Goal: Transaction & Acquisition: Book appointment/travel/reservation

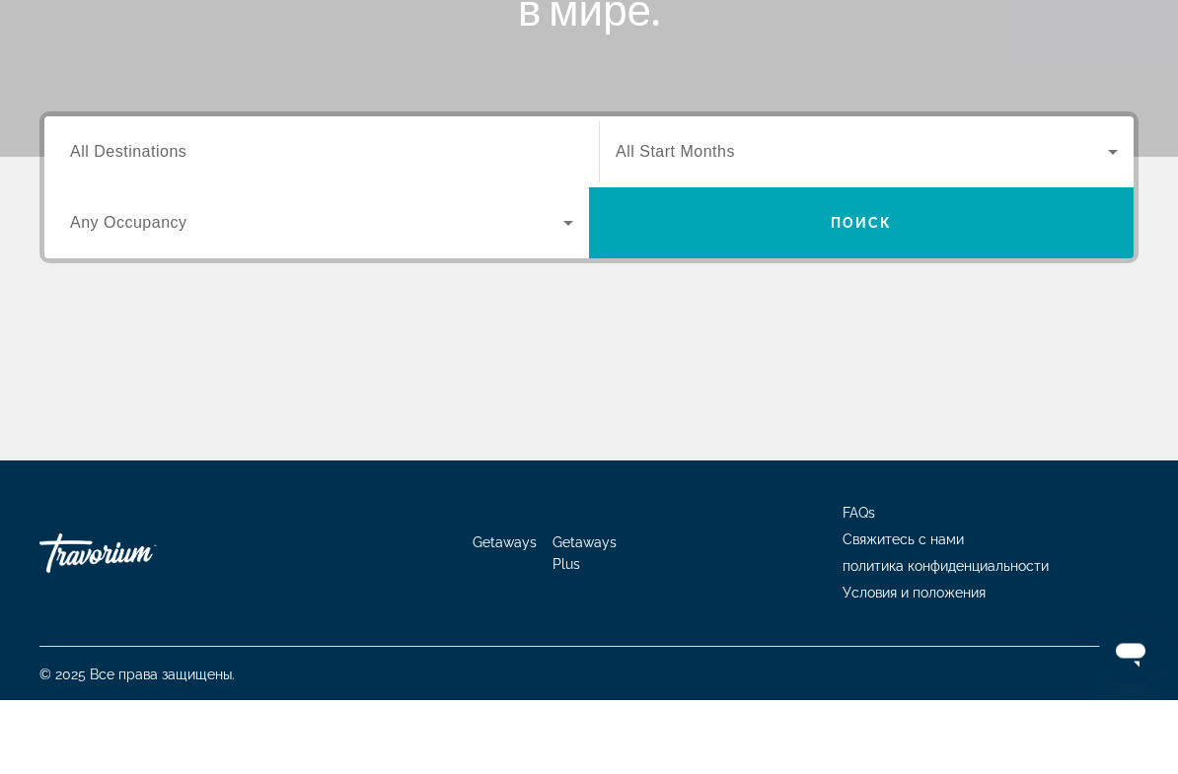
scroll to position [363, 0]
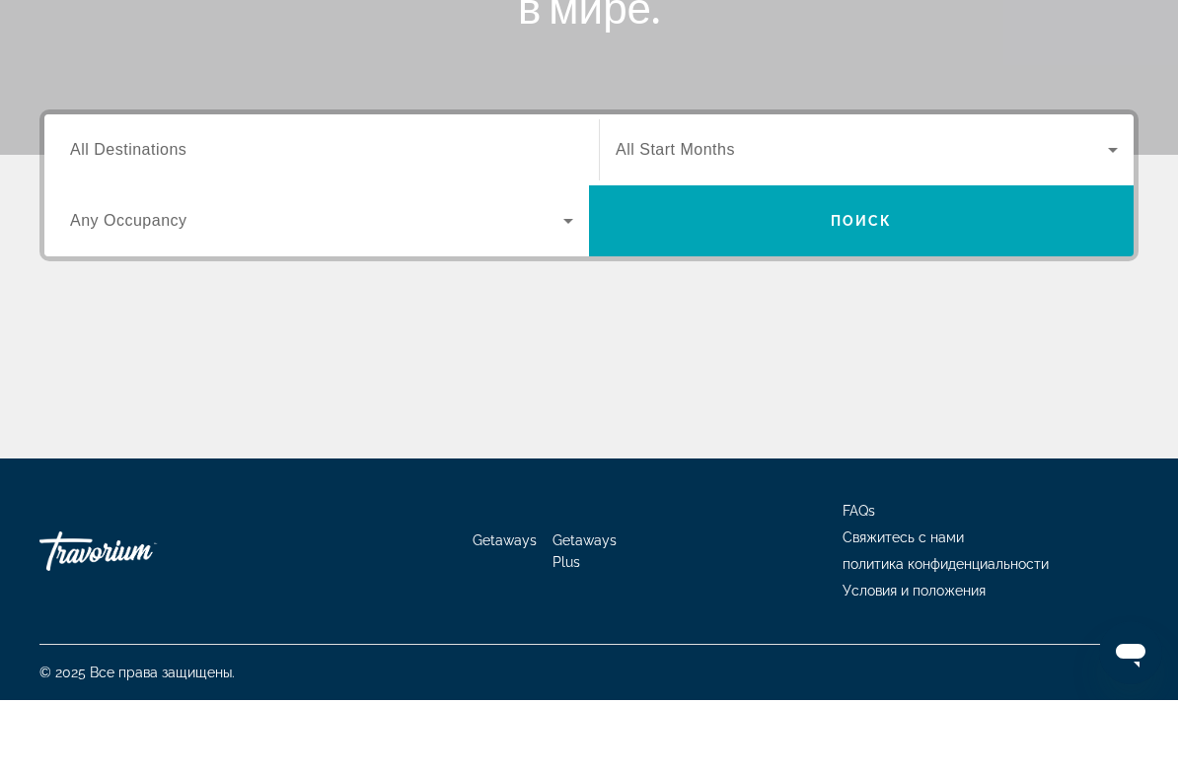
click at [569, 283] on icon "Search widget" at bounding box center [568, 295] width 24 height 24
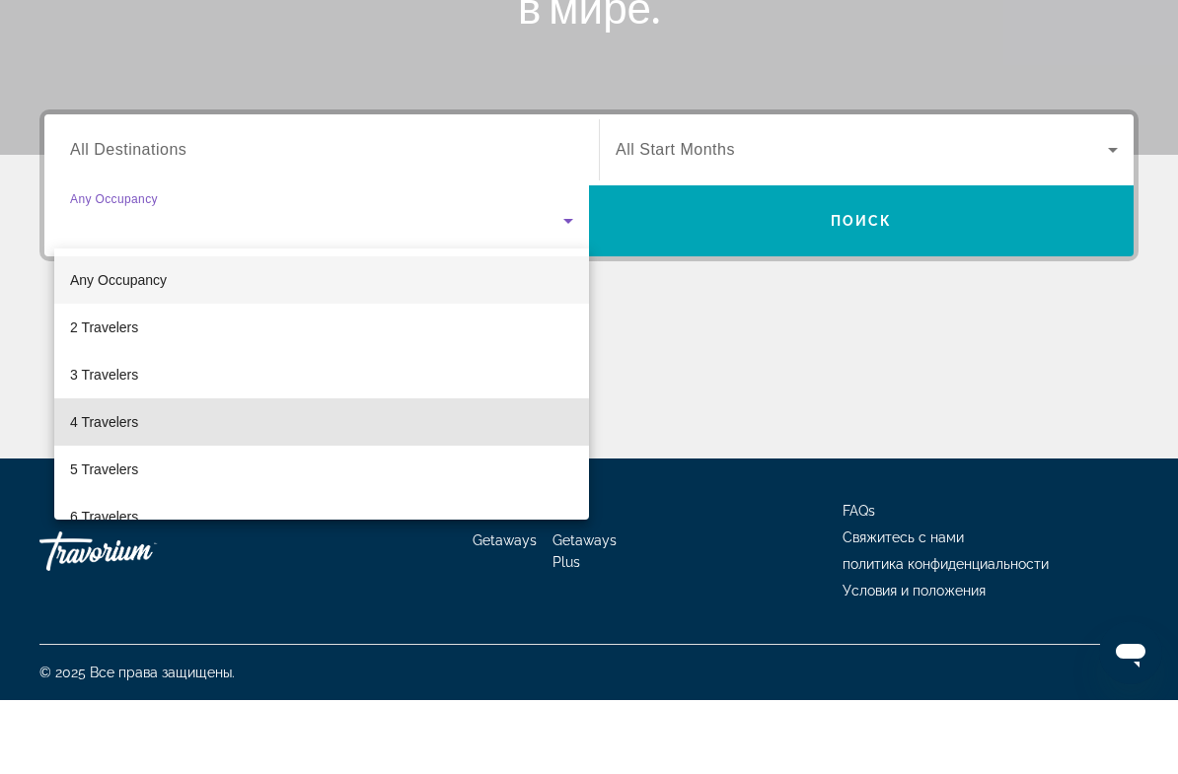
click at [152, 473] on mat-option "4 Travelers" at bounding box center [321, 496] width 535 height 47
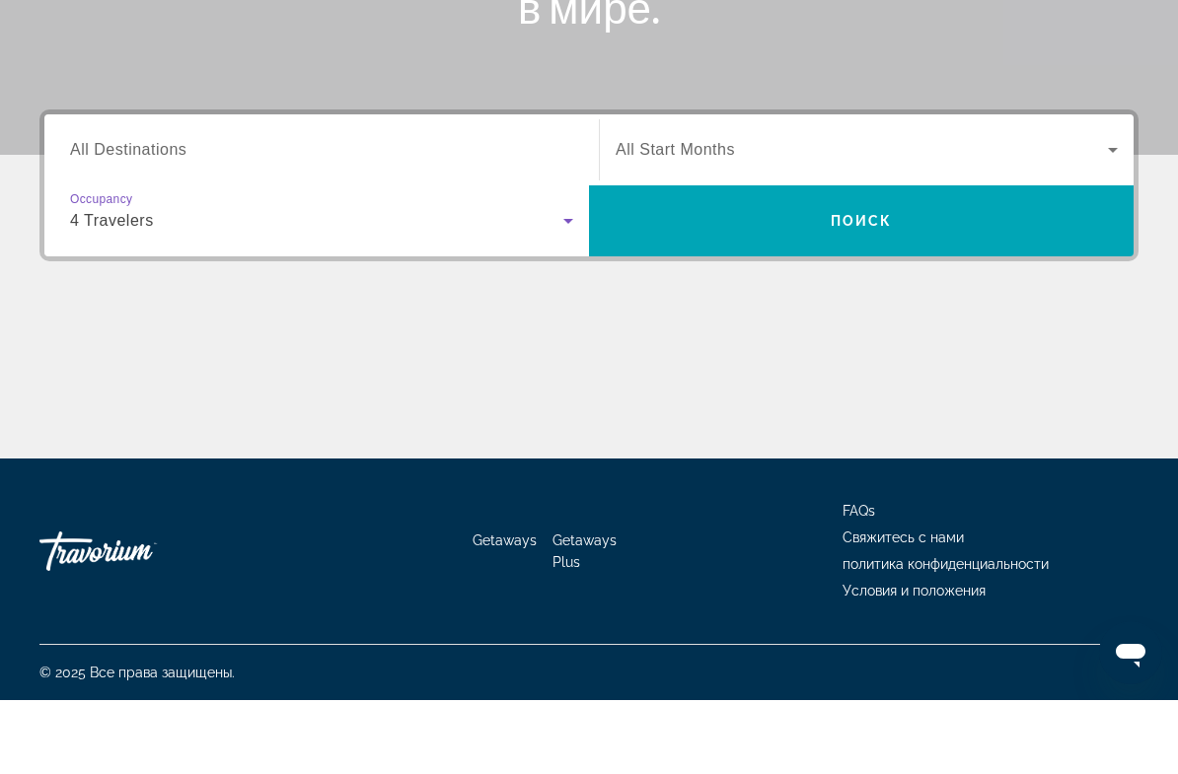
click at [1105, 212] on icon "Search widget" at bounding box center [1113, 224] width 24 height 24
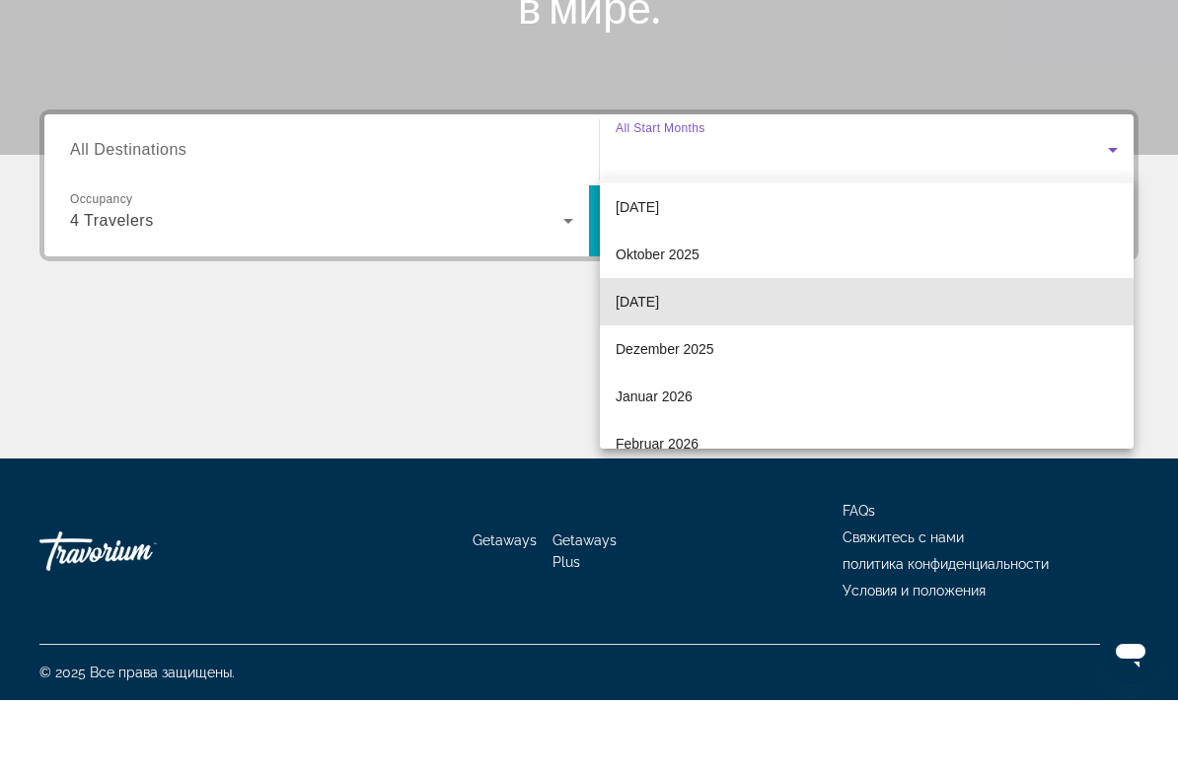
scroll to position [62, 0]
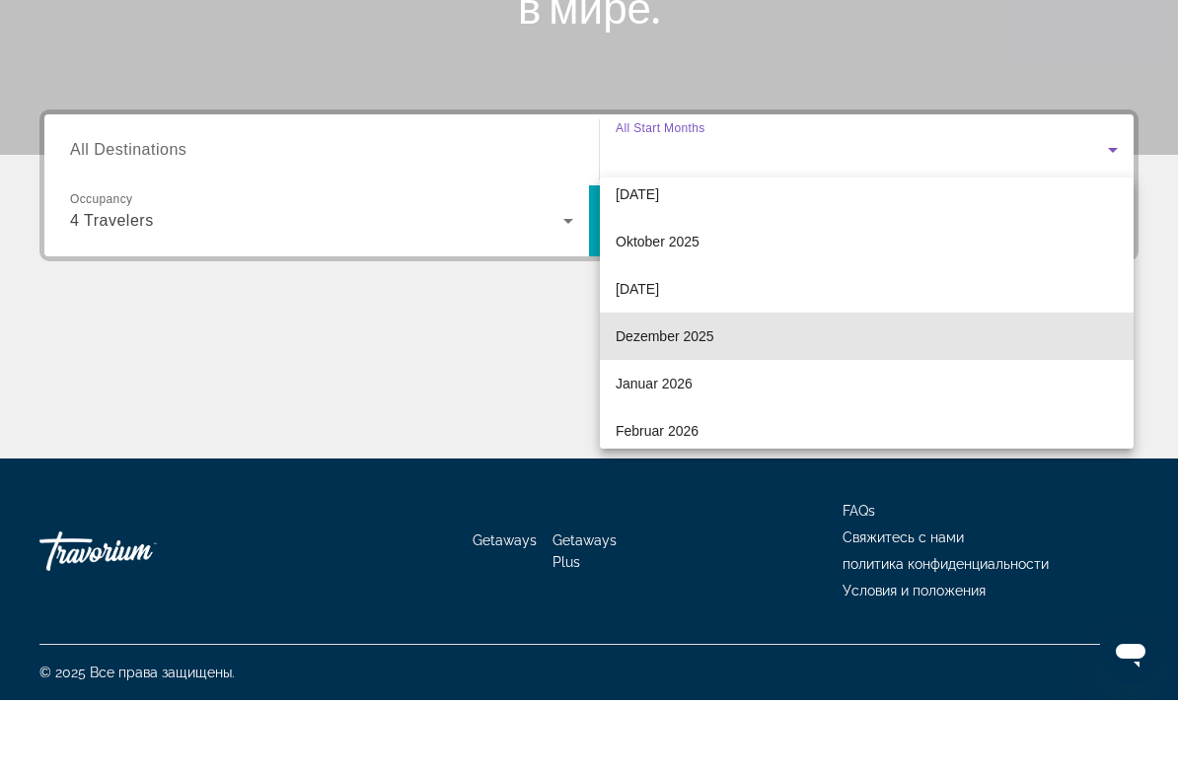
click at [722, 387] on mat-option "Dezember 2025" at bounding box center [867, 410] width 534 height 47
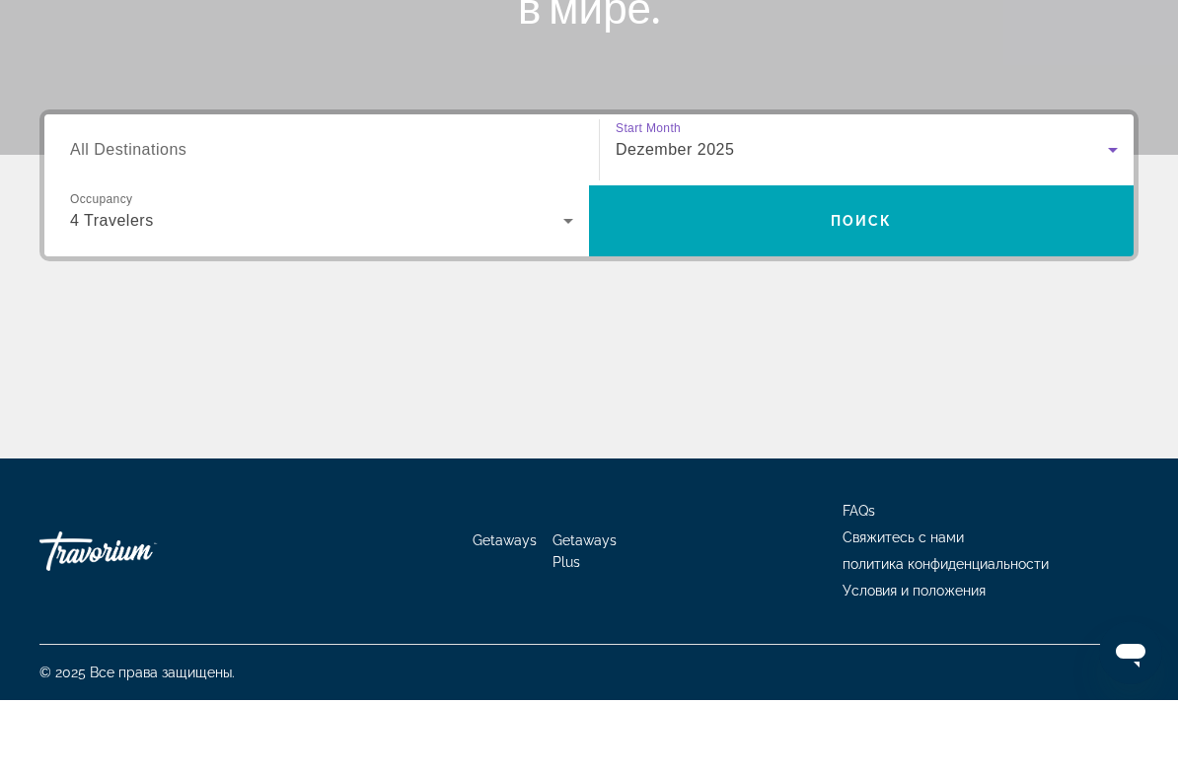
click at [958, 271] on span "Search widget" at bounding box center [861, 294] width 545 height 47
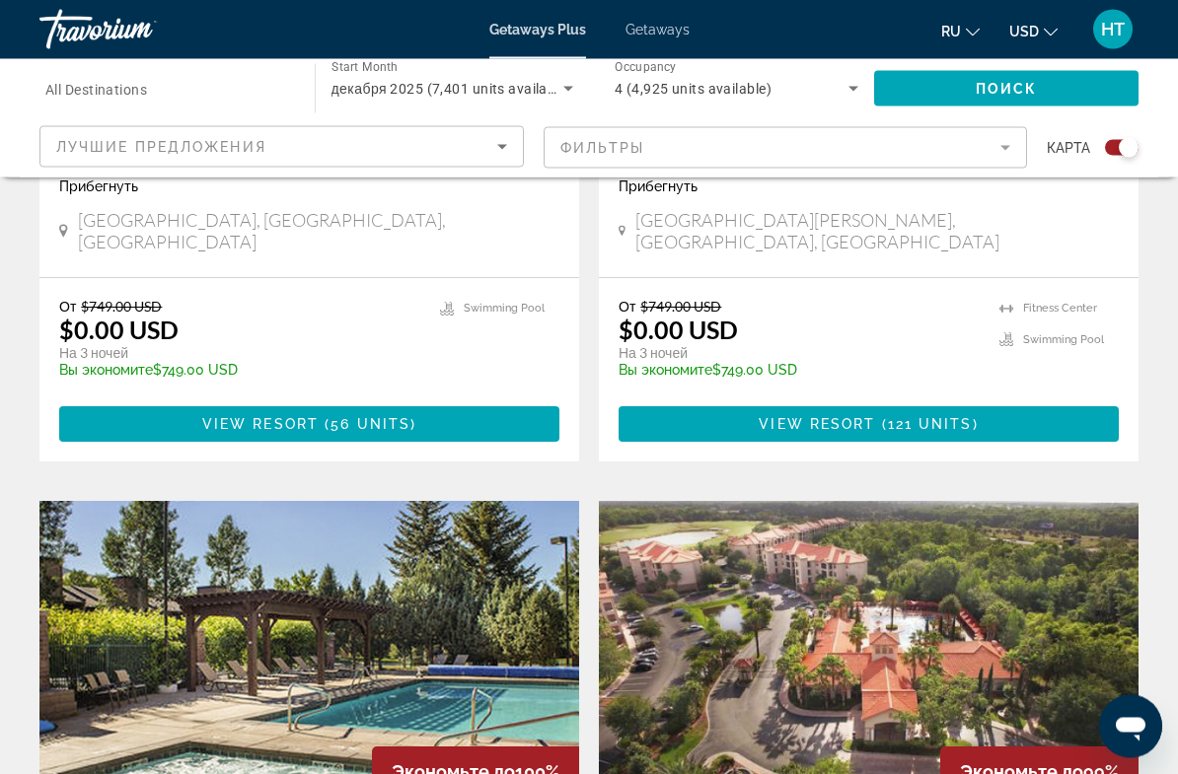
scroll to position [1051, 0]
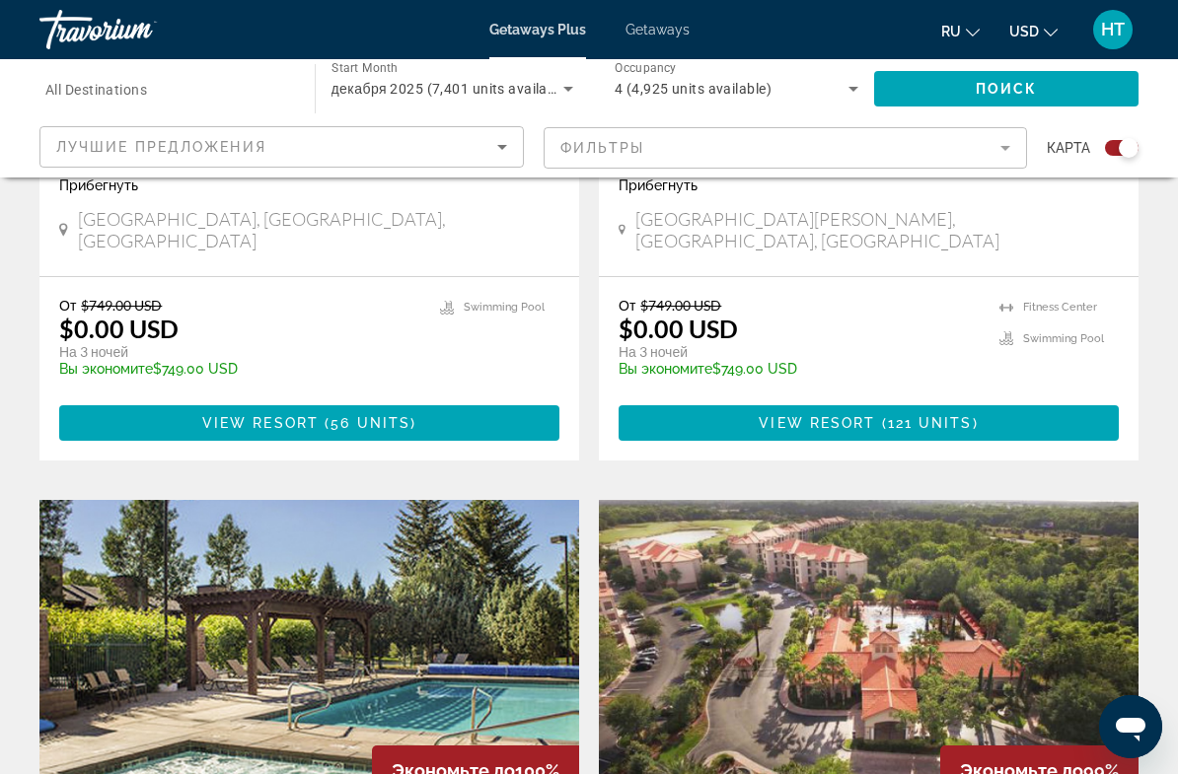
click at [499, 145] on icon "Sort by" at bounding box center [502, 147] width 24 height 24
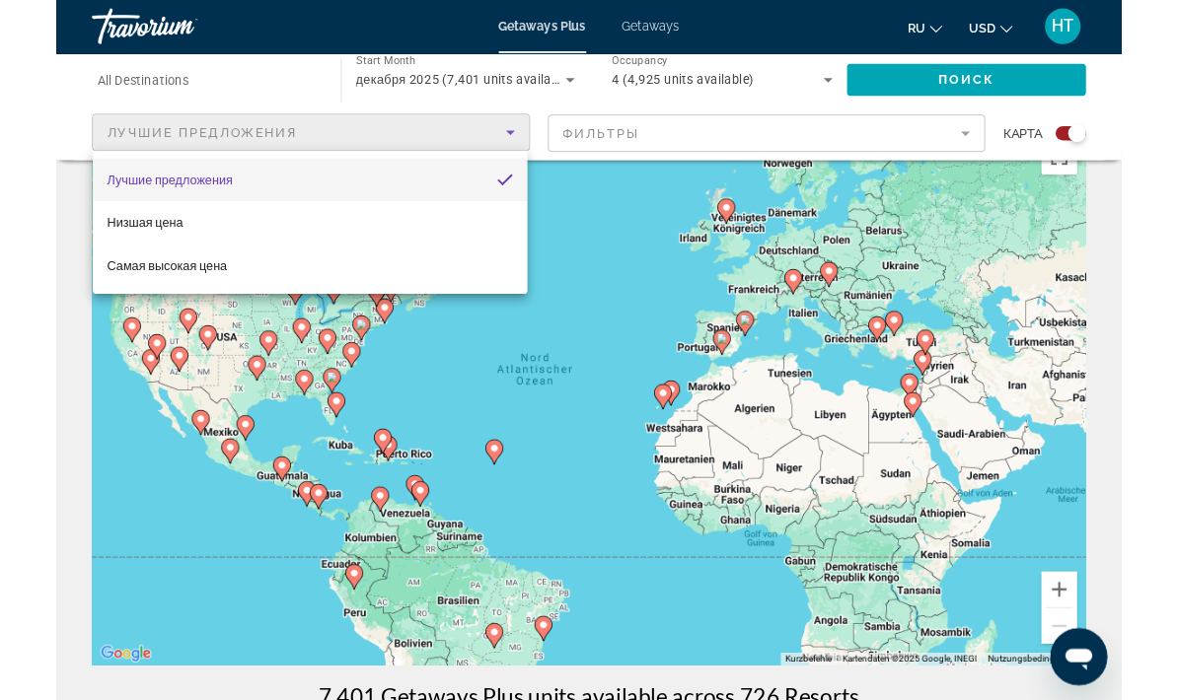
scroll to position [0, 0]
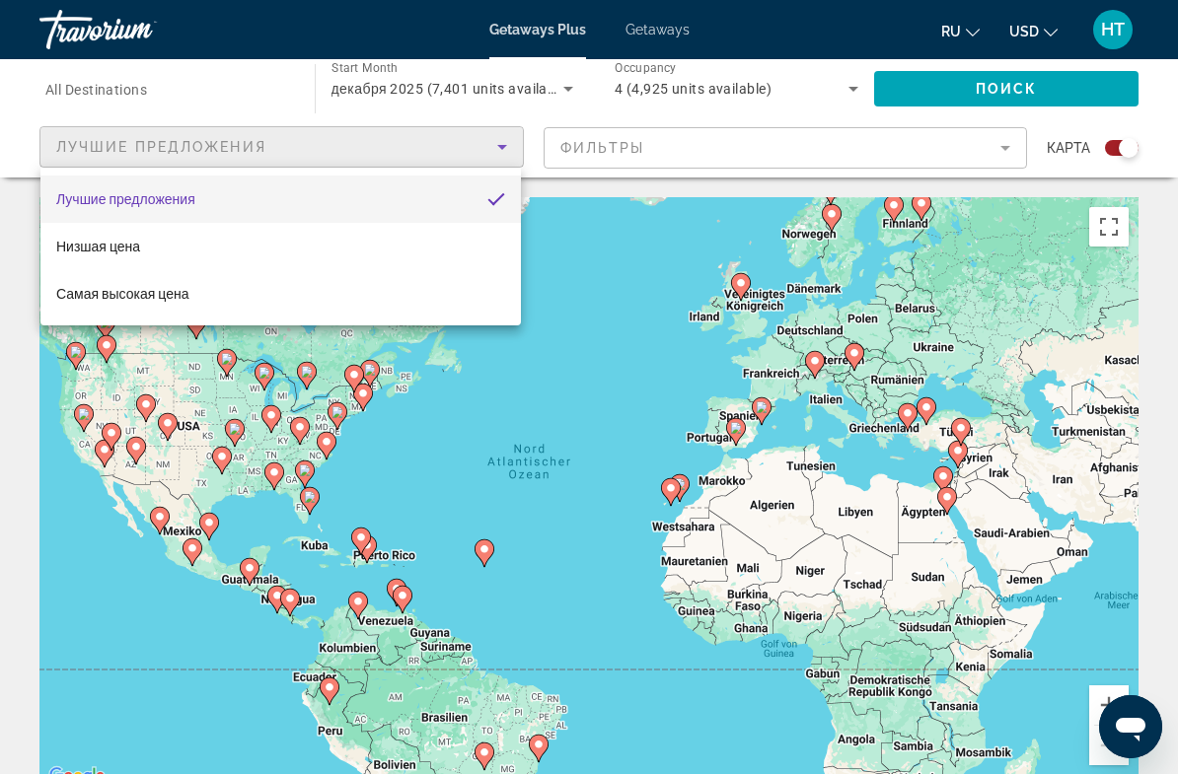
click at [1005, 145] on div at bounding box center [589, 387] width 1178 height 774
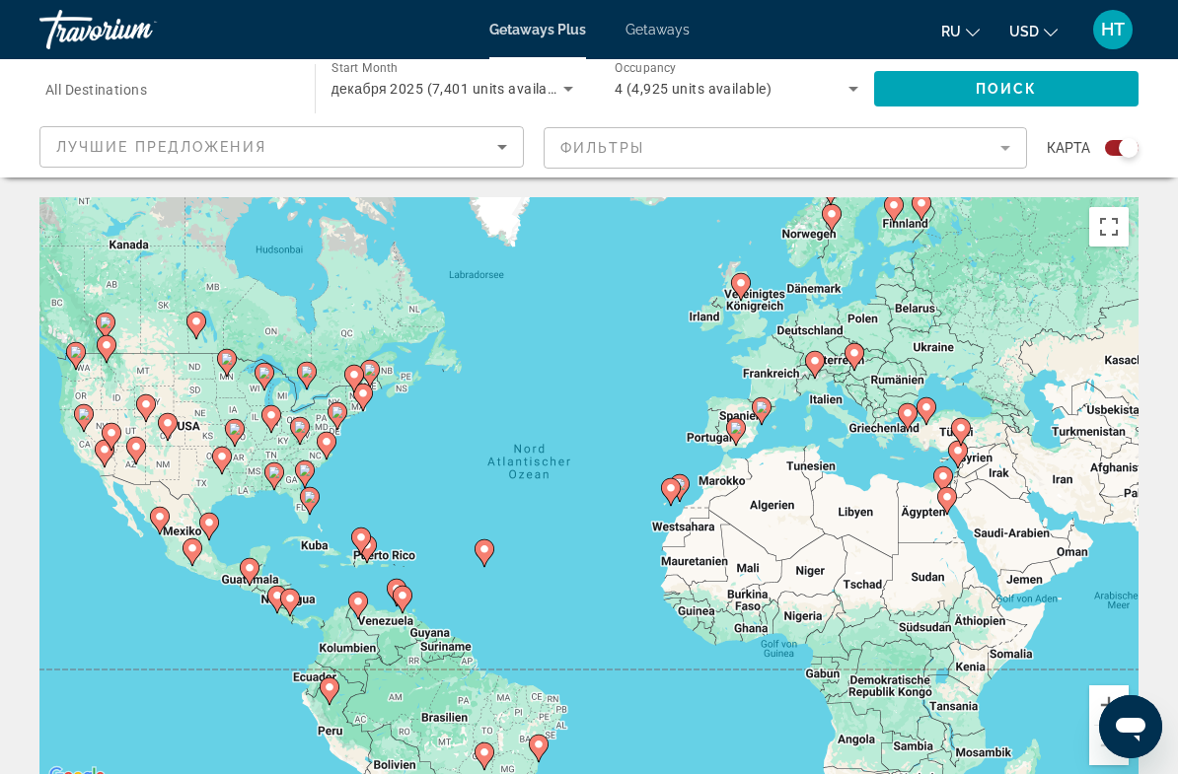
click at [1002, 145] on mat-form-field "Фильтры" at bounding box center [786, 147] width 484 height 41
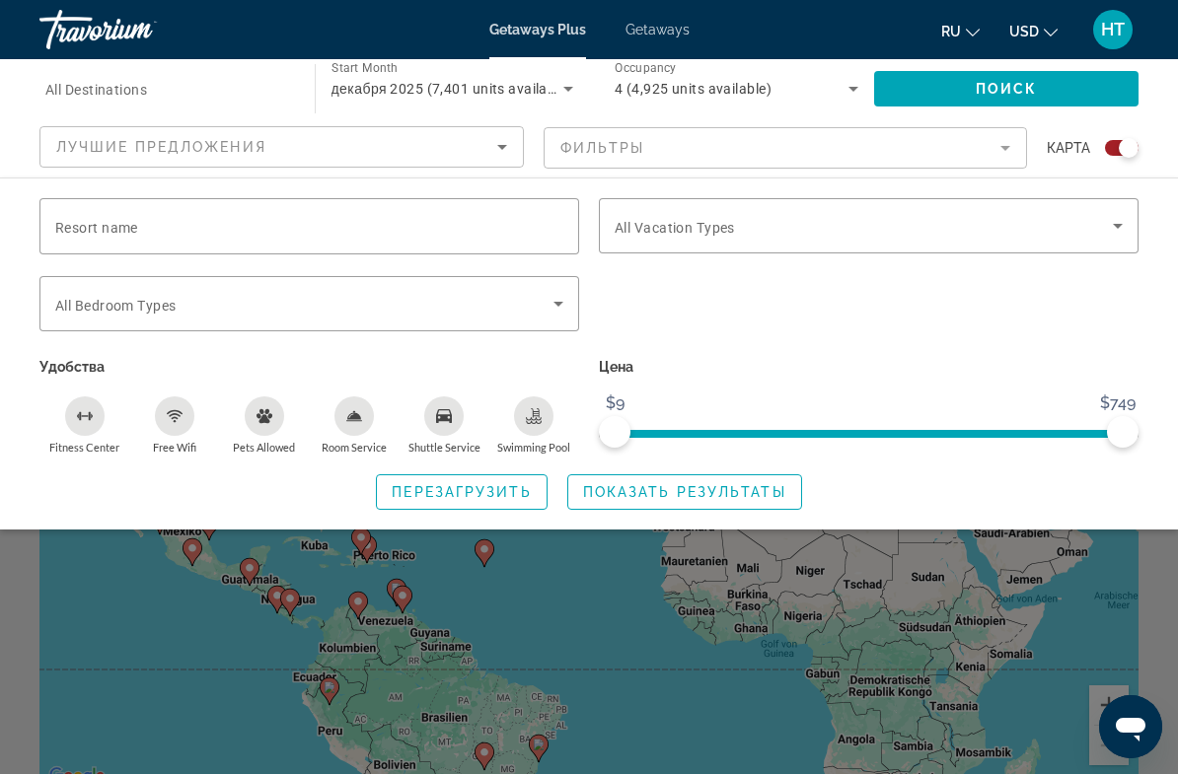
click at [531, 231] on input "Resort name" at bounding box center [309, 227] width 508 height 24
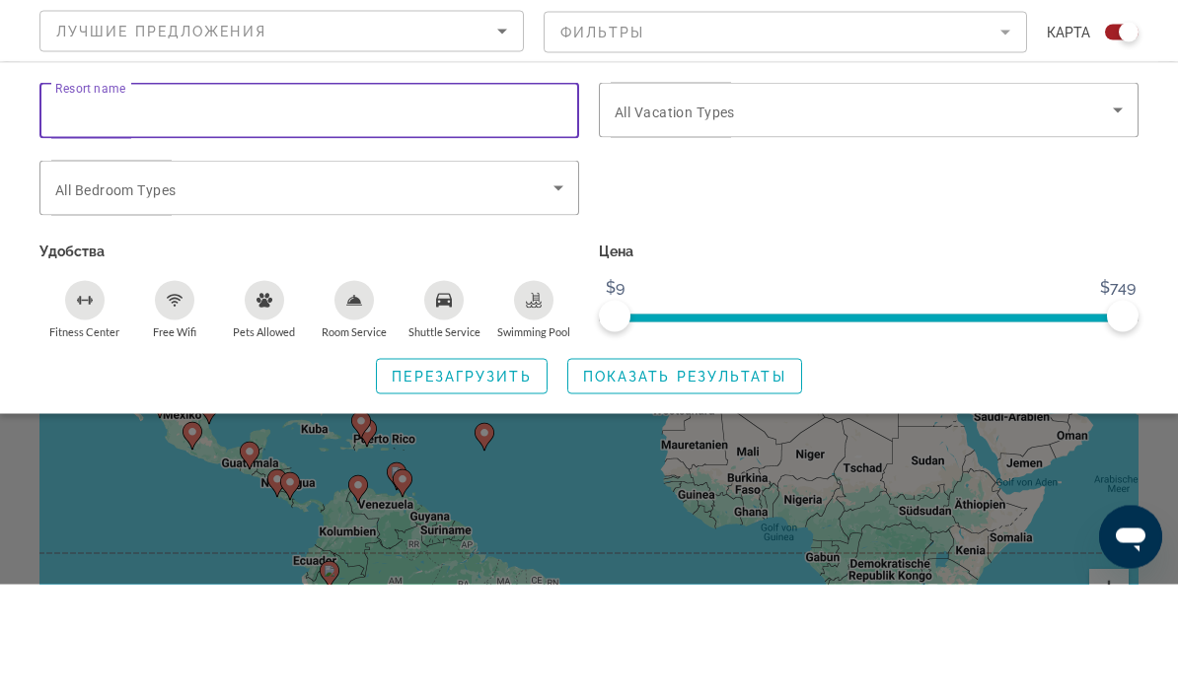
click at [561, 302] on icon "Search widget" at bounding box center [558, 304] width 10 height 5
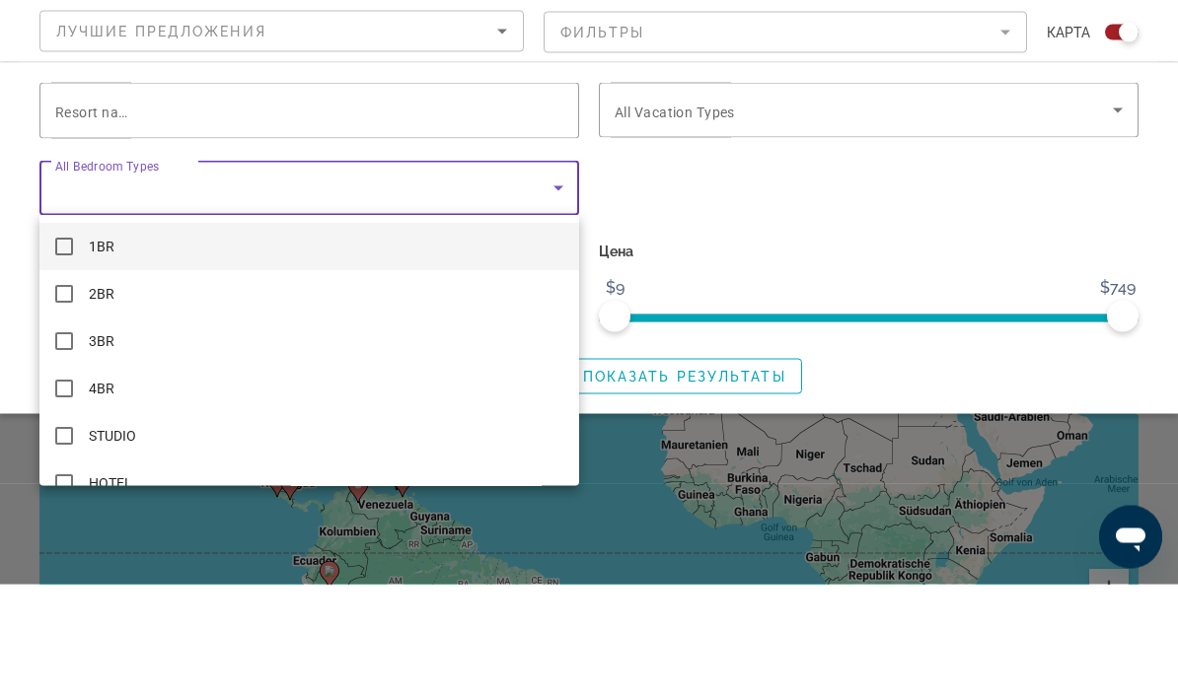
scroll to position [116, 0]
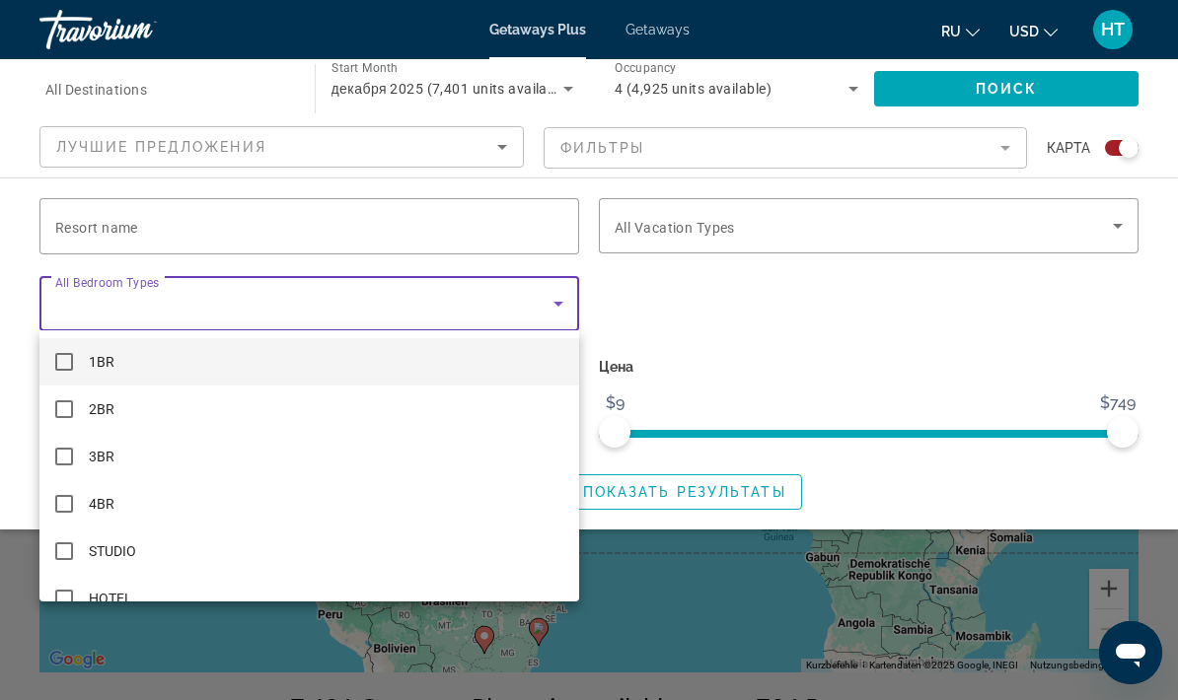
click at [563, 308] on div at bounding box center [589, 350] width 1178 height 700
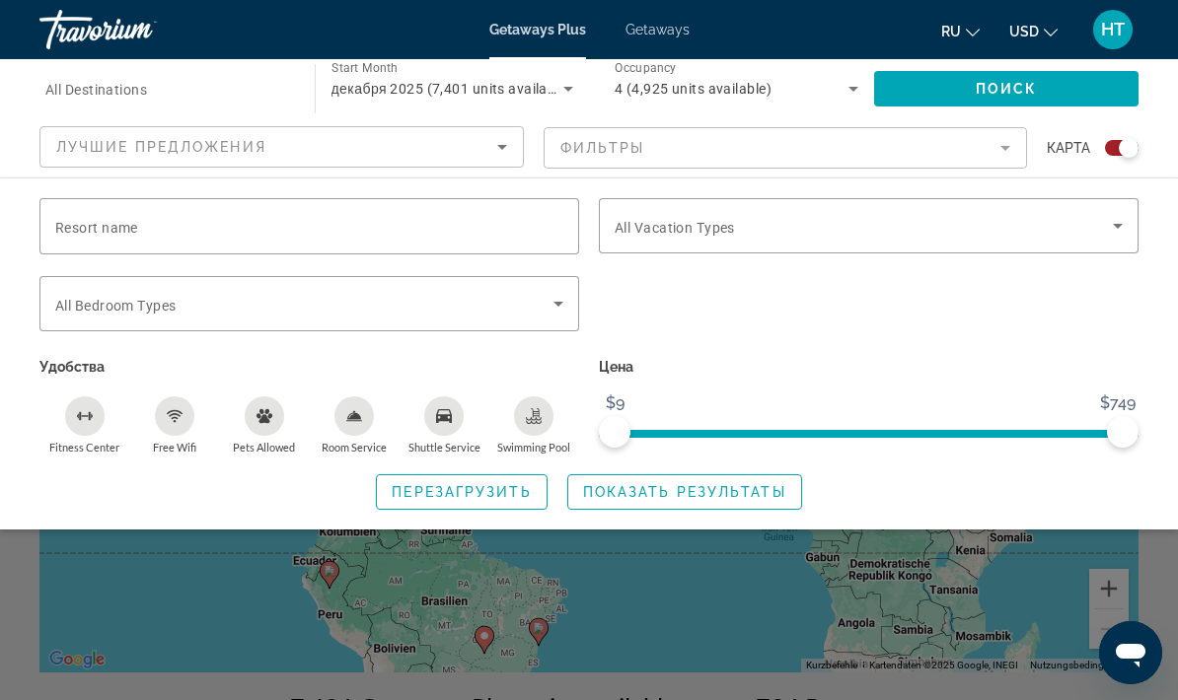
click at [1106, 217] on icon "Search widget" at bounding box center [1118, 226] width 24 height 24
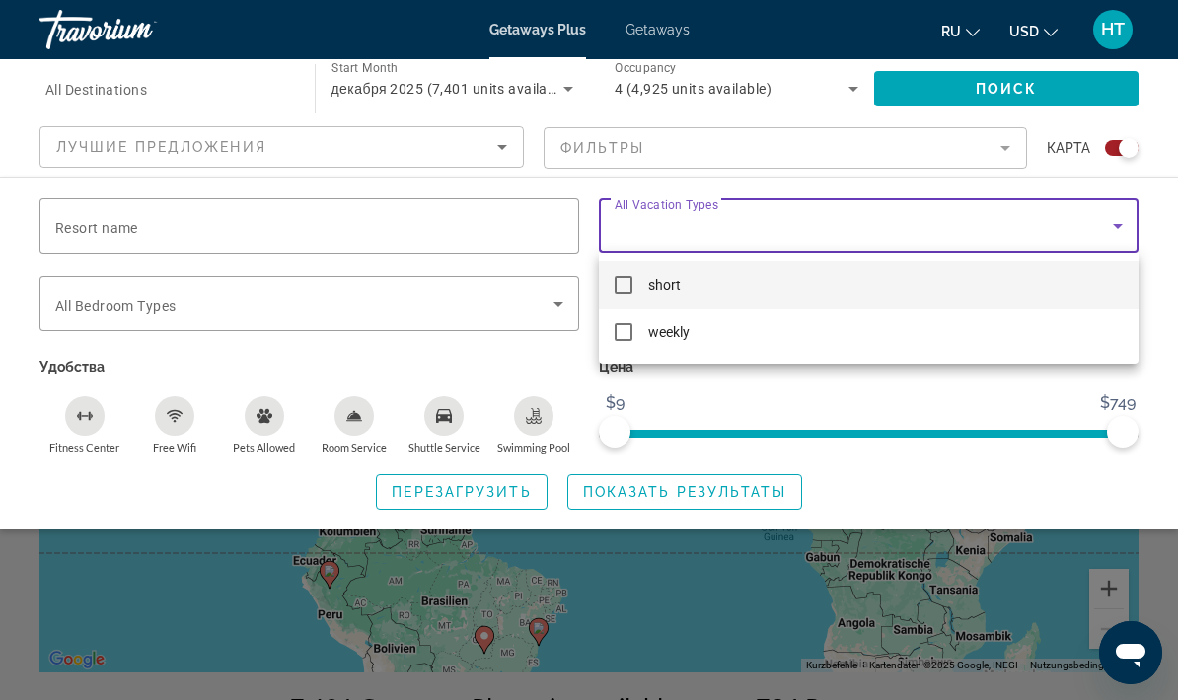
click at [925, 229] on div at bounding box center [589, 350] width 1178 height 700
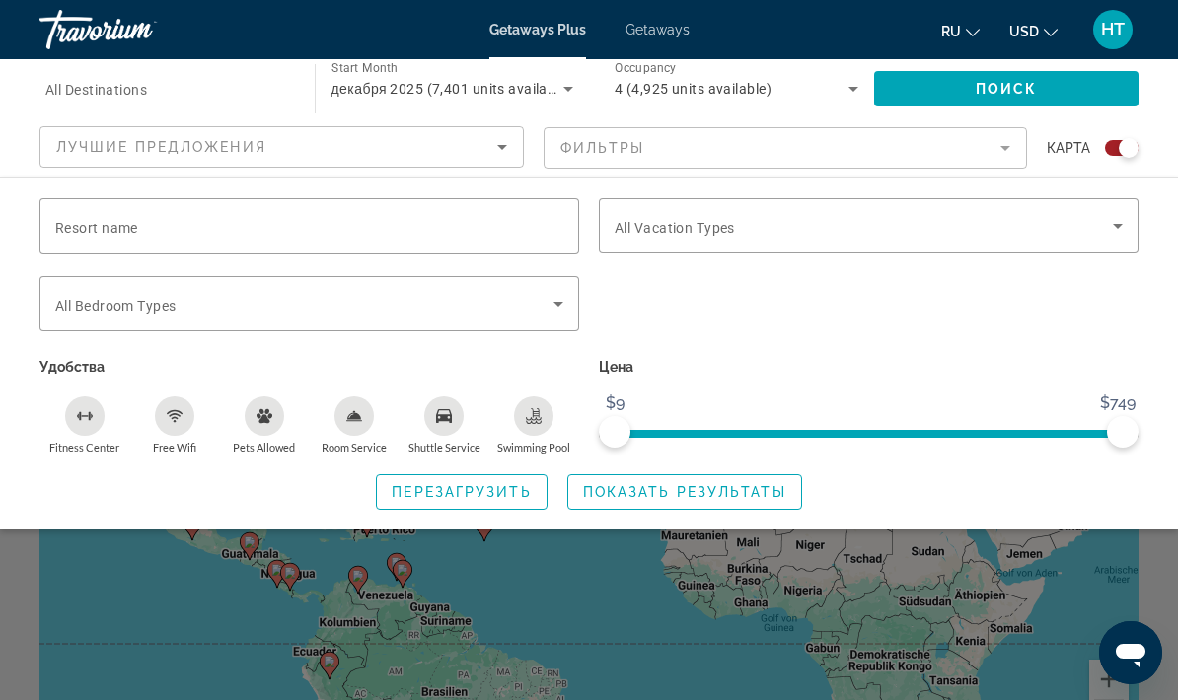
scroll to position [0, 0]
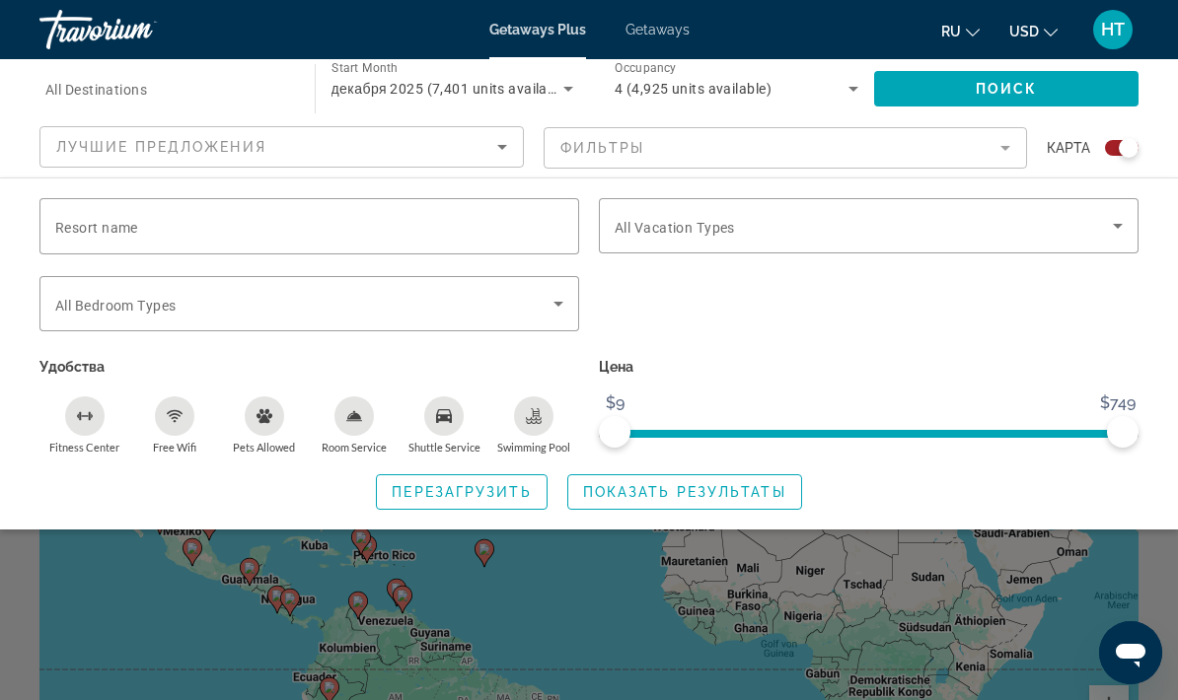
click at [848, 93] on icon "Search widget" at bounding box center [853, 89] width 24 height 24
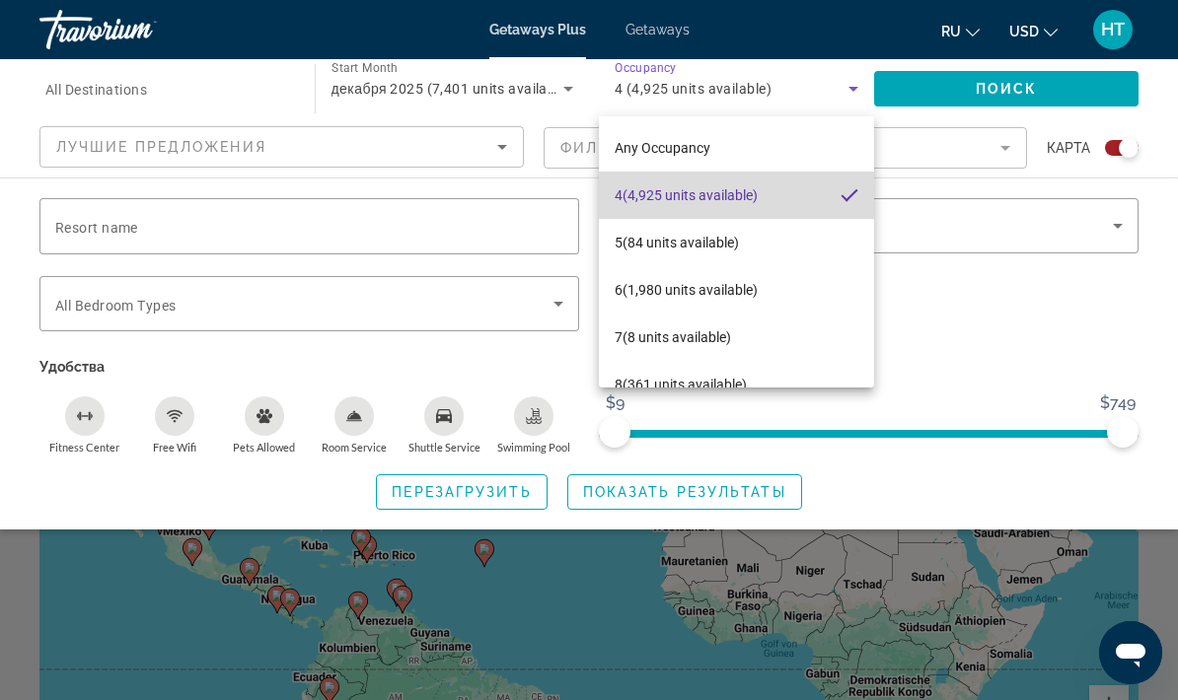
click at [832, 202] on mat-option "4 (4,925 units available)" at bounding box center [736, 195] width 275 height 47
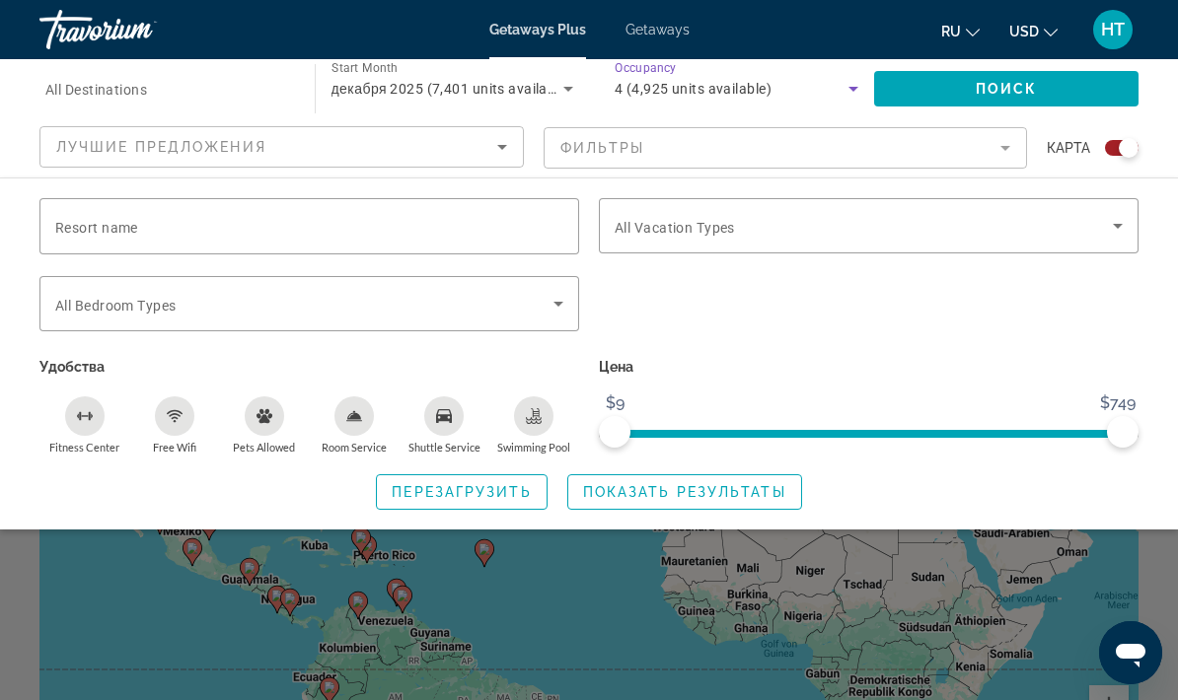
click at [671, 34] on span "Getaways" at bounding box center [657, 30] width 64 height 16
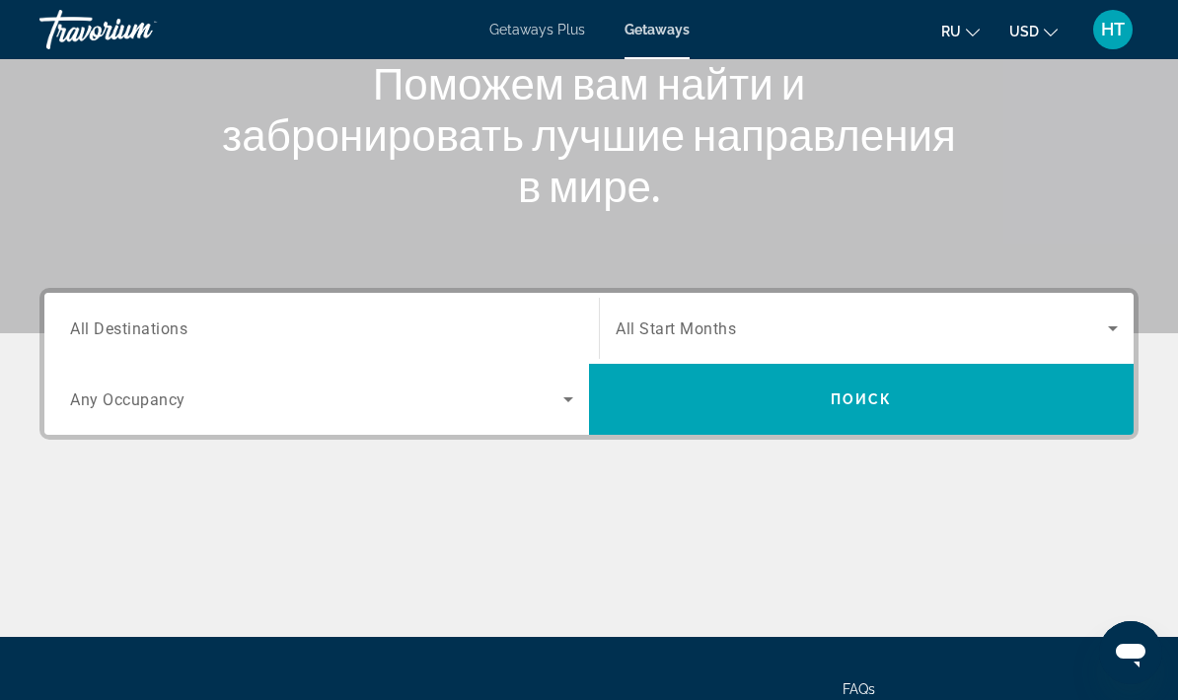
scroll to position [276, 0]
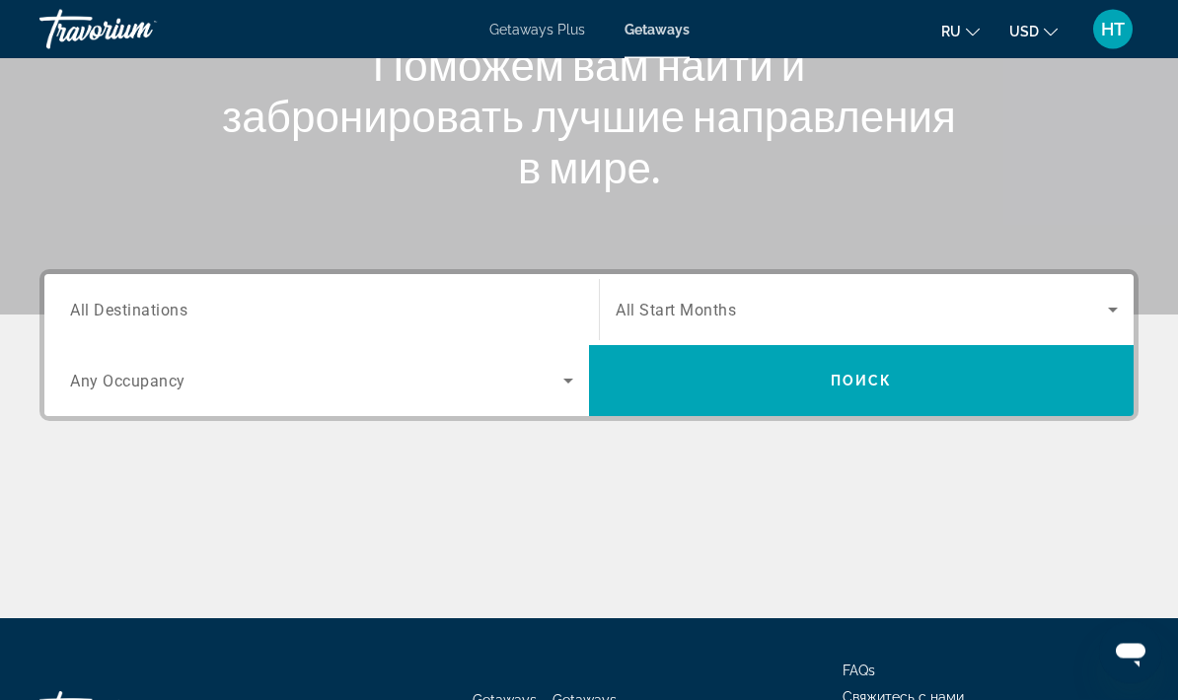
click at [565, 380] on icon "Search widget" at bounding box center [568, 382] width 10 height 5
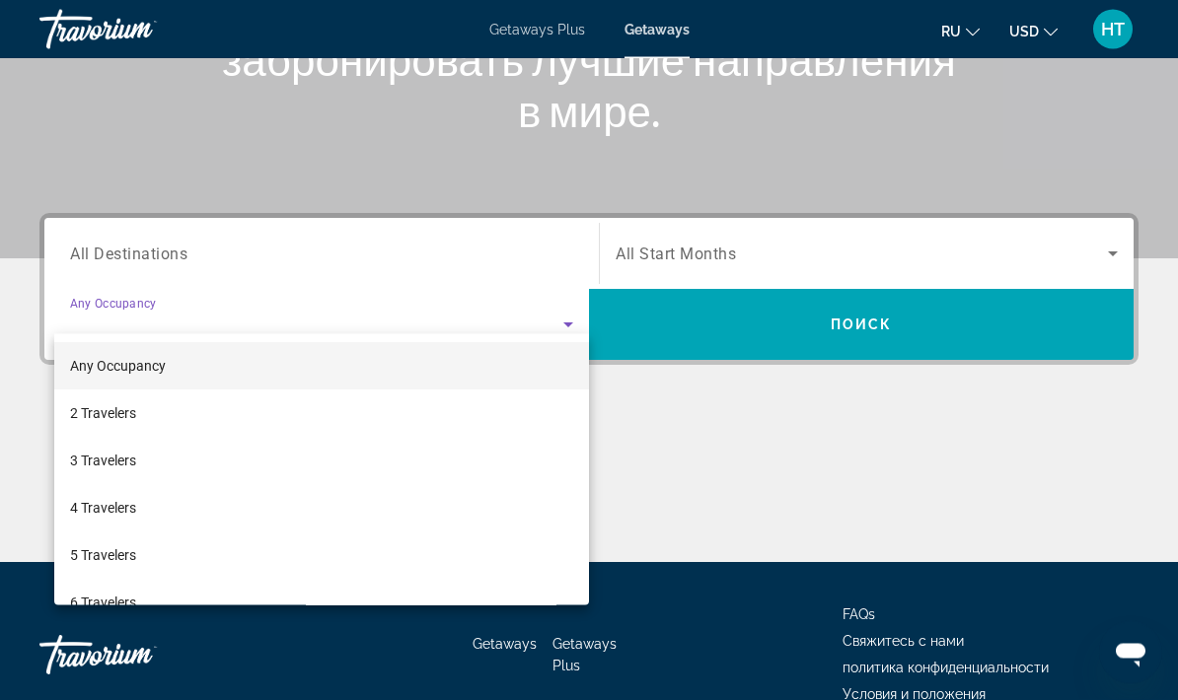
scroll to position [358, 0]
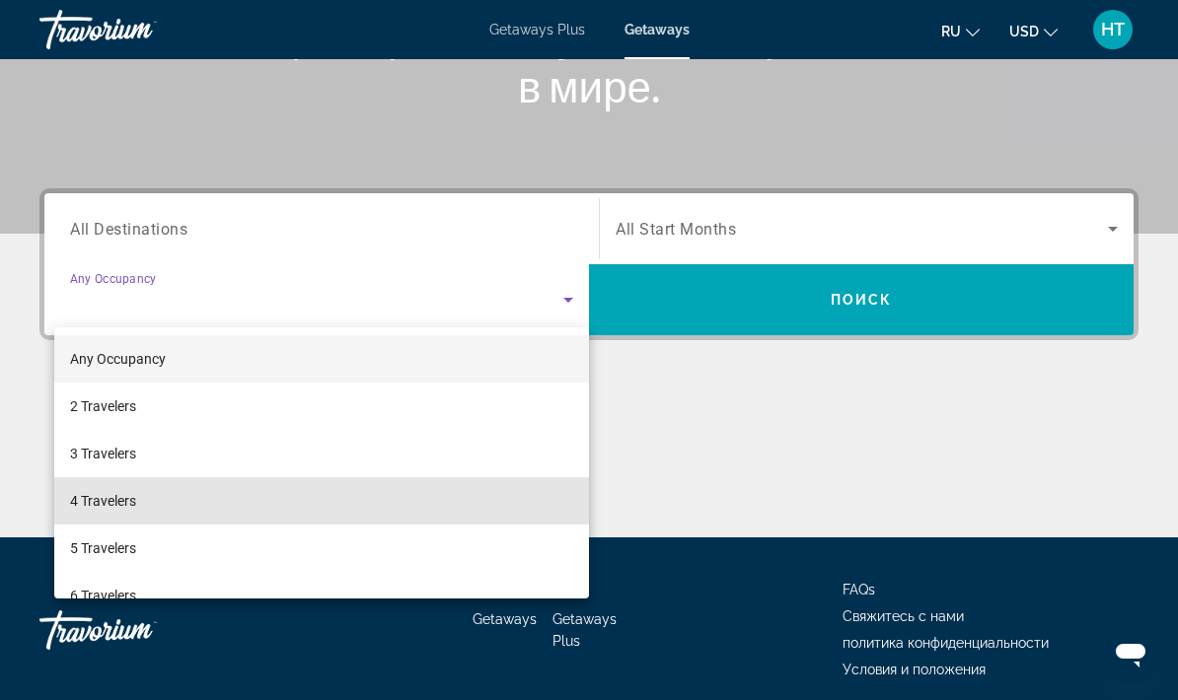
click at [129, 507] on span "4 Travelers" at bounding box center [103, 501] width 66 height 24
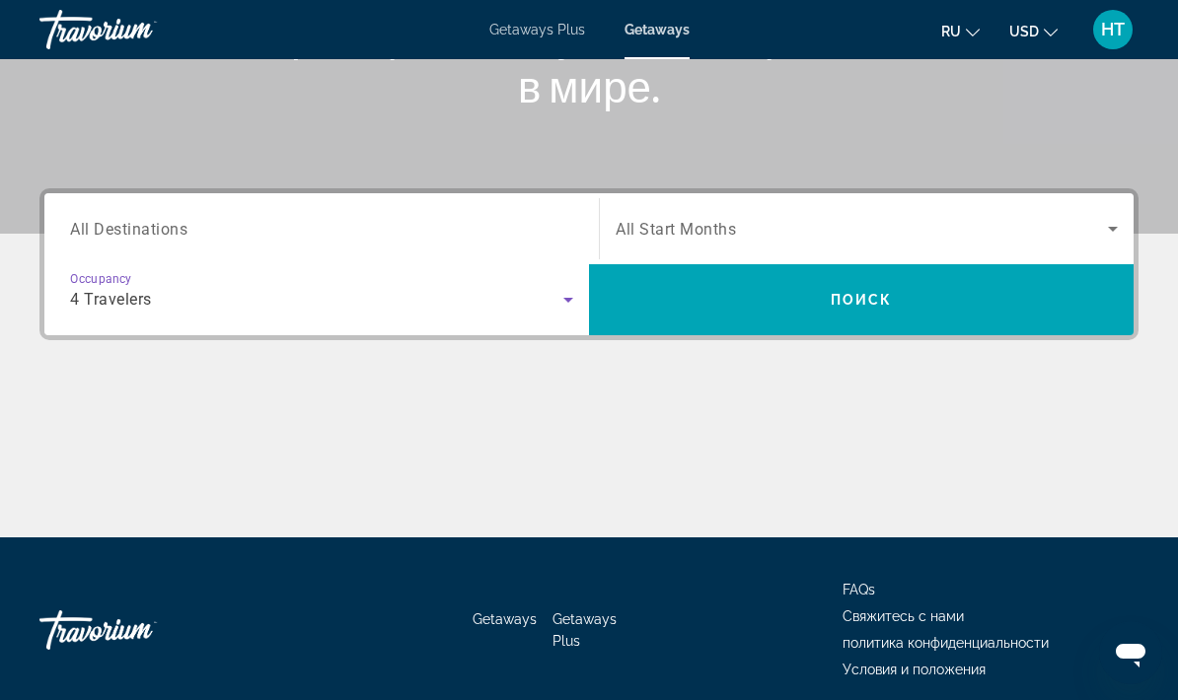
click at [1101, 228] on icon "Search widget" at bounding box center [1113, 229] width 24 height 24
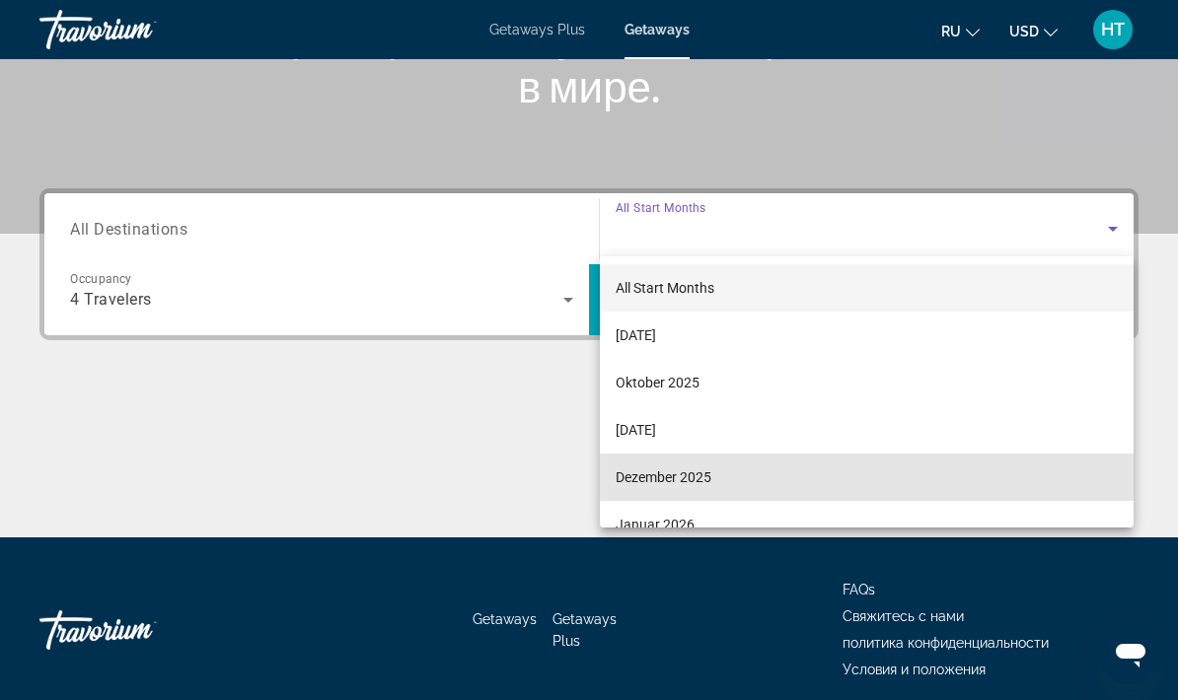
click at [707, 478] on span "Dezember 2025" at bounding box center [664, 478] width 96 height 24
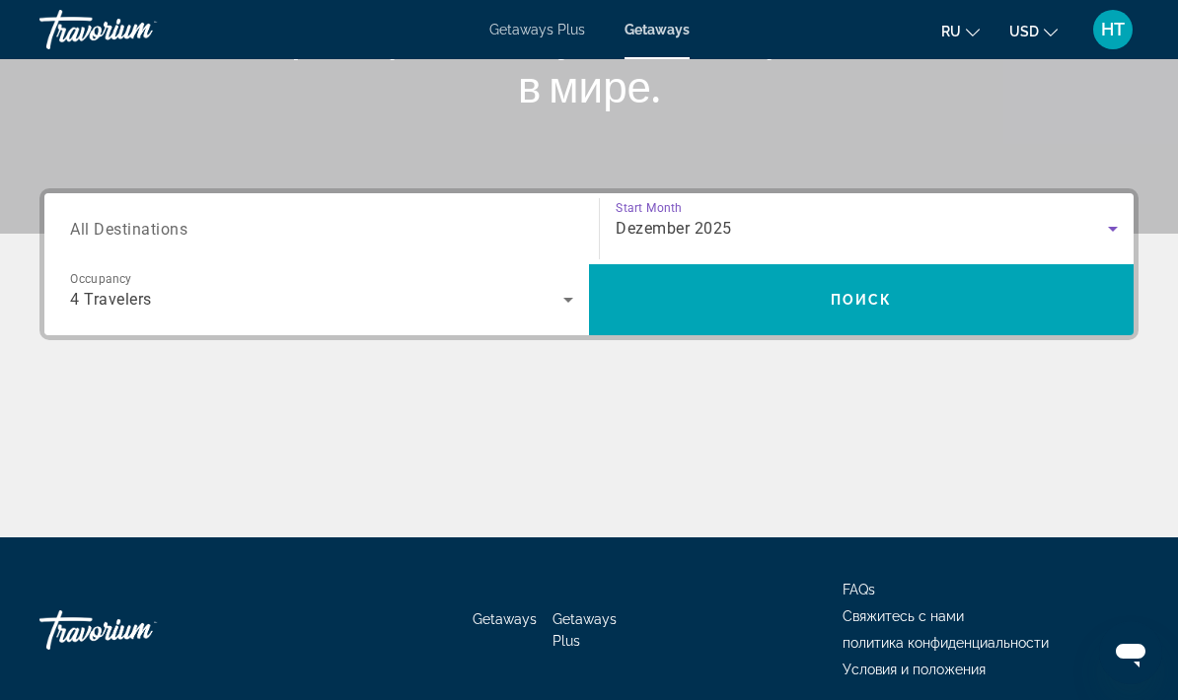
click at [876, 302] on span "Поиск" at bounding box center [862, 300] width 62 height 16
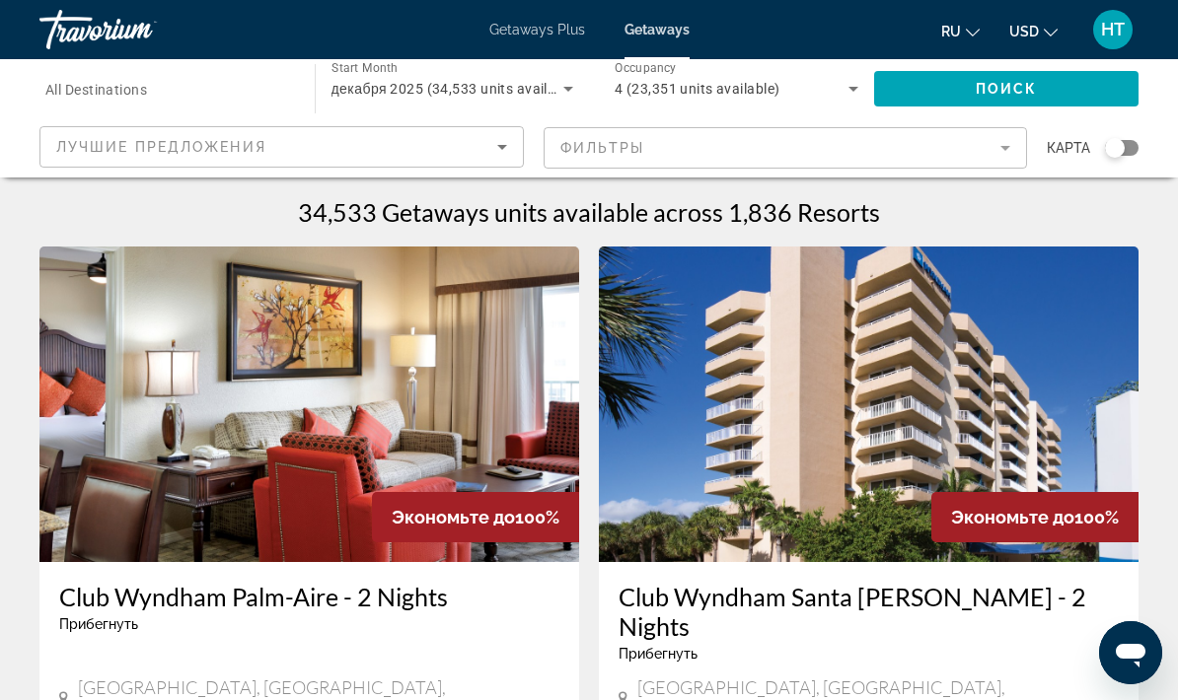
click at [1127, 150] on div "Search widget" at bounding box center [1122, 148] width 34 height 16
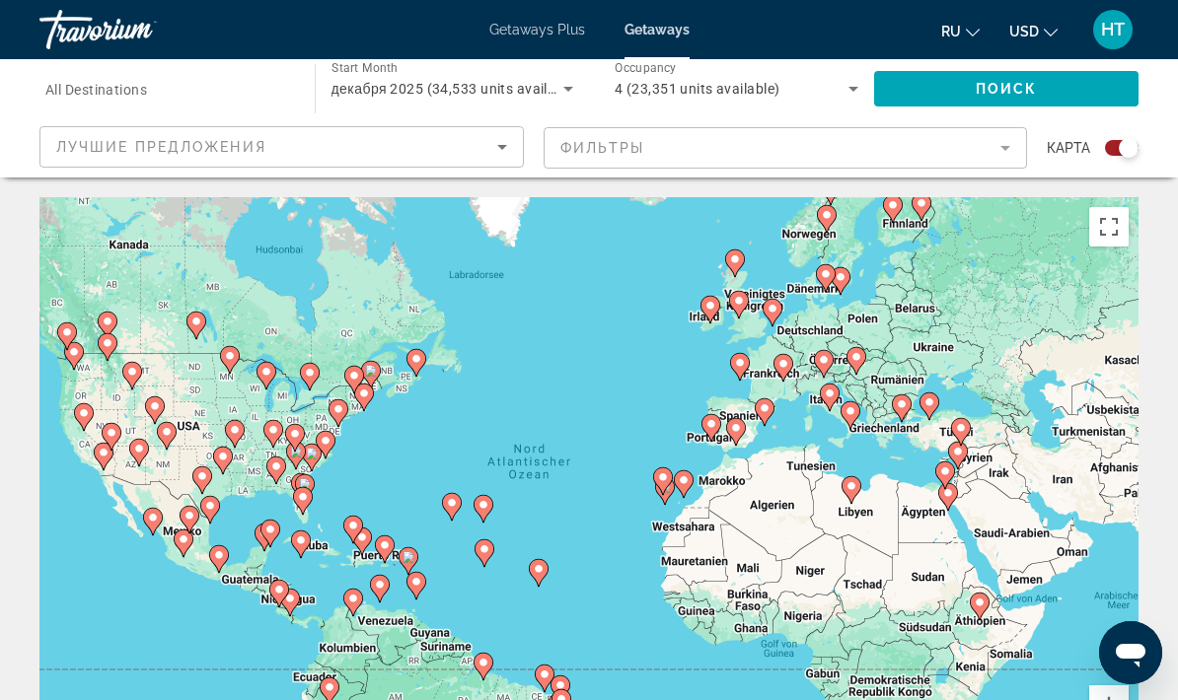
click at [504, 144] on icon "Sort by" at bounding box center [502, 147] width 24 height 24
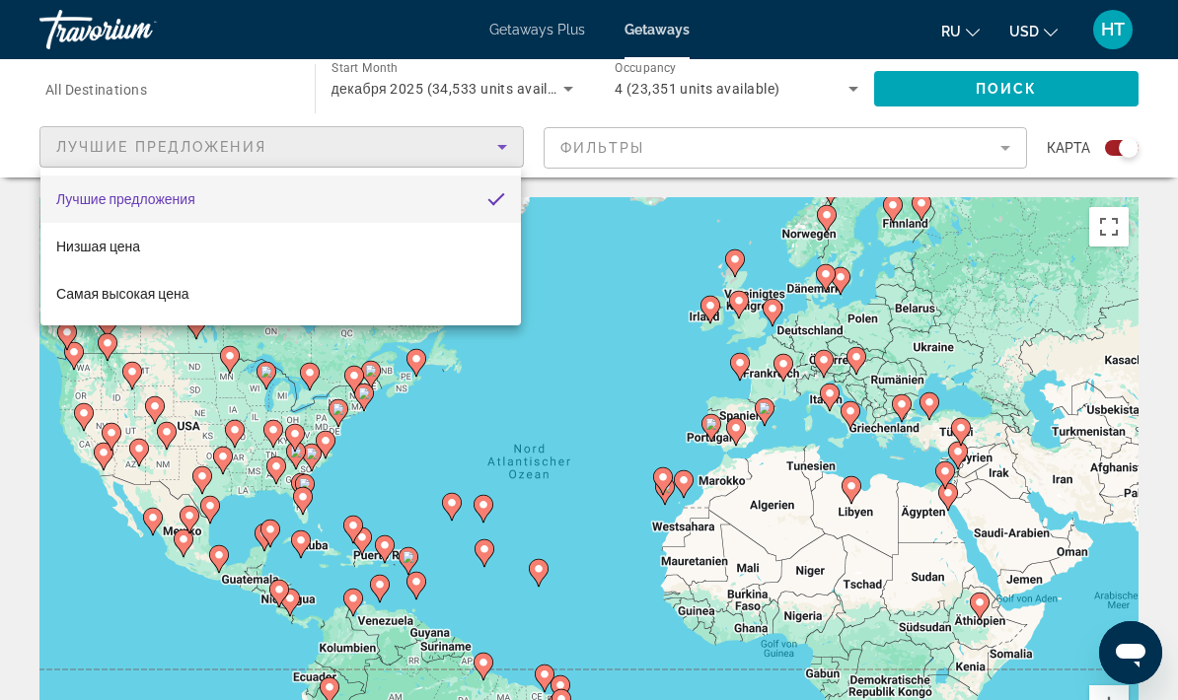
click at [510, 147] on div at bounding box center [589, 350] width 1178 height 700
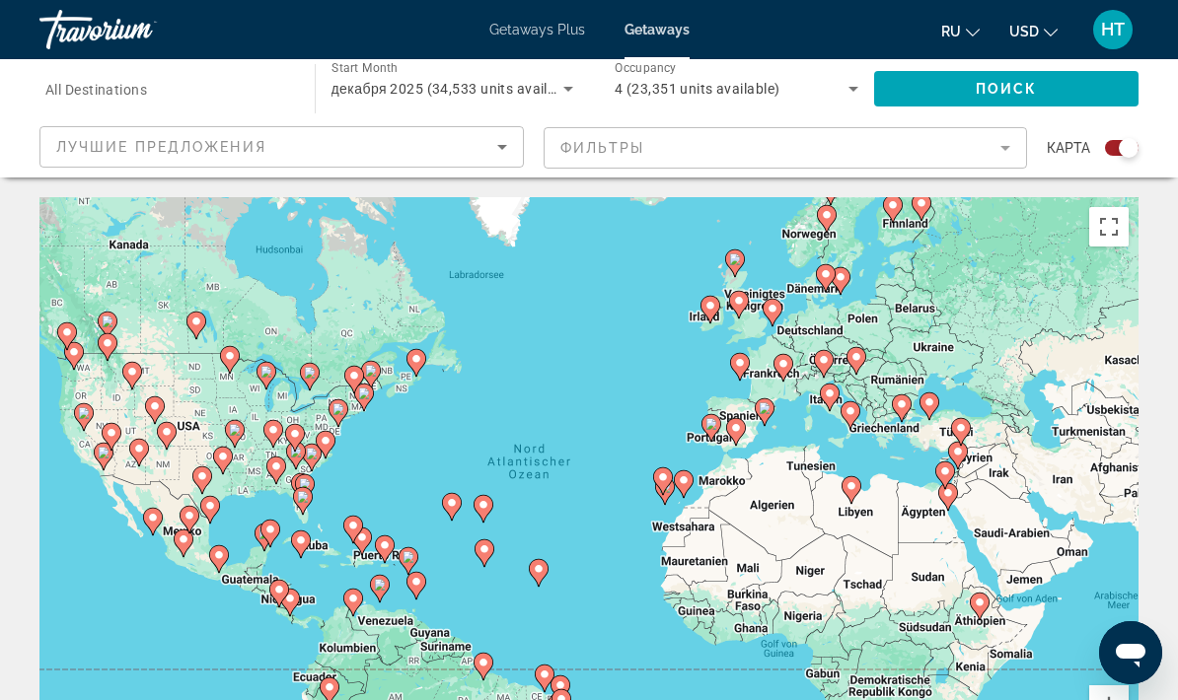
click at [170, 98] on input "Destination All Destinations" at bounding box center [167, 90] width 244 height 24
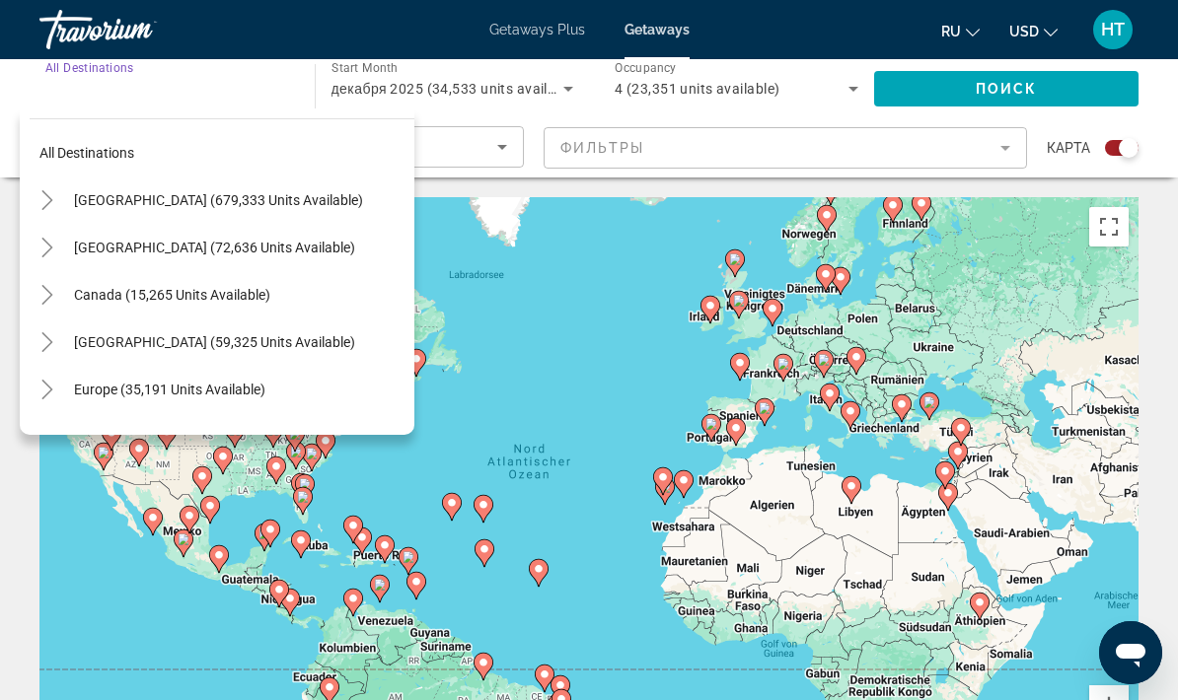
click at [227, 397] on span "Europe (35,191 units available)" at bounding box center [169, 390] width 191 height 16
type input "**********"
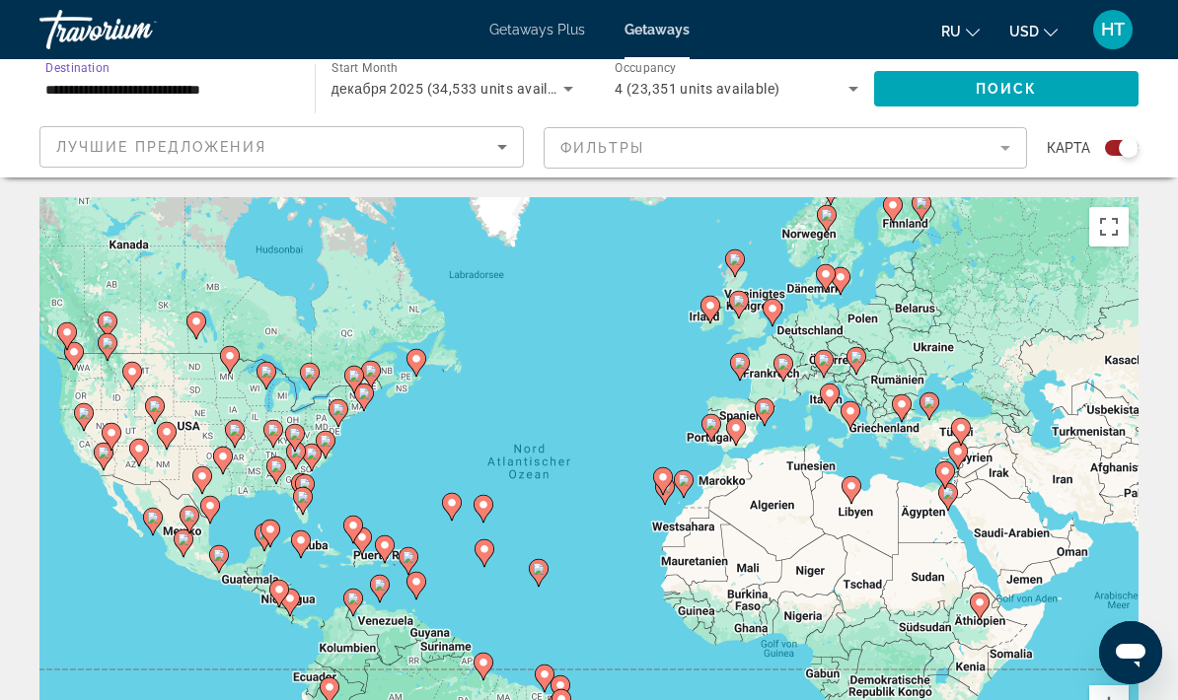
click at [1021, 83] on span "Поиск" at bounding box center [1007, 89] width 62 height 16
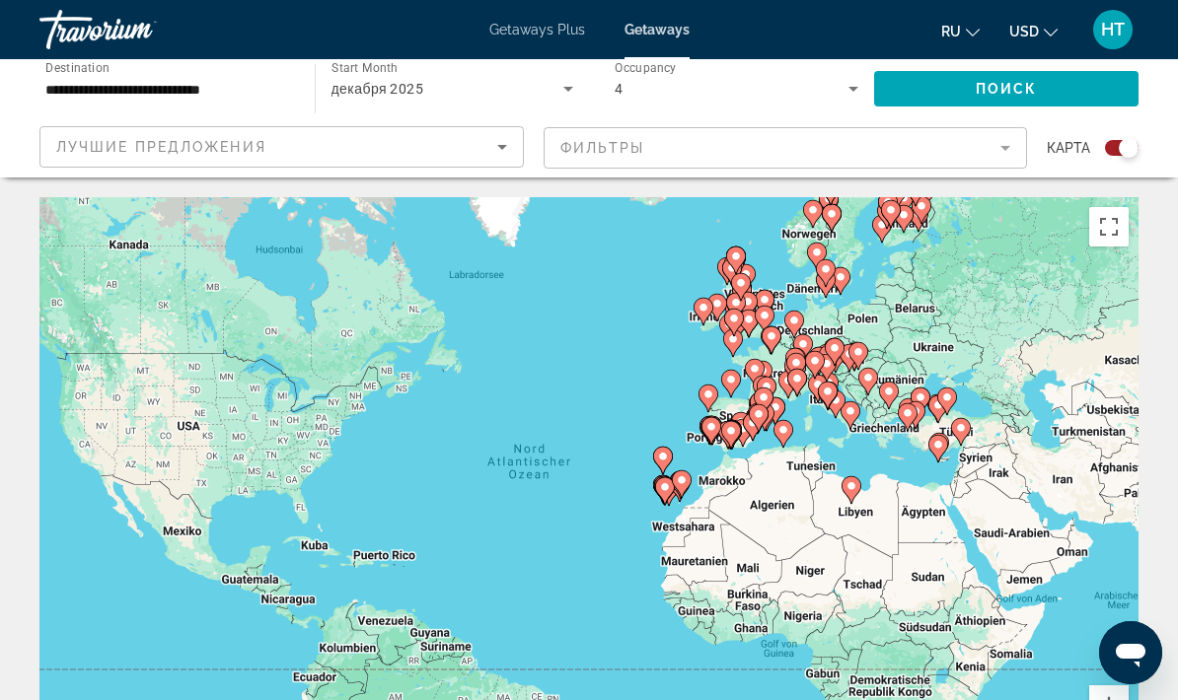
click at [151, 523] on div "Um den Modus zum Ziehen mit der Tastatur zu aktivieren, drückst du Alt + Eingab…" at bounding box center [588, 493] width 1099 height 592
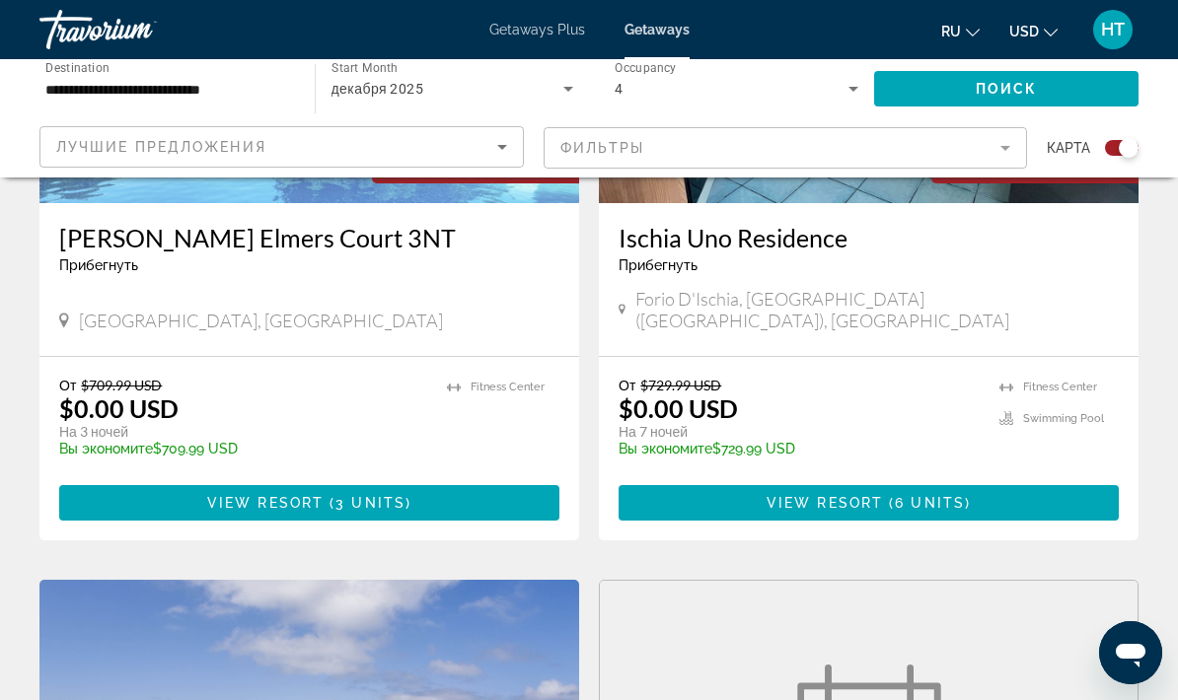
scroll to position [2339, 0]
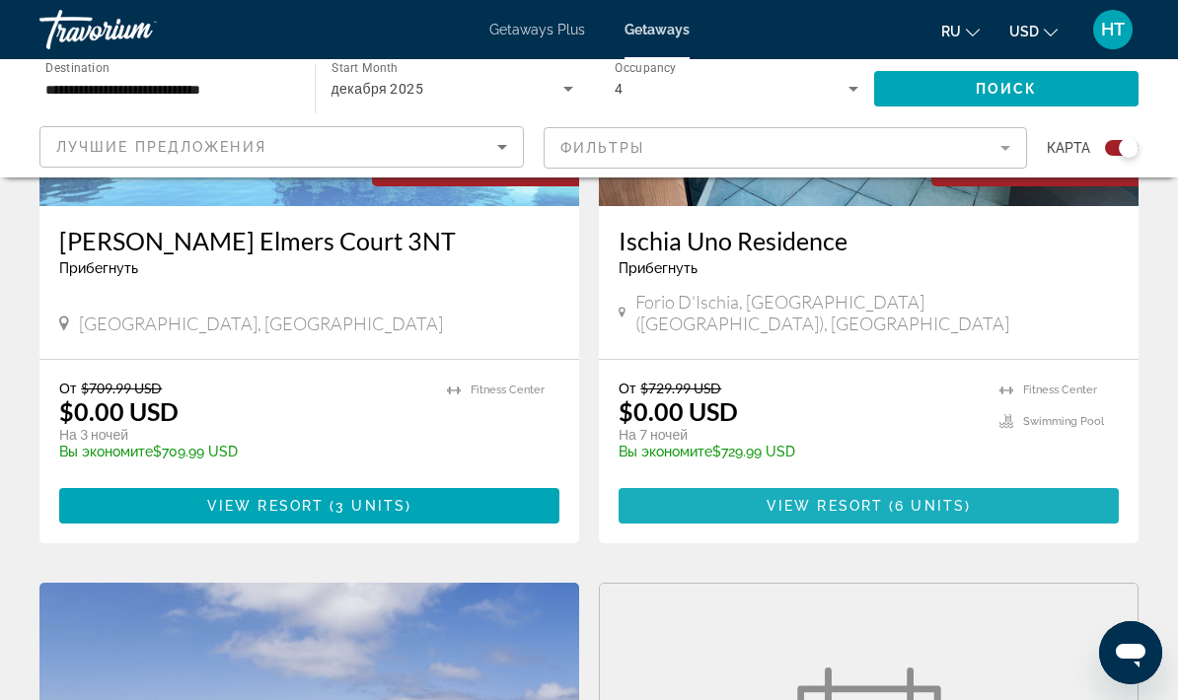
click at [885, 498] on span "Main content" at bounding box center [886, 506] width 6 height 16
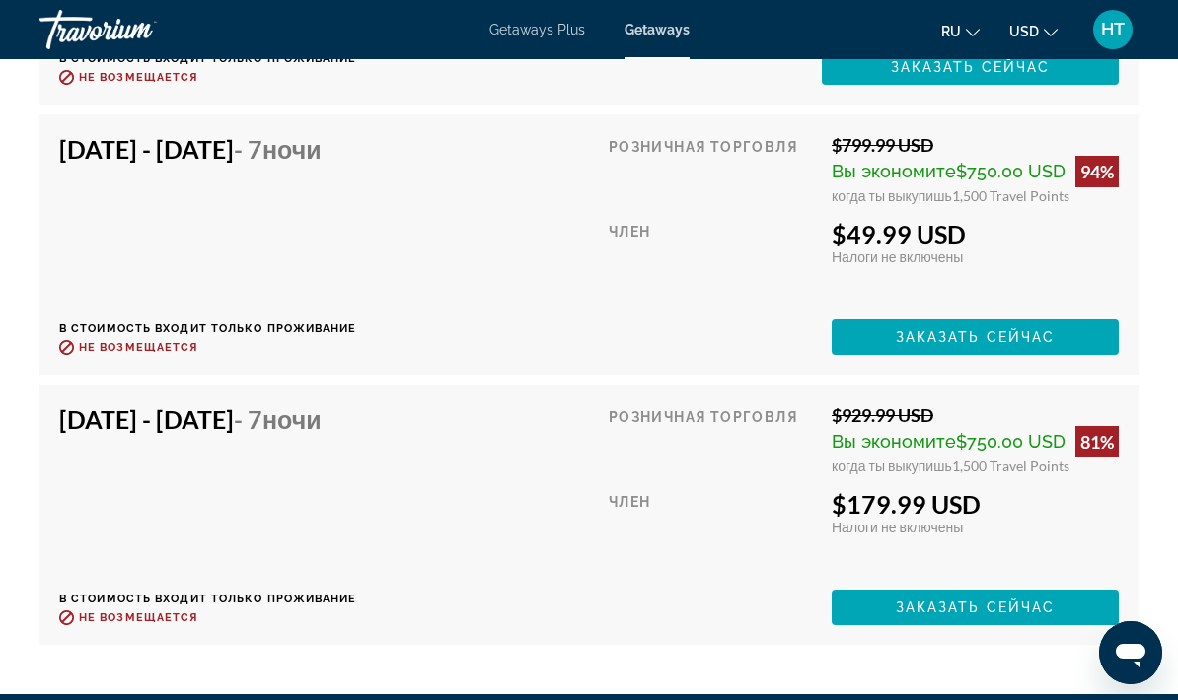
scroll to position [5351, 0]
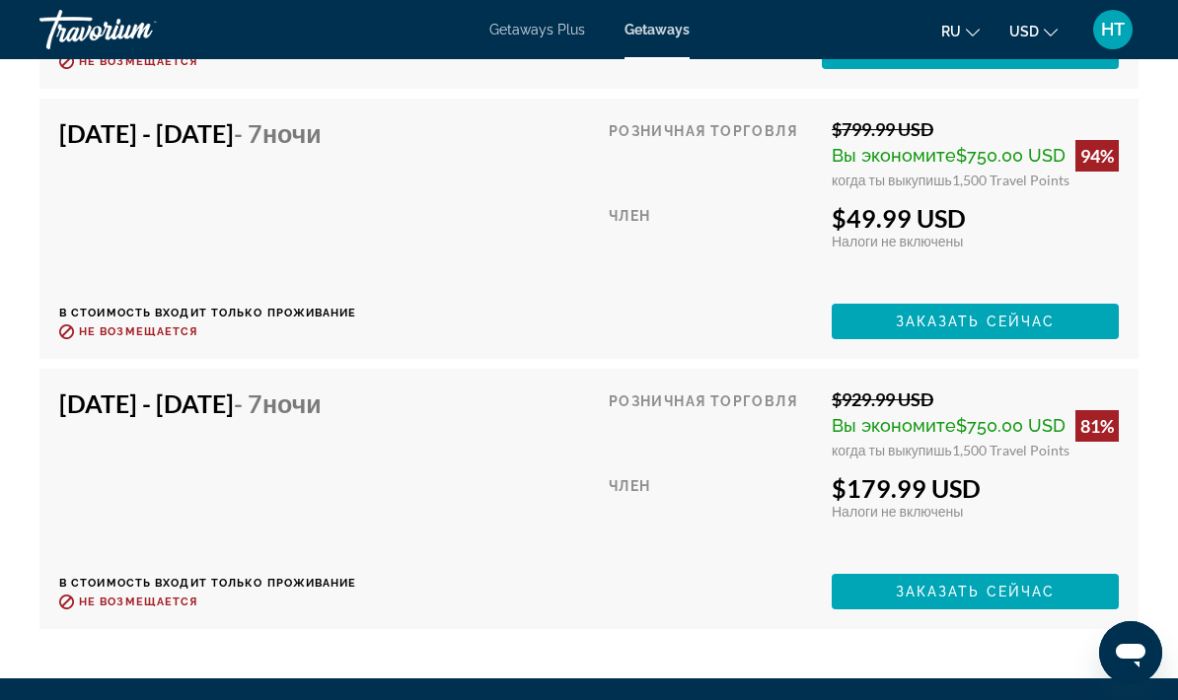
click at [1056, 31] on icon "Change currency" at bounding box center [1051, 33] width 14 height 8
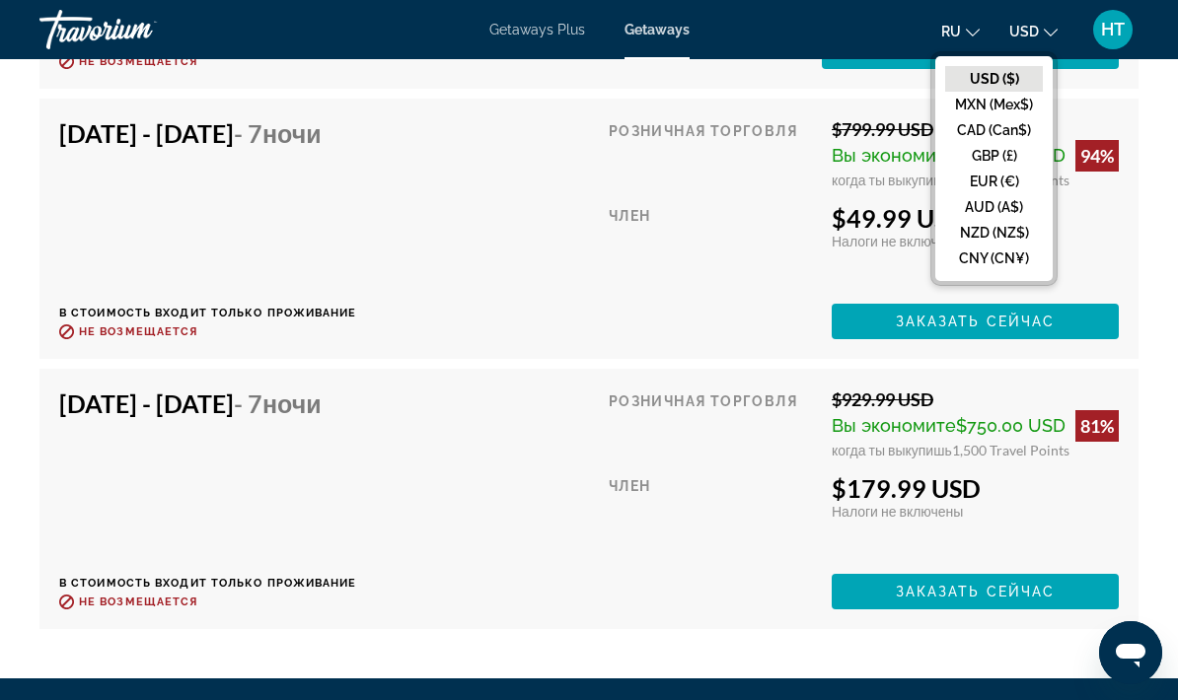
click at [987, 178] on button "EUR (€)" at bounding box center [994, 182] width 98 height 26
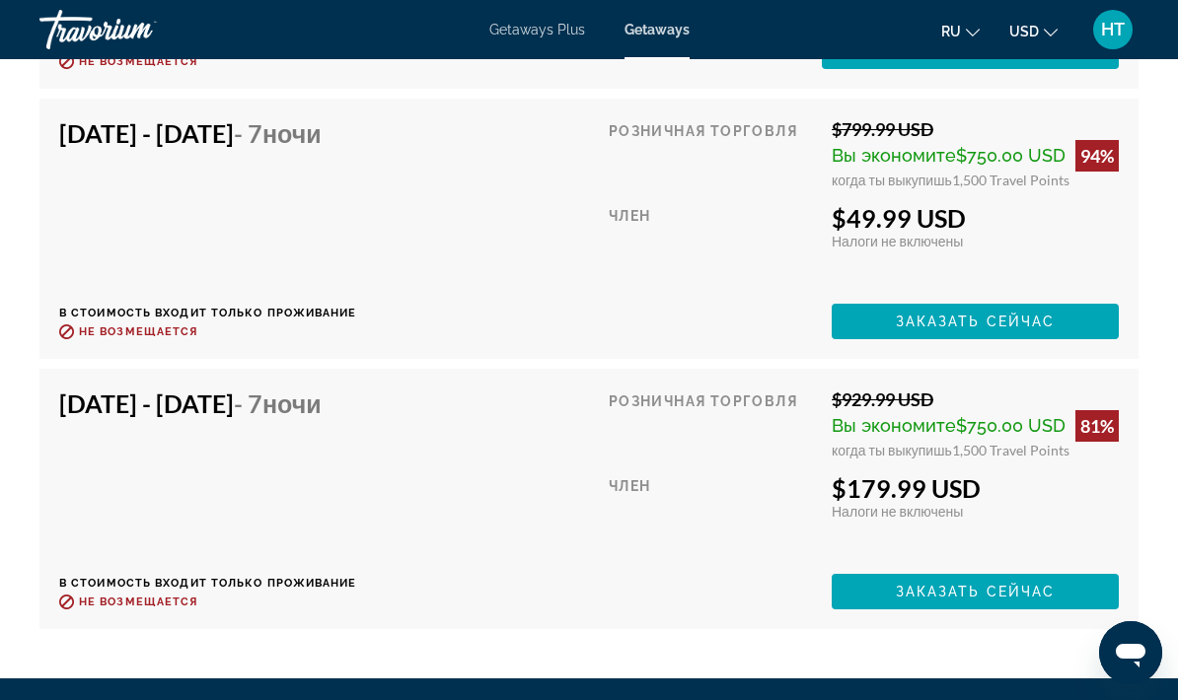
scroll to position [0, 0]
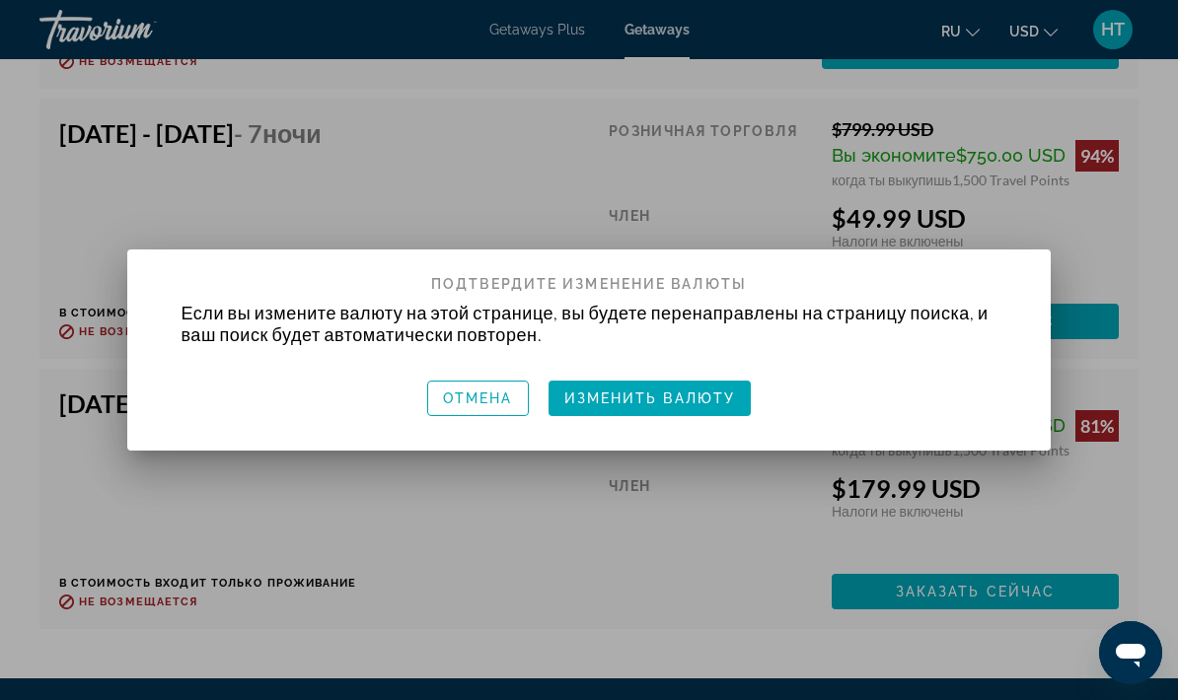
click at [662, 396] on span "Изменить валюту" at bounding box center [650, 399] width 172 height 16
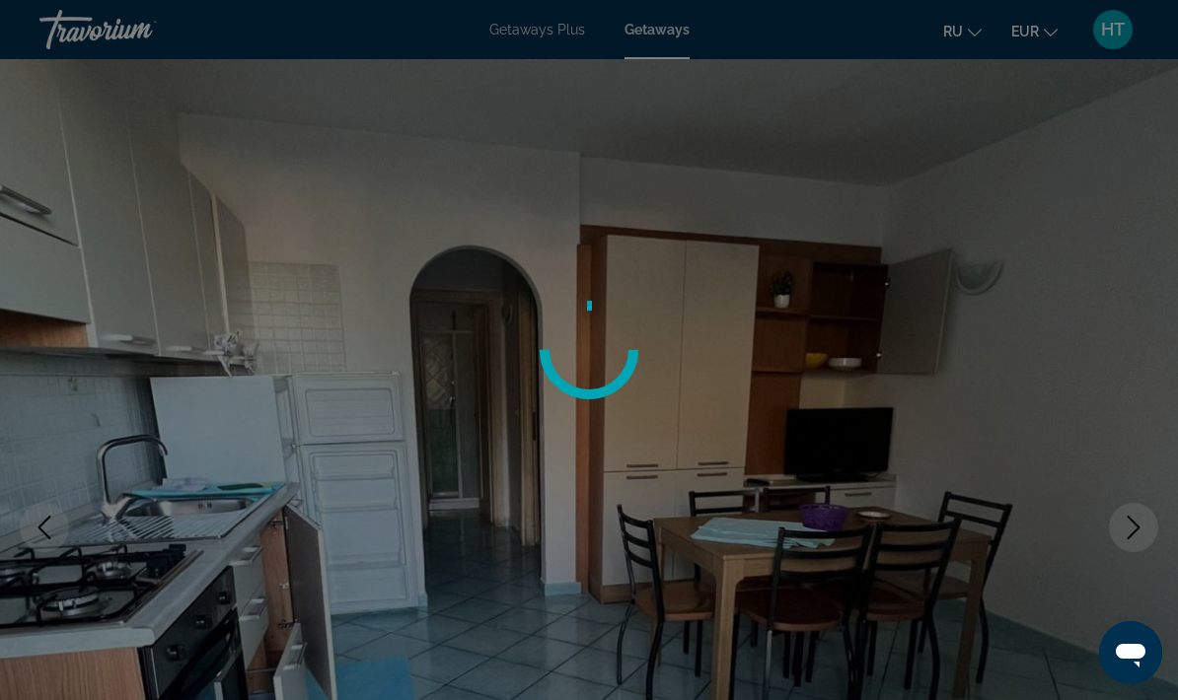
scroll to position [5351, 0]
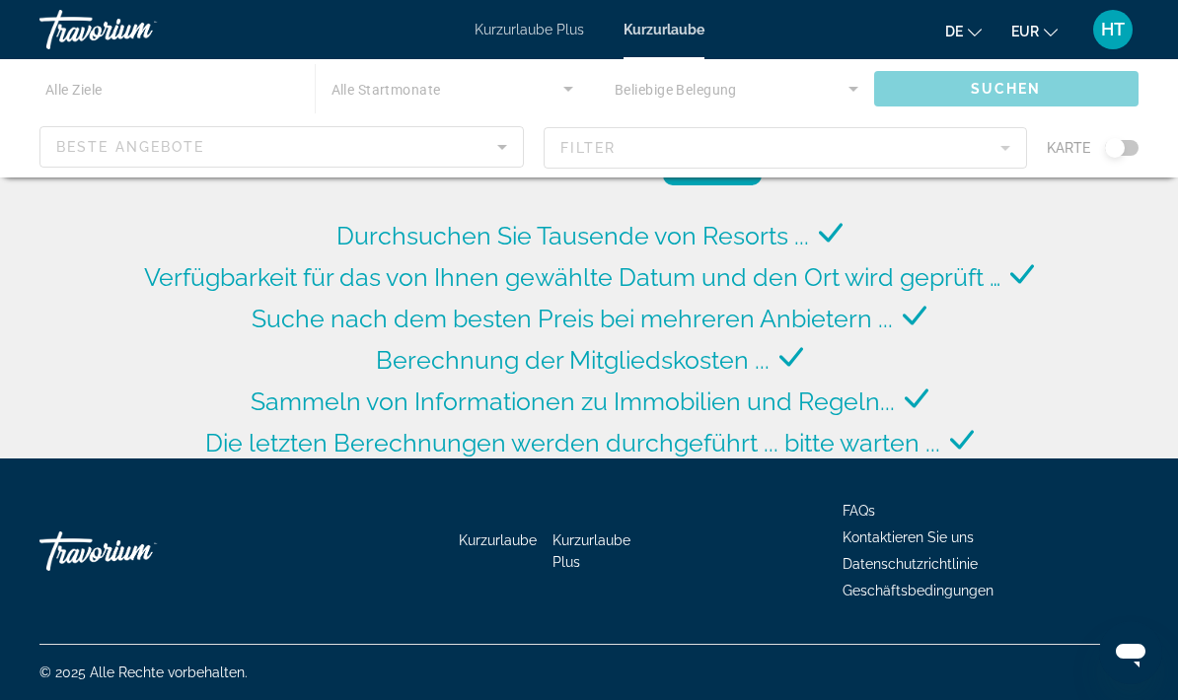
scroll to position [79, 0]
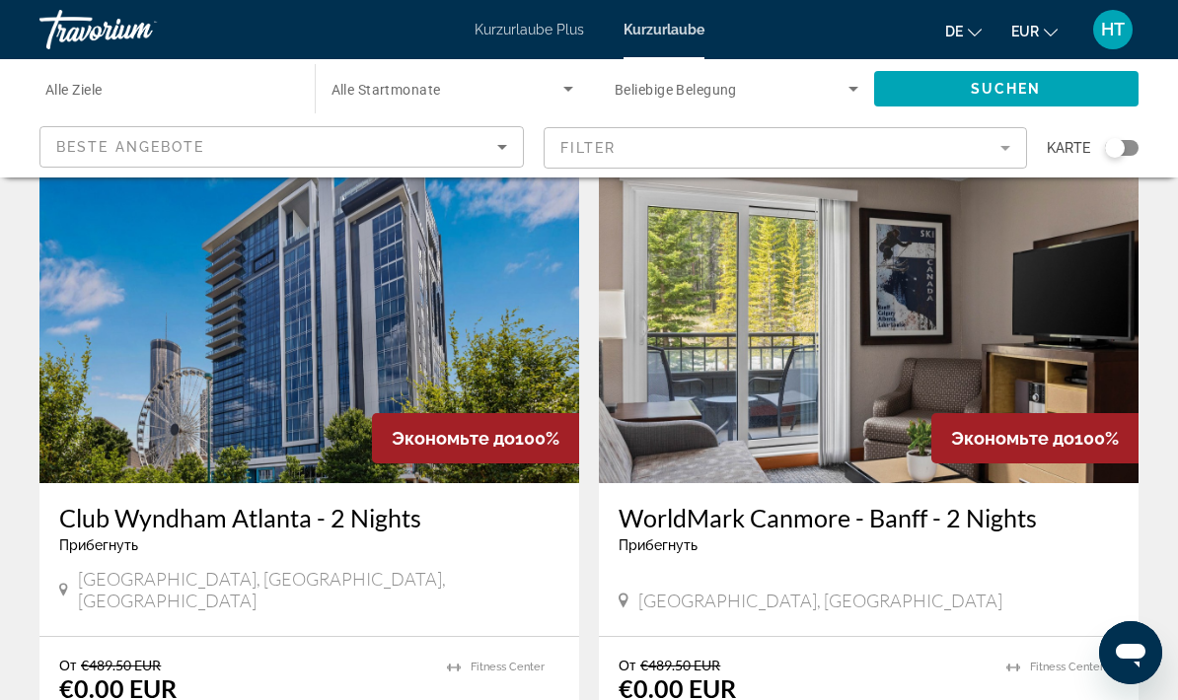
click at [501, 147] on icon "Sortieren nach" at bounding box center [502, 147] width 10 height 5
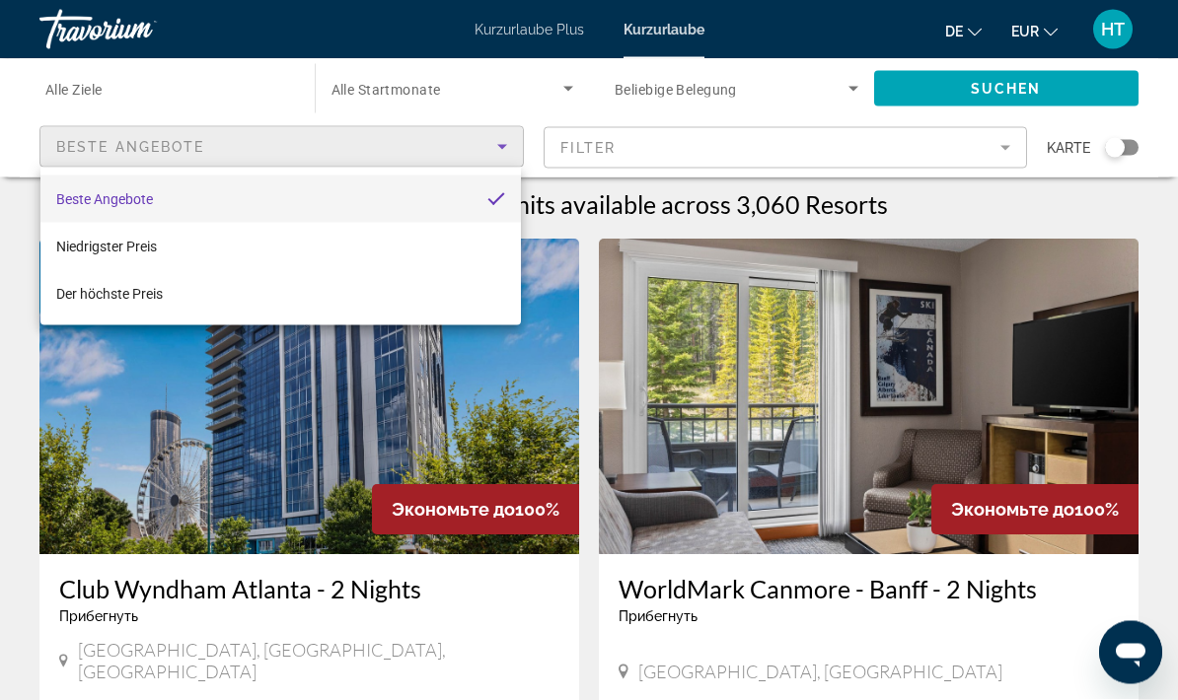
scroll to position [0, 0]
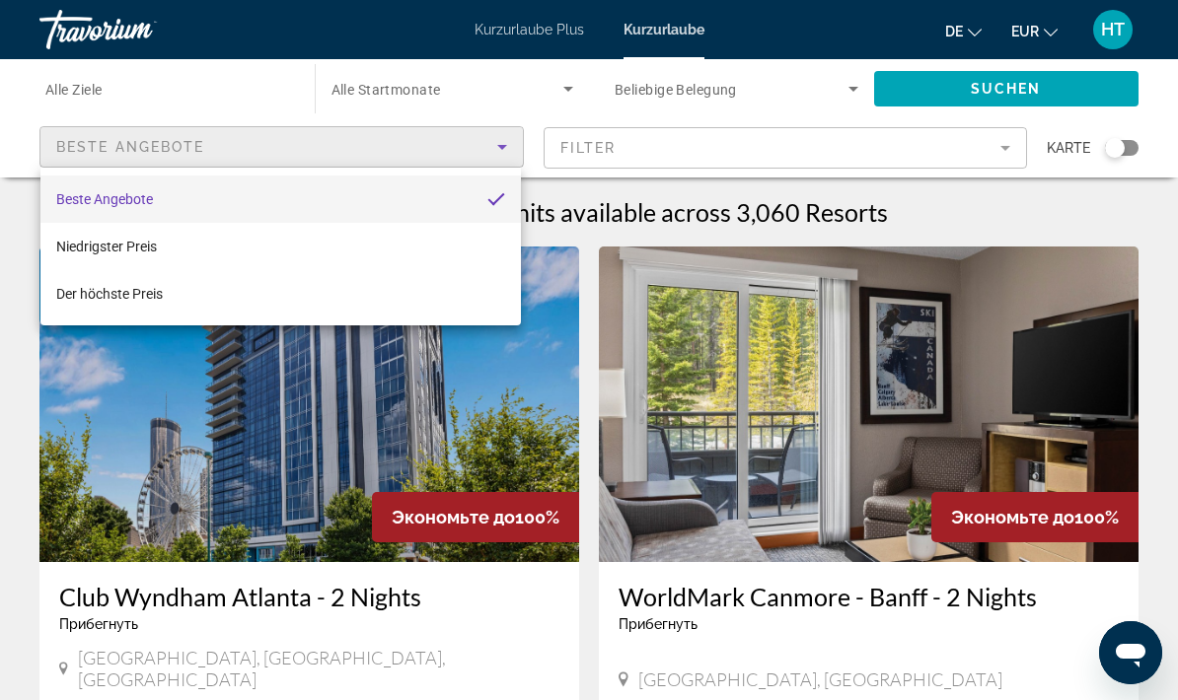
click at [845, 87] on div at bounding box center [589, 350] width 1178 height 700
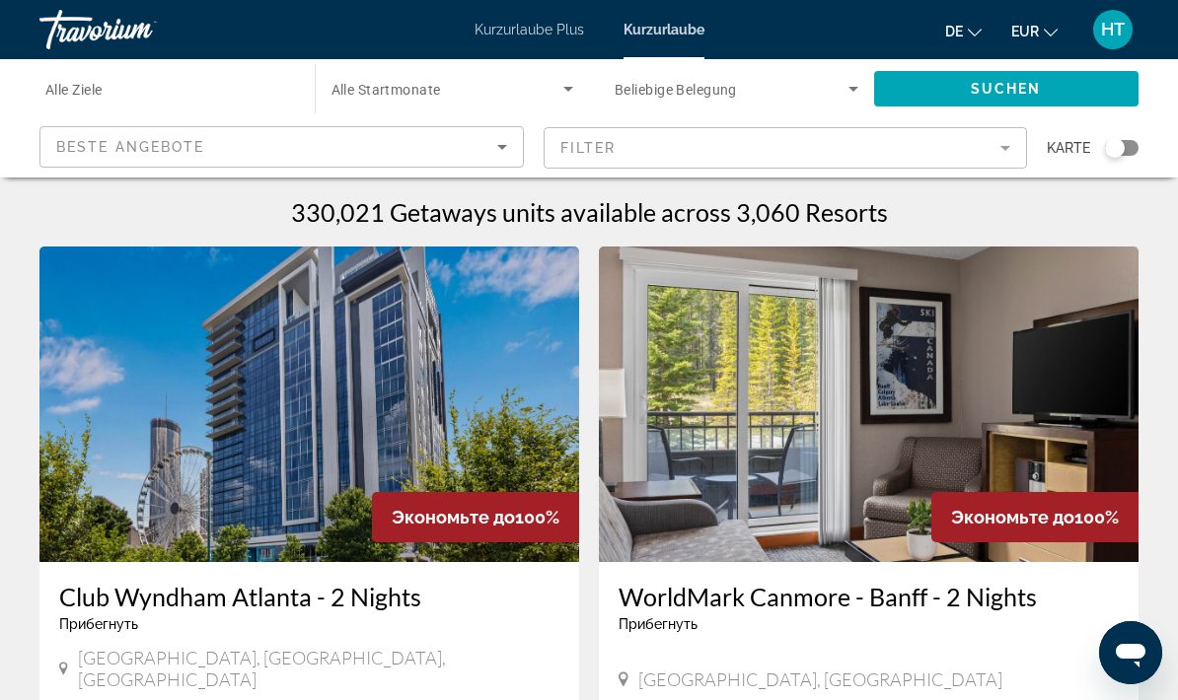
click at [856, 81] on icon "Such-Widget" at bounding box center [853, 89] width 24 height 24
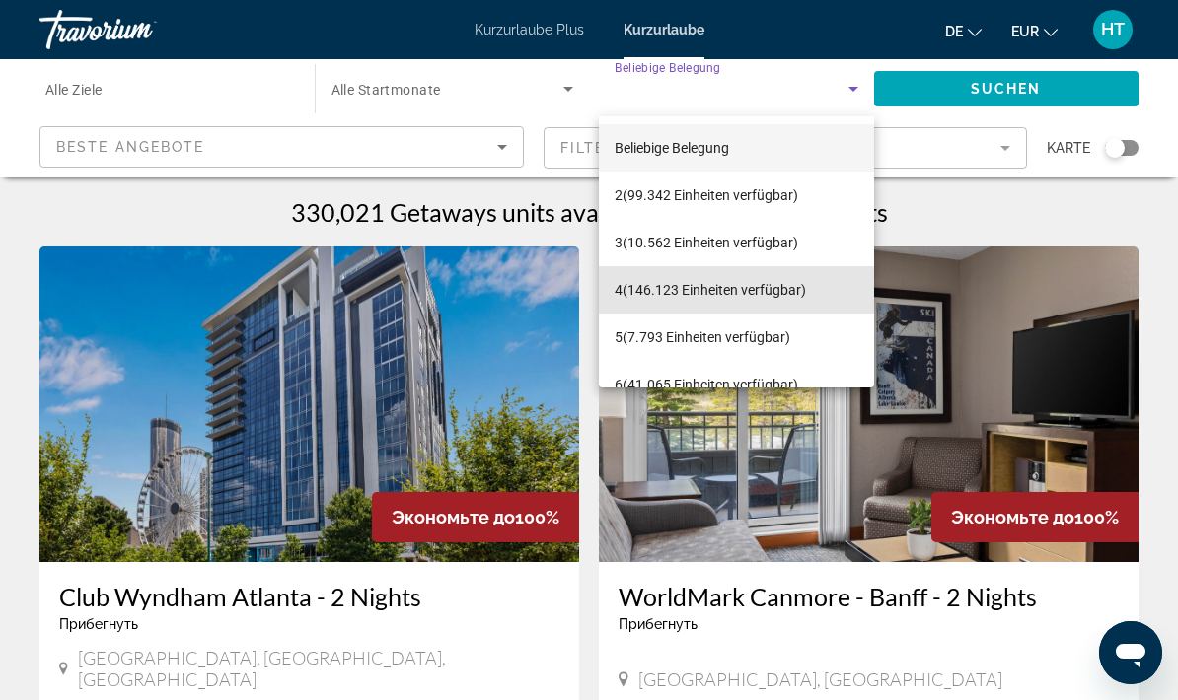
click at [641, 292] on font "(146.123 Einheiten verfügbar)" at bounding box center [713, 290] width 183 height 16
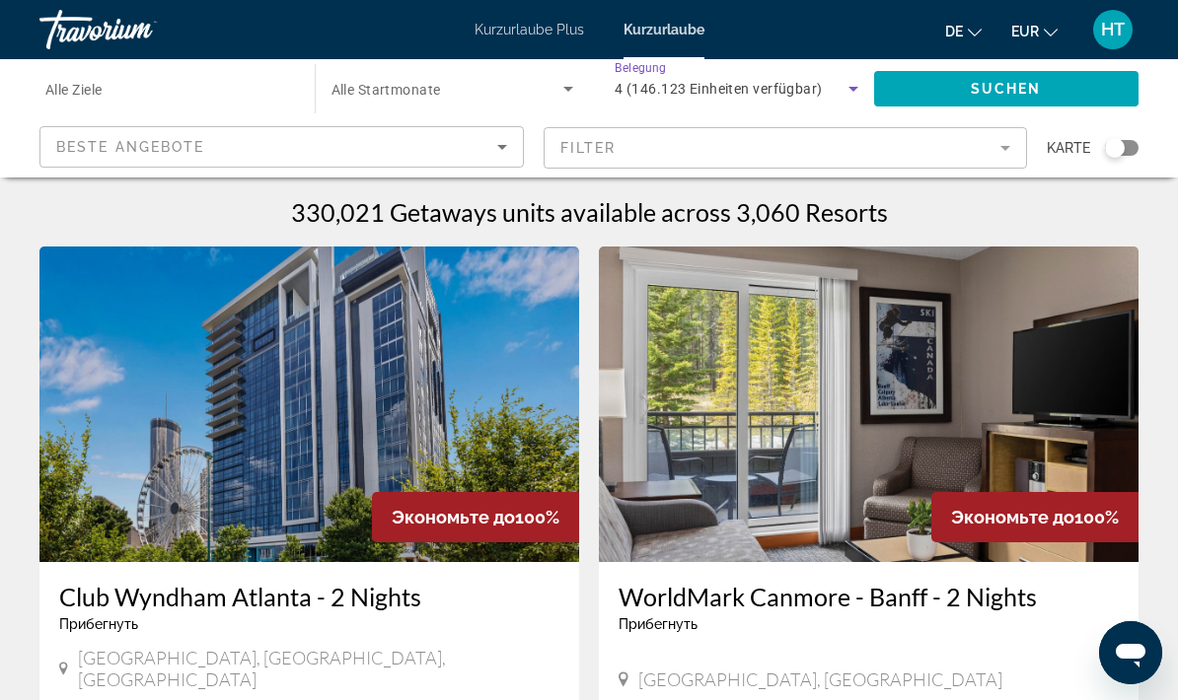
click at [570, 93] on icon "Such-Widget" at bounding box center [568, 89] width 24 height 24
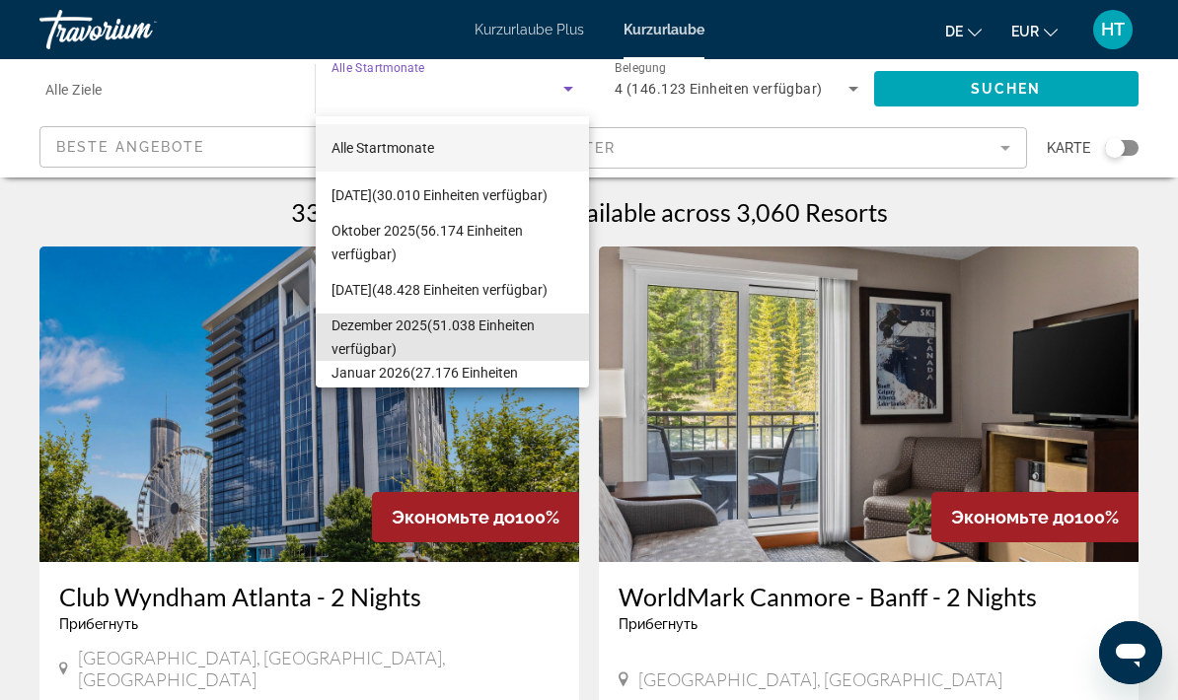
click at [400, 341] on span "Dezember 2025 (51.038 Einheiten verfügbar)" at bounding box center [452, 337] width 243 height 47
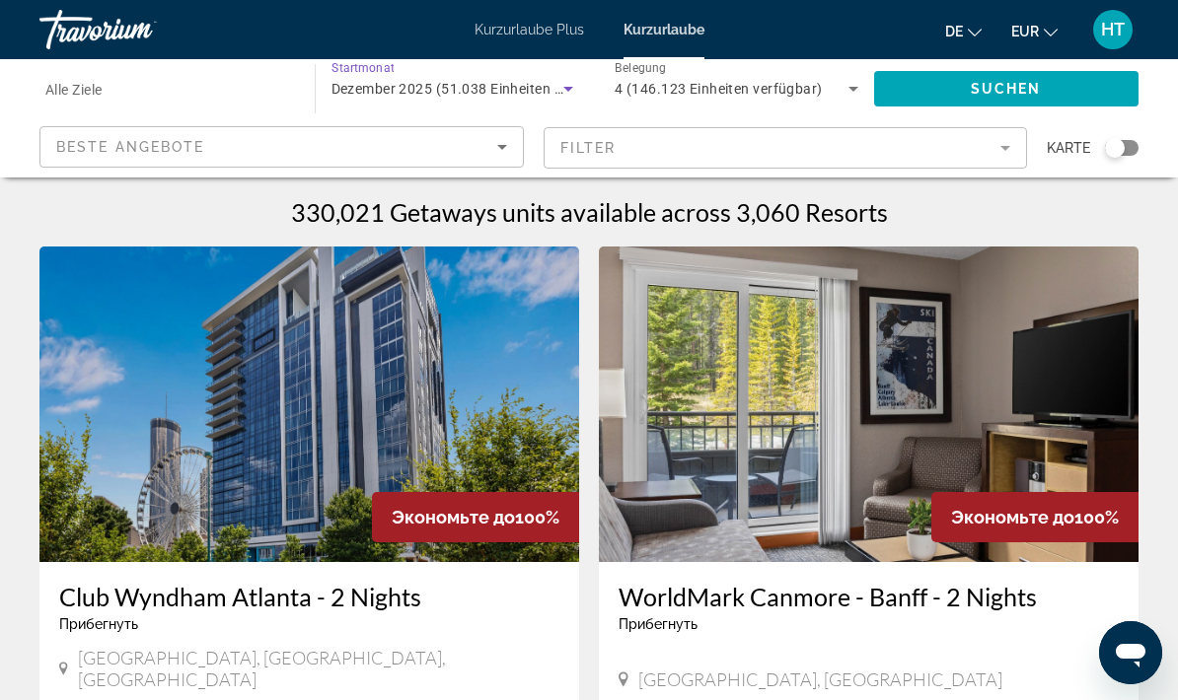
click at [110, 95] on div "Ziel Alle Ziele" at bounding box center [167, 89] width 244 height 56
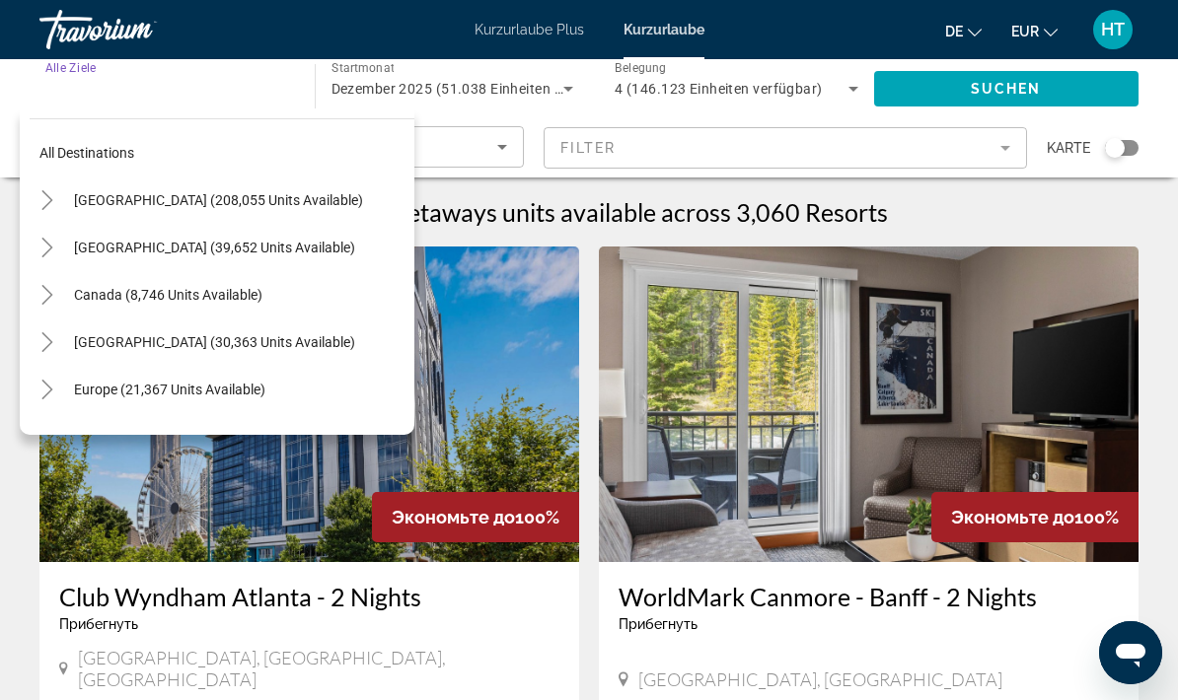
click at [138, 400] on span "Such-Widget" at bounding box center [239, 389] width 350 height 47
type input "**********"
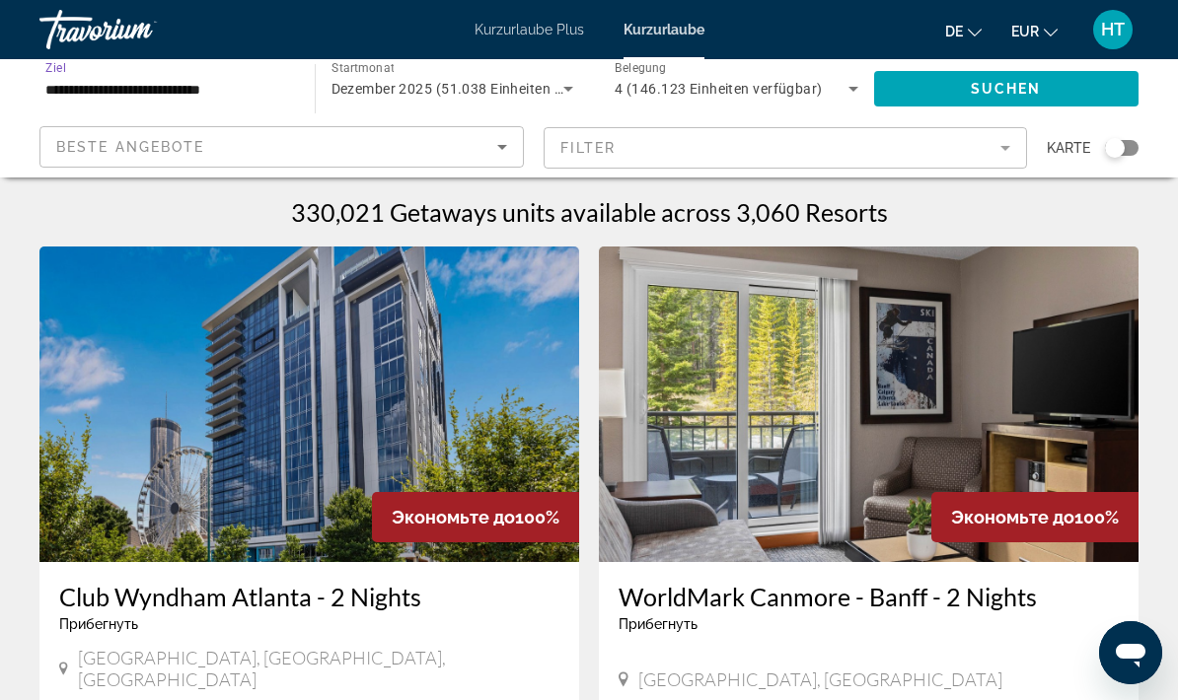
click at [994, 98] on span "Such-Widget" at bounding box center [1006, 88] width 265 height 47
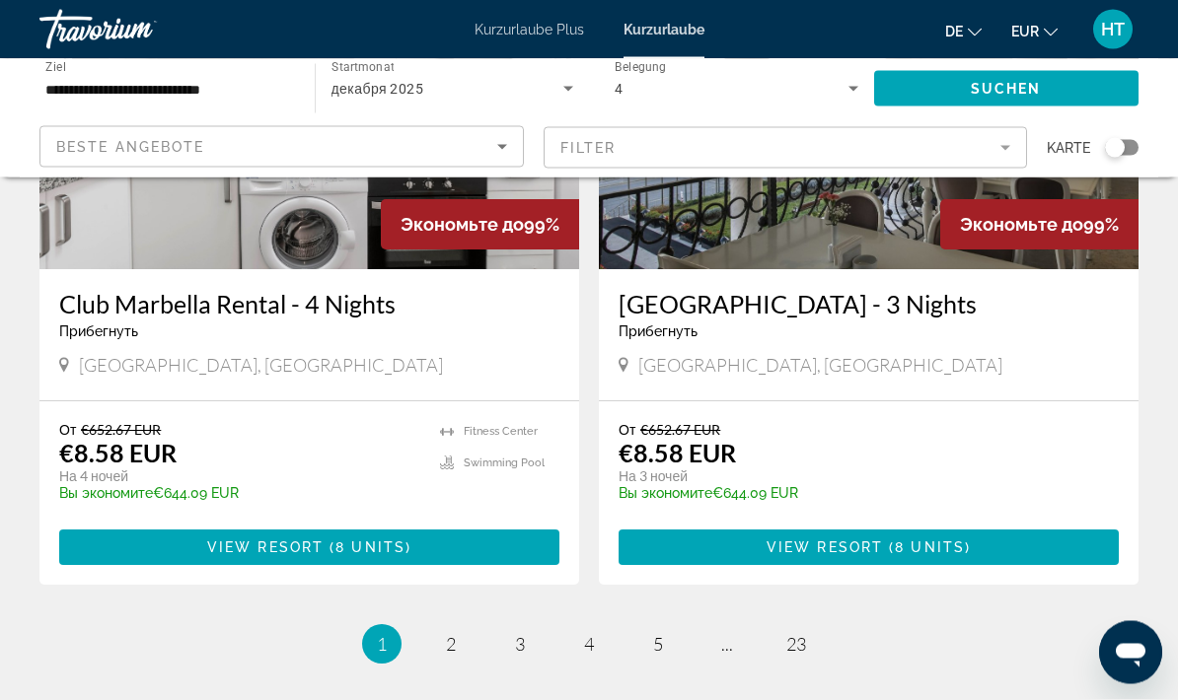
scroll to position [3815, 0]
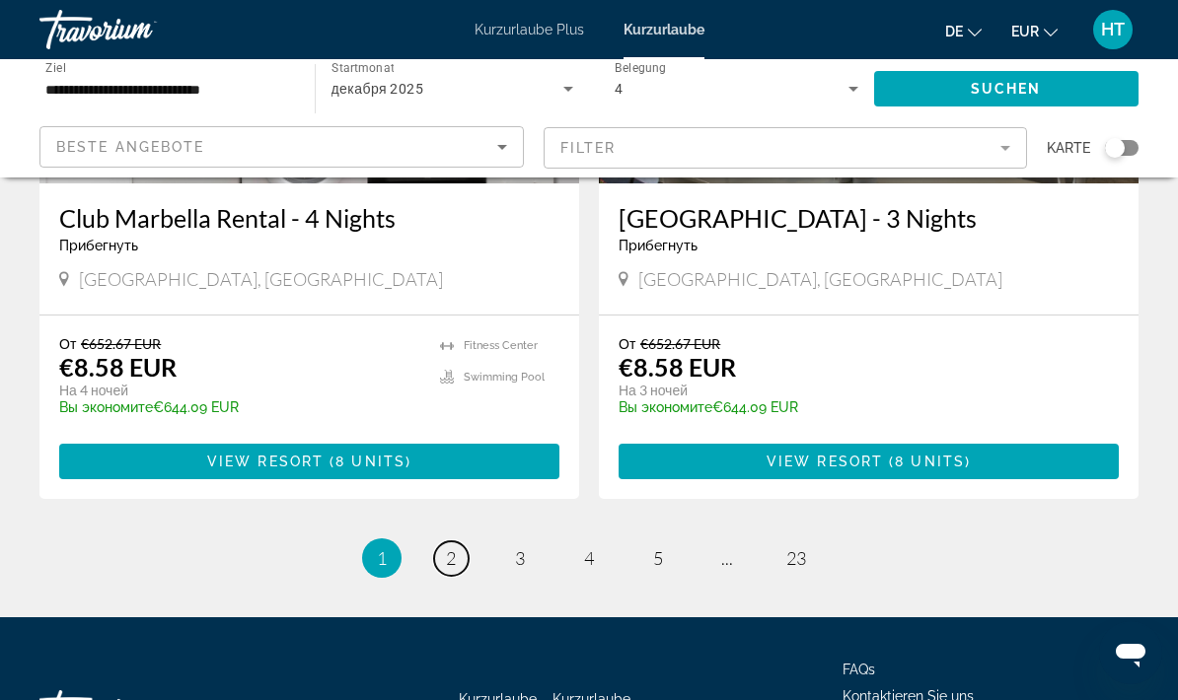
click at [455, 547] on span "2" at bounding box center [451, 558] width 10 height 22
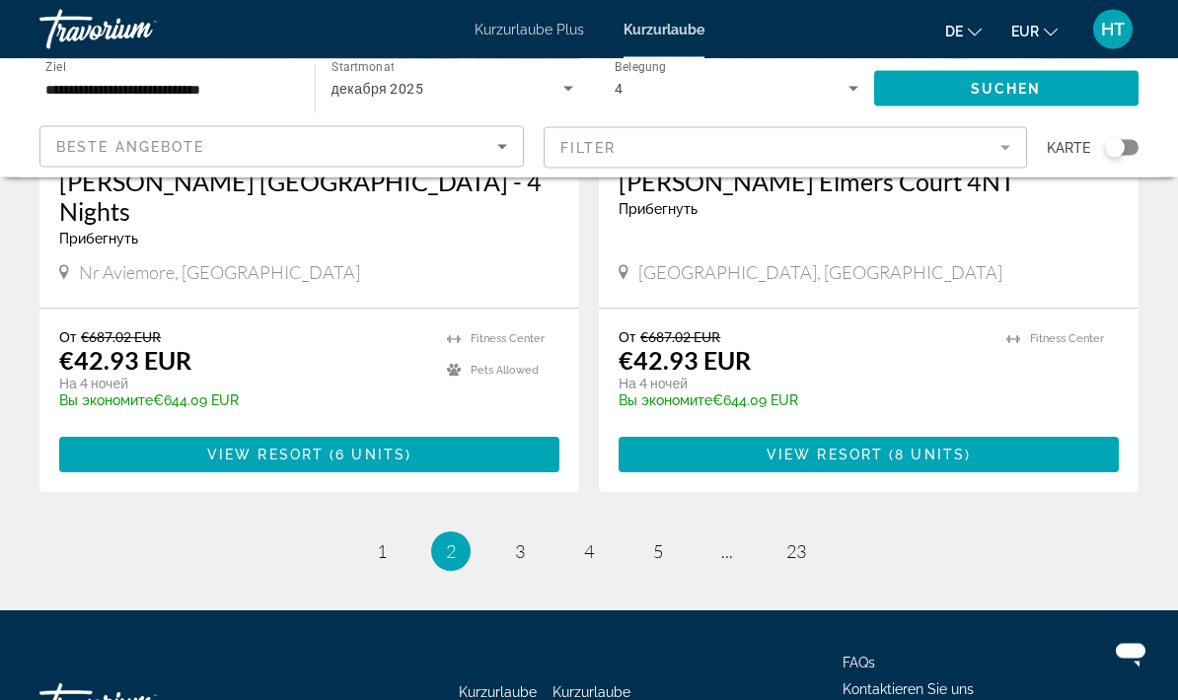
scroll to position [3814, 0]
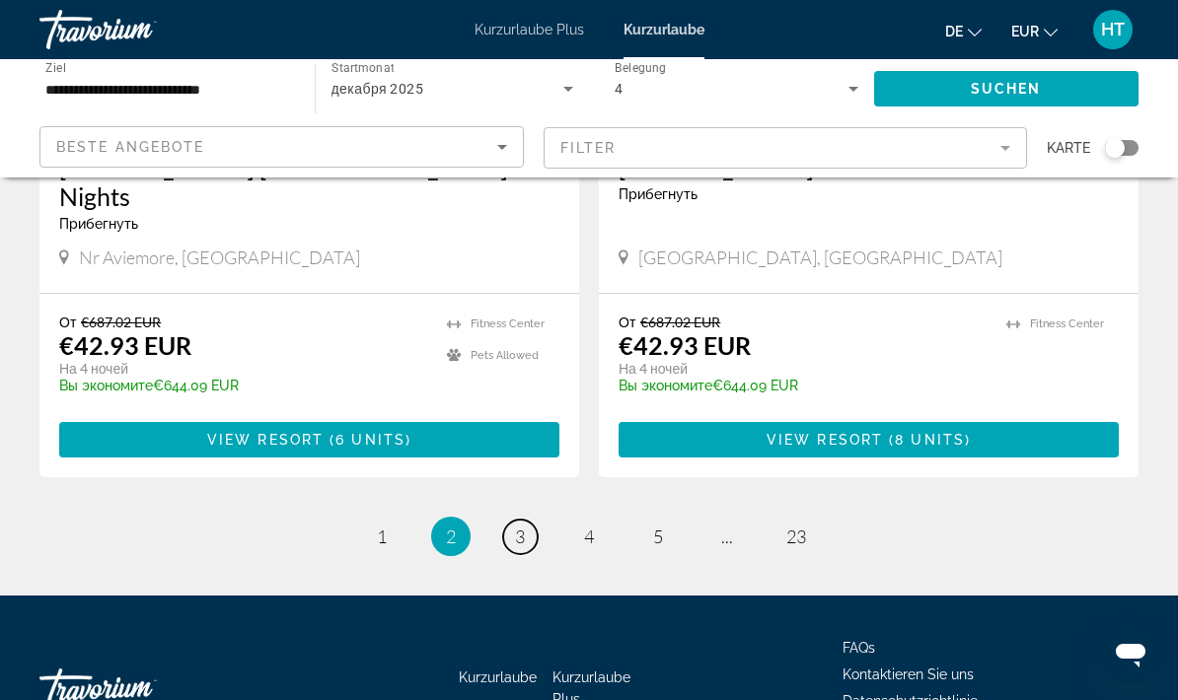
click at [523, 526] on span "3" at bounding box center [520, 537] width 10 height 22
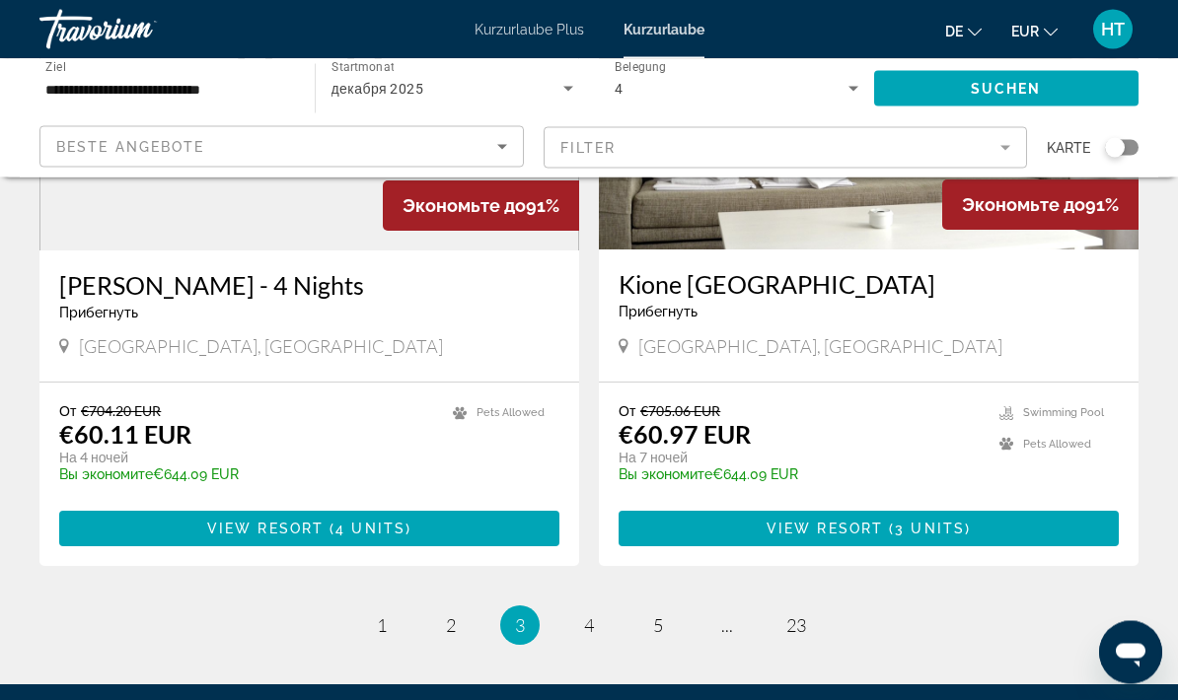
scroll to position [3718, 0]
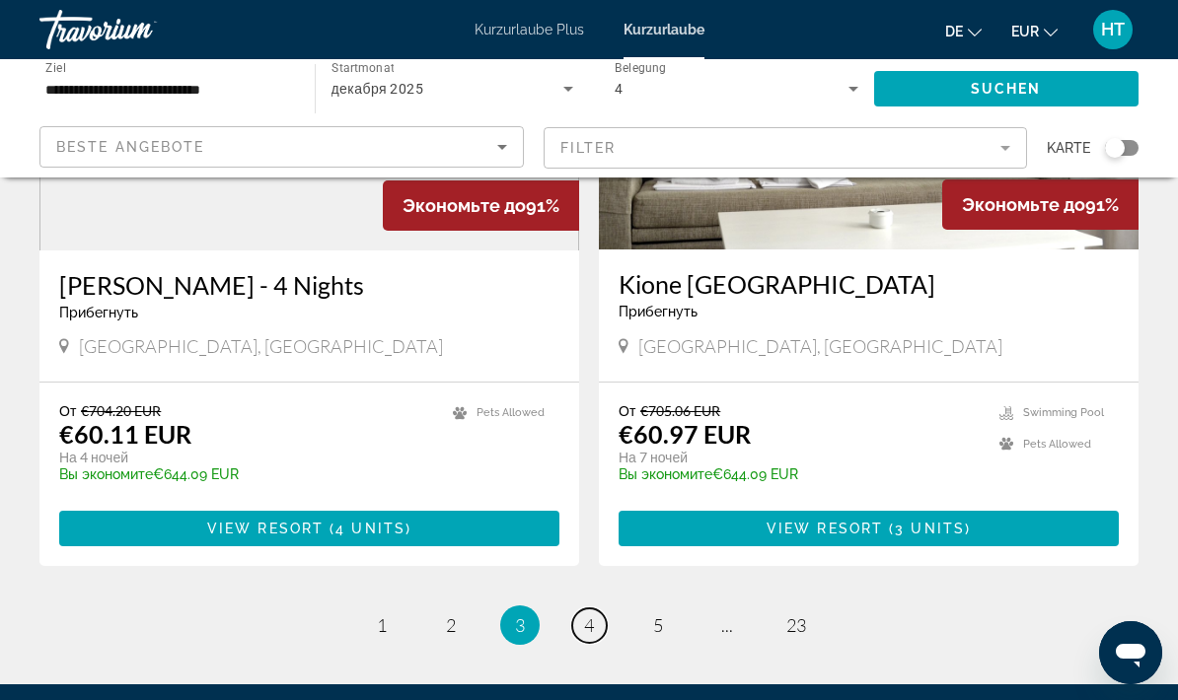
click at [590, 615] on span "4" at bounding box center [589, 626] width 10 height 22
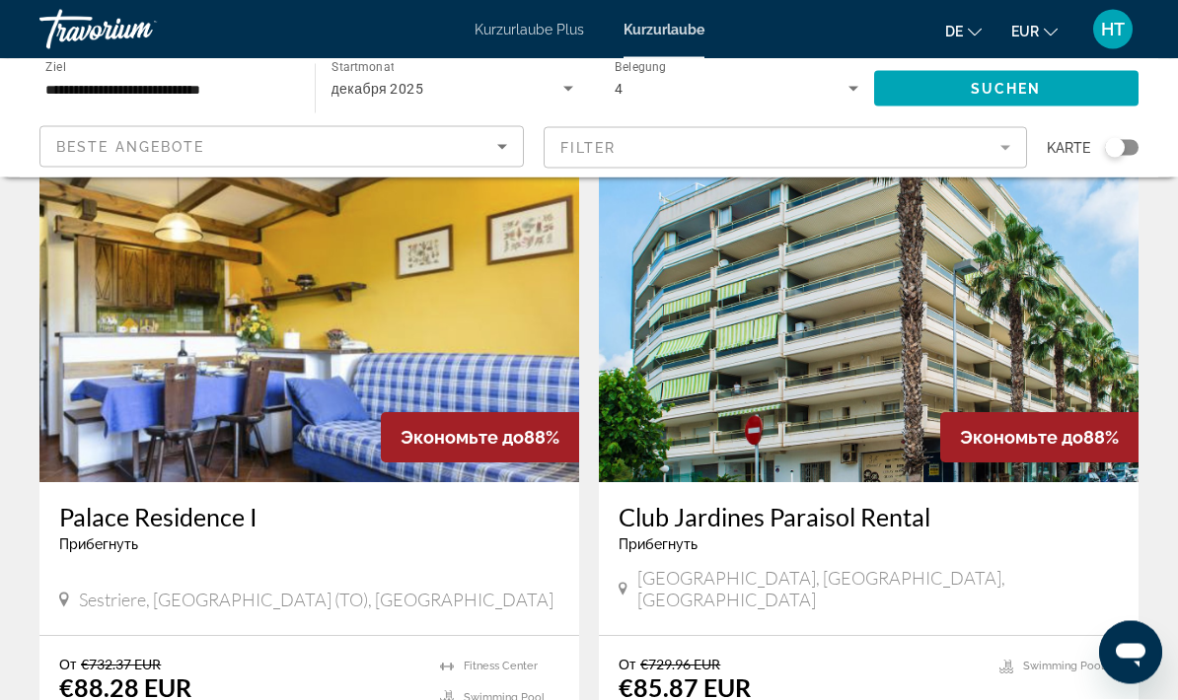
scroll to position [752, 0]
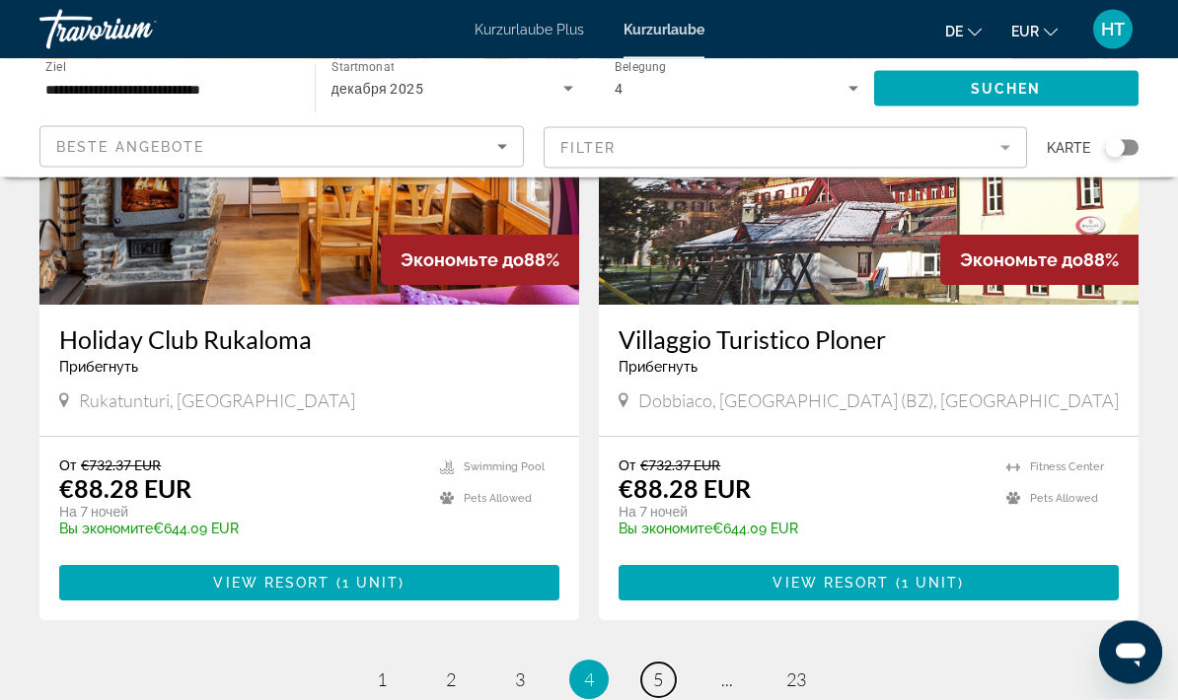
click at [650, 664] on link "page 5" at bounding box center [658, 681] width 35 height 35
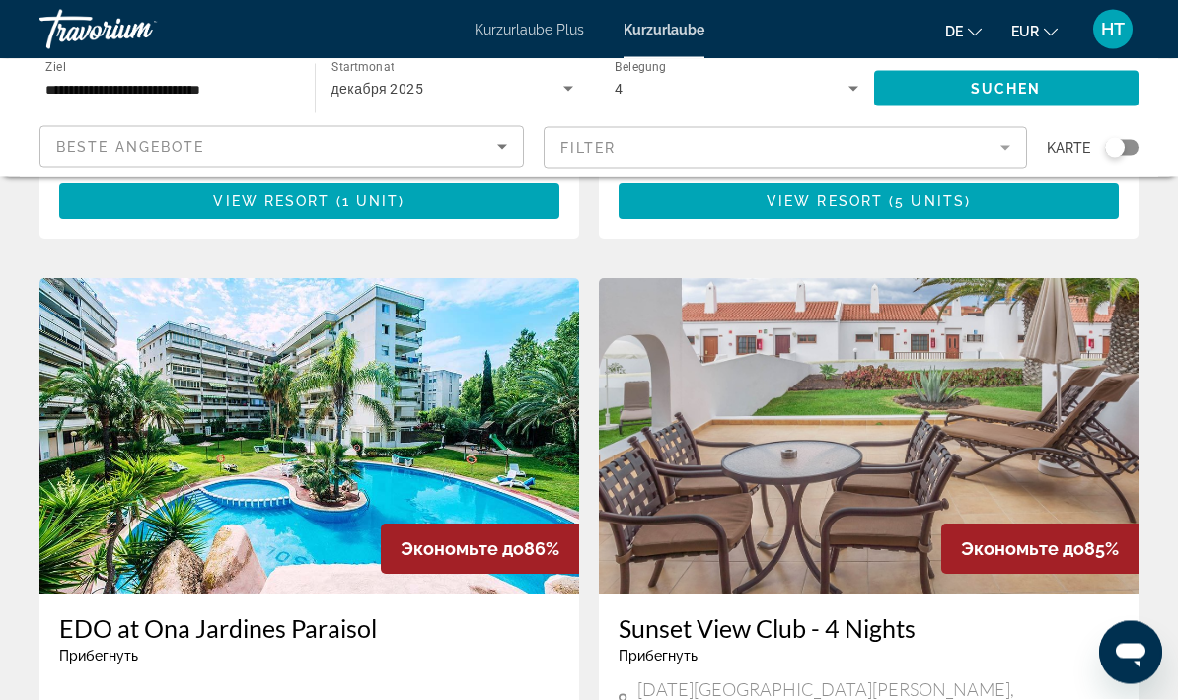
scroll to position [3412, 0]
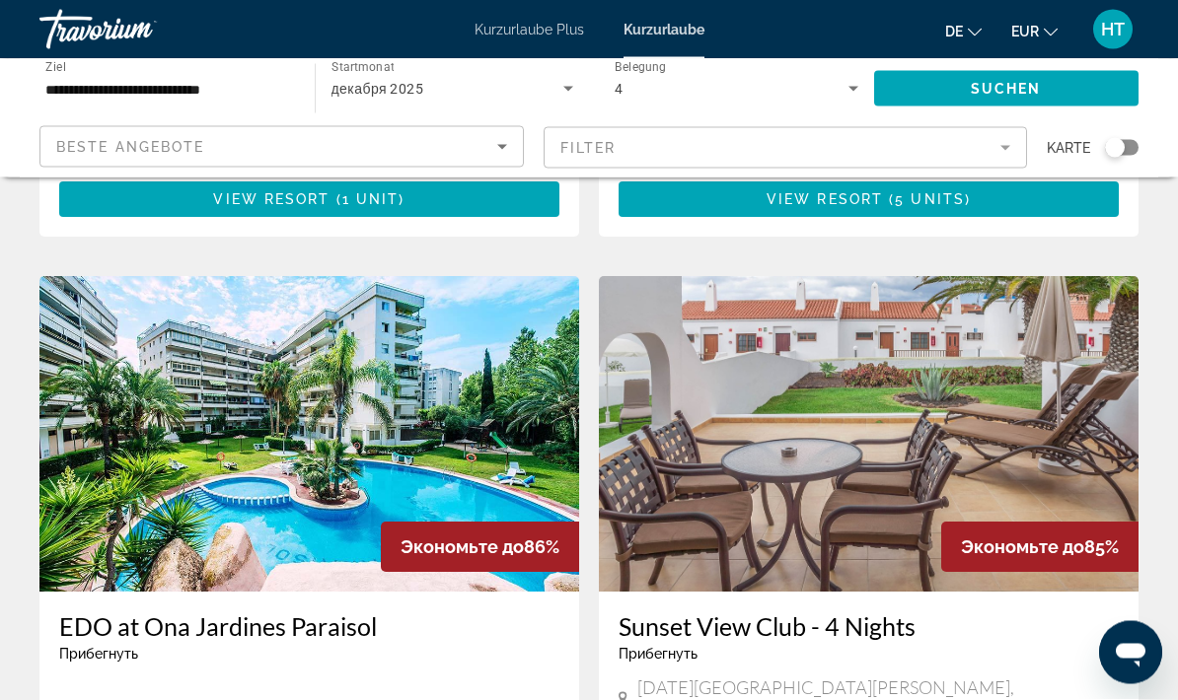
click at [363, 492] on img "Hauptinhalt" at bounding box center [309, 435] width 540 height 316
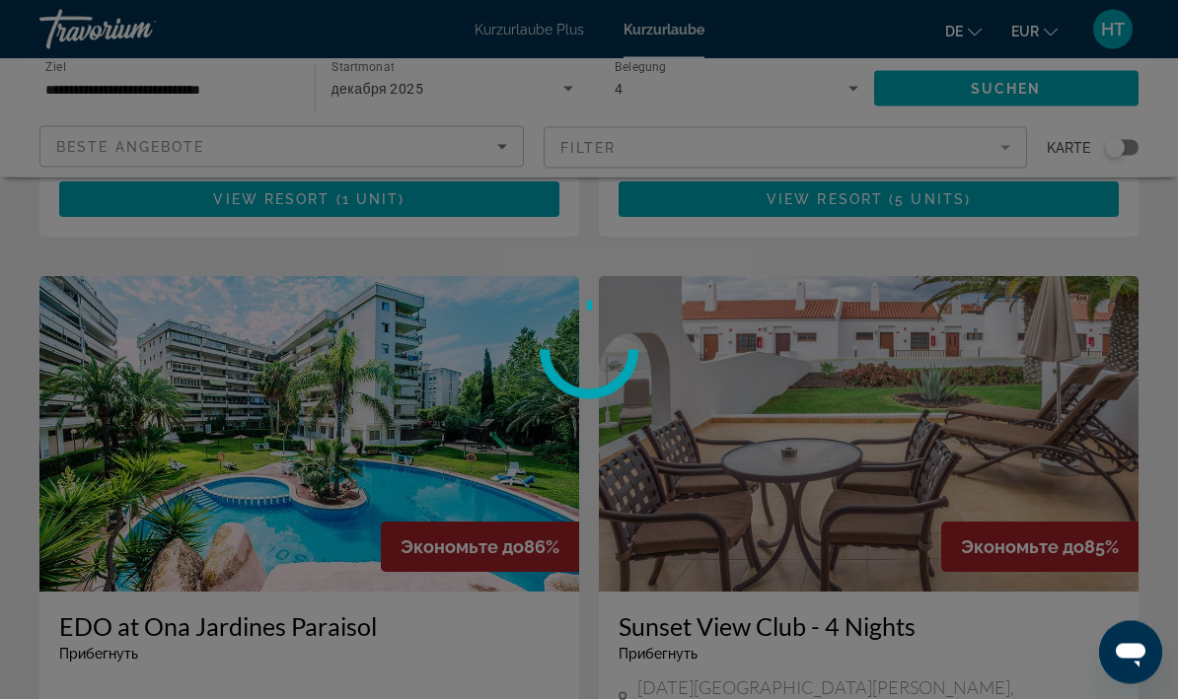
scroll to position [3413, 0]
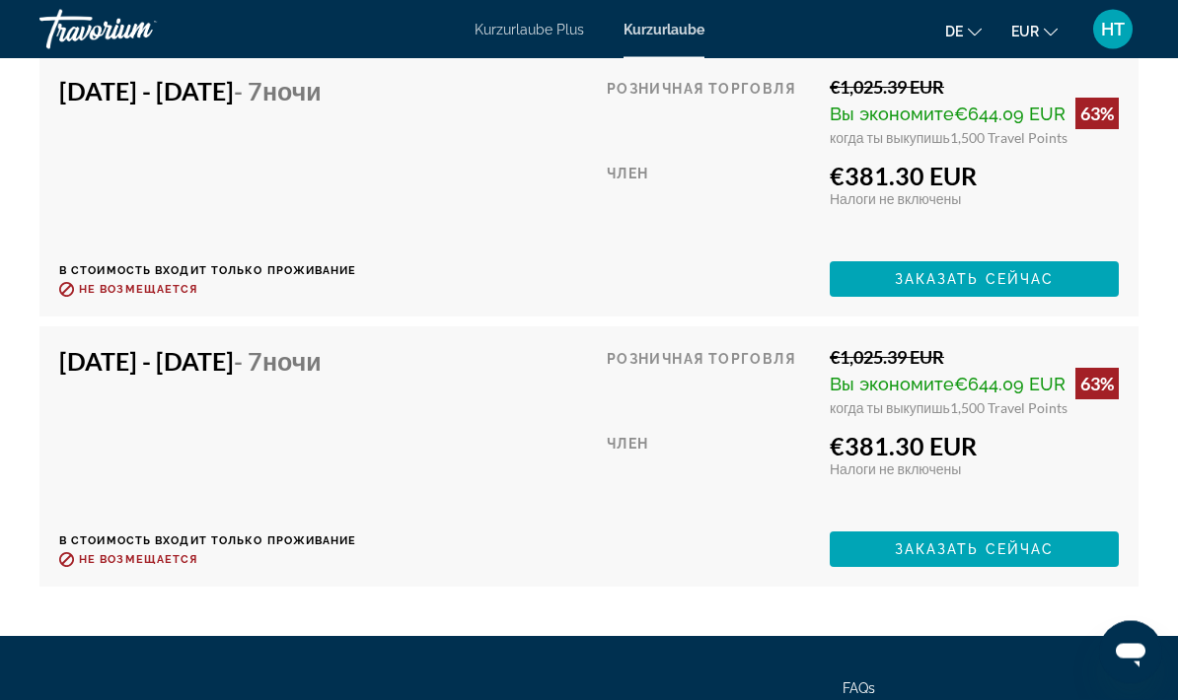
scroll to position [4573, 0]
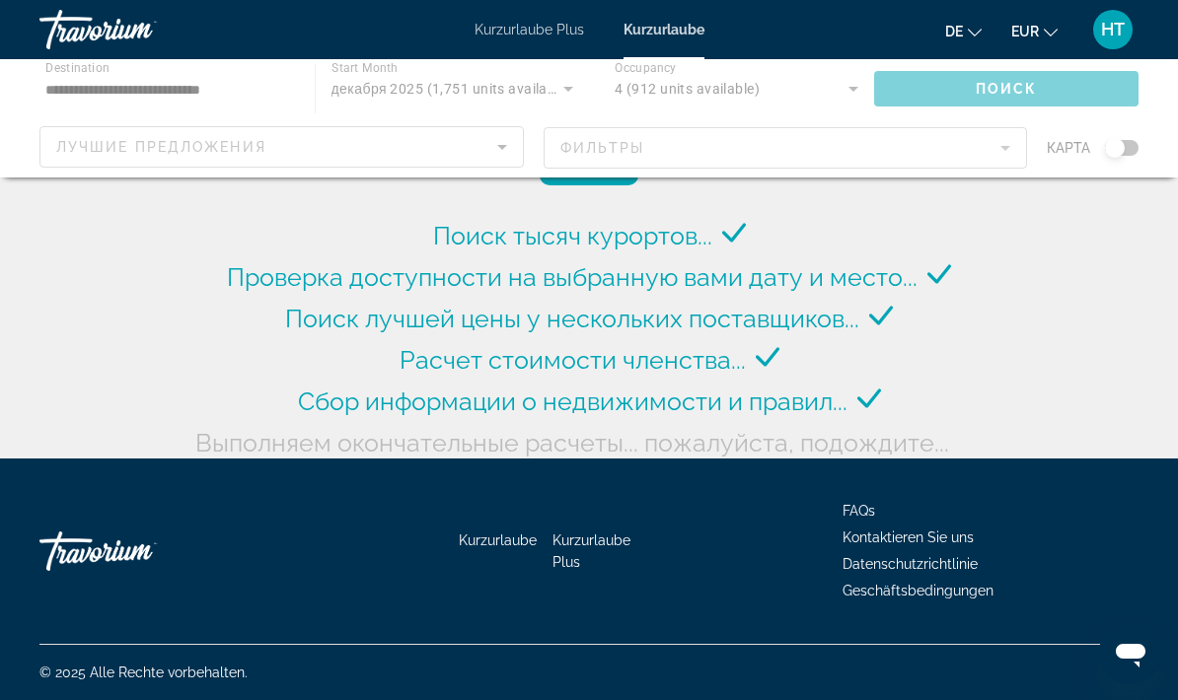
scroll to position [79, 0]
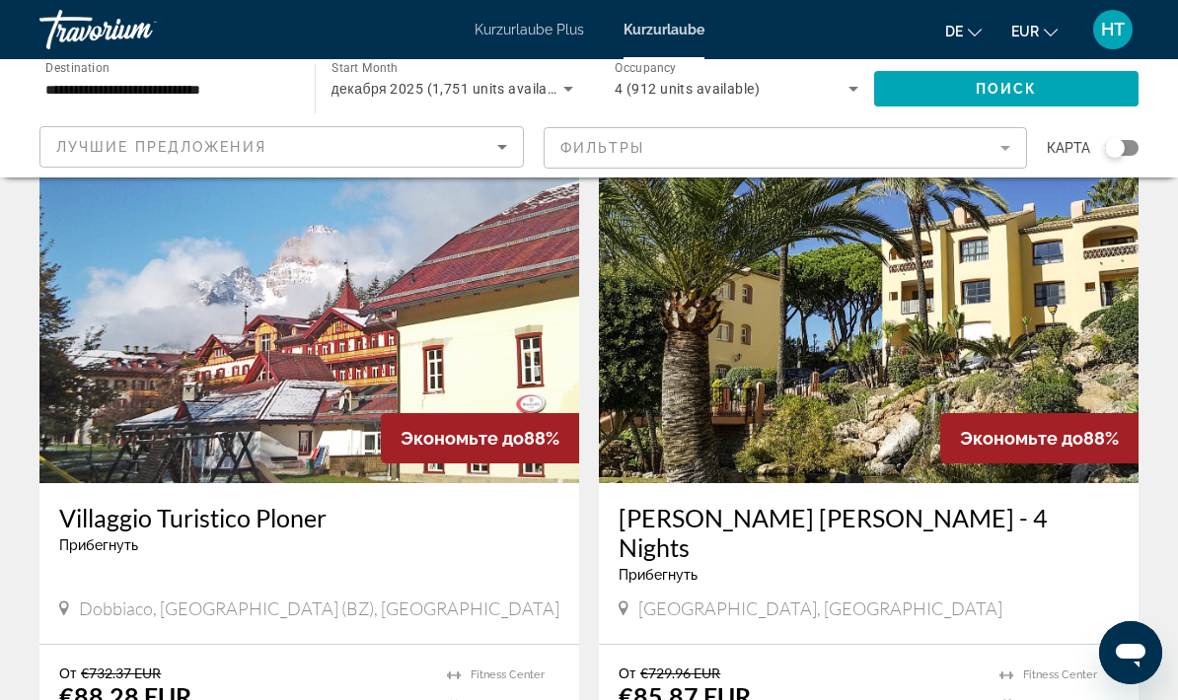
click at [497, 152] on icon "Sort by" at bounding box center [502, 147] width 24 height 24
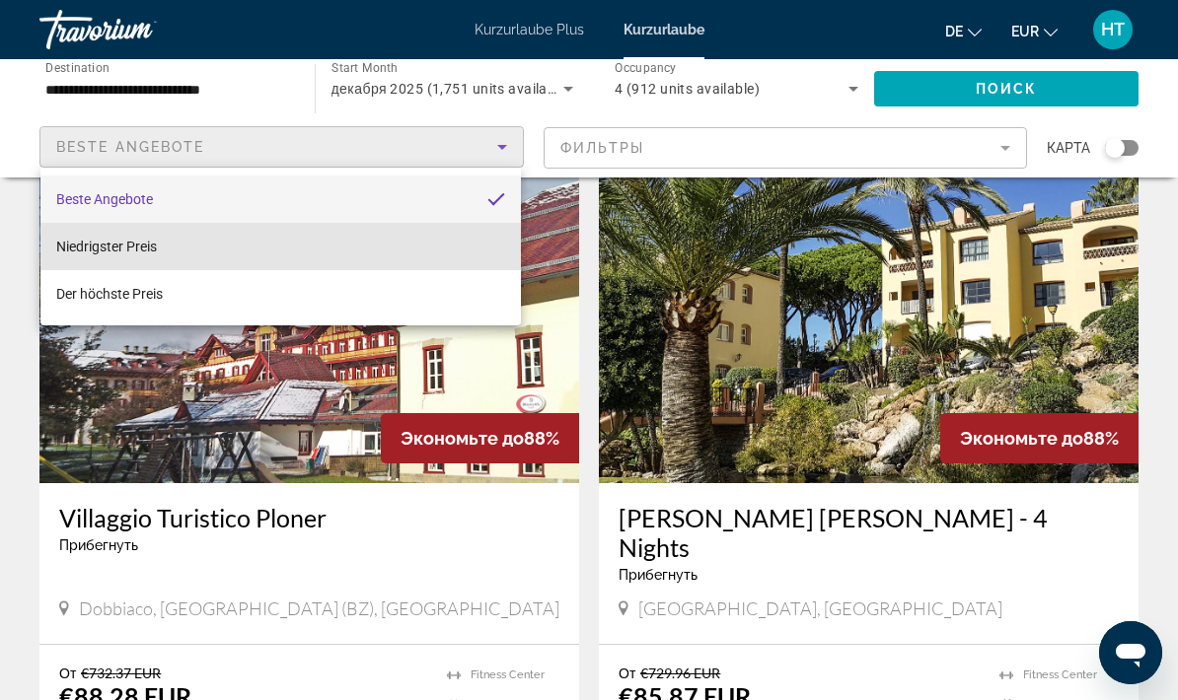
click at [407, 248] on mat-option "Niedrigster Preis" at bounding box center [280, 246] width 480 height 47
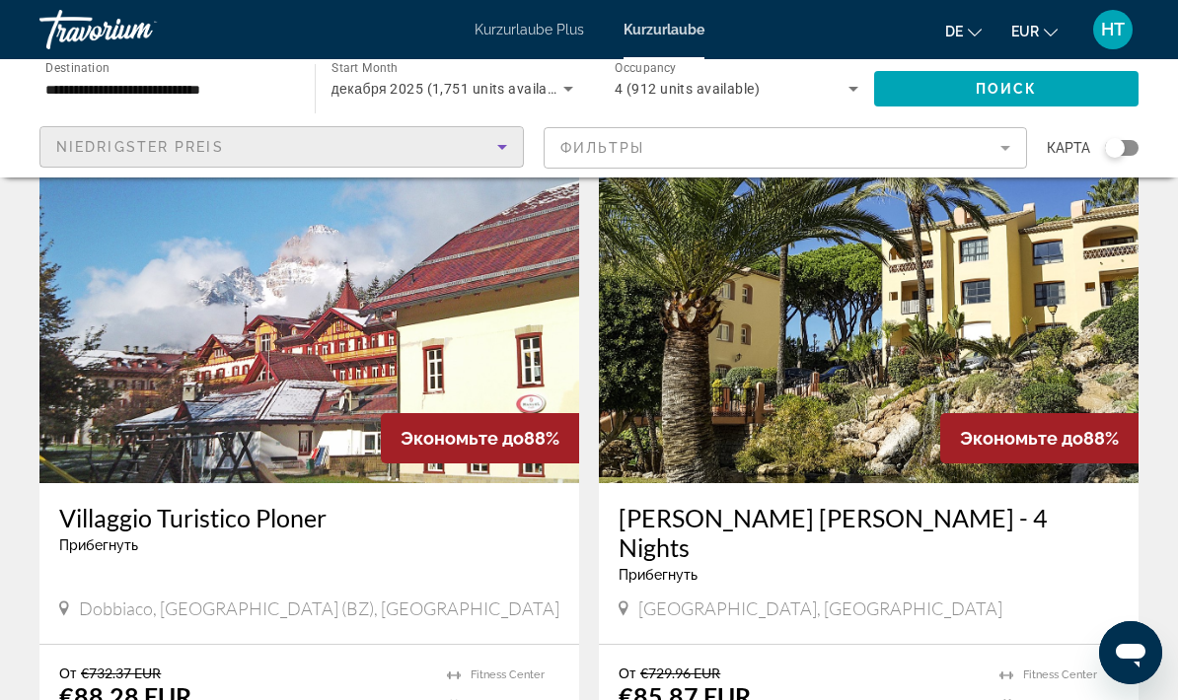
click at [1076, 92] on span "Search widget" at bounding box center [1006, 88] width 265 height 47
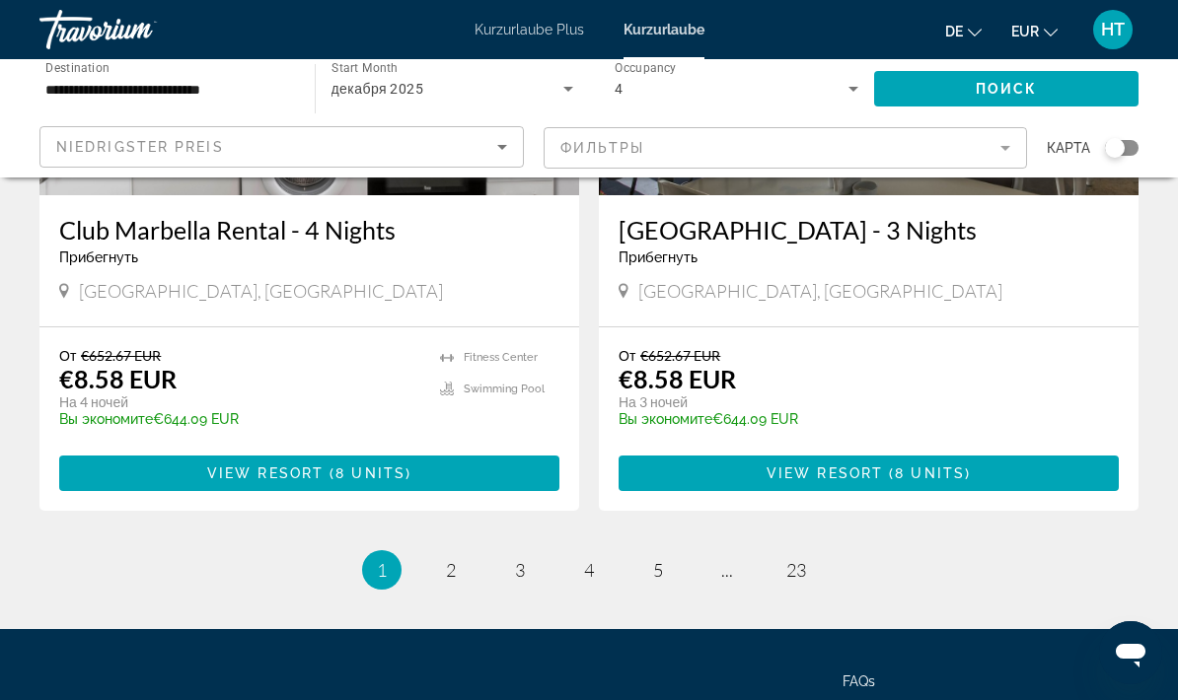
scroll to position [3815, 0]
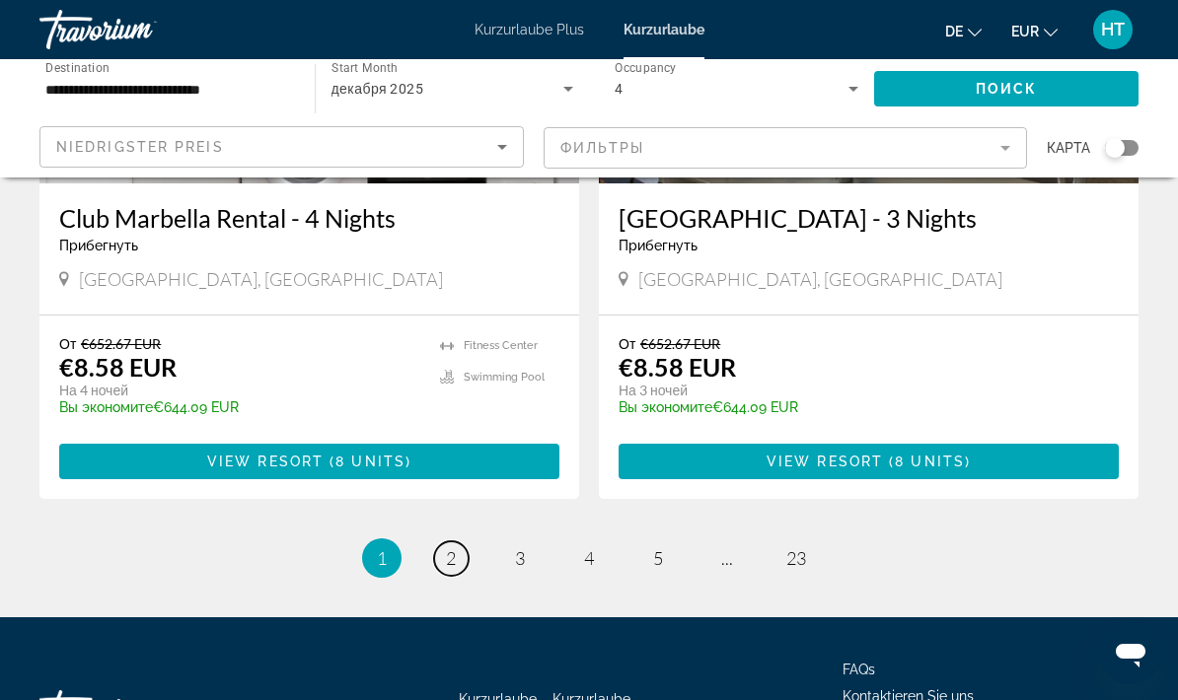
click at [456, 542] on link "page 2" at bounding box center [451, 559] width 35 height 35
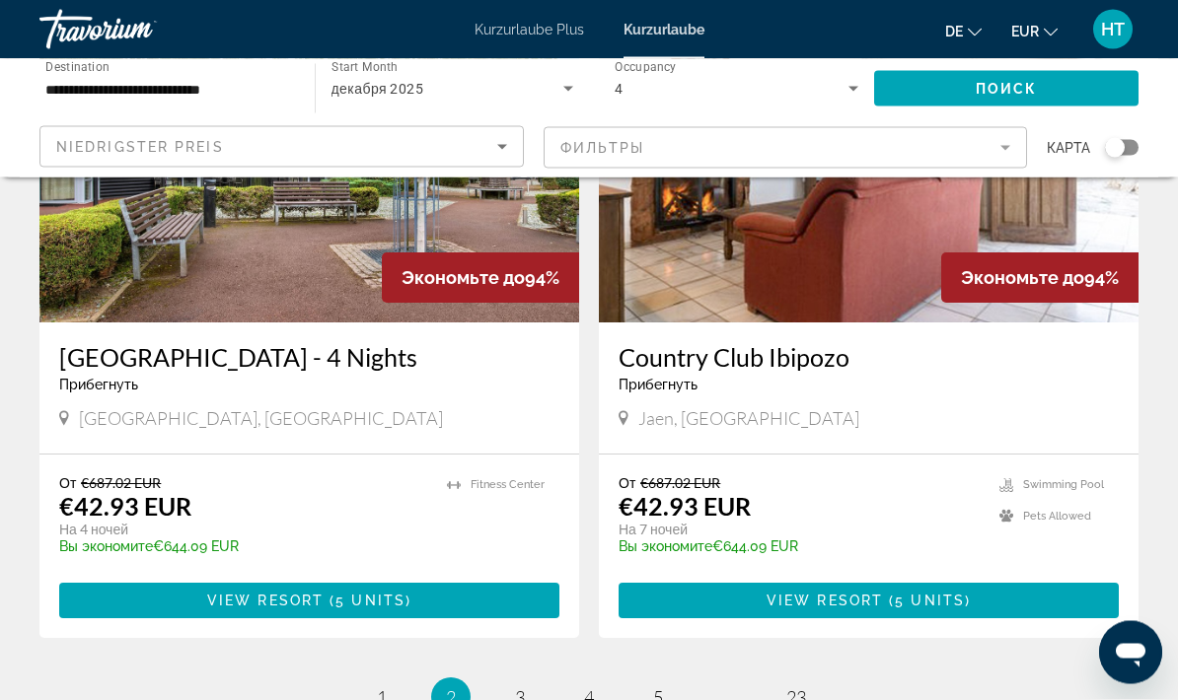
scroll to position [3682, 0]
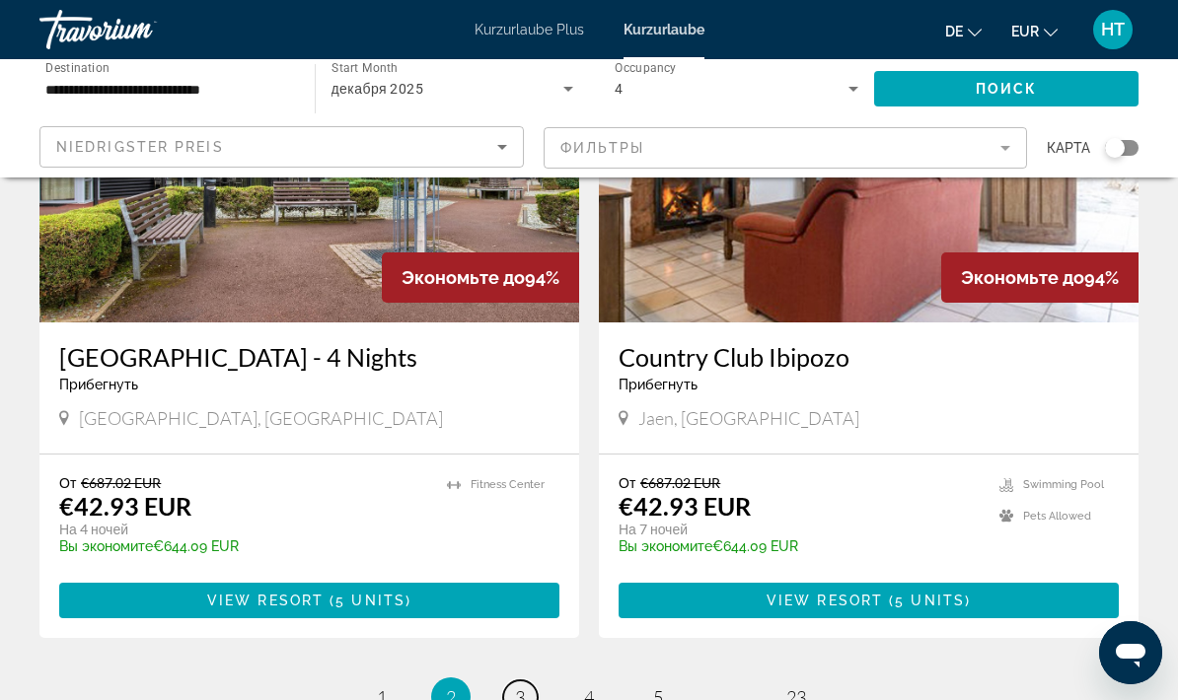
click at [532, 681] on link "page 3" at bounding box center [520, 698] width 35 height 35
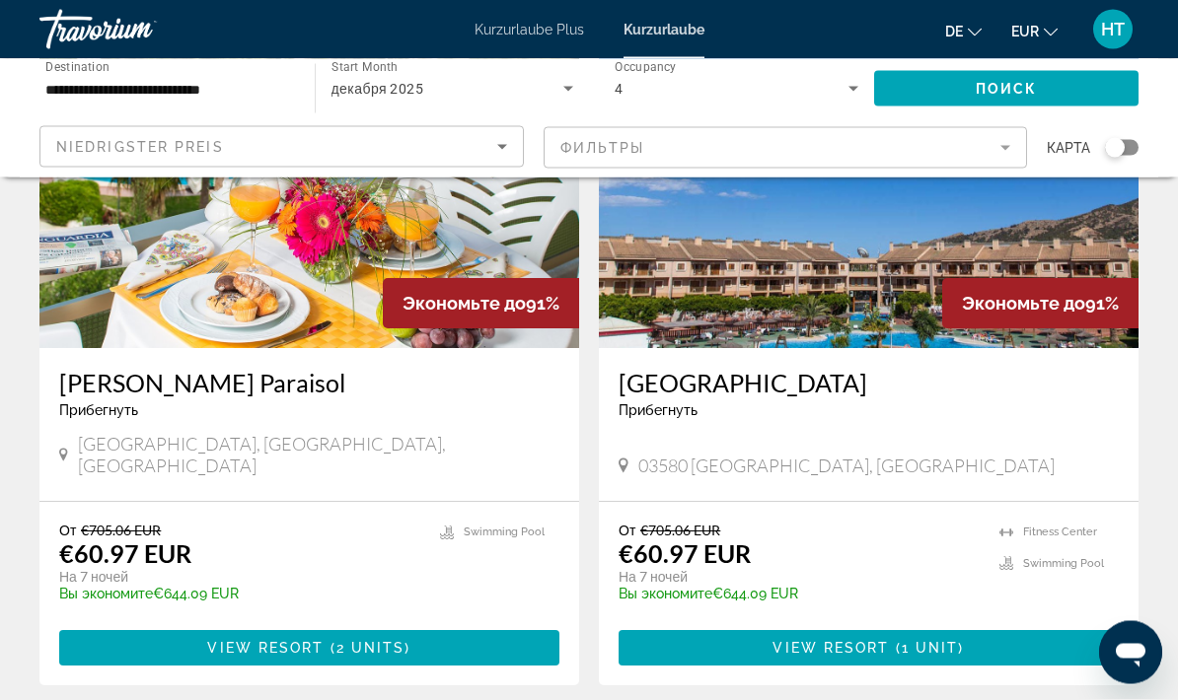
scroll to position [3599, 0]
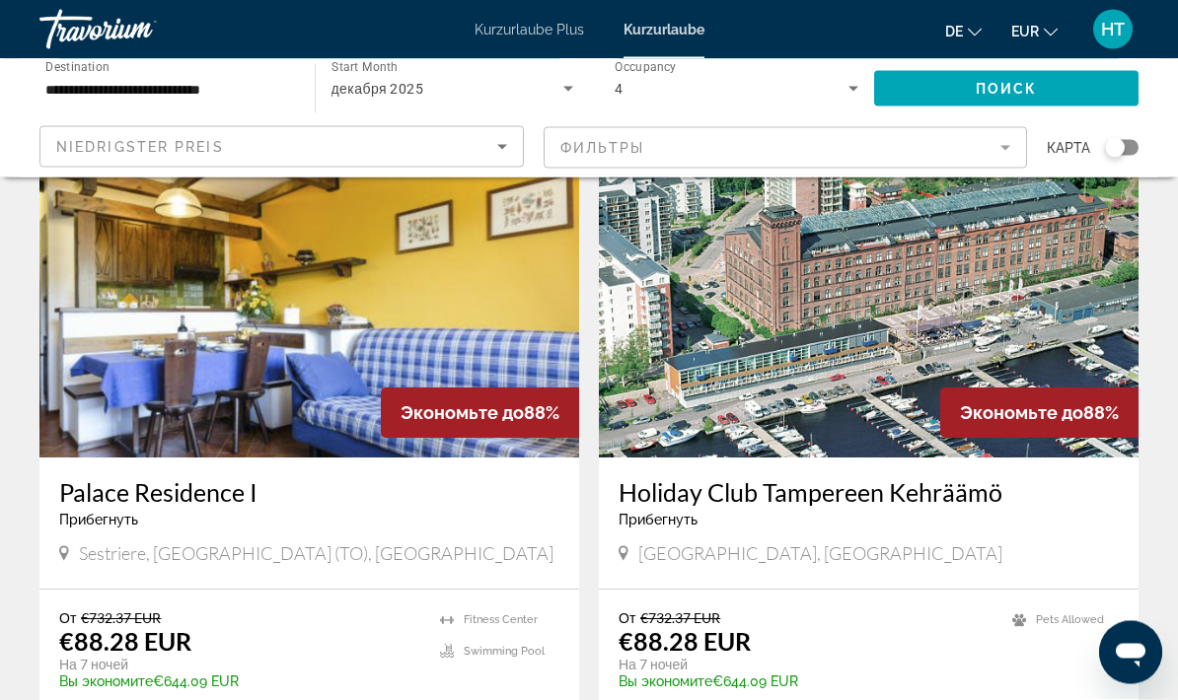
scroll to position [3511, 0]
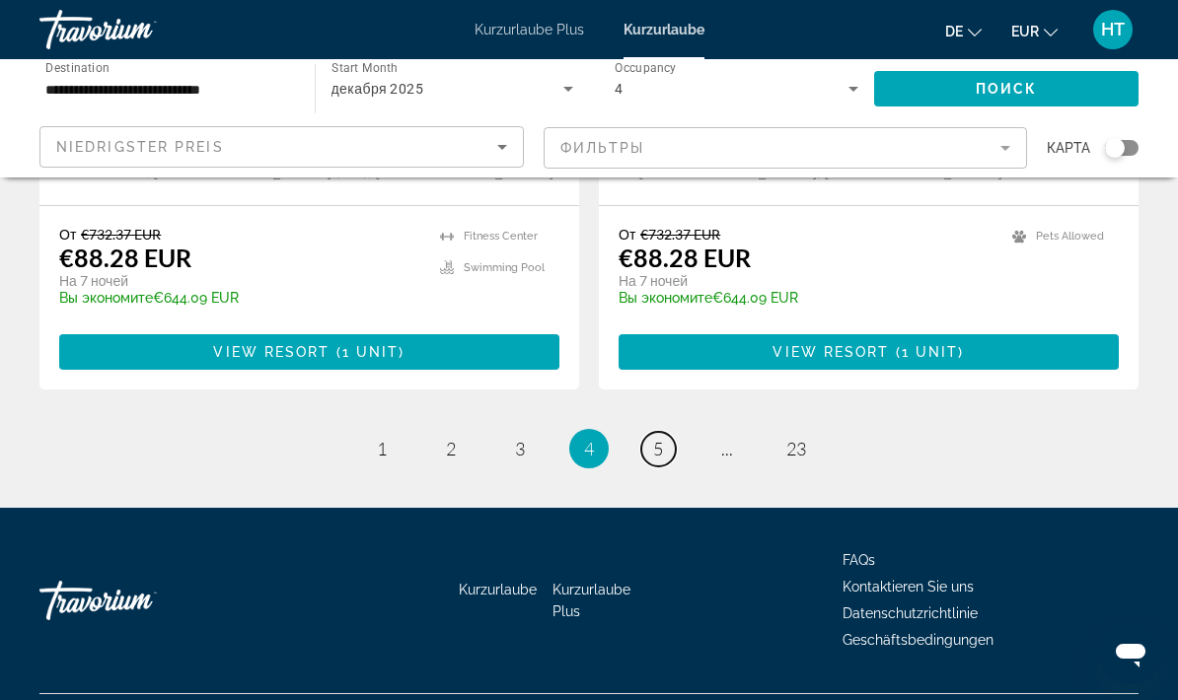
click at [666, 432] on link "page 5" at bounding box center [658, 449] width 35 height 35
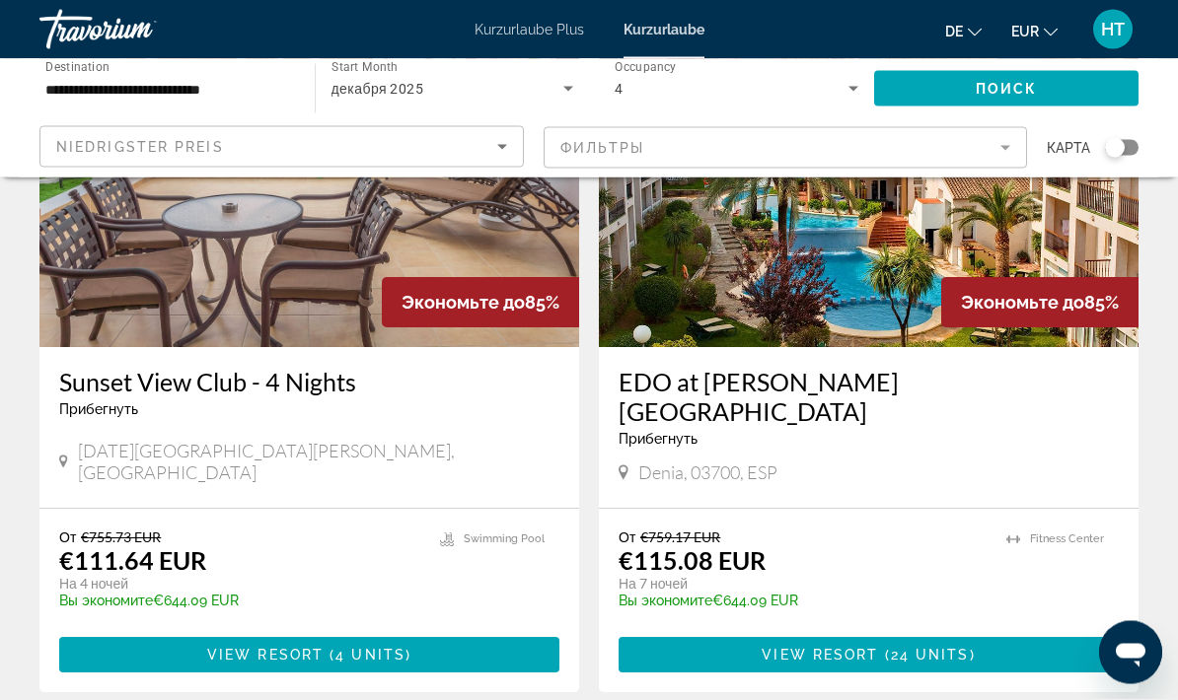
scroll to position [3600, 0]
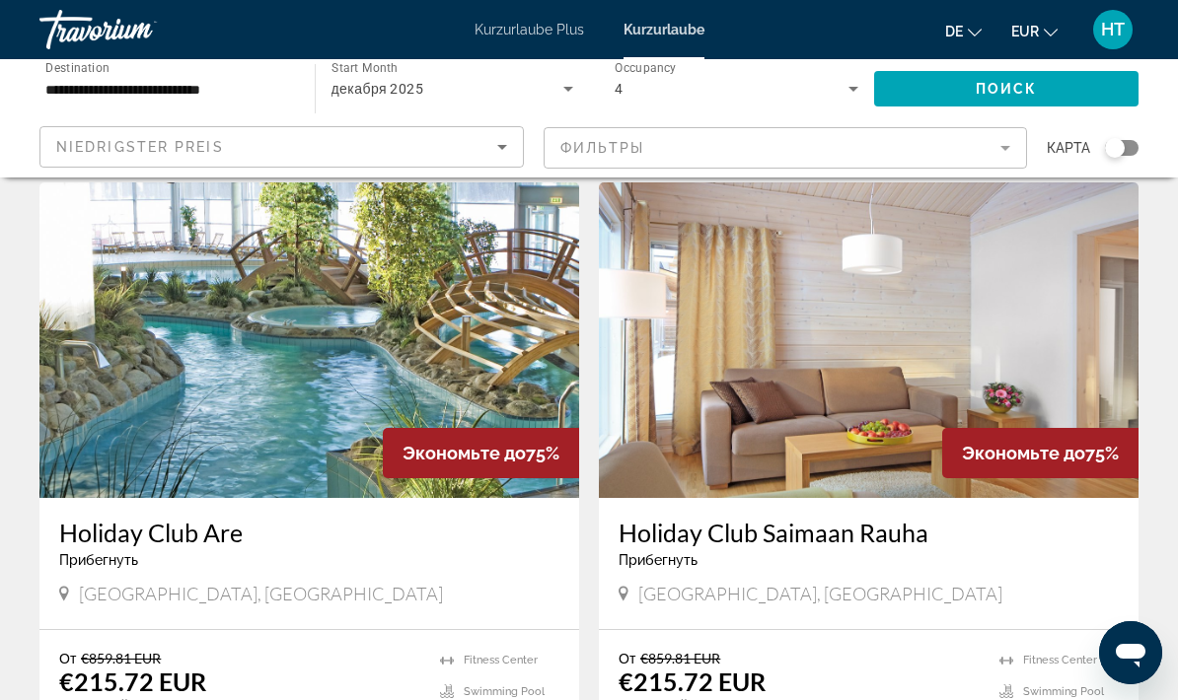
scroll to position [1464, 0]
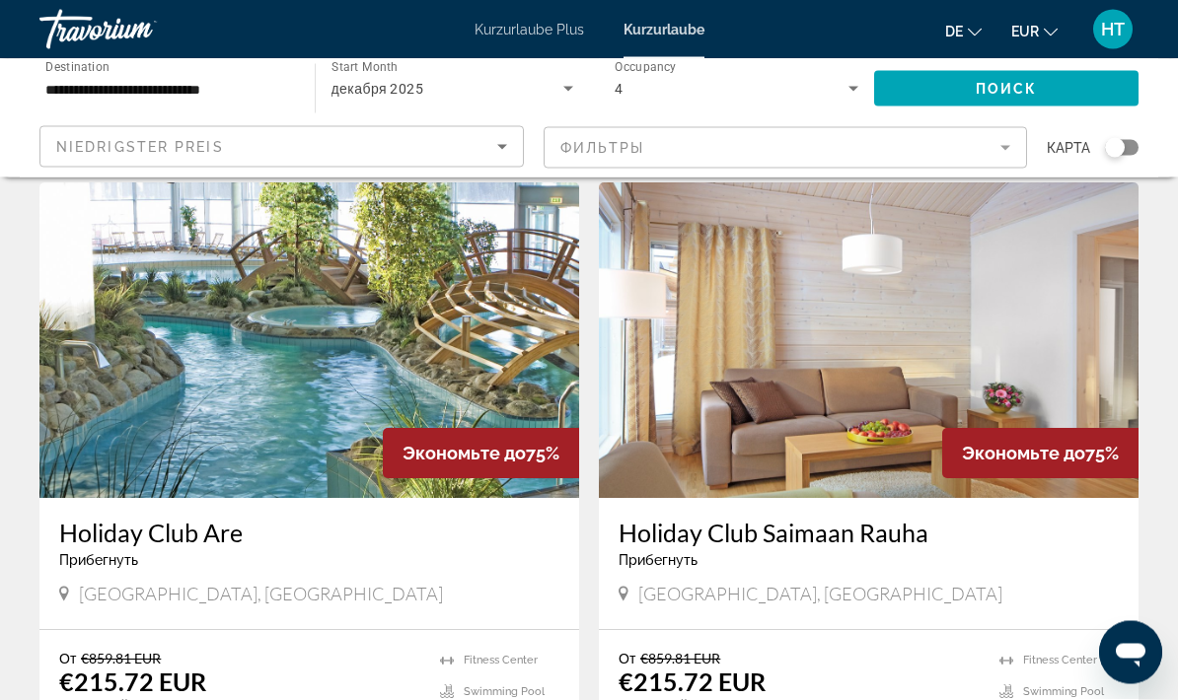
click at [534, 32] on font "Kurzurlaube Plus" at bounding box center [528, 30] width 109 height 16
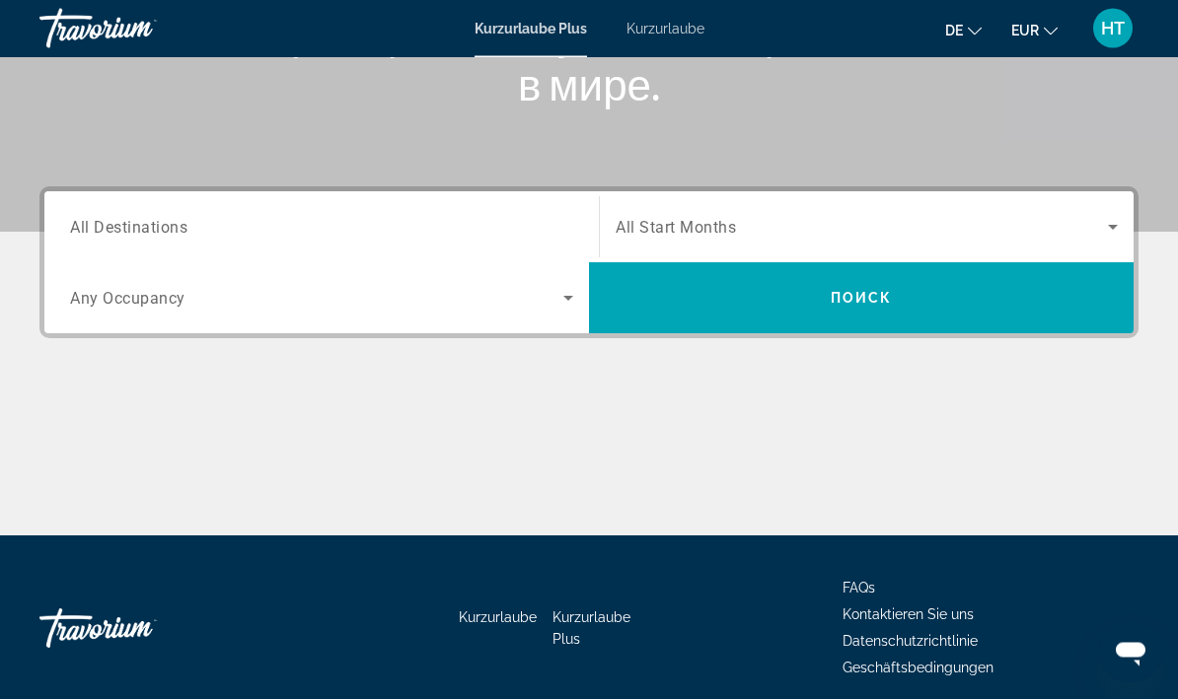
scroll to position [358, 0]
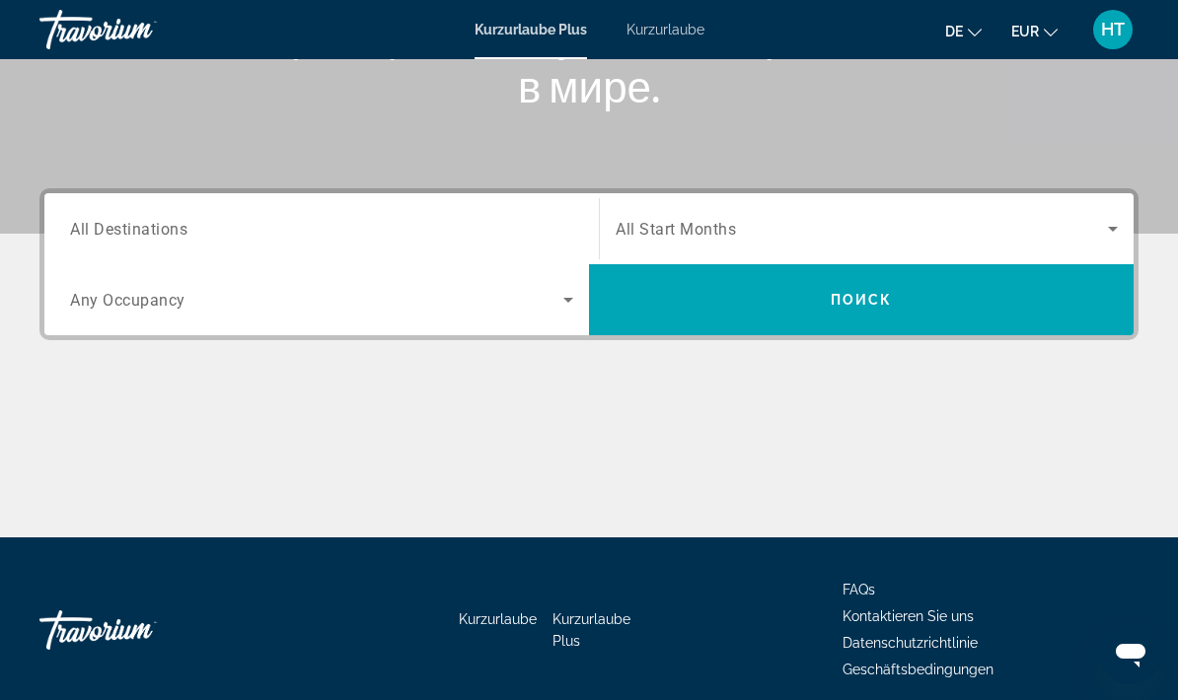
click at [1103, 236] on icon "Search widget" at bounding box center [1113, 229] width 24 height 24
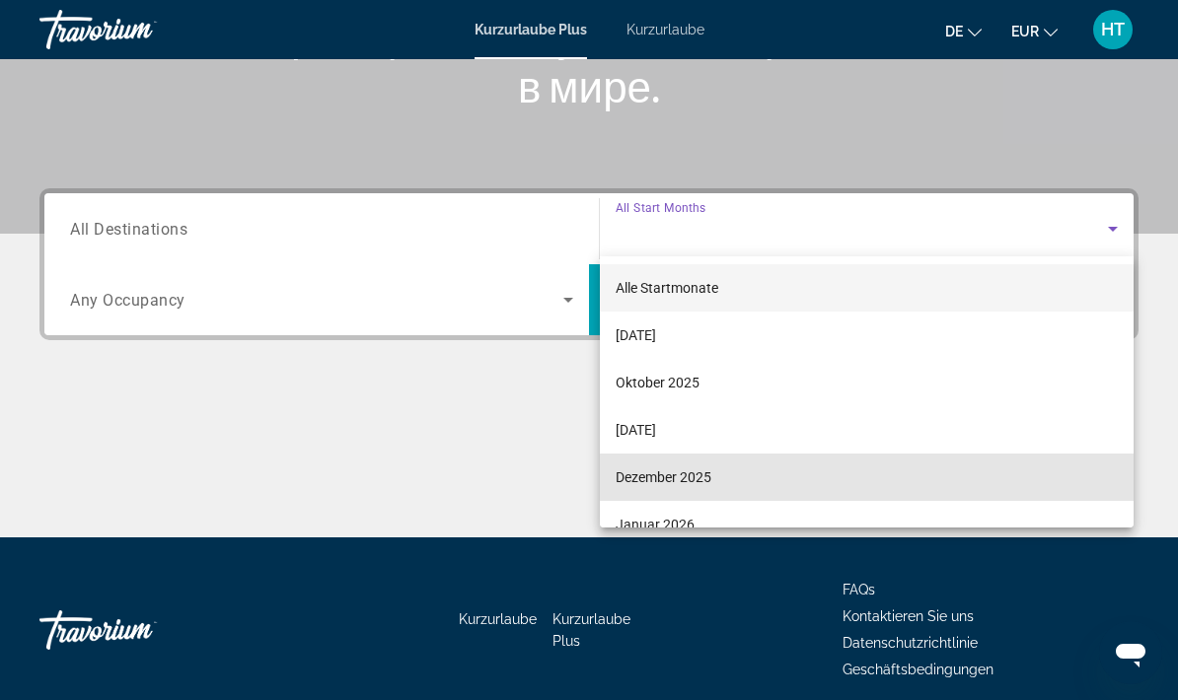
click at [694, 476] on font "Dezember 2025" at bounding box center [664, 478] width 96 height 16
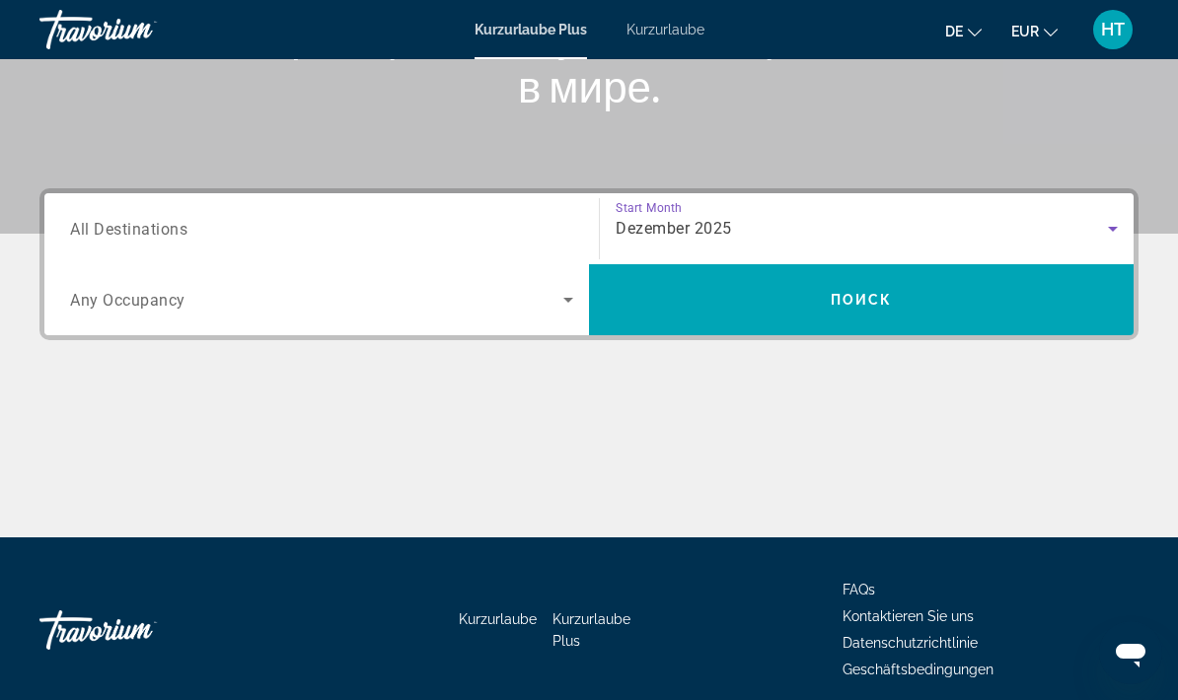
click at [556, 303] on icon "Search widget" at bounding box center [568, 300] width 24 height 24
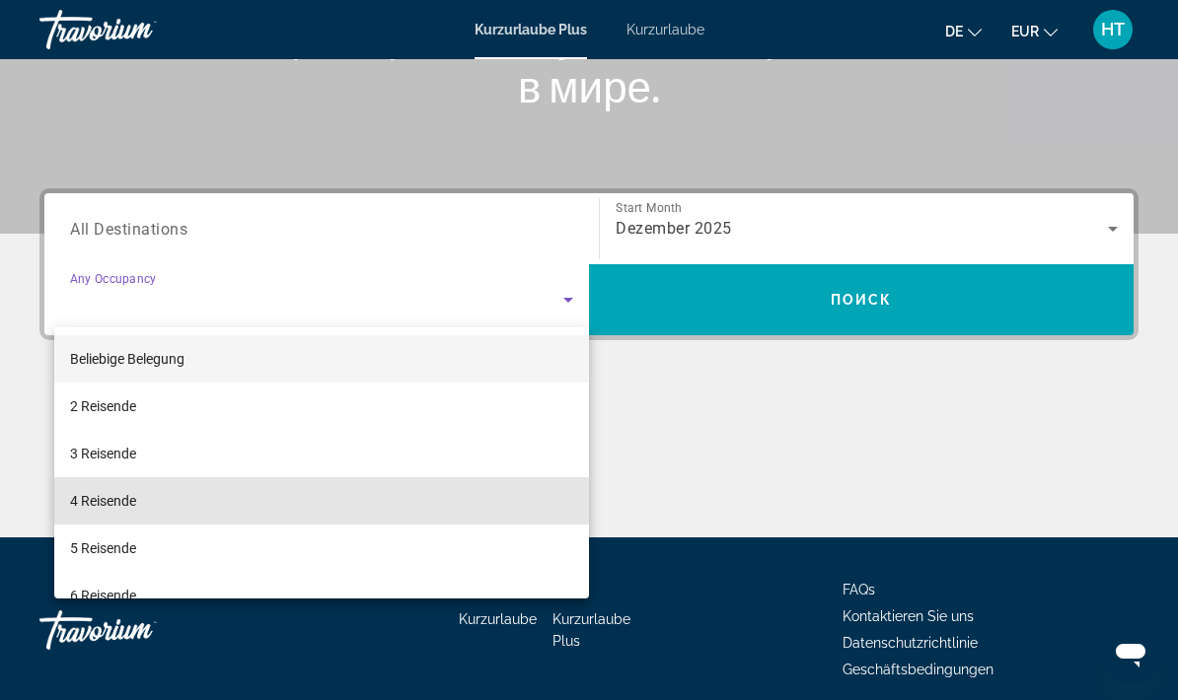
click at [136, 501] on font "4 Reisende" at bounding box center [103, 501] width 66 height 16
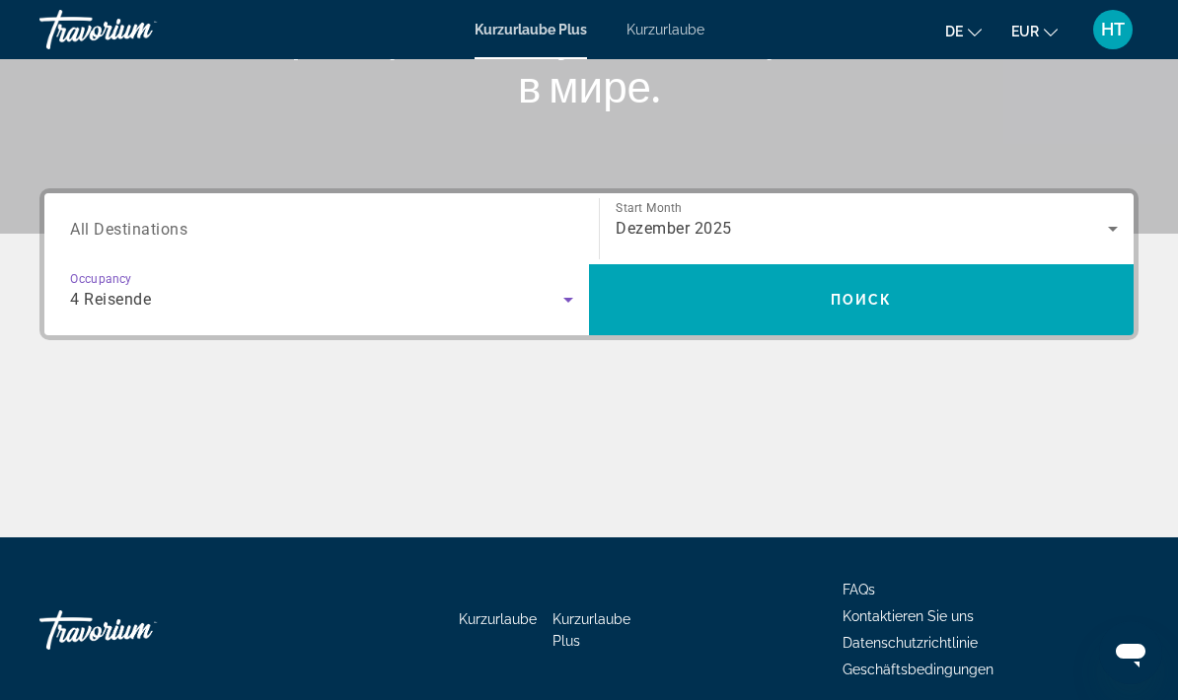
click at [295, 239] on input "Destination All Destinations" at bounding box center [321, 230] width 503 height 24
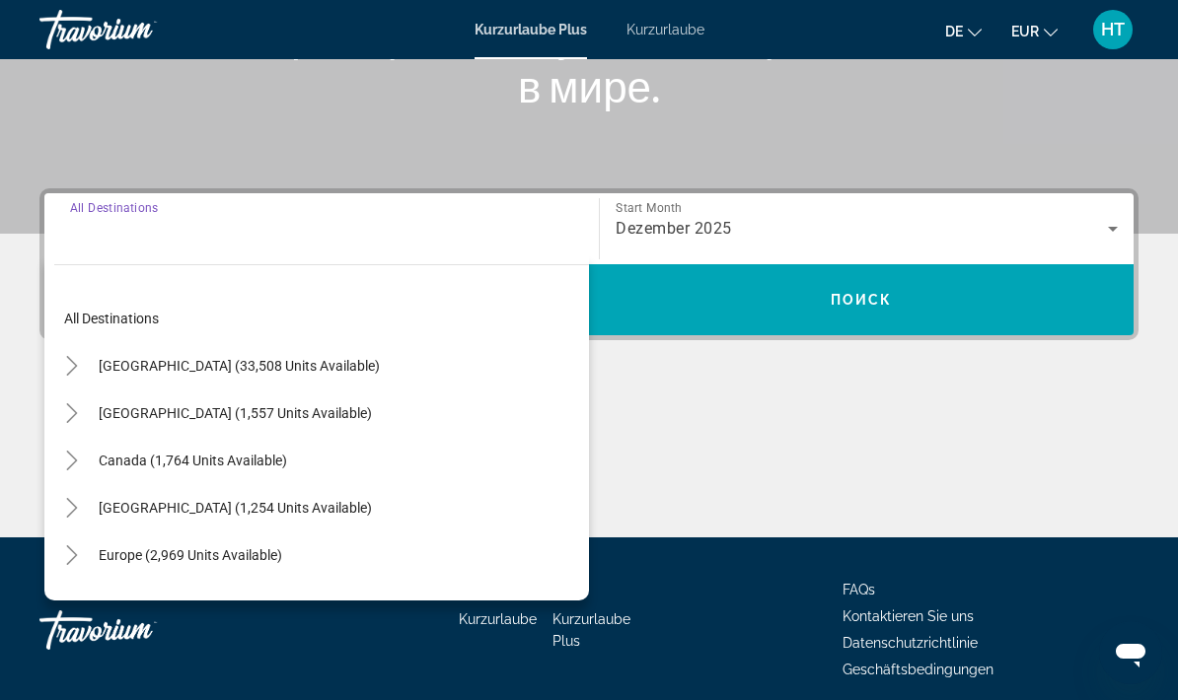
click at [193, 558] on span "Europe (2,969 units available)" at bounding box center [190, 555] width 183 height 16
type input "**********"
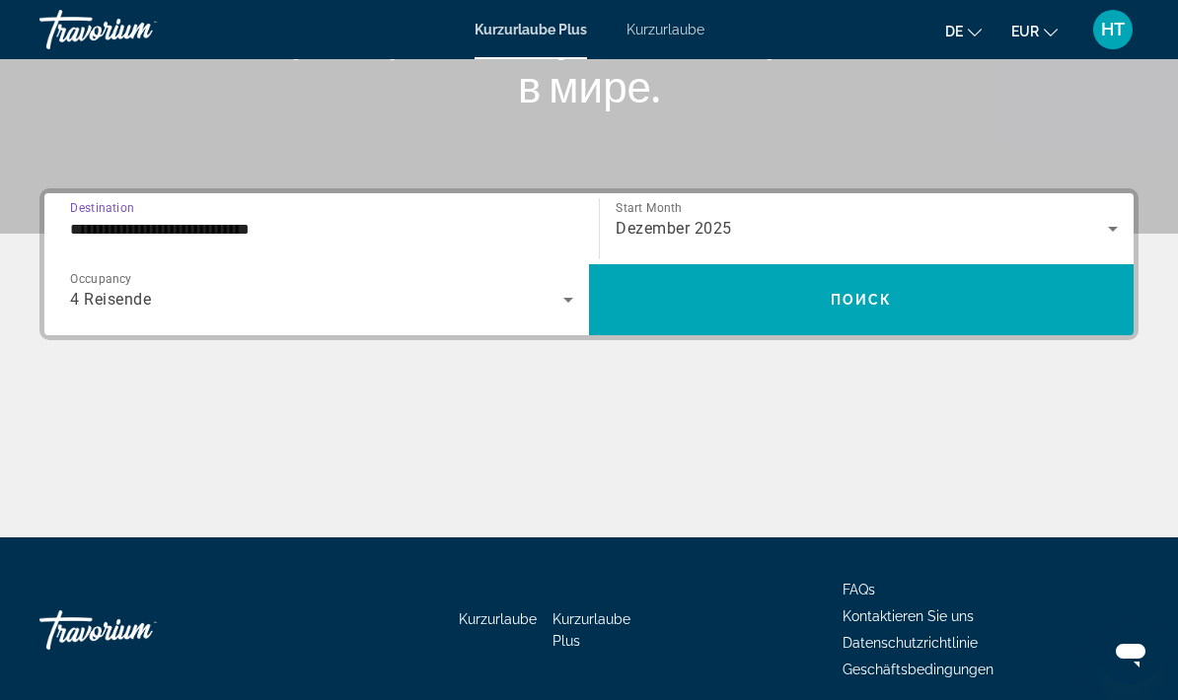
click at [868, 315] on span "Search widget" at bounding box center [861, 299] width 545 height 47
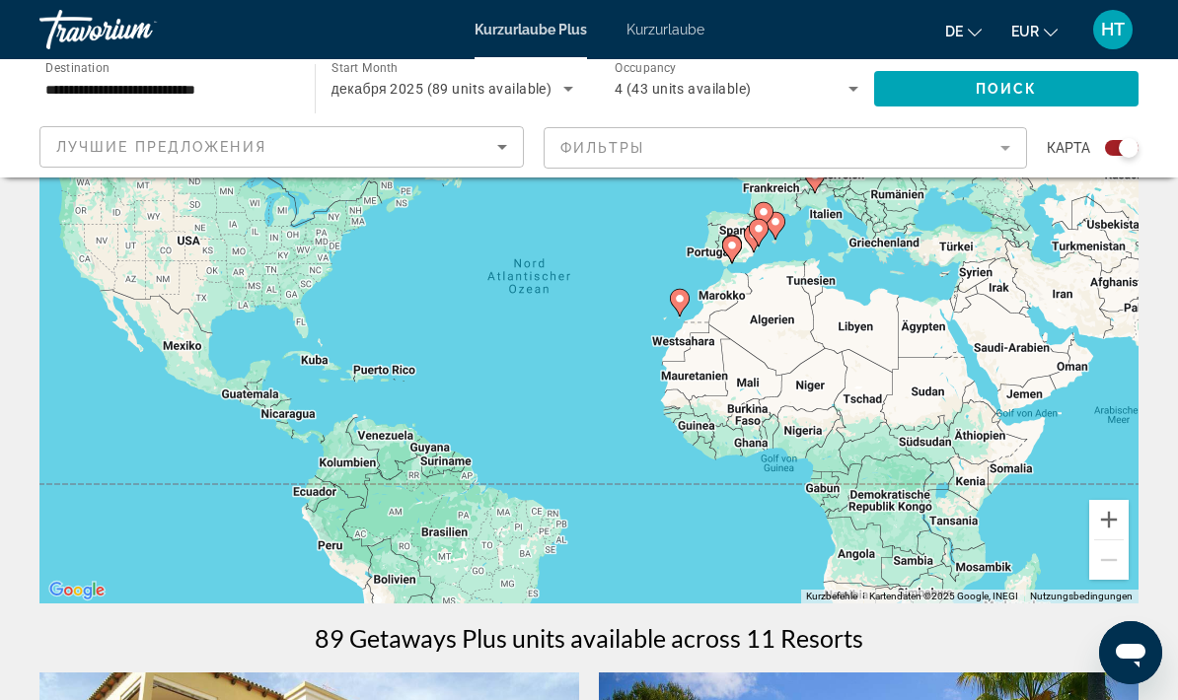
scroll to position [183, 0]
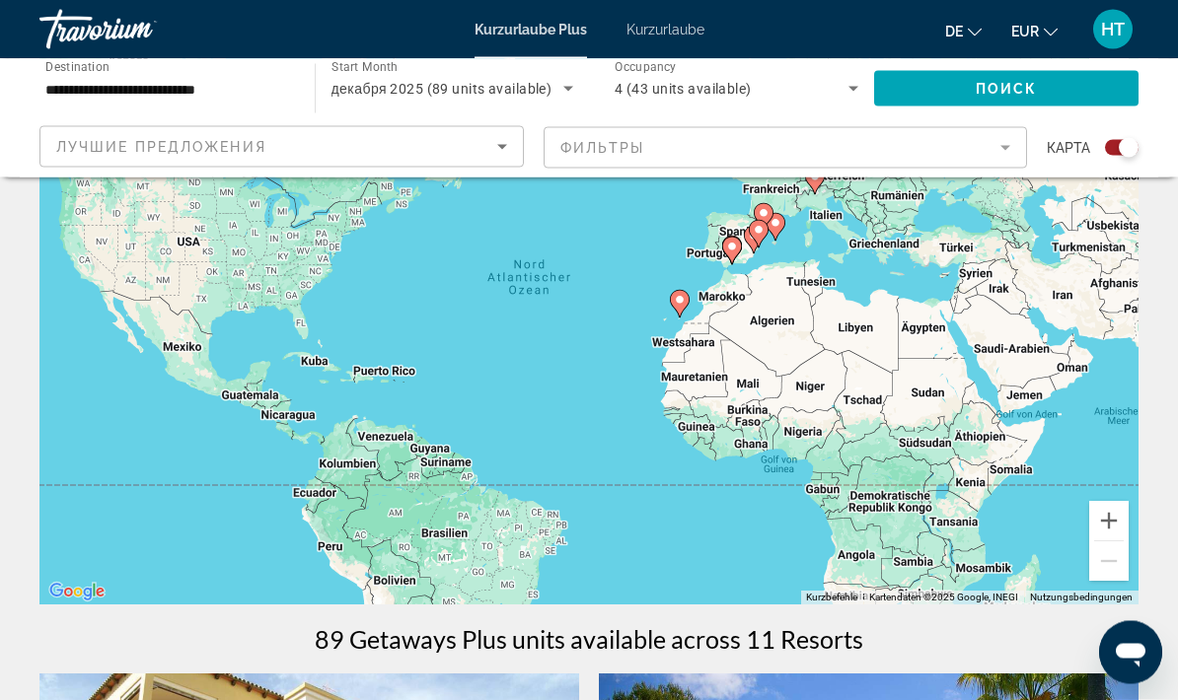
click at [490, 159] on icon "Sort by" at bounding box center [502, 147] width 24 height 24
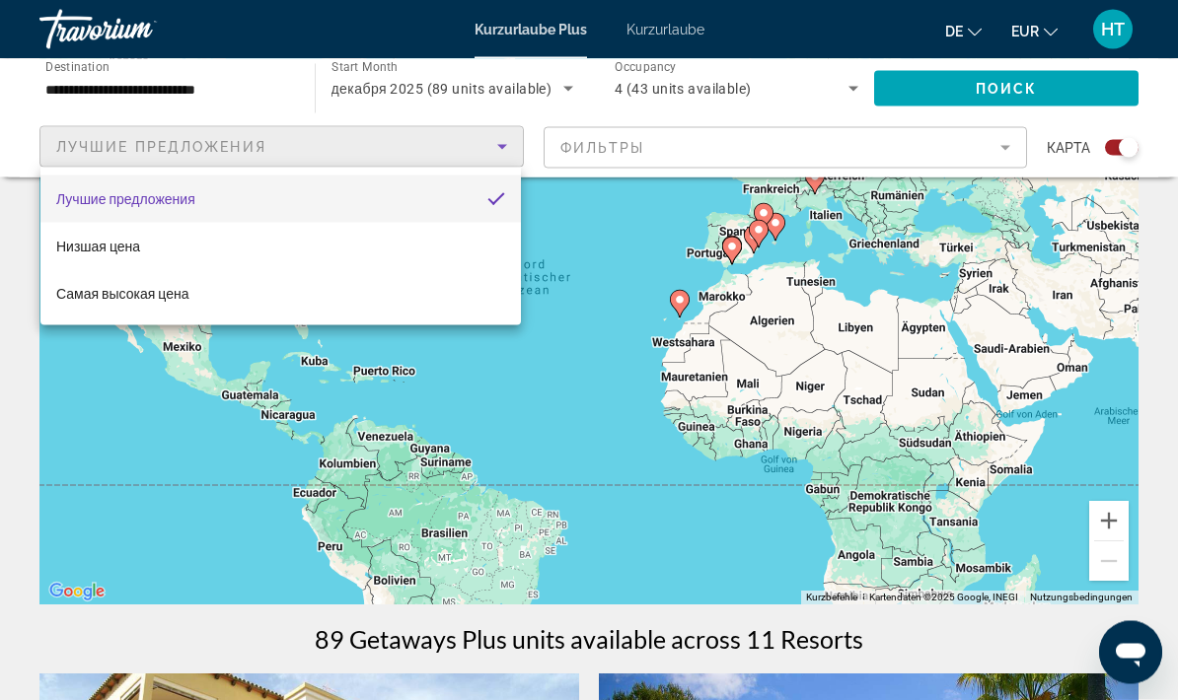
scroll to position [184, 0]
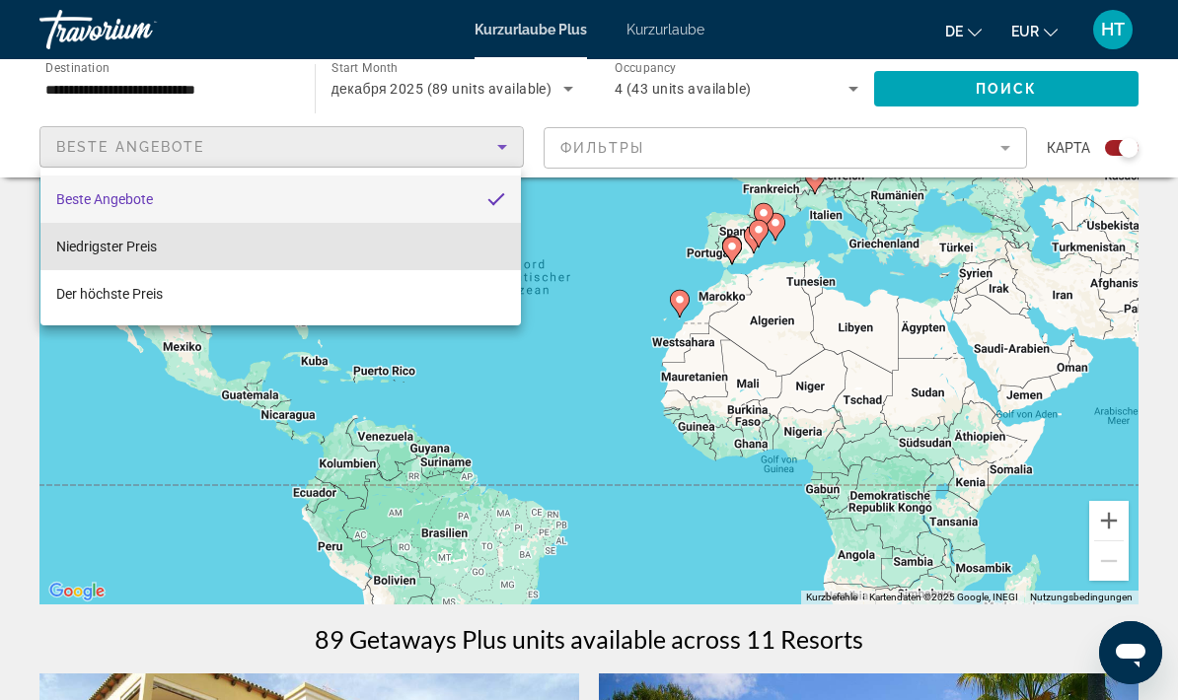
click at [383, 246] on mat-option "Niedrigster Preis" at bounding box center [280, 246] width 480 height 47
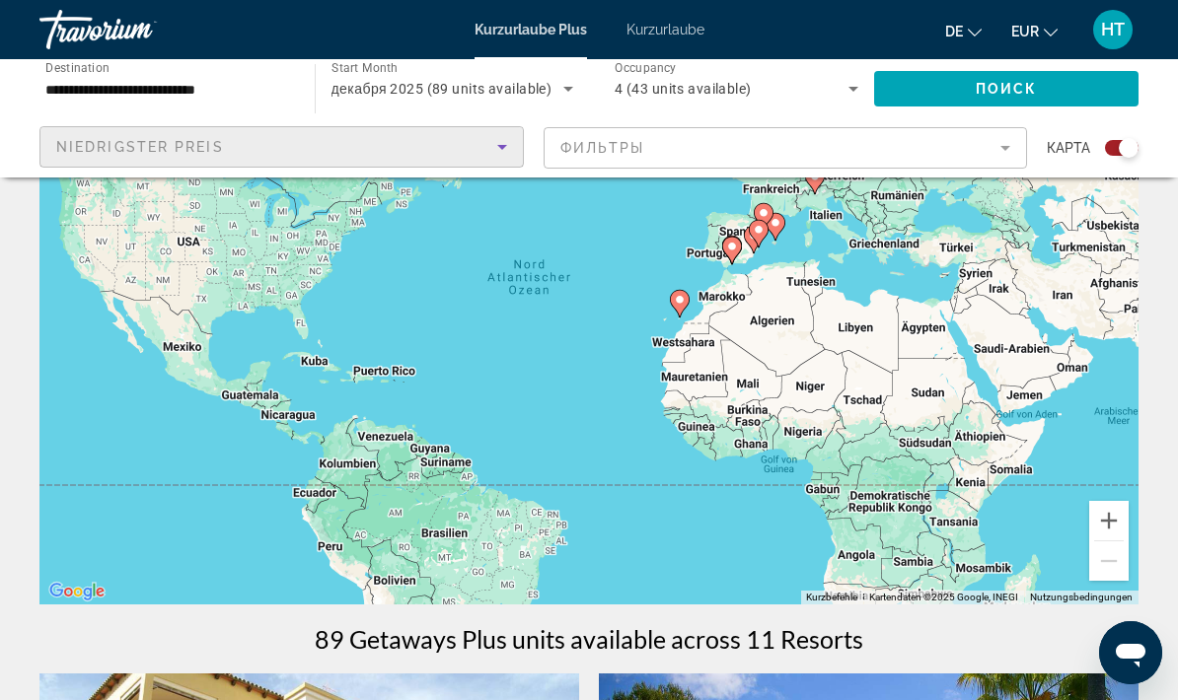
click at [1025, 89] on span "Поиск" at bounding box center [1007, 89] width 62 height 16
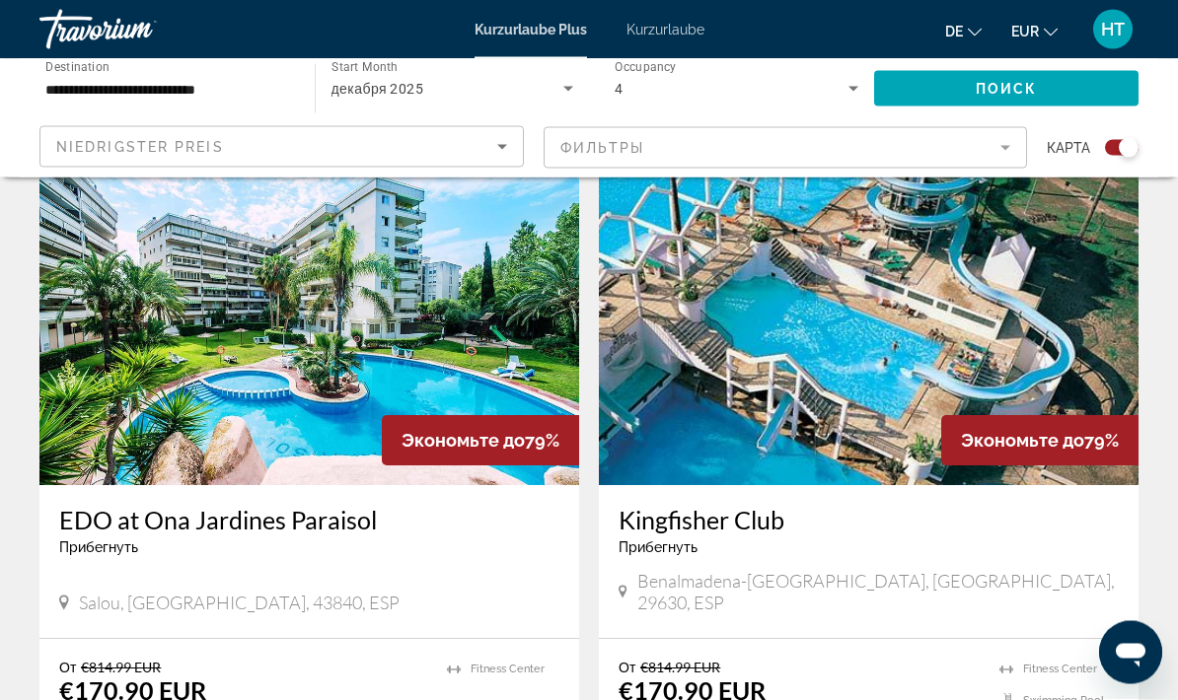
scroll to position [2124, 0]
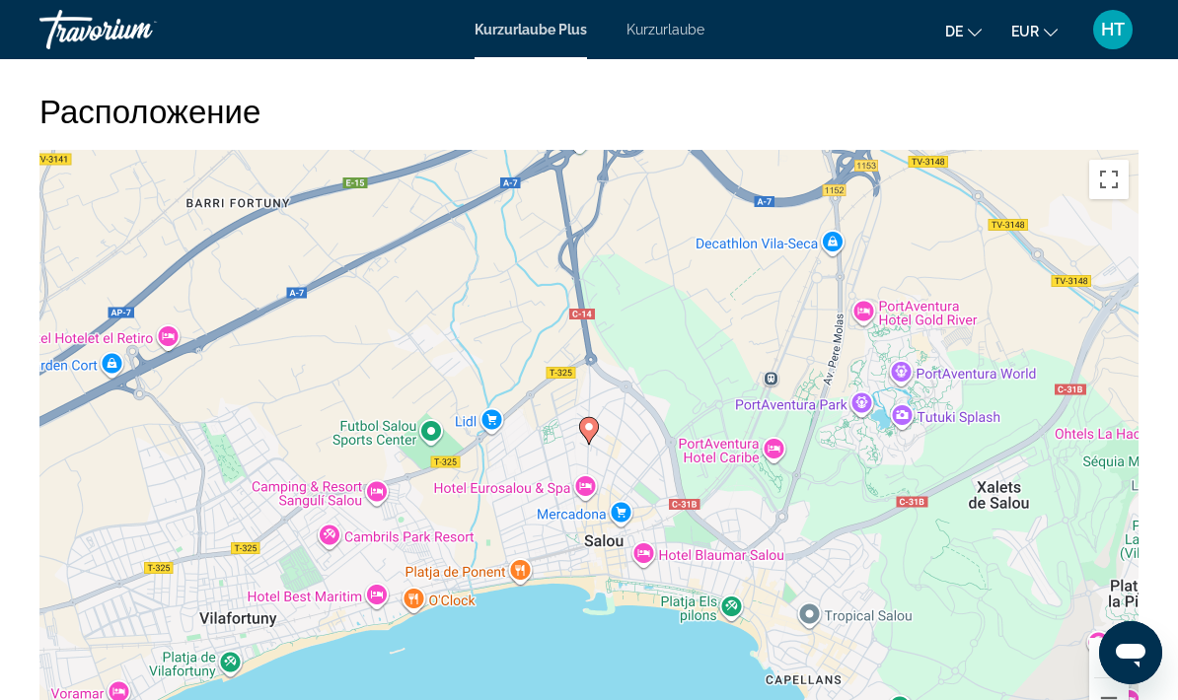
scroll to position [2931, 0]
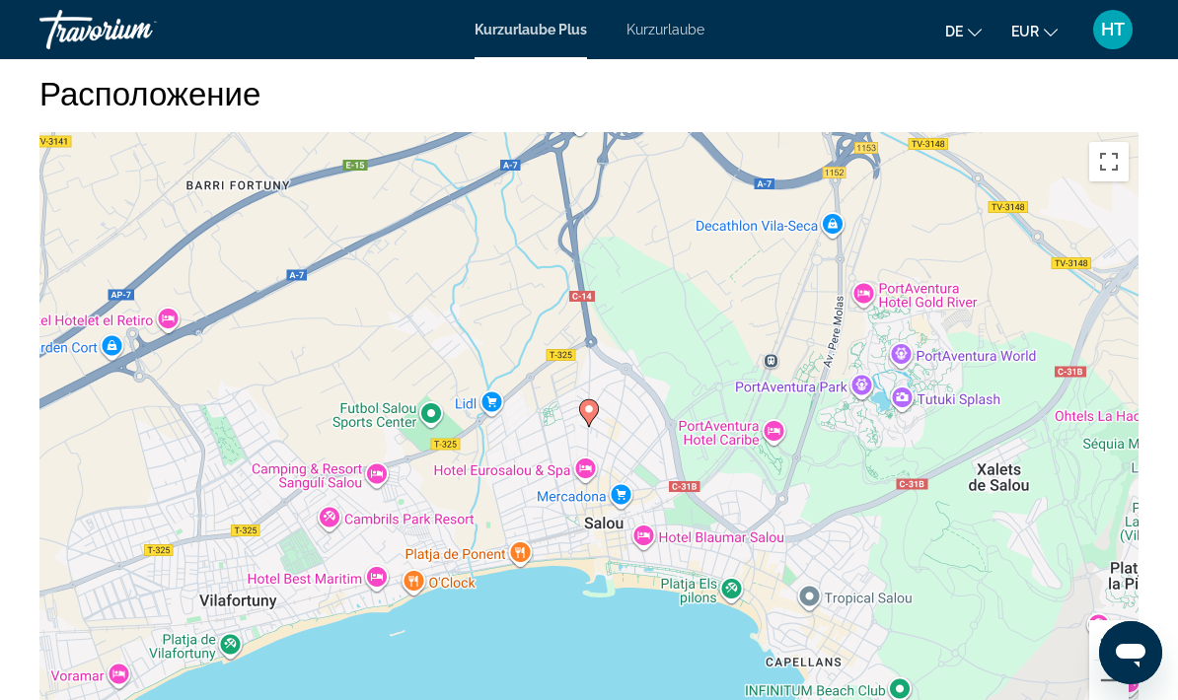
click at [671, 34] on font "Kurzurlaube" at bounding box center [665, 30] width 78 height 16
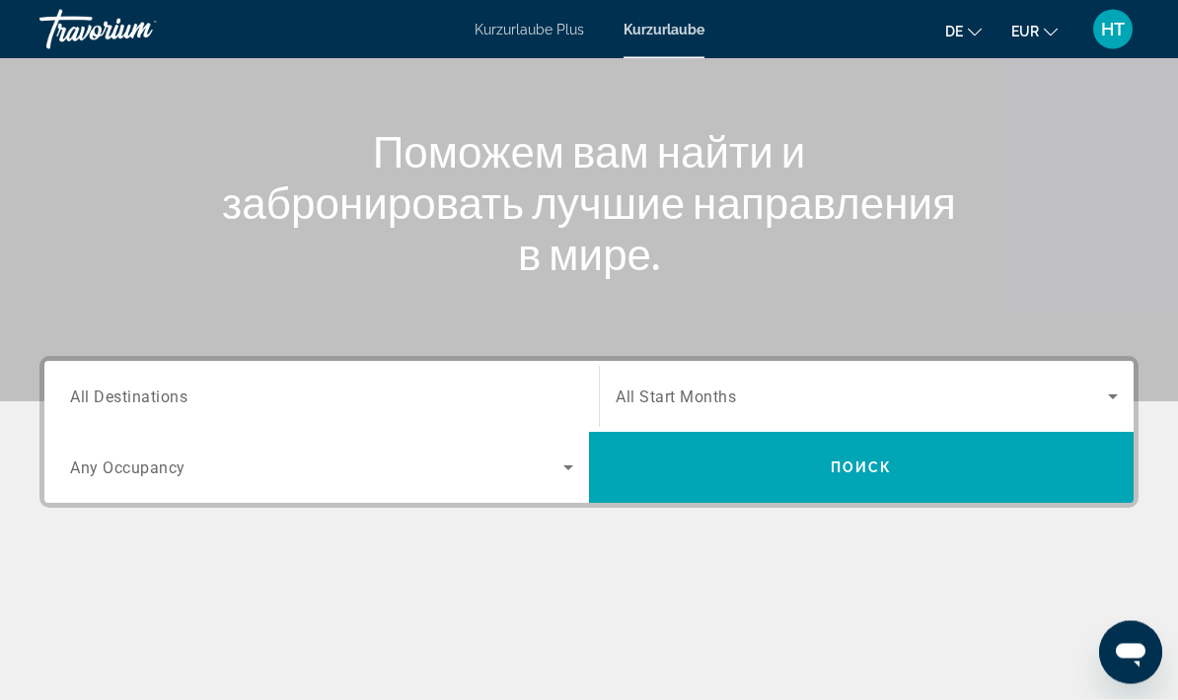
scroll to position [219, 0]
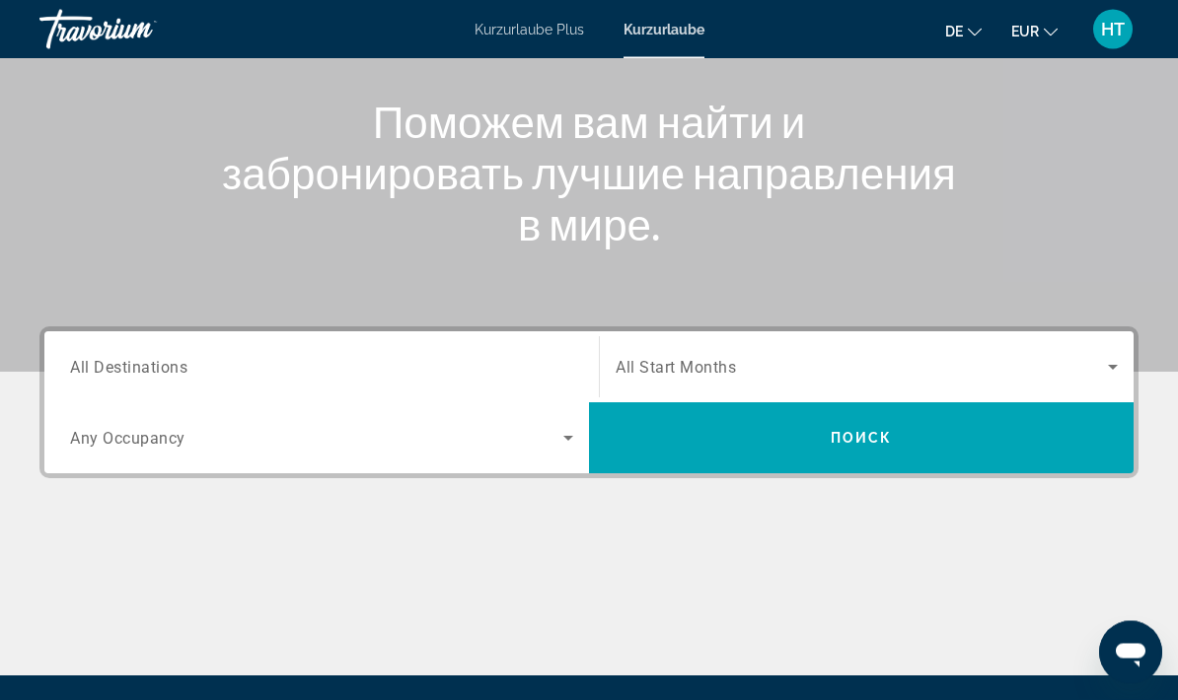
click at [1110, 367] on icon "Search widget" at bounding box center [1113, 368] width 10 height 5
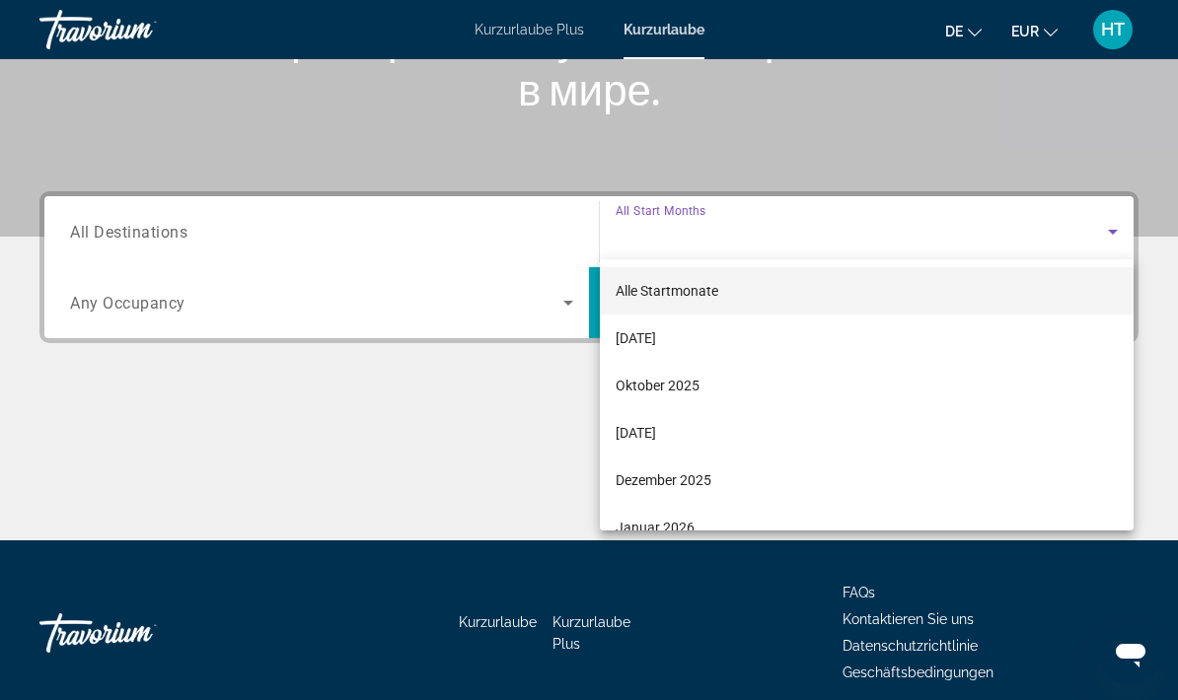
scroll to position [358, 0]
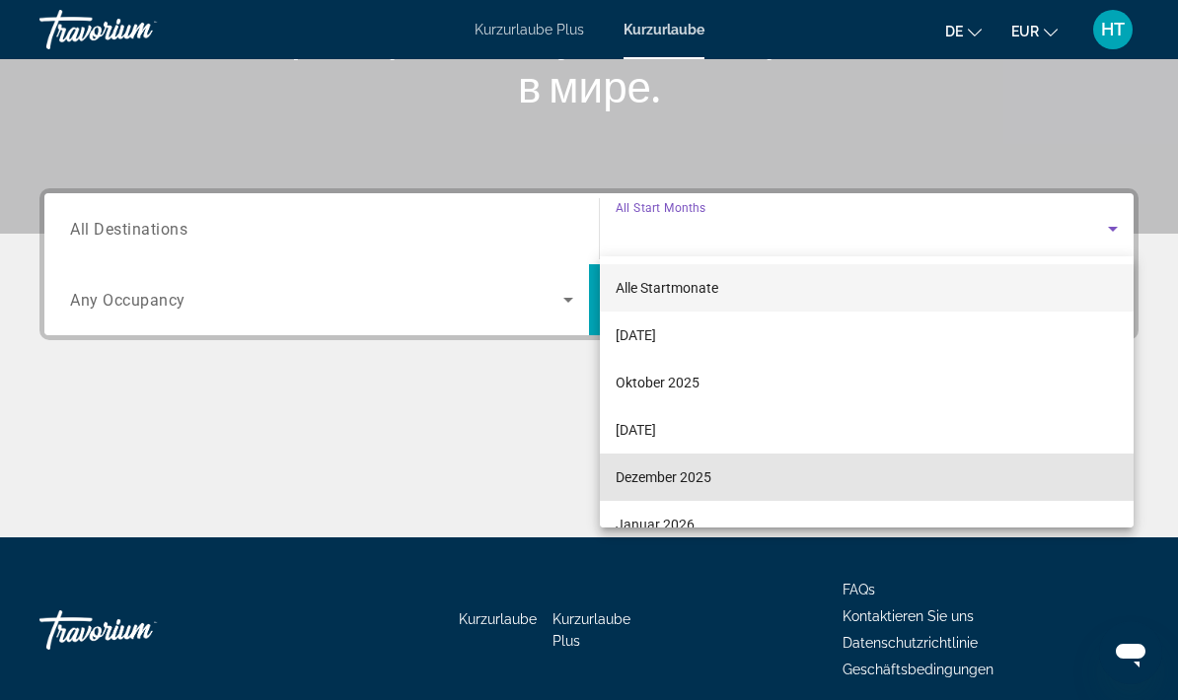
click at [702, 479] on font "Dezember 2025" at bounding box center [664, 478] width 96 height 16
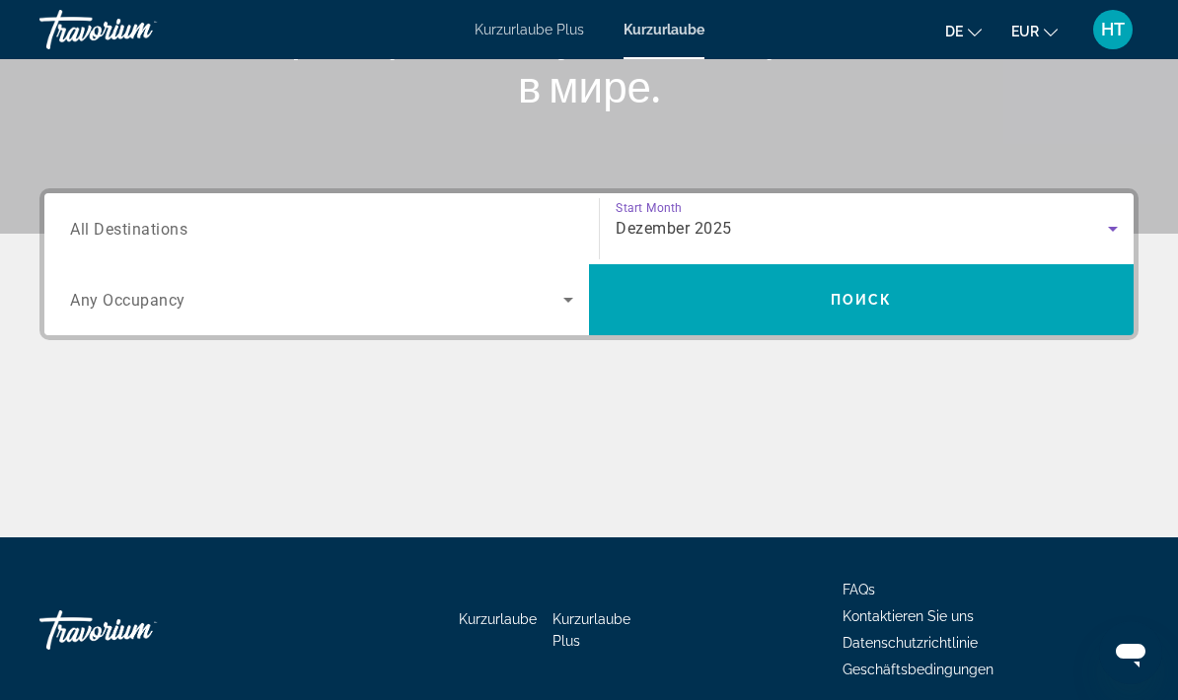
click at [398, 229] on input "Destination All Destinations" at bounding box center [321, 230] width 503 height 24
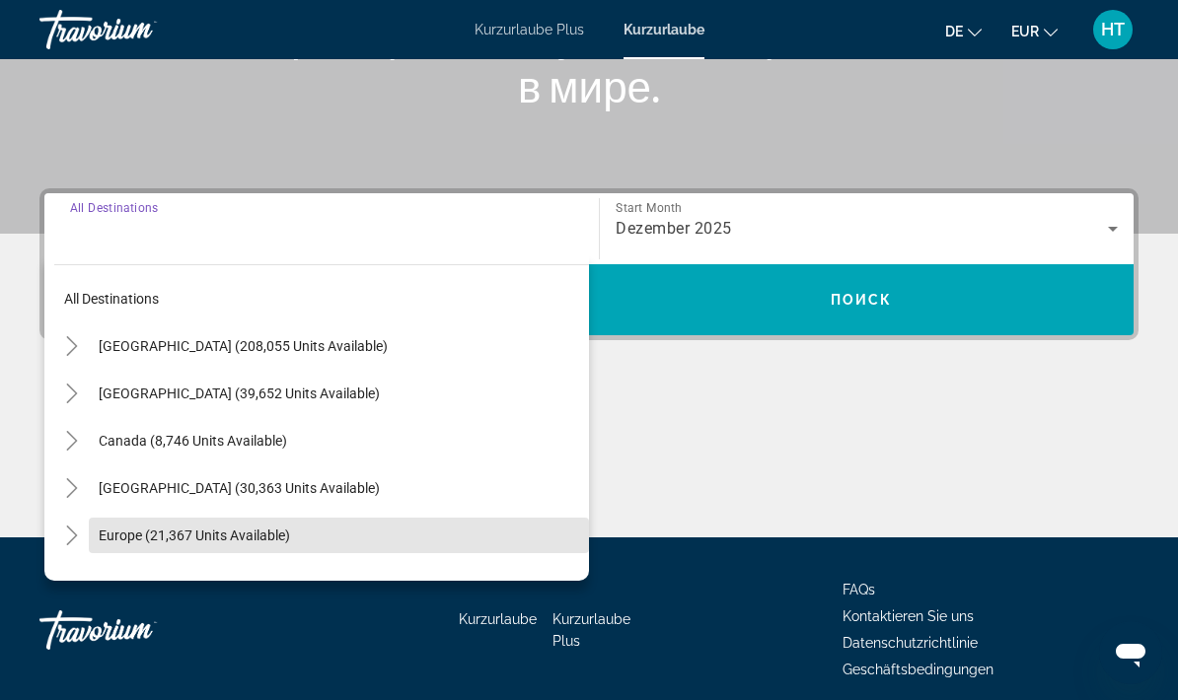
click at [229, 542] on span "Europe (21,367 units available)" at bounding box center [194, 536] width 191 height 16
type input "**********"
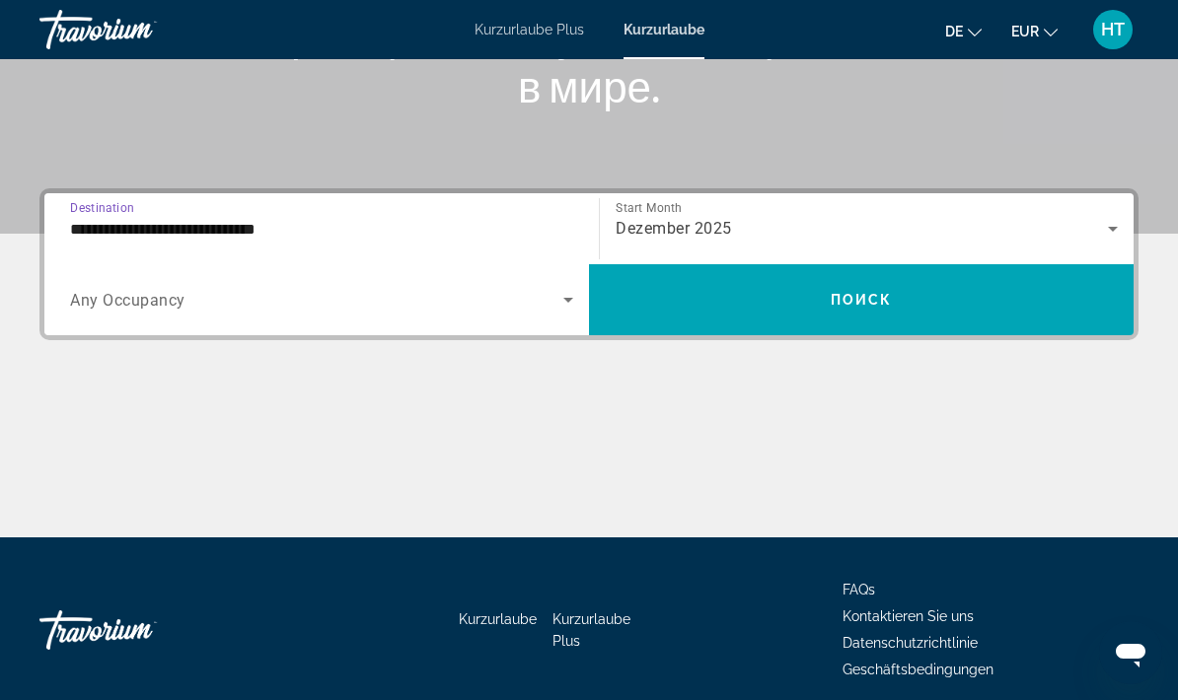
click at [570, 299] on icon "Search widget" at bounding box center [568, 300] width 10 height 5
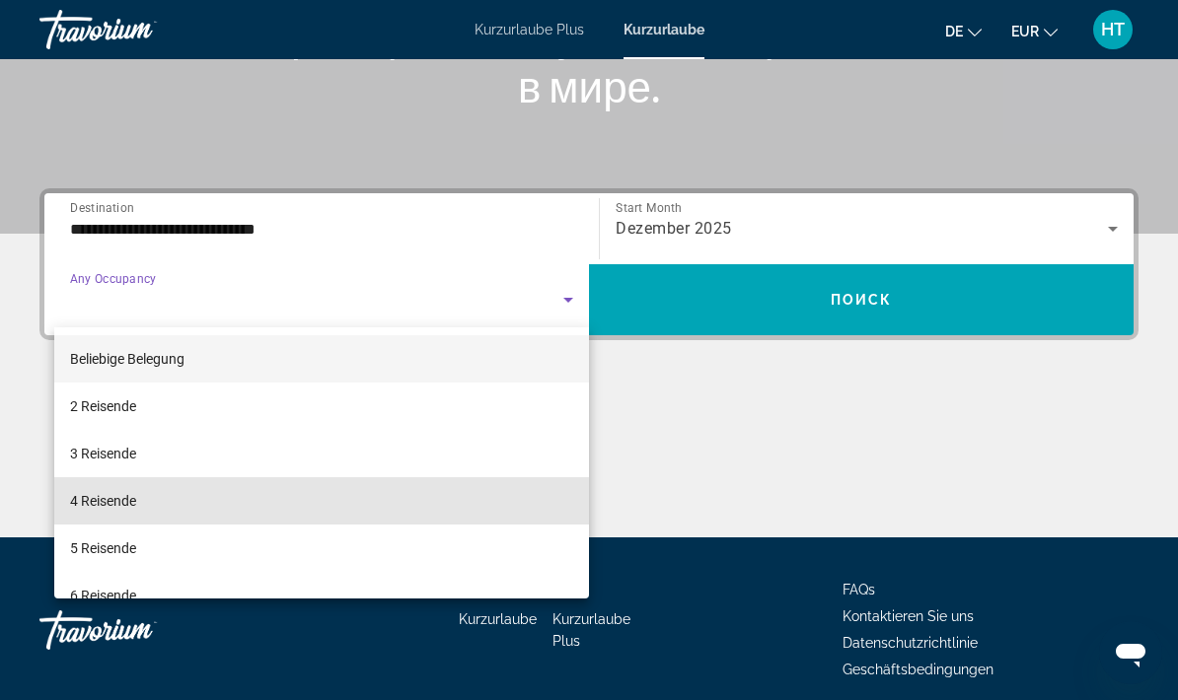
click at [127, 505] on font "4 Reisende" at bounding box center [103, 501] width 66 height 16
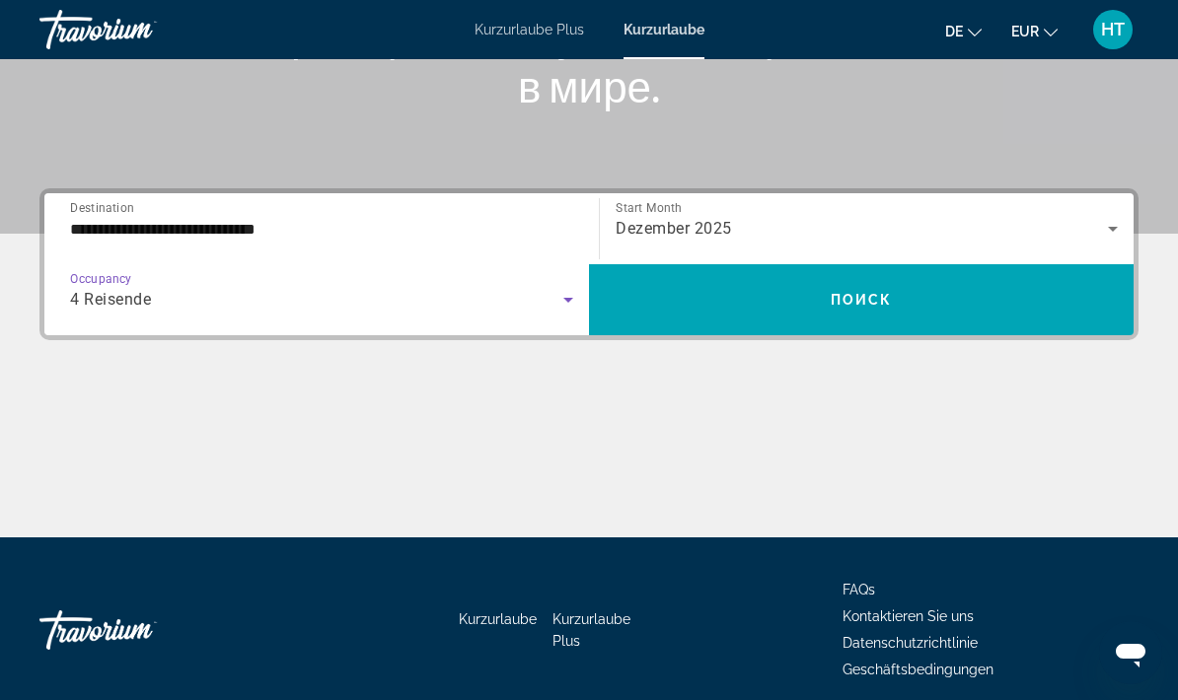
click at [989, 302] on span "Search widget" at bounding box center [861, 299] width 545 height 47
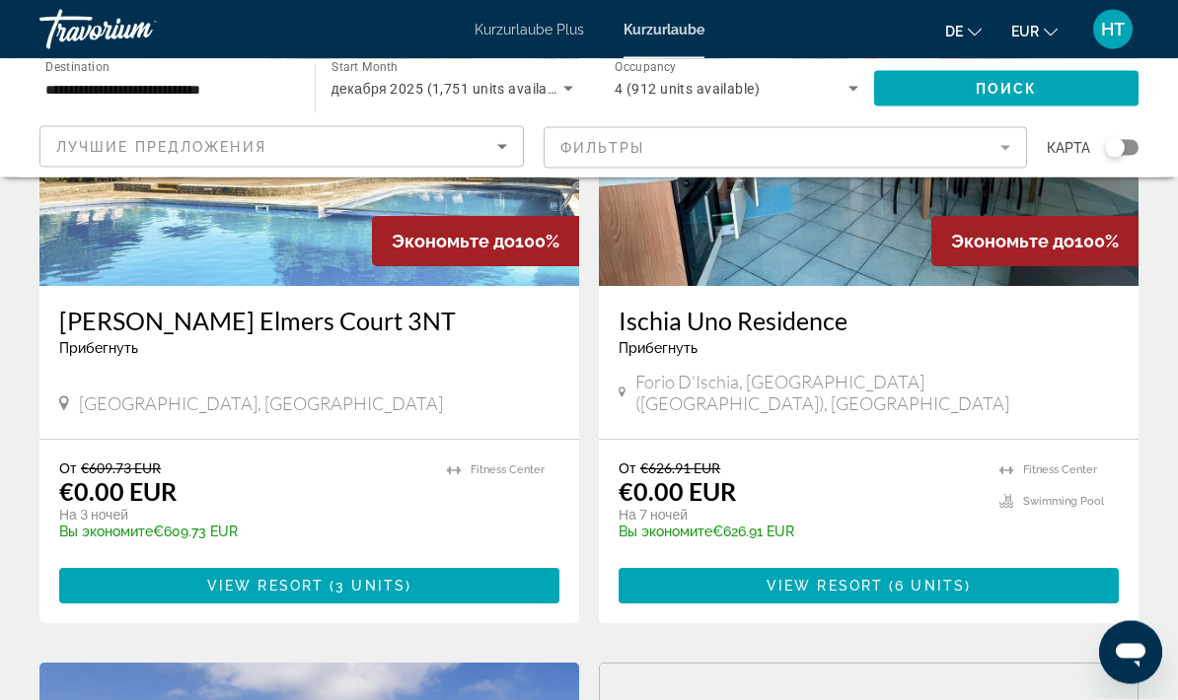
scroll to position [1647, 0]
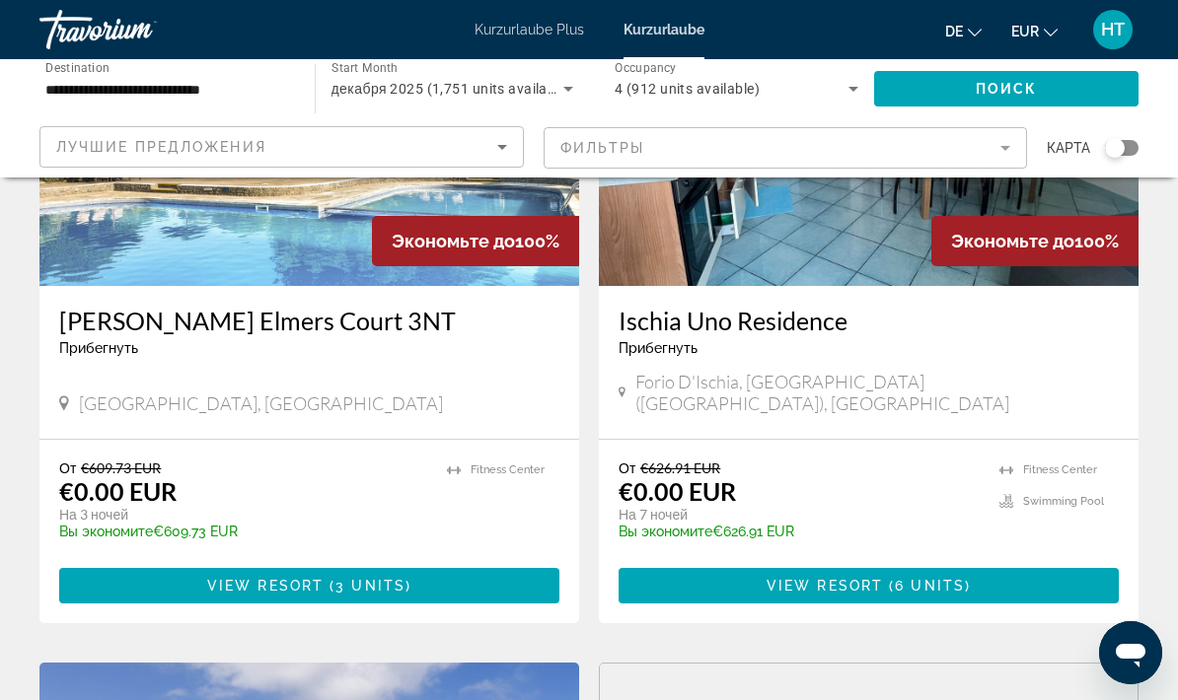
click at [920, 578] on span "6 units" at bounding box center [930, 586] width 70 height 16
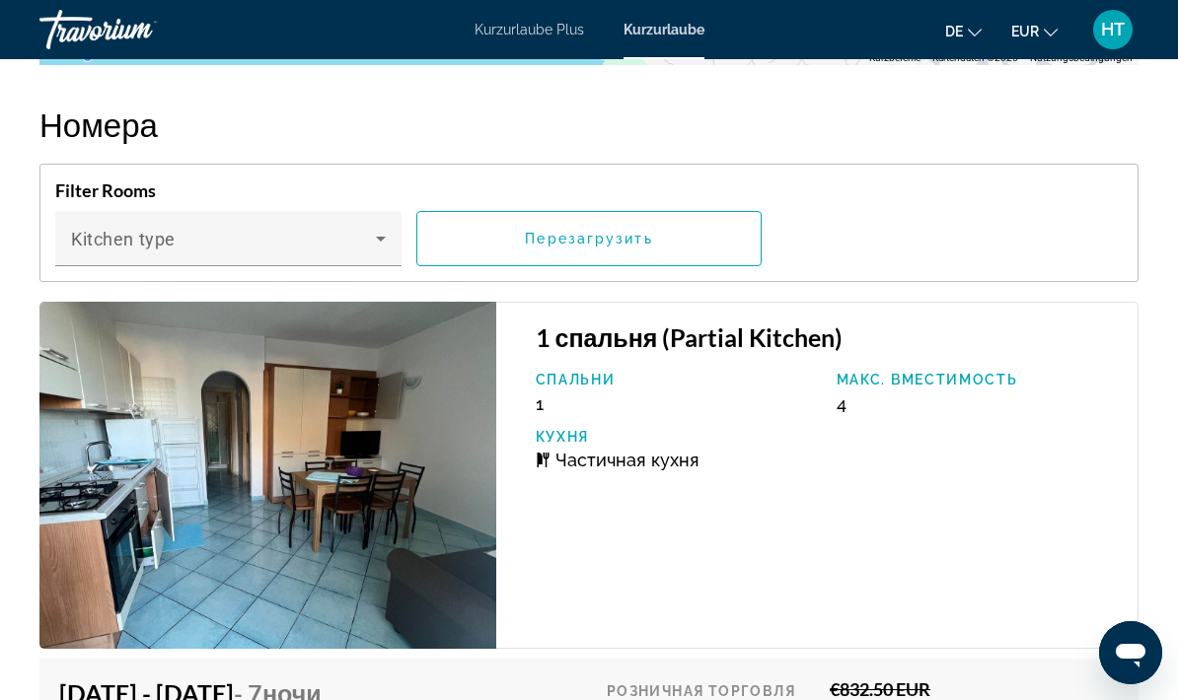
scroll to position [3850, 0]
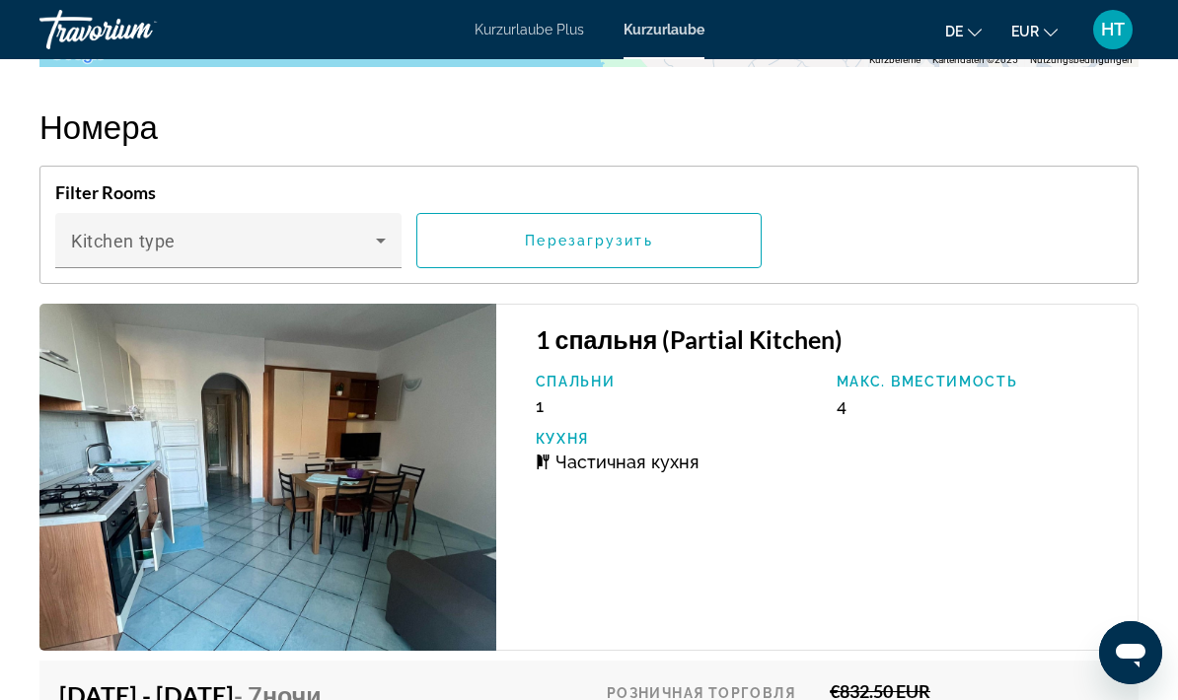
click at [389, 250] on icon "Hauptinhalt" at bounding box center [381, 241] width 24 height 24
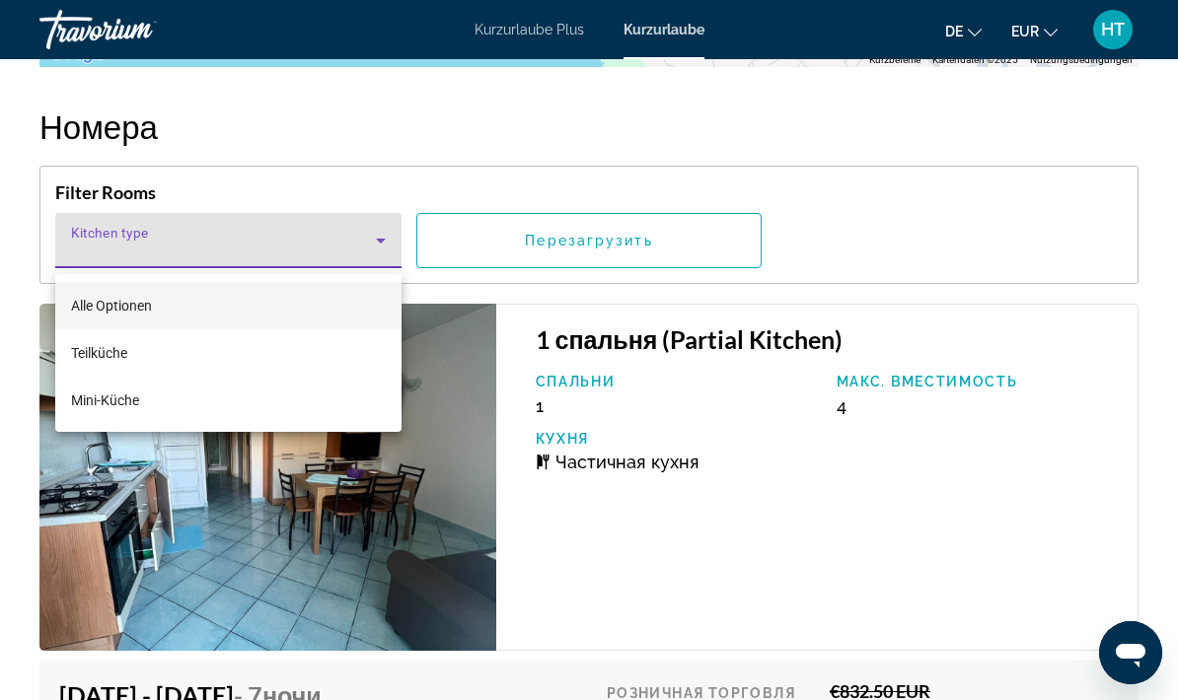
click at [1072, 209] on div at bounding box center [589, 350] width 1178 height 700
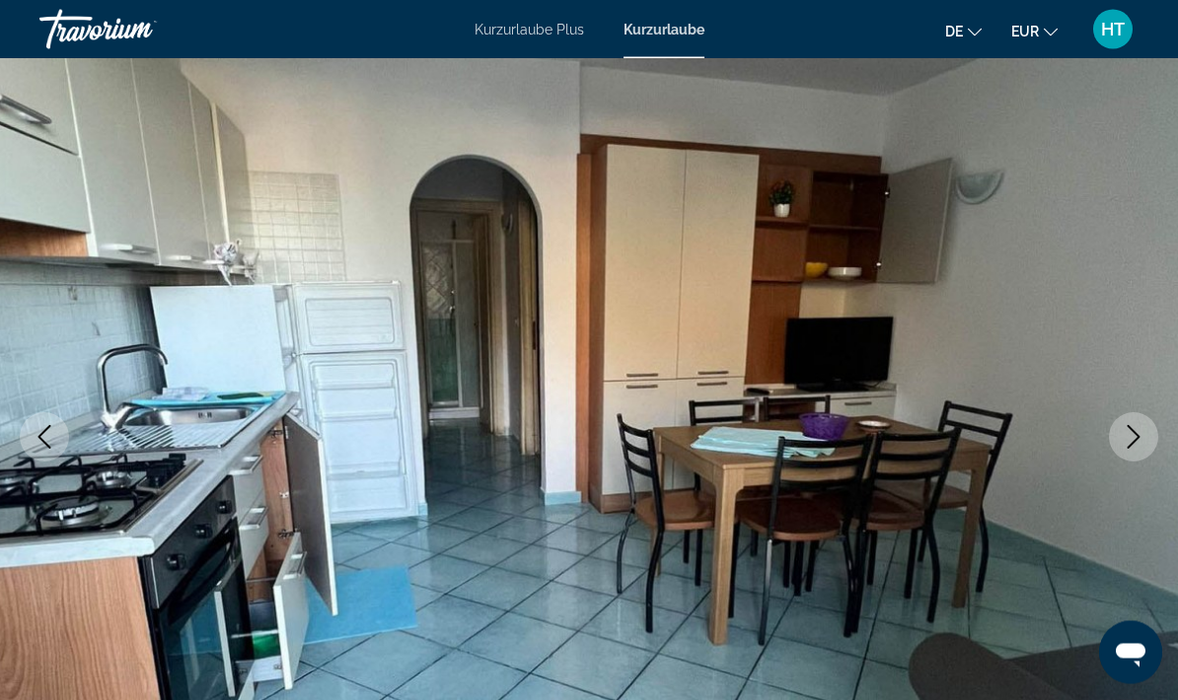
scroll to position [0, 0]
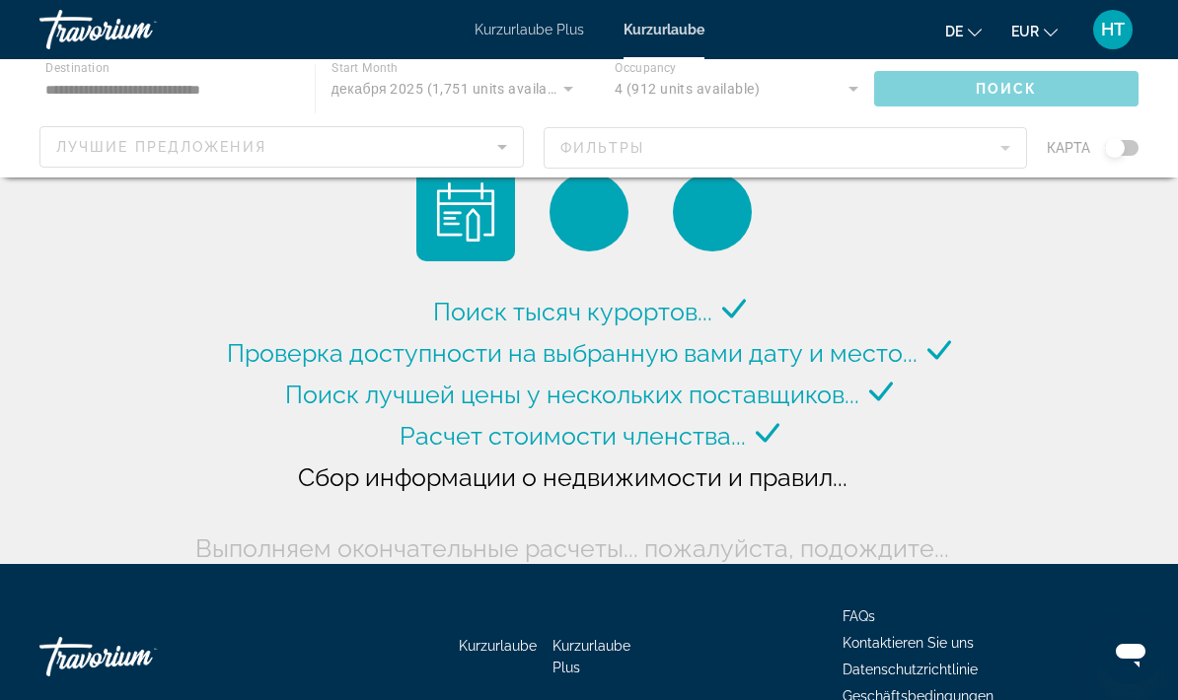
click at [848, 92] on div "Hauptinhalt" at bounding box center [589, 118] width 1178 height 118
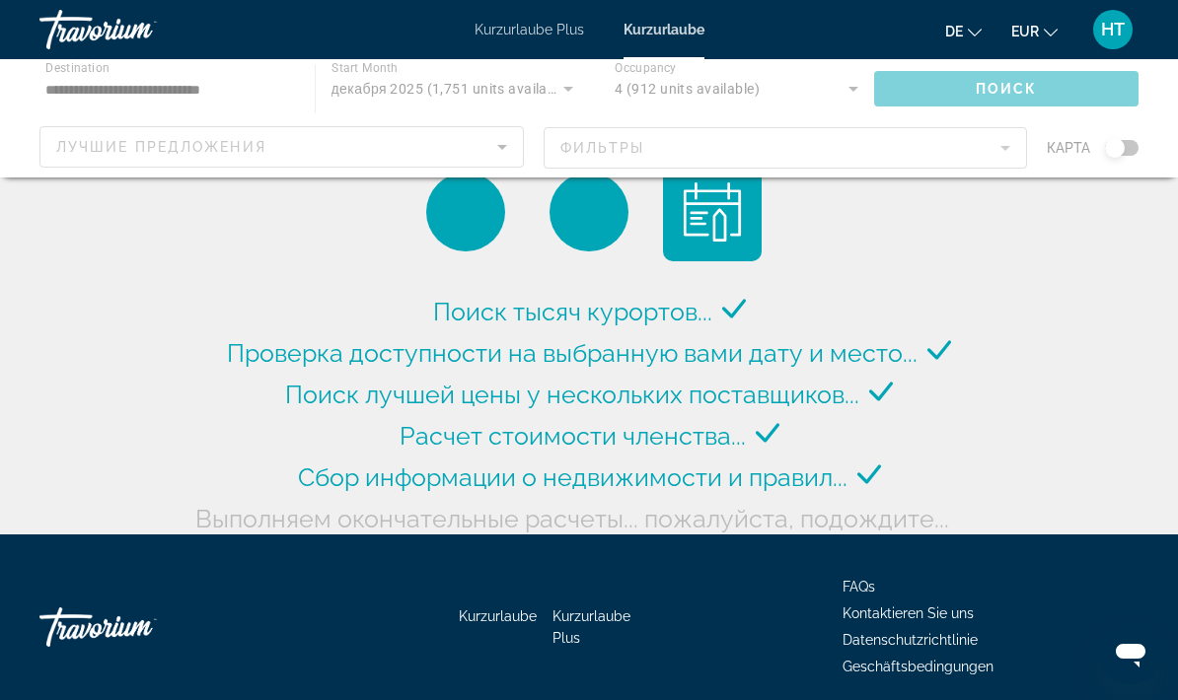
click at [852, 91] on div "Hauptinhalt" at bounding box center [589, 118] width 1178 height 118
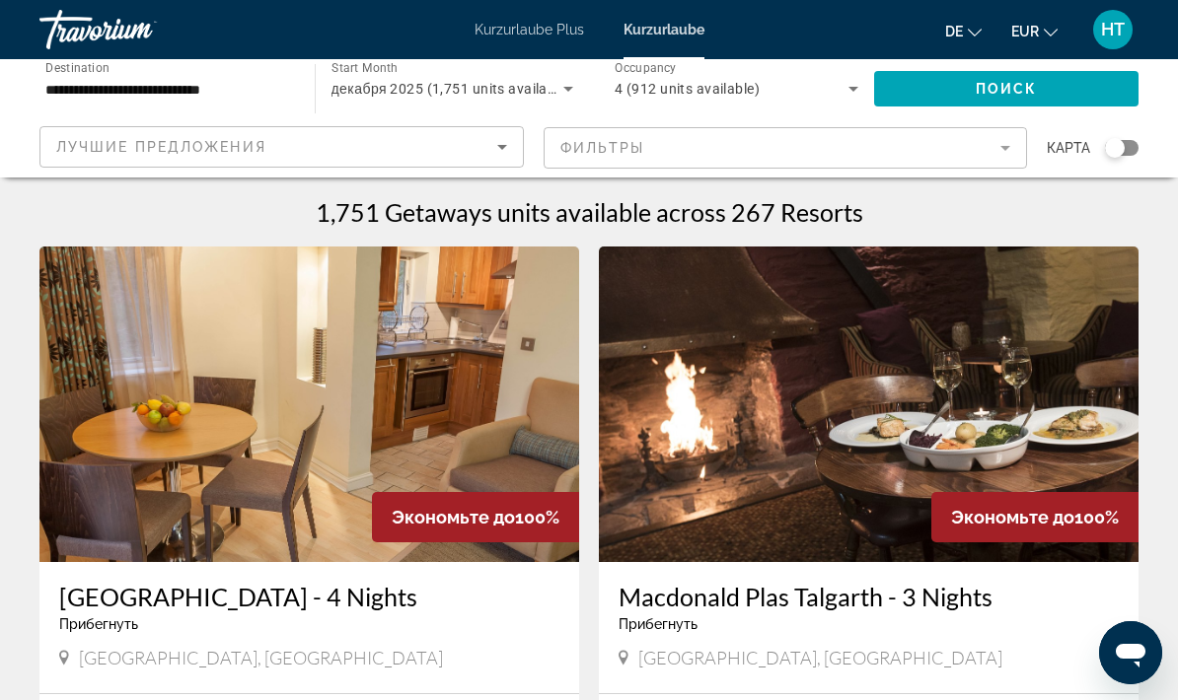
click at [861, 90] on icon "Search widget" at bounding box center [853, 89] width 24 height 24
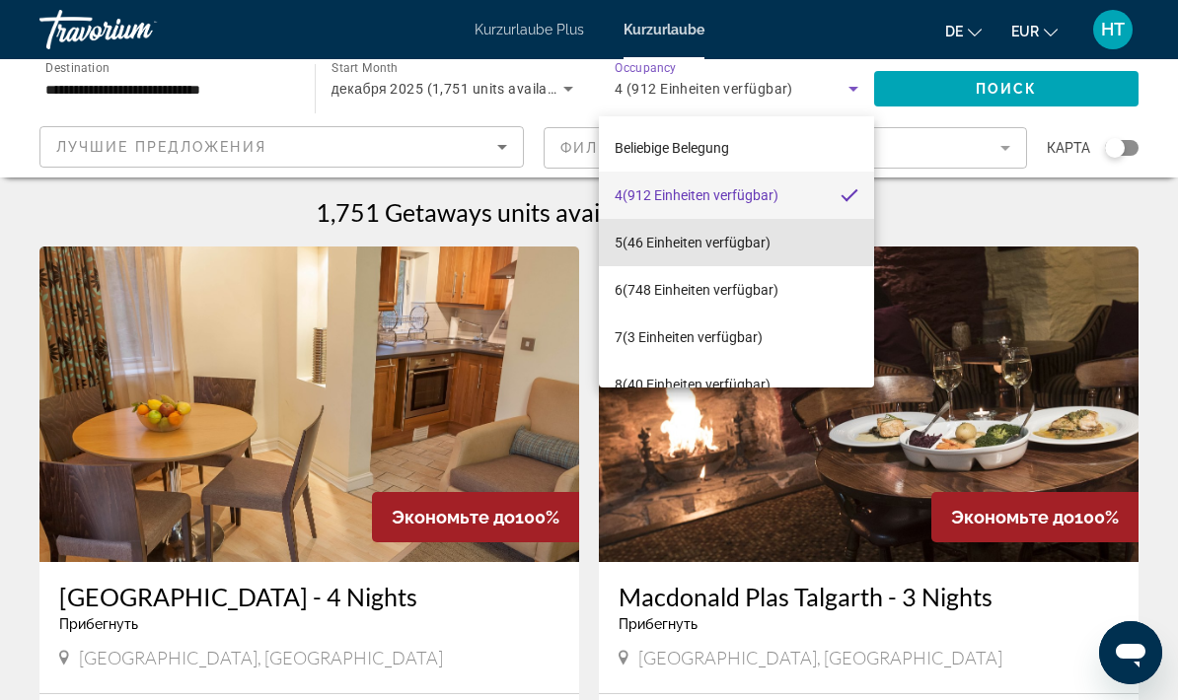
click at [663, 239] on font "(46 Einheiten verfügbar)" at bounding box center [696, 243] width 148 height 16
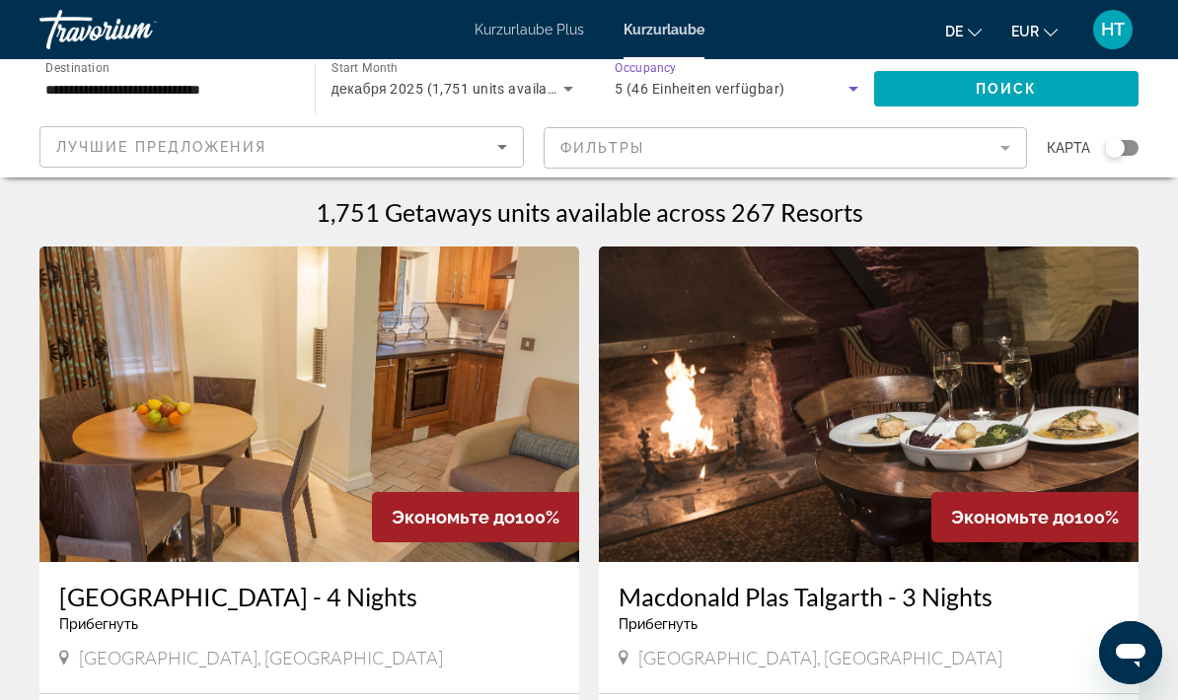
click at [1011, 91] on span "Поиск" at bounding box center [1007, 89] width 62 height 16
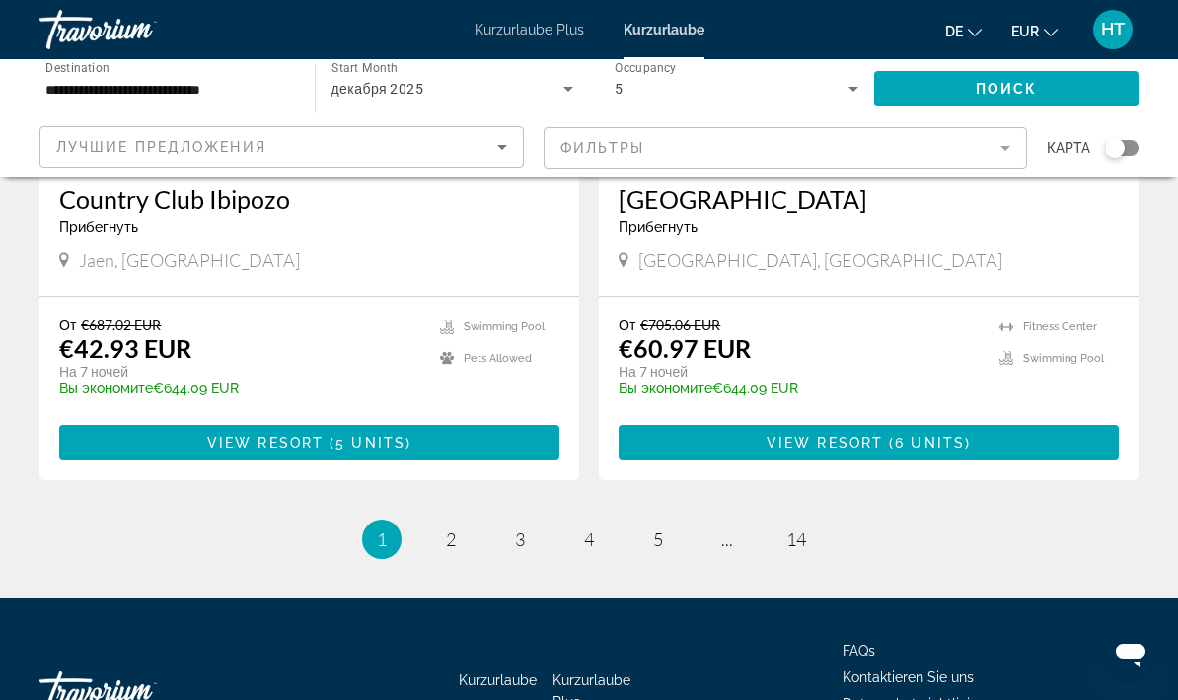
scroll to position [3815, 0]
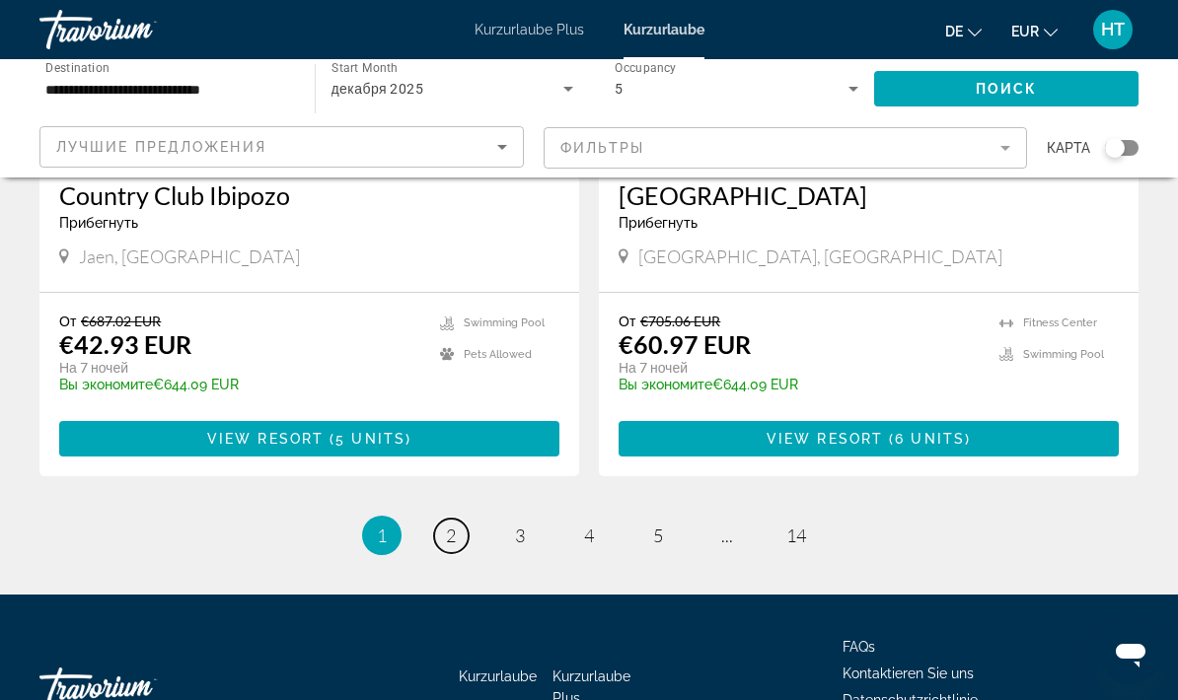
click at [461, 519] on link "page 2" at bounding box center [451, 536] width 35 height 35
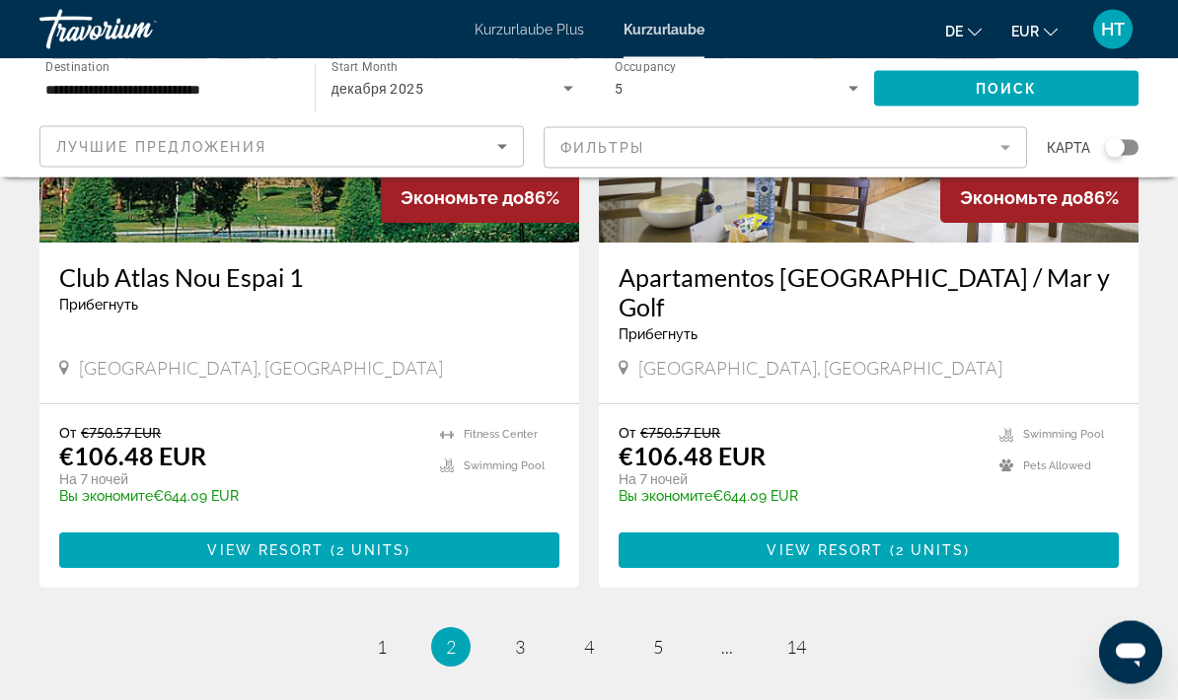
scroll to position [3734, 0]
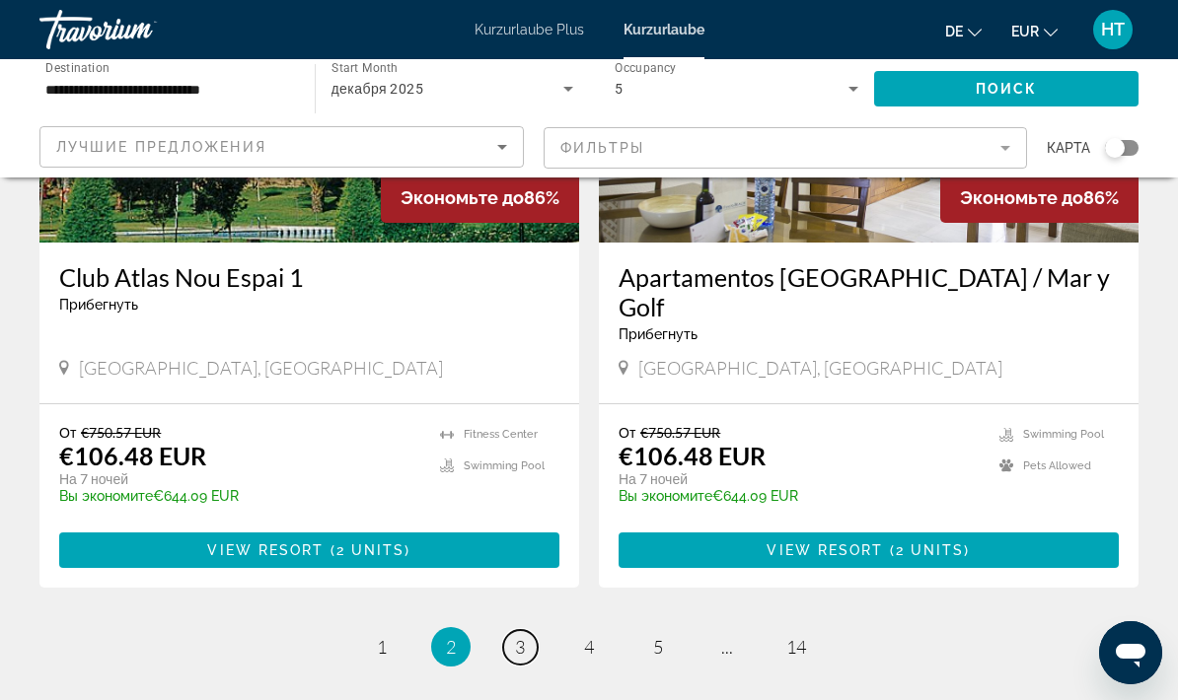
click at [524, 636] on span "3" at bounding box center [520, 647] width 10 height 22
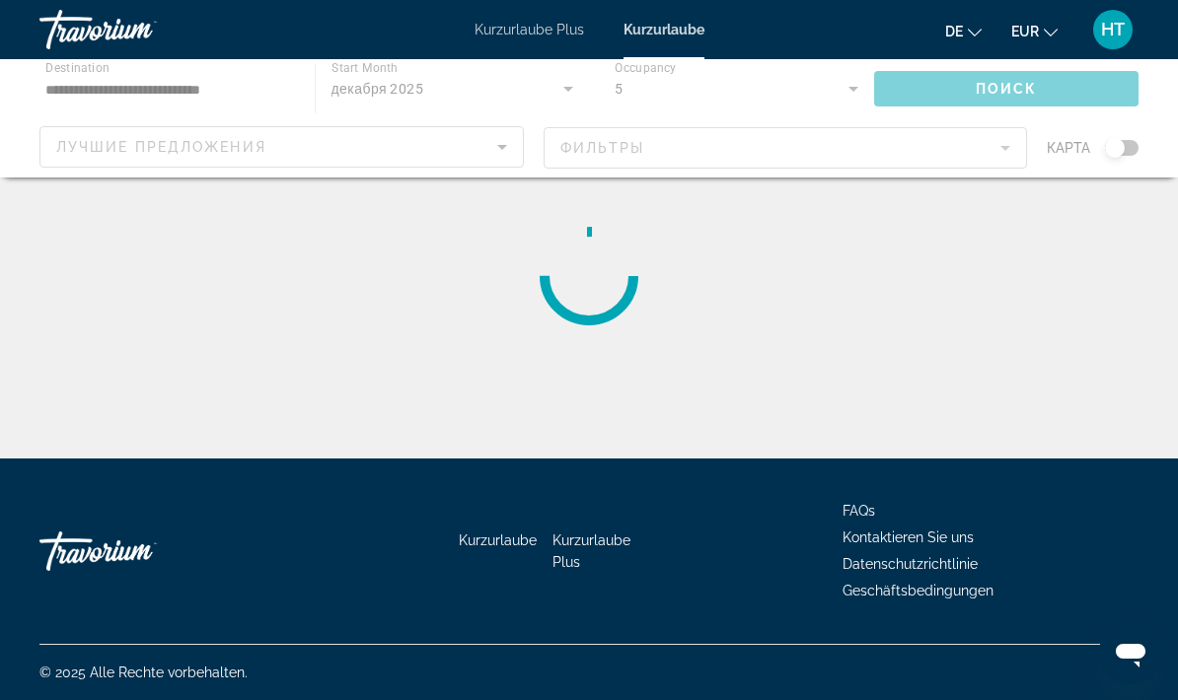
scroll to position [79, 0]
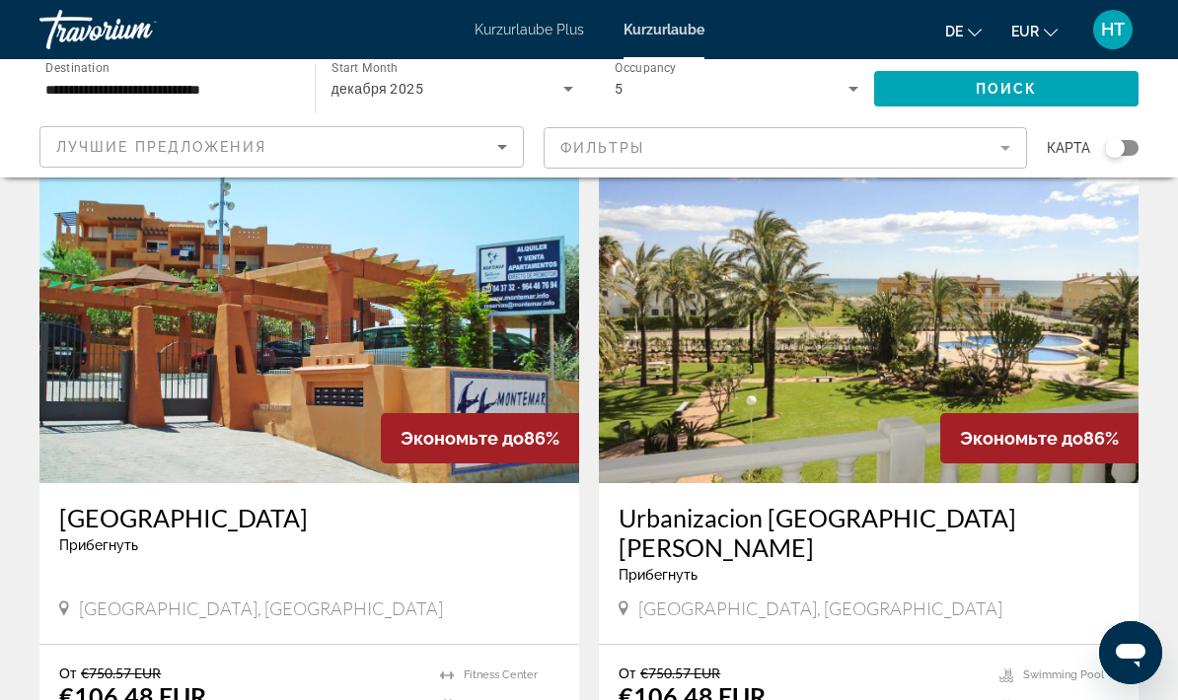
click at [547, 142] on mat-form-field "Фильтры" at bounding box center [786, 147] width 484 height 41
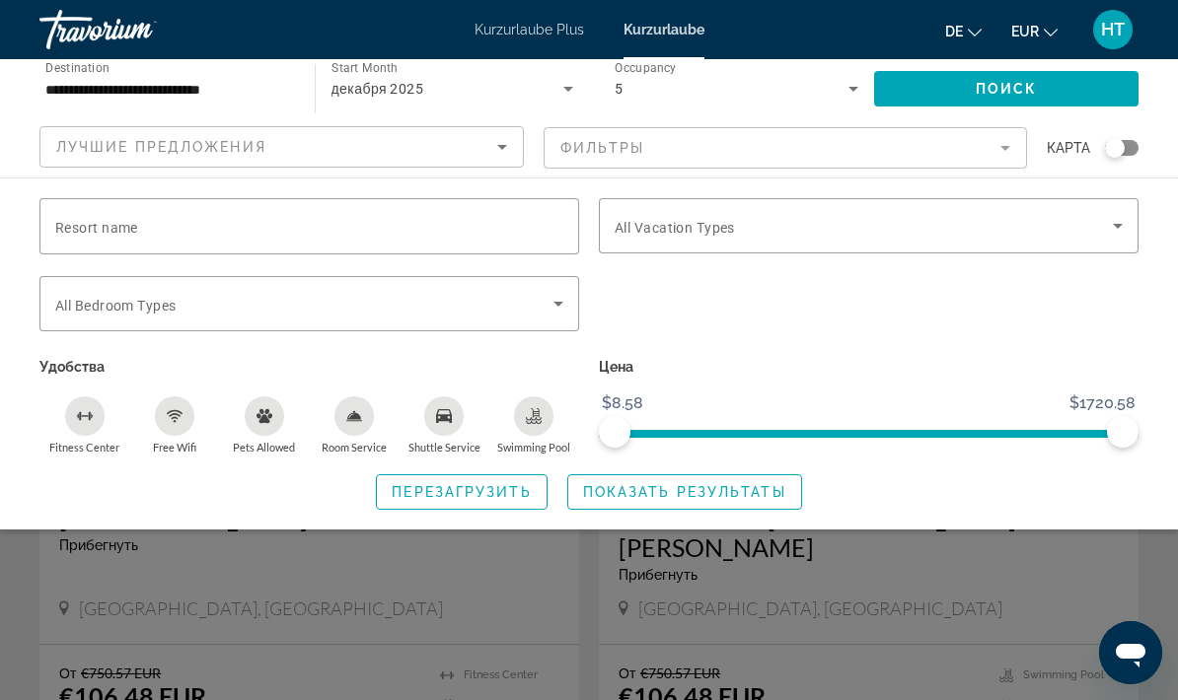
click at [504, 150] on icon "Sort by" at bounding box center [502, 147] width 24 height 24
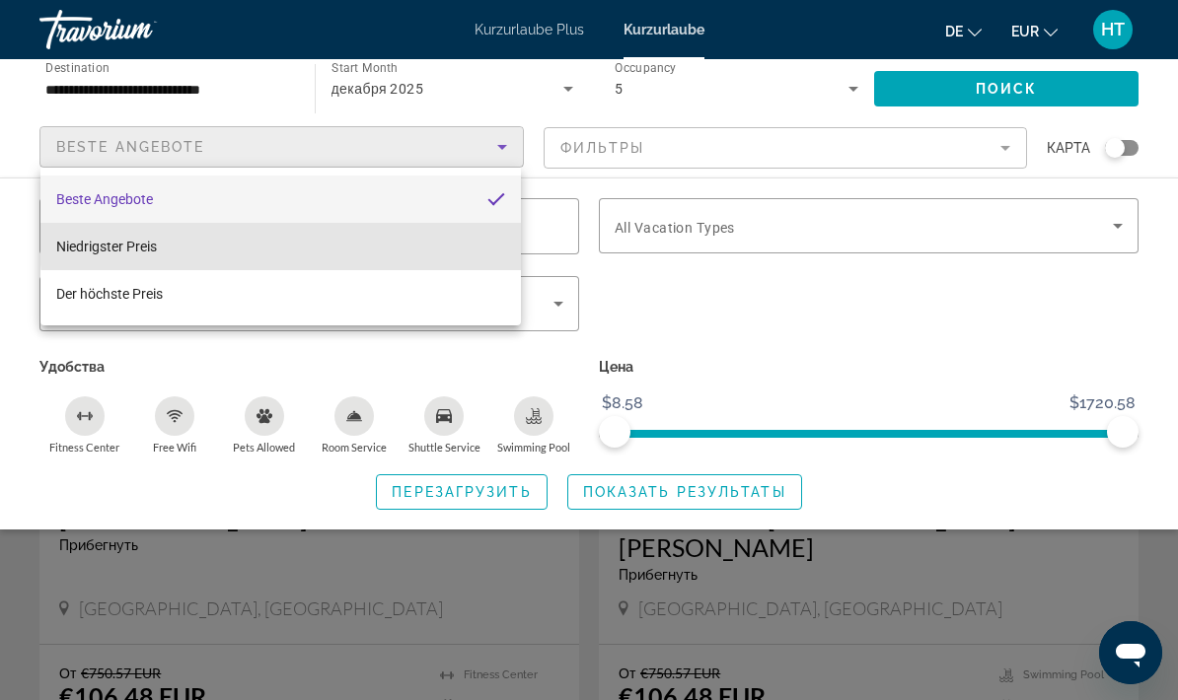
click at [429, 239] on mat-option "Niedrigster Preis" at bounding box center [280, 246] width 480 height 47
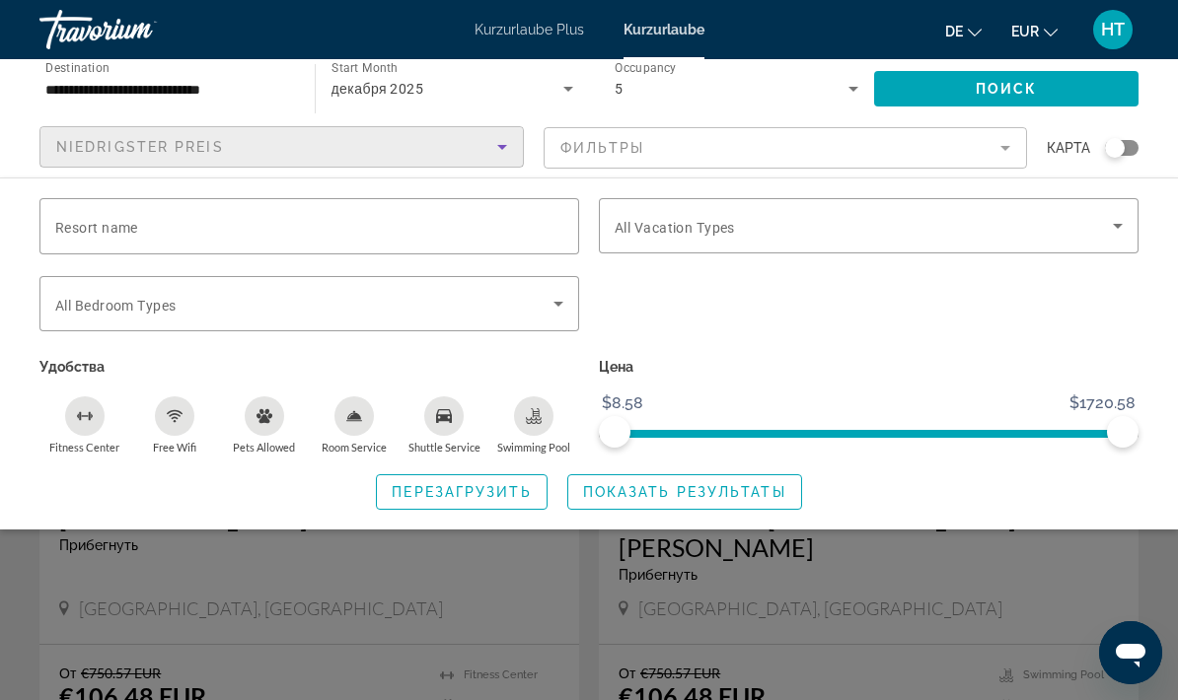
click at [1006, 88] on span "Поиск" at bounding box center [1007, 89] width 62 height 16
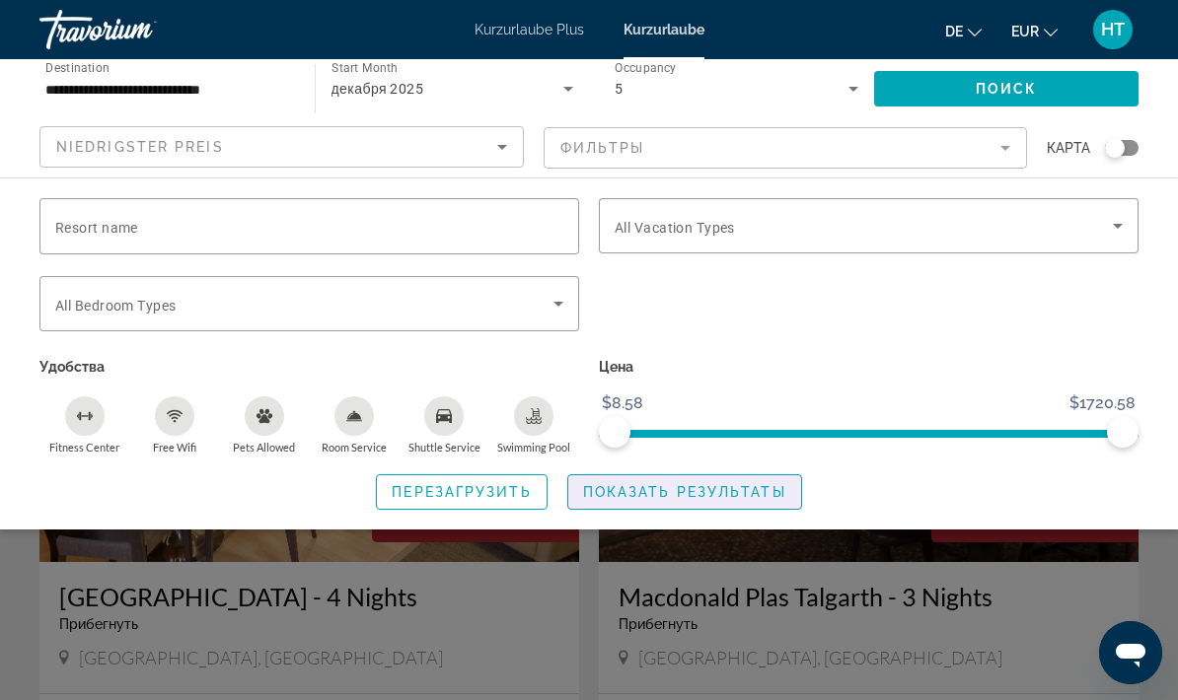
click at [775, 573] on div "Search widget" at bounding box center [589, 498] width 1178 height 404
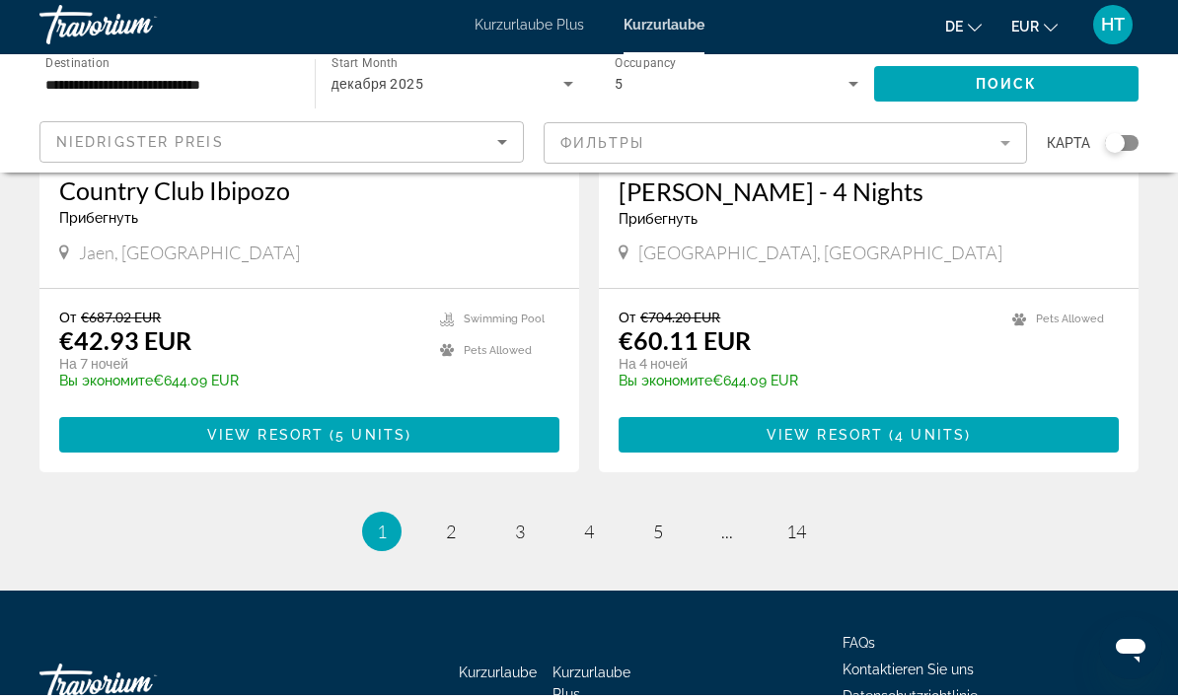
scroll to position [3895, 0]
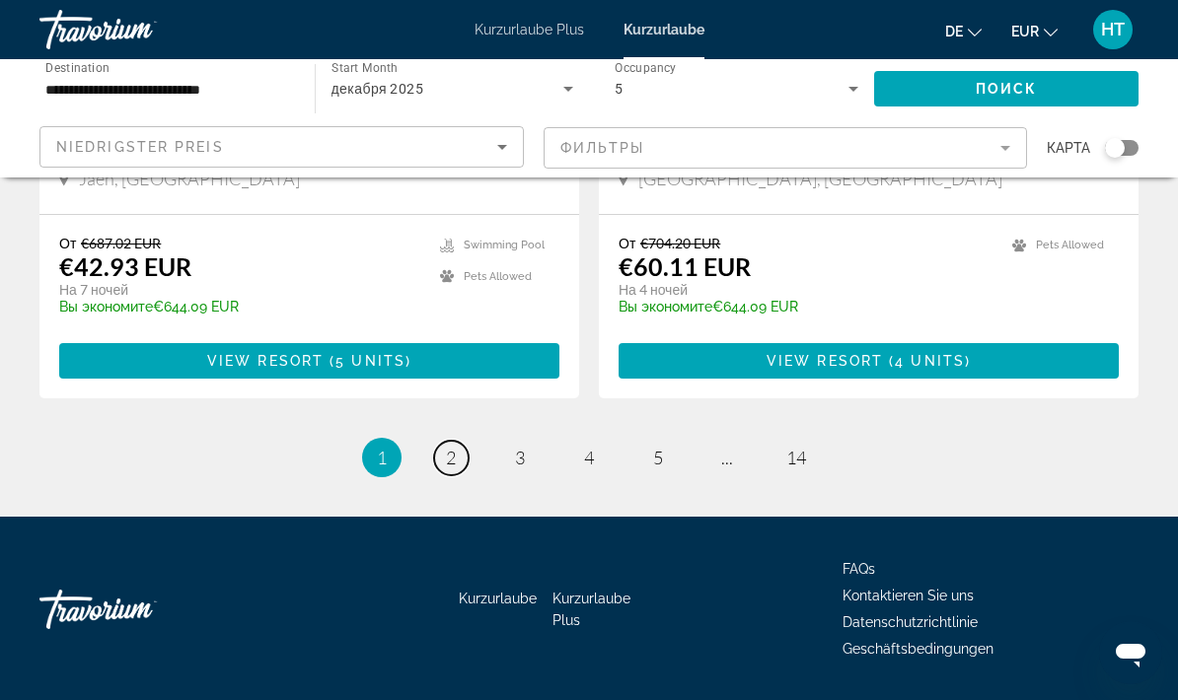
click at [458, 441] on link "page 2" at bounding box center [451, 458] width 35 height 35
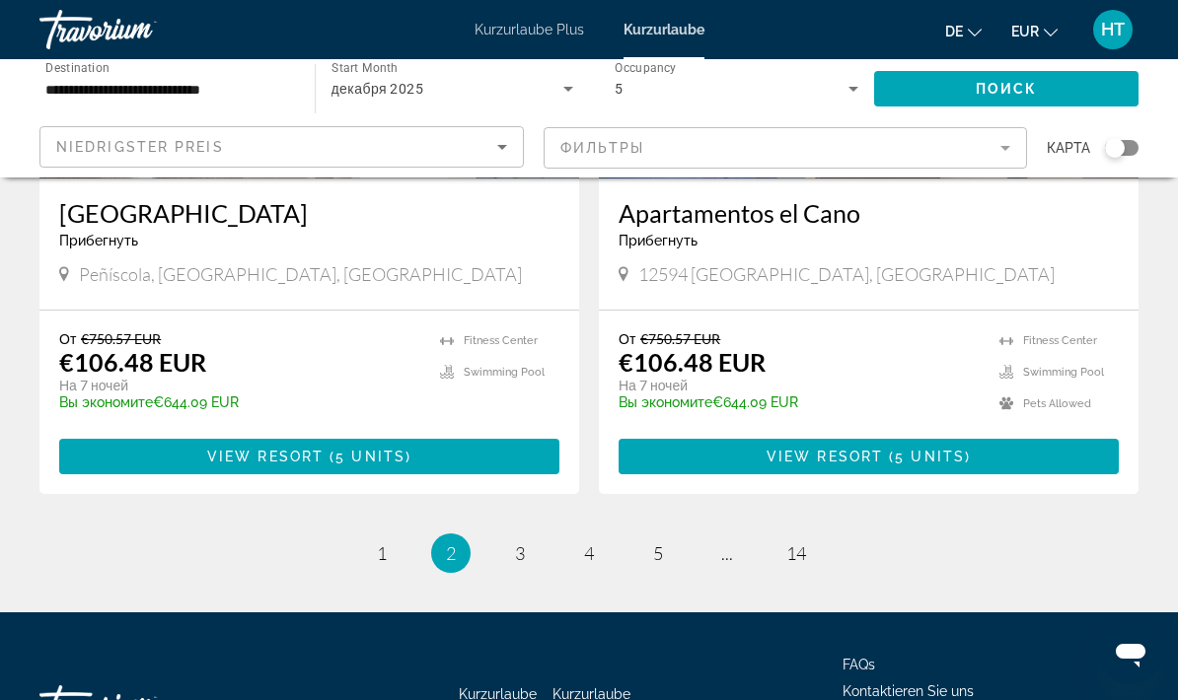
scroll to position [3814, 0]
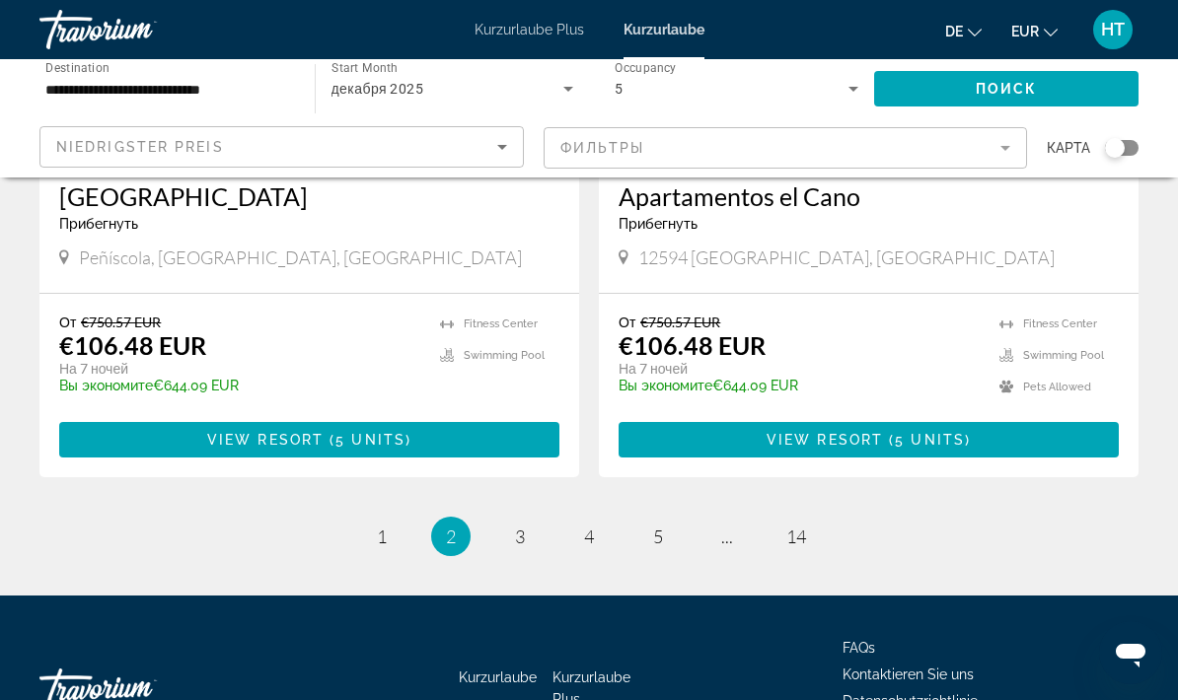
click at [852, 86] on icon "Search widget" at bounding box center [853, 89] width 24 height 24
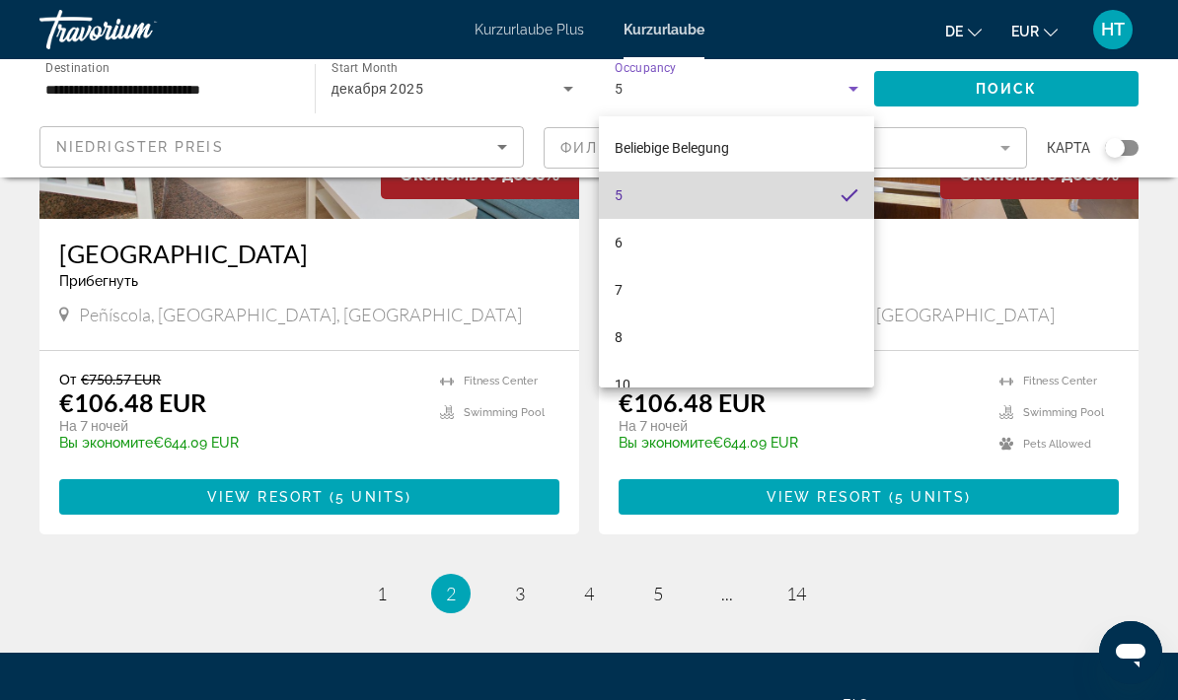
scroll to position [3753, 0]
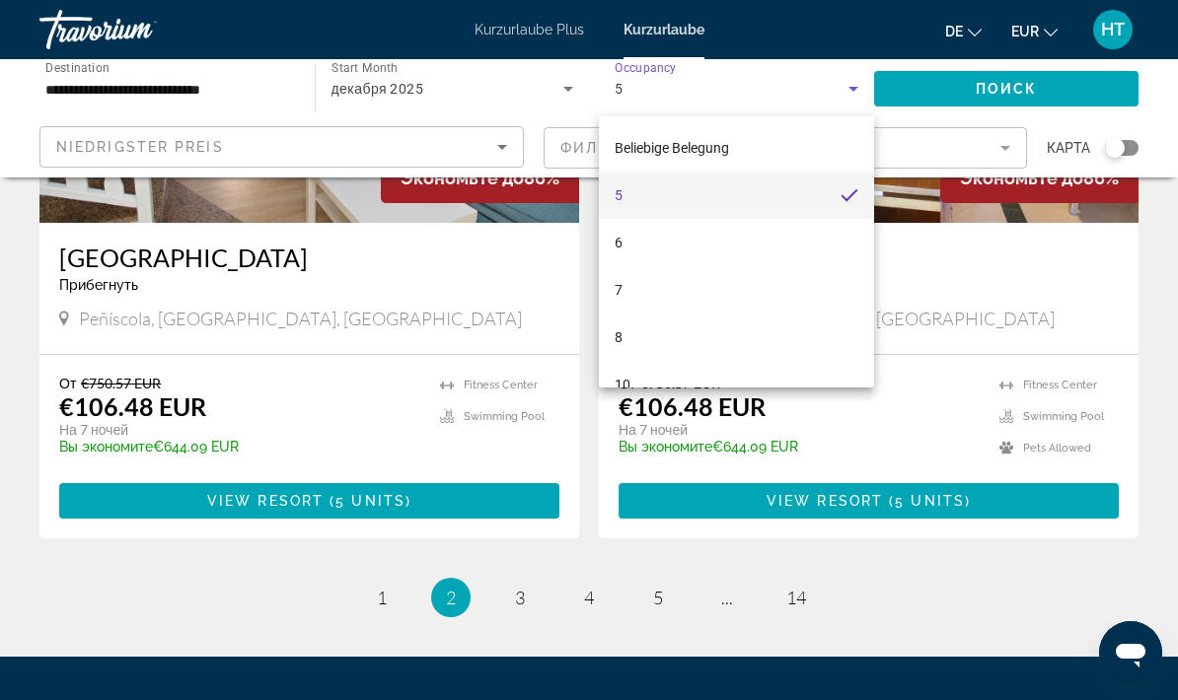
click at [857, 85] on div at bounding box center [589, 350] width 1178 height 700
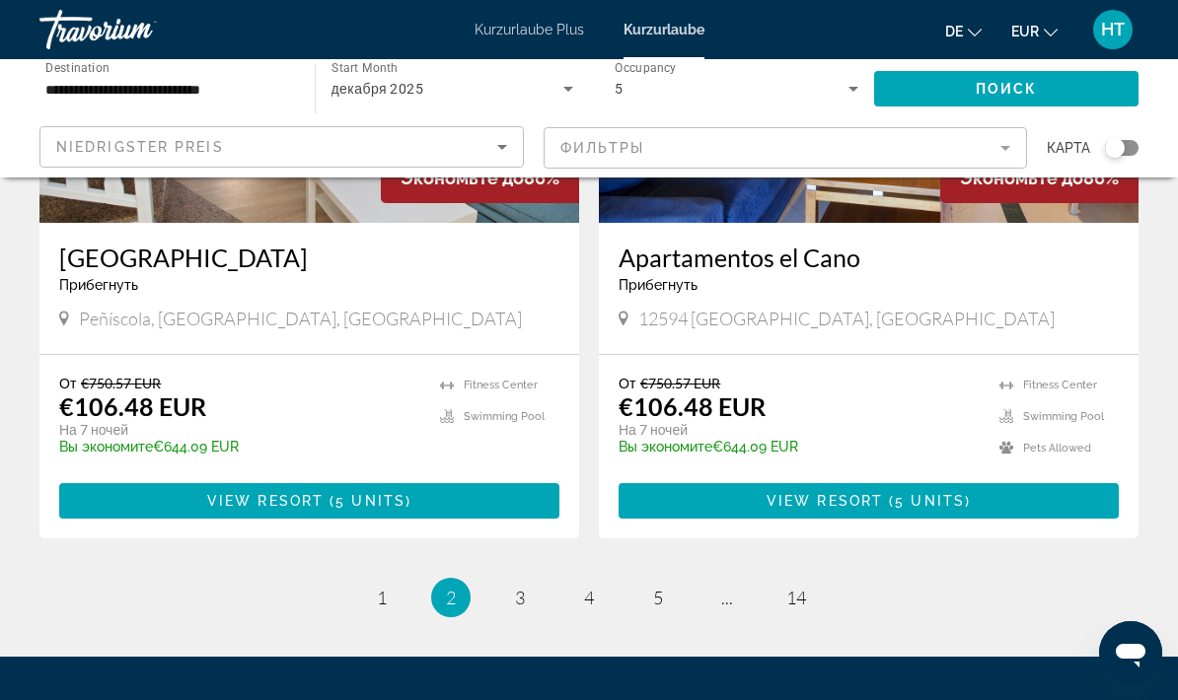
click at [853, 85] on icon "Search widget" at bounding box center [853, 89] width 24 height 24
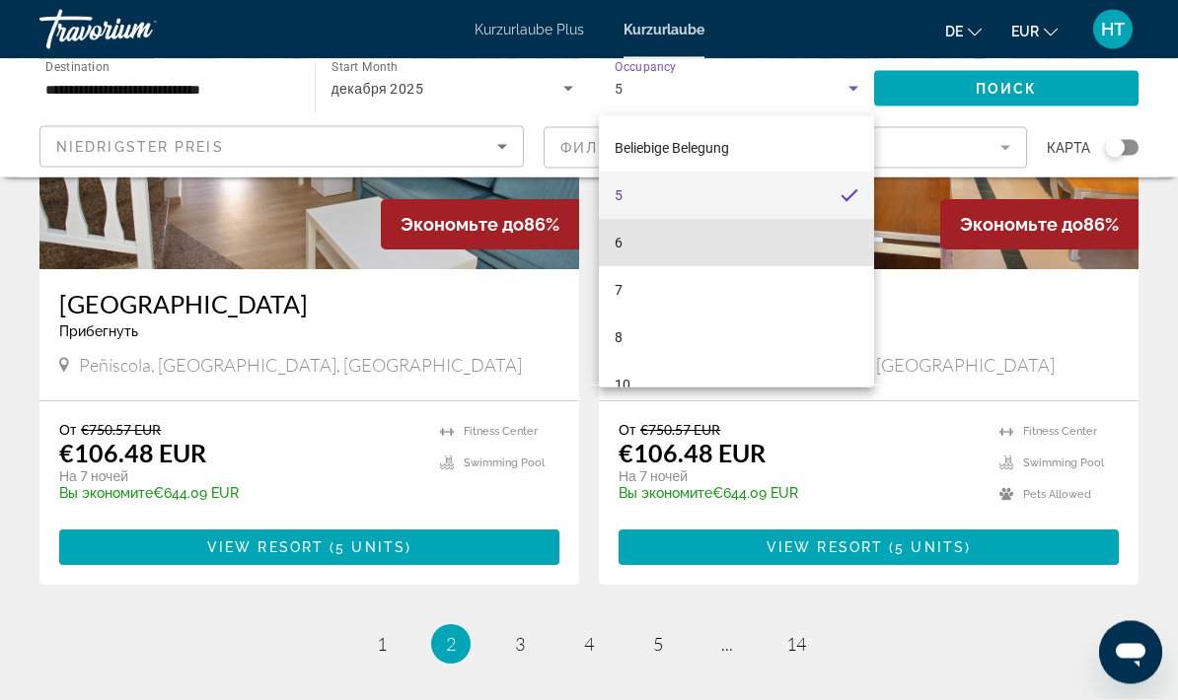
scroll to position [3706, 0]
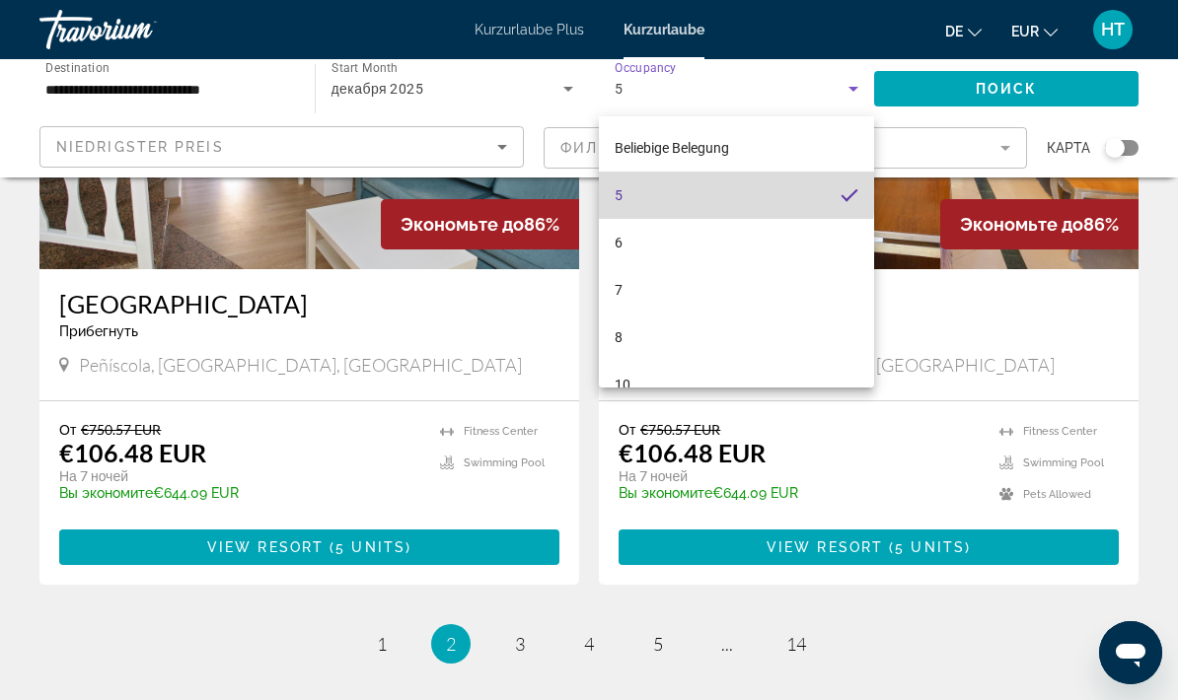
click at [700, 187] on mat-option "5" at bounding box center [736, 195] width 275 height 47
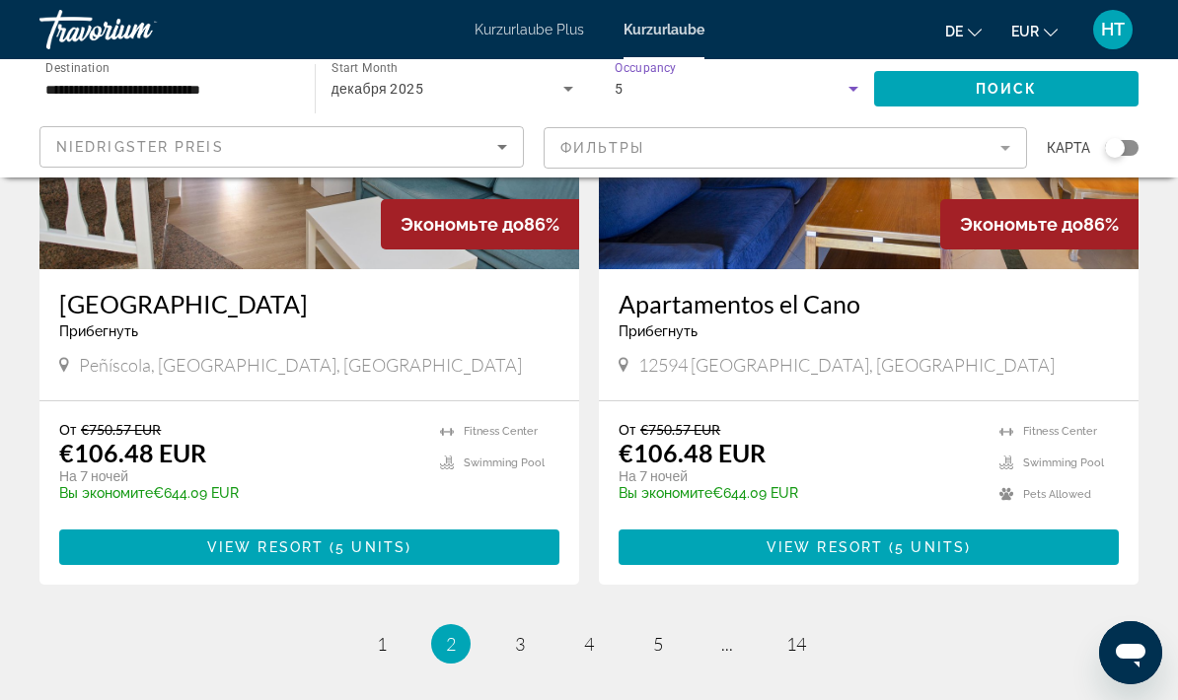
click at [819, 98] on div "5" at bounding box center [732, 89] width 234 height 24
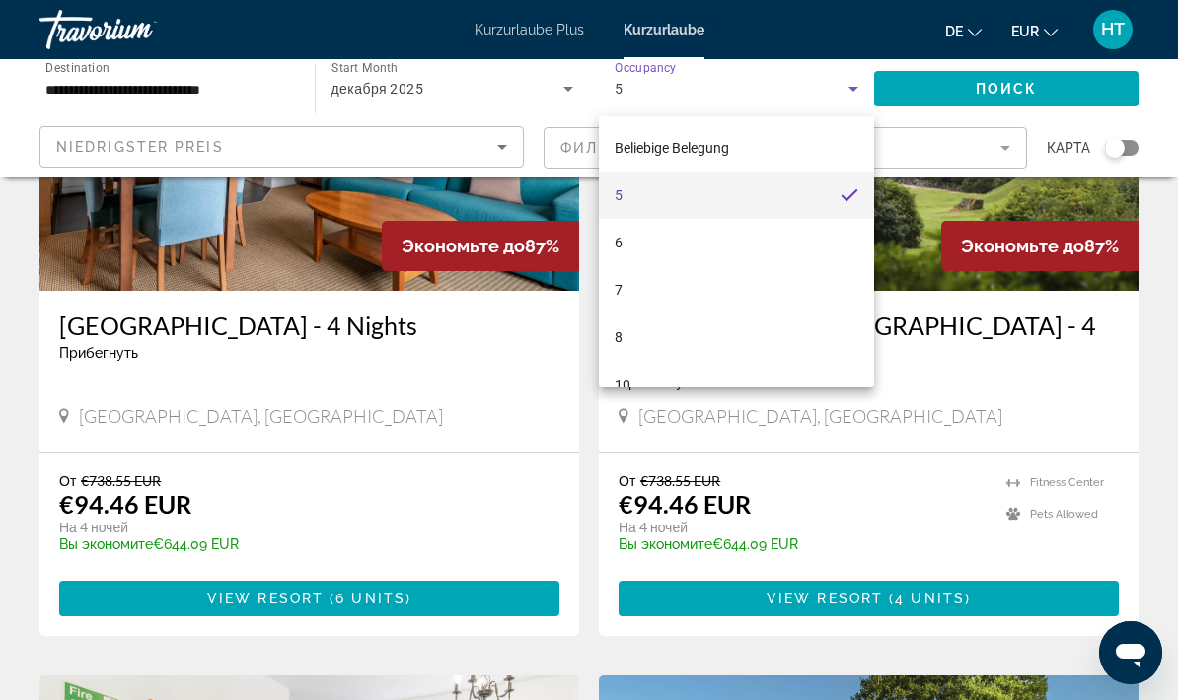
scroll to position [2270, 0]
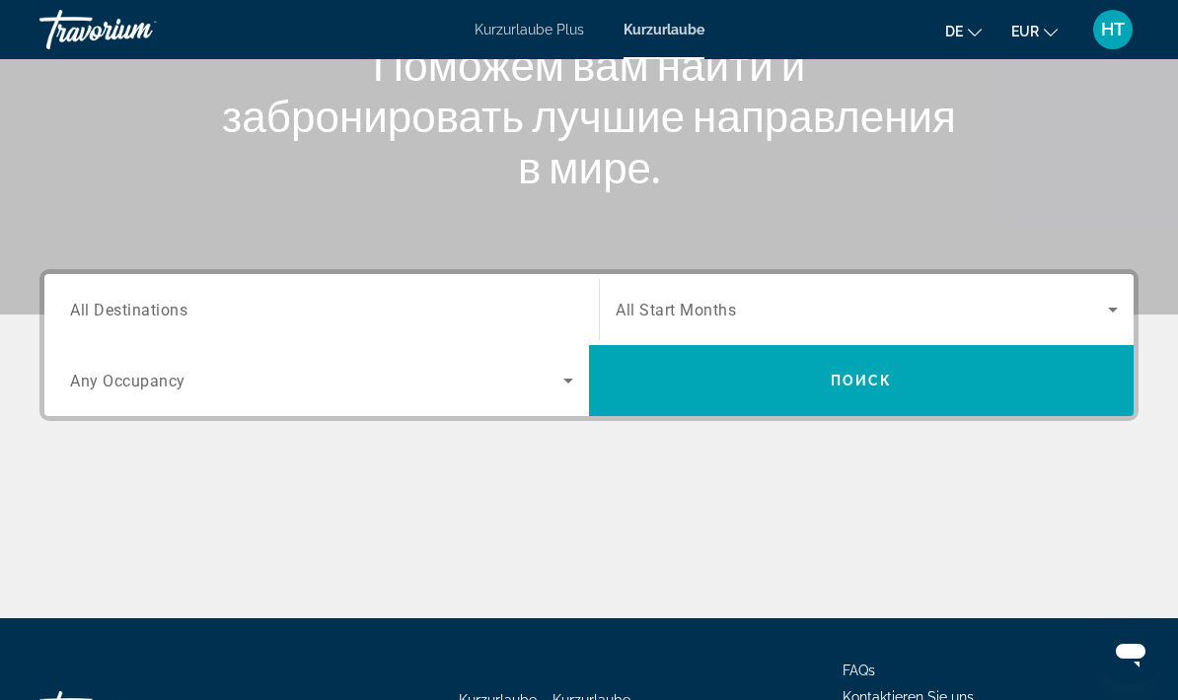
click at [565, 388] on icon "Search widget" at bounding box center [568, 381] width 24 height 24
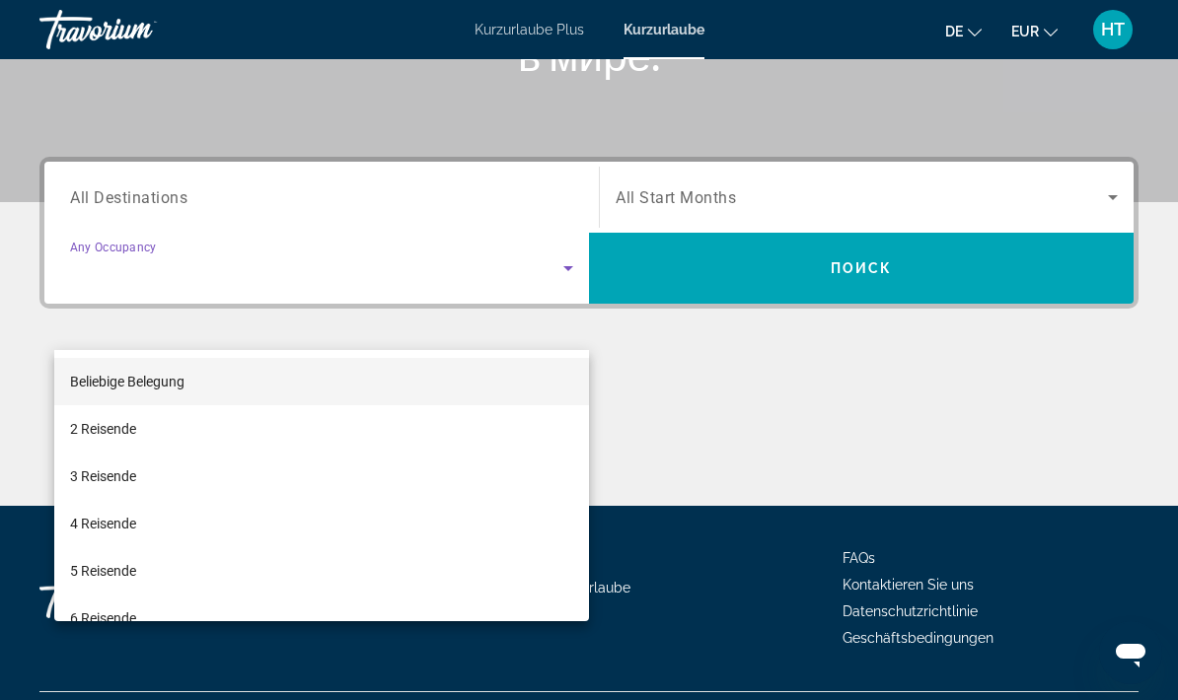
scroll to position [437, 0]
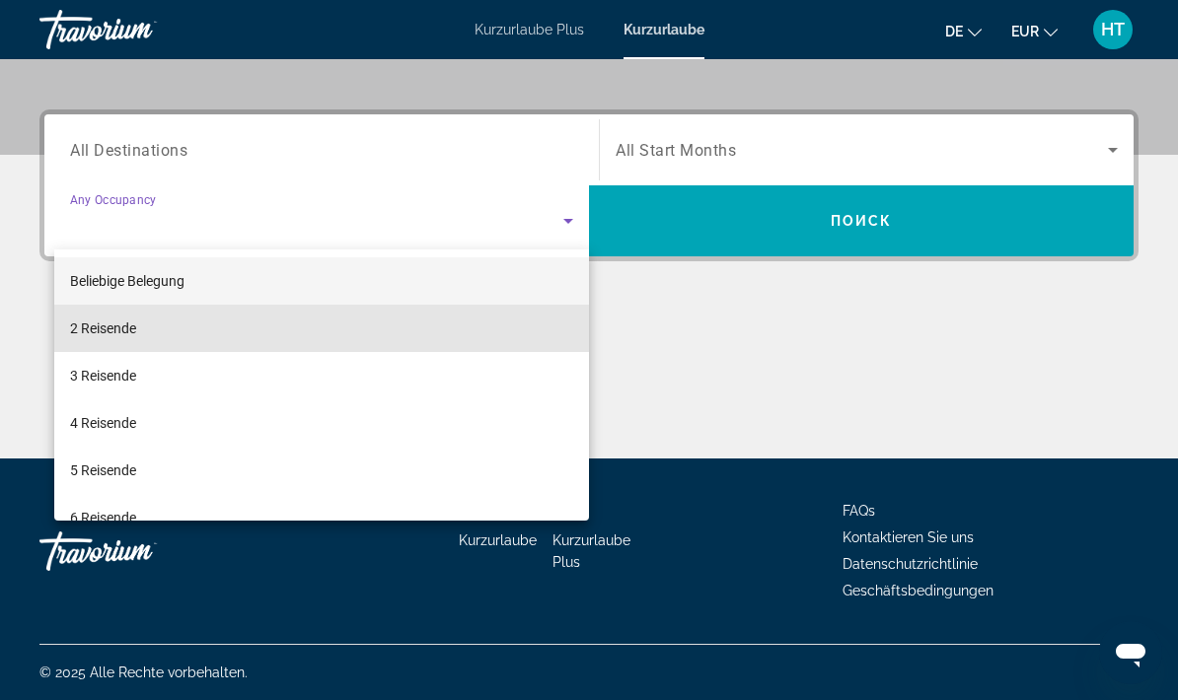
click at [131, 329] on font "2 Reisende" at bounding box center [103, 329] width 66 height 16
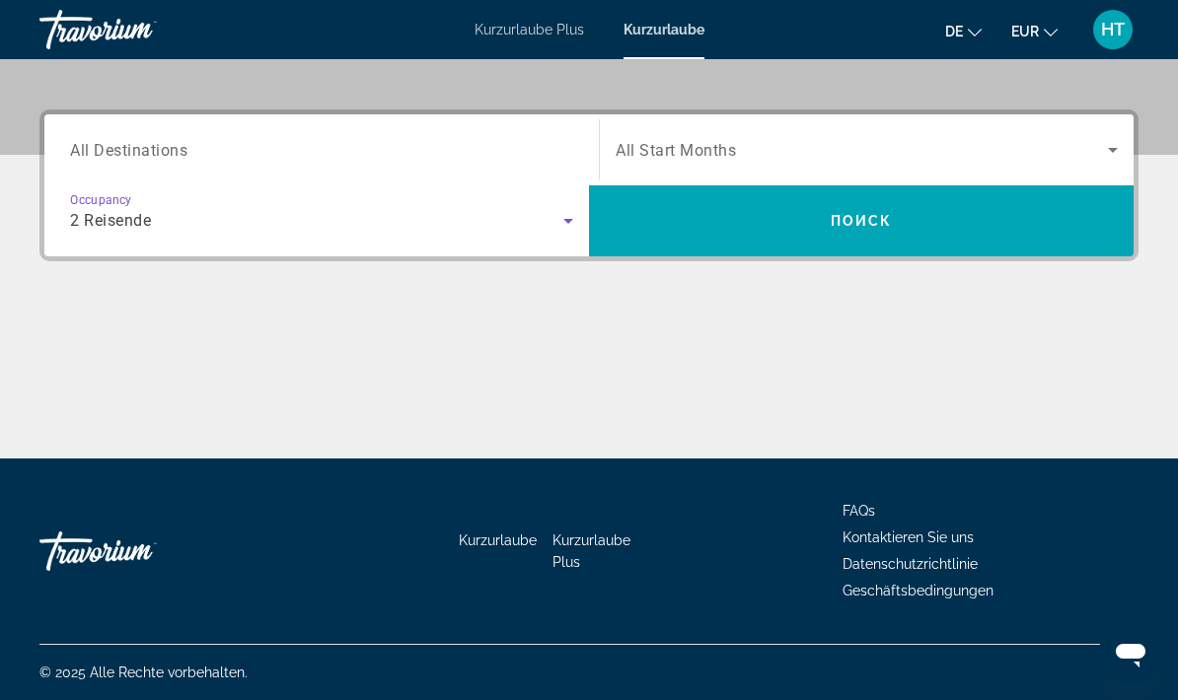
click at [531, 149] on input "Destination All Destinations" at bounding box center [321, 151] width 503 height 24
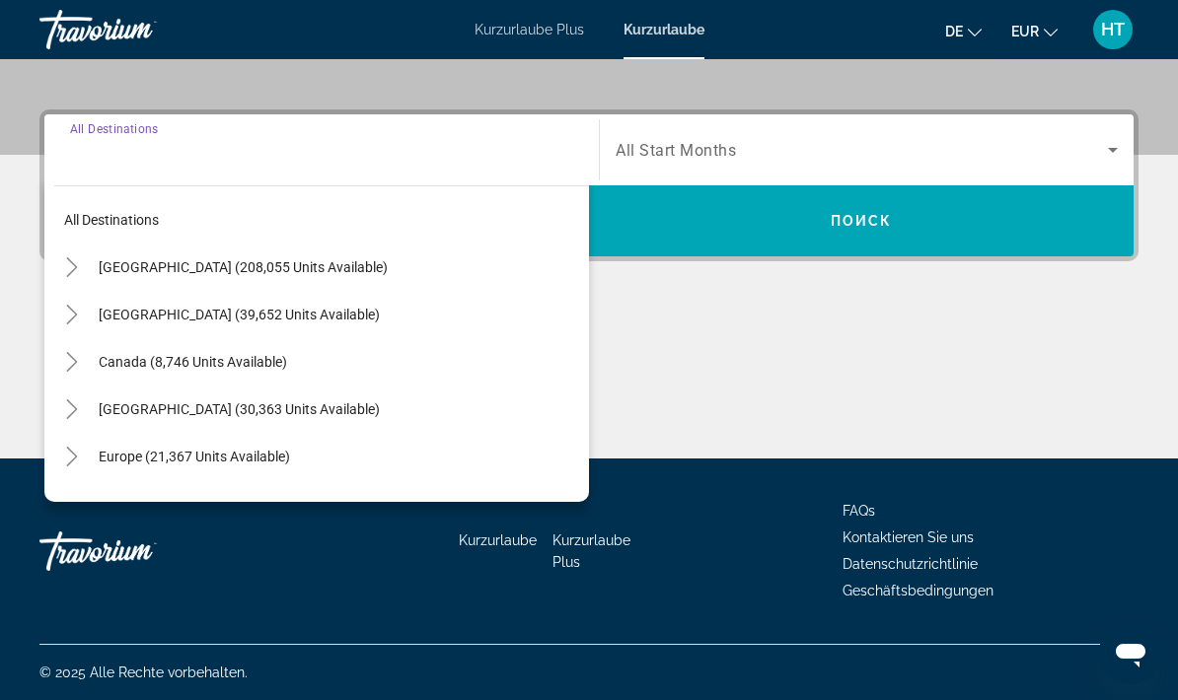
click at [169, 458] on span "Europe (21,367 units available)" at bounding box center [194, 457] width 191 height 16
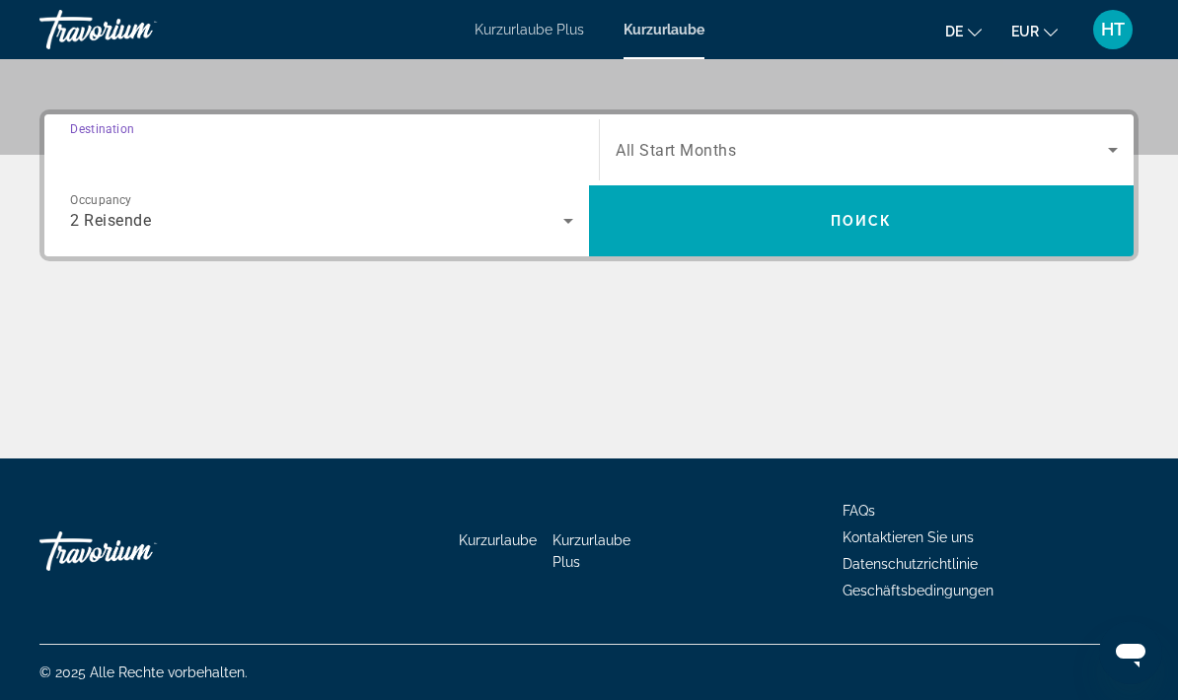
type input "**********"
click at [1106, 153] on icon "Search widget" at bounding box center [1113, 150] width 24 height 24
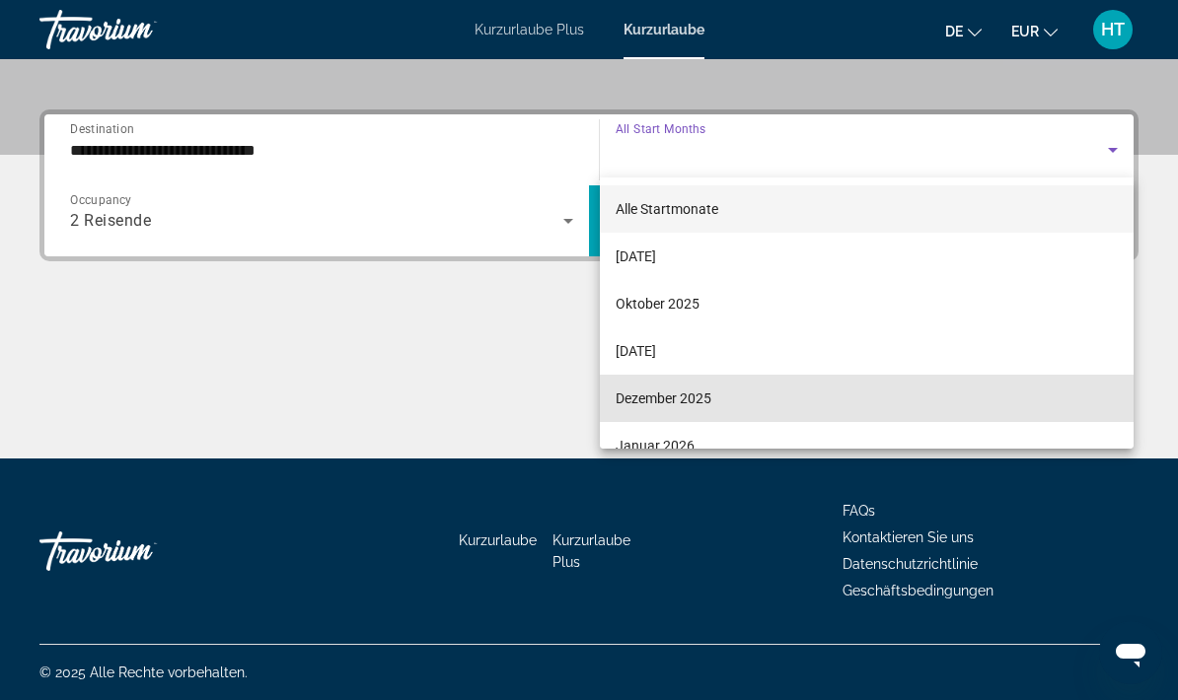
click at [708, 401] on font "Dezember 2025" at bounding box center [664, 399] width 96 height 16
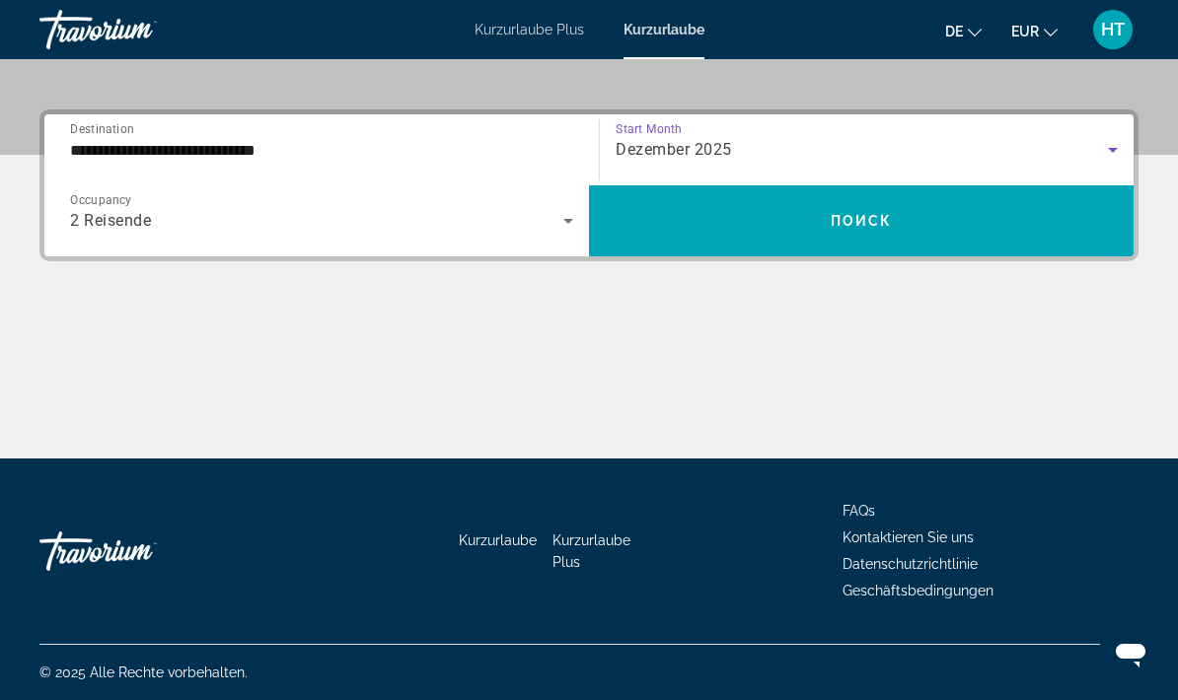
click at [889, 218] on span "Поиск" at bounding box center [862, 221] width 62 height 16
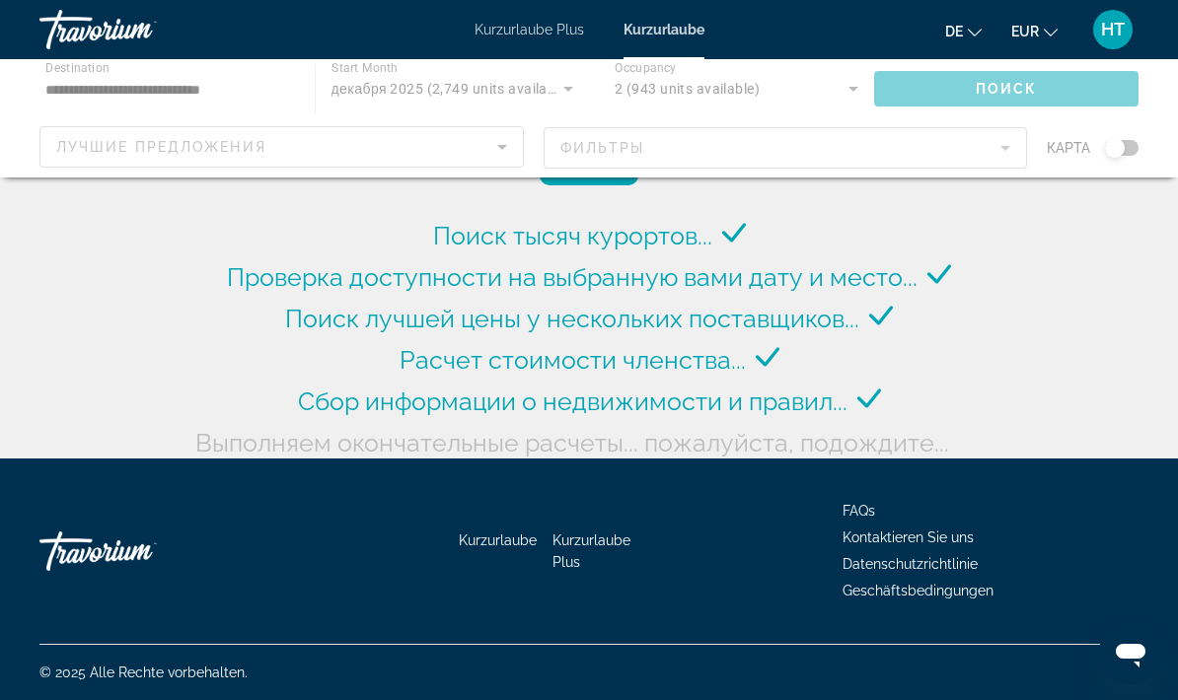
scroll to position [79, 0]
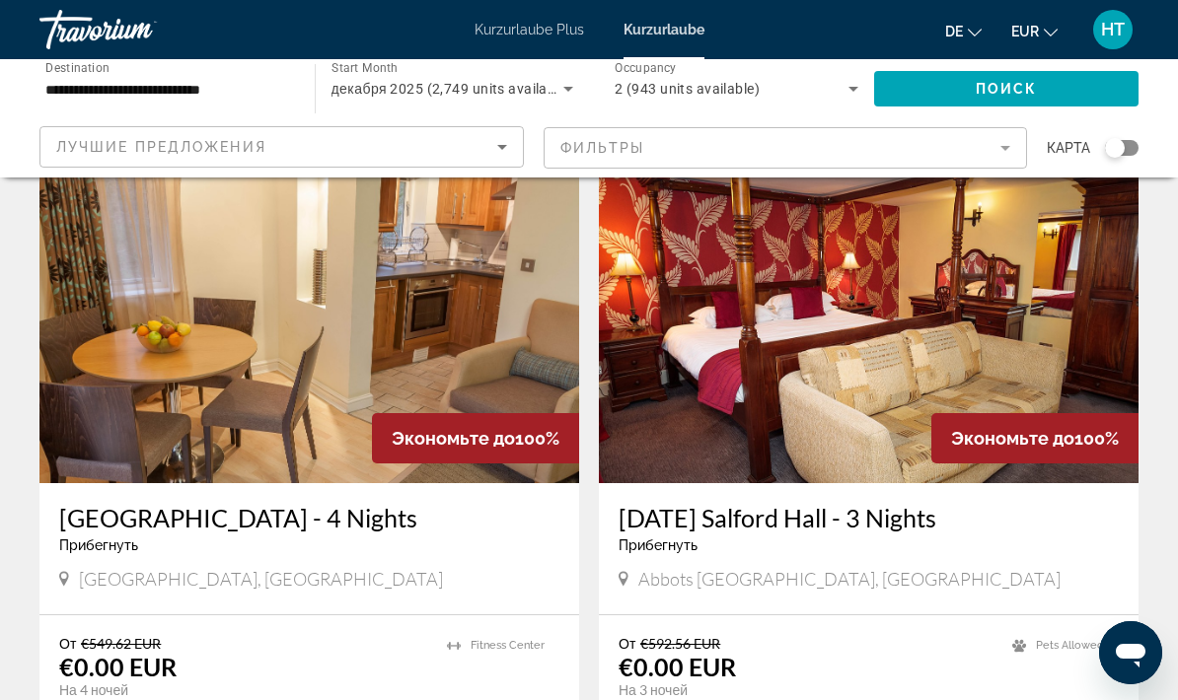
click at [494, 153] on icon "Sort by" at bounding box center [502, 147] width 24 height 24
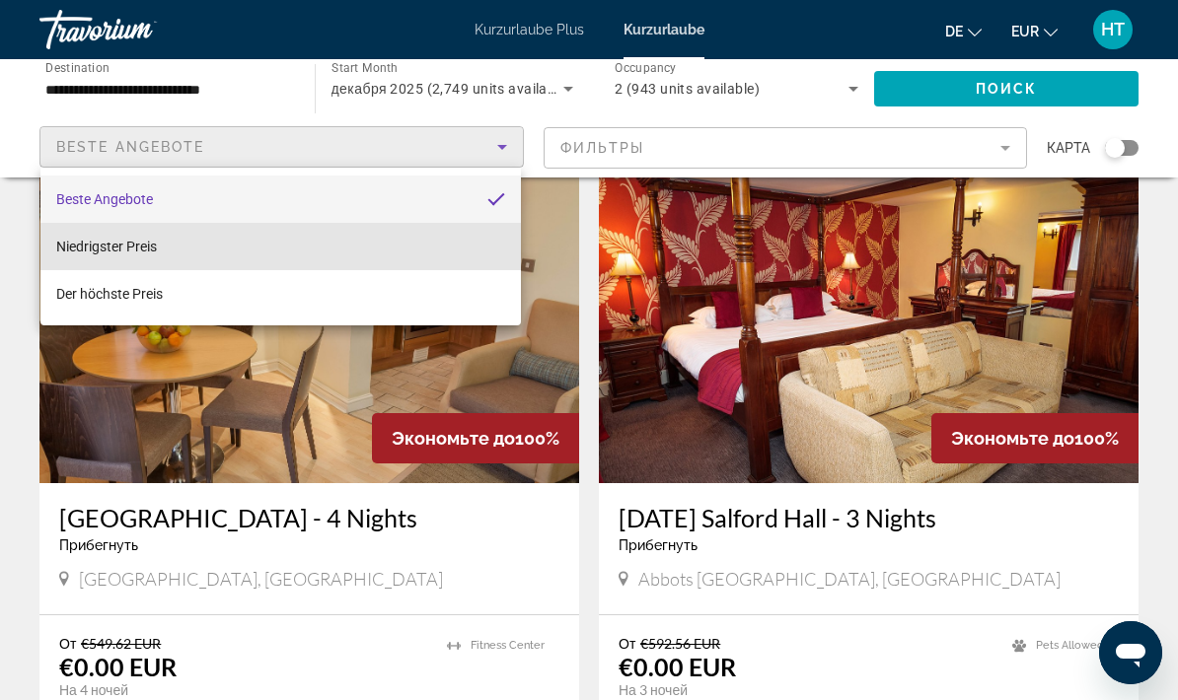
click at [386, 250] on mat-option "Niedrigster Preis" at bounding box center [280, 246] width 480 height 47
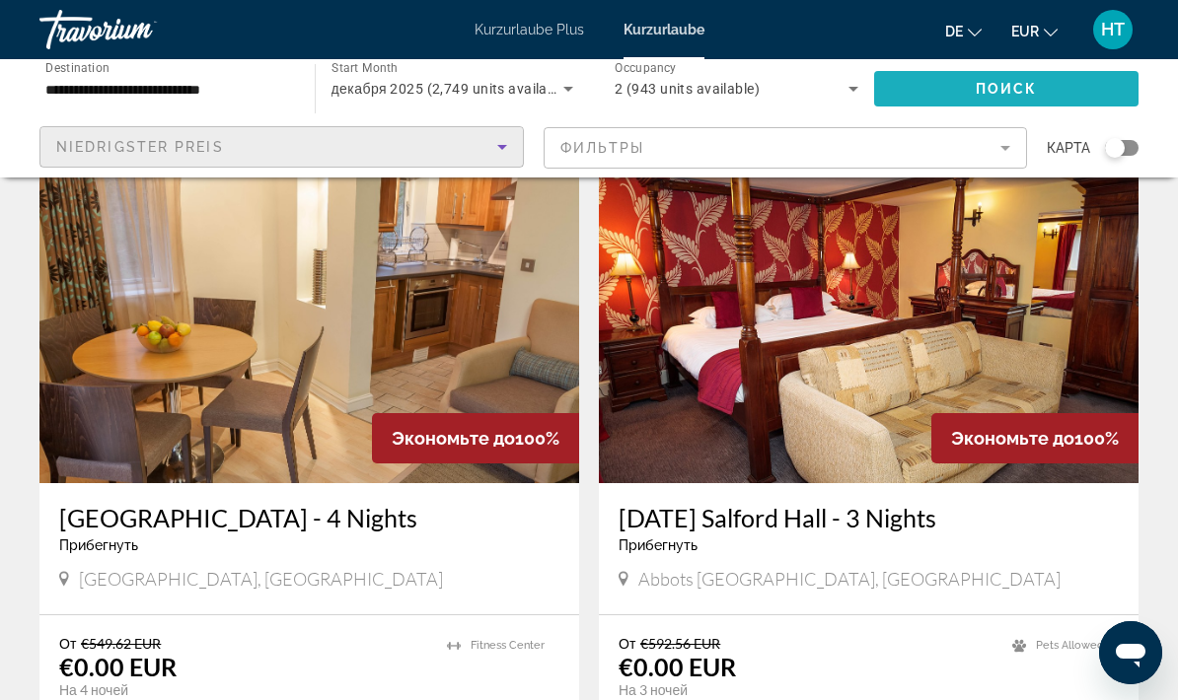
click at [1046, 98] on span "Search widget" at bounding box center [1006, 88] width 265 height 47
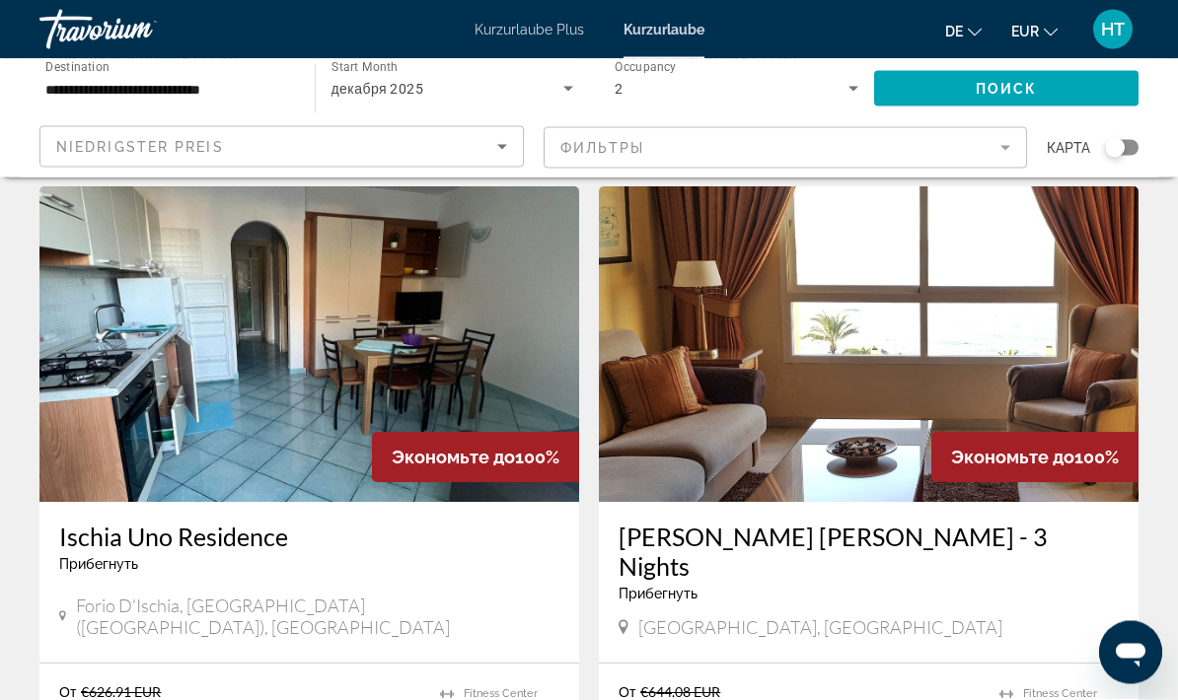
scroll to position [2804, 0]
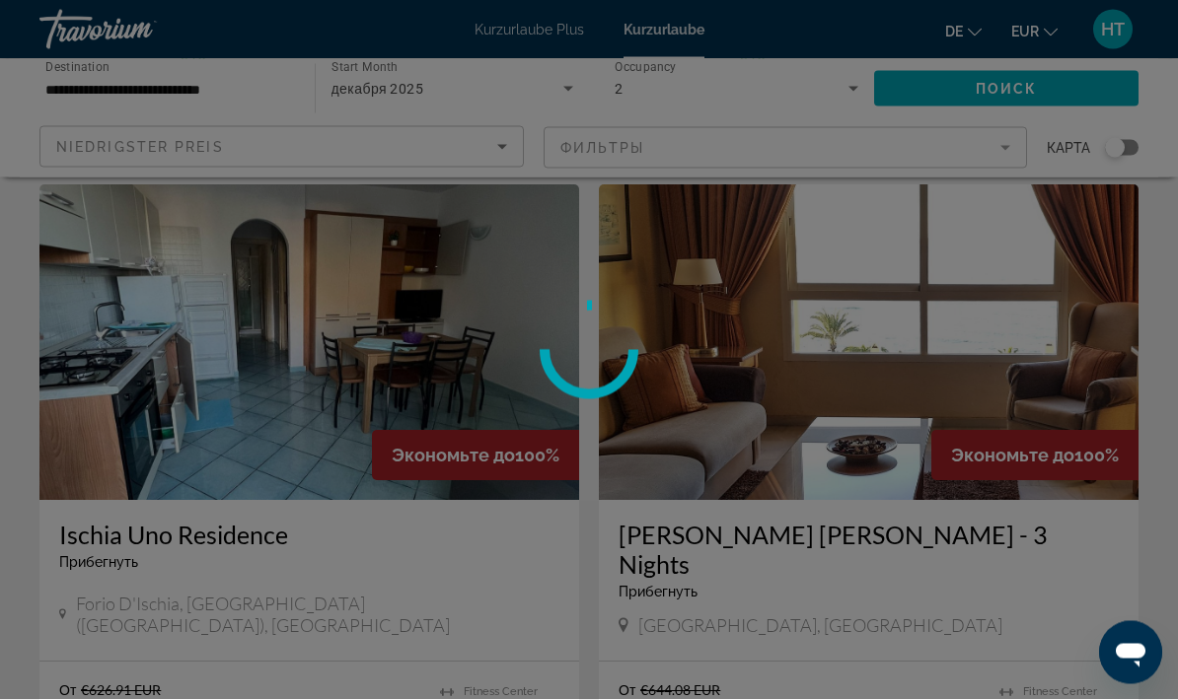
scroll to position [2805, 0]
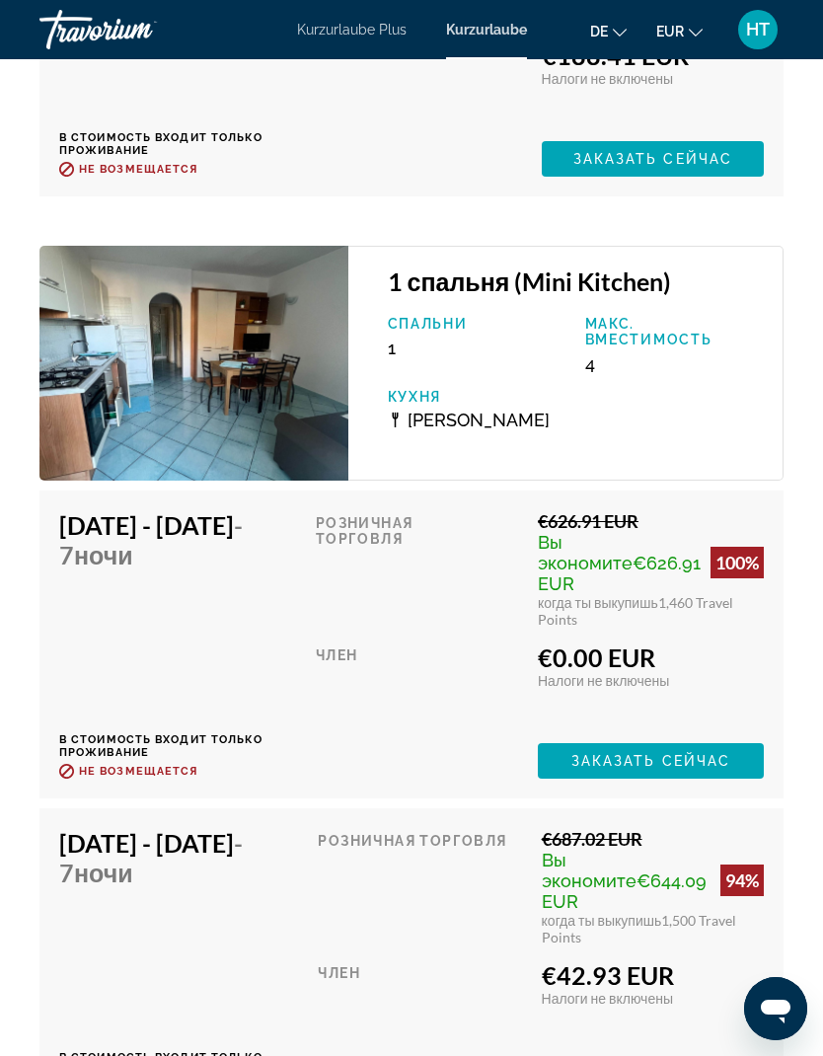
scroll to position [6835, 0]
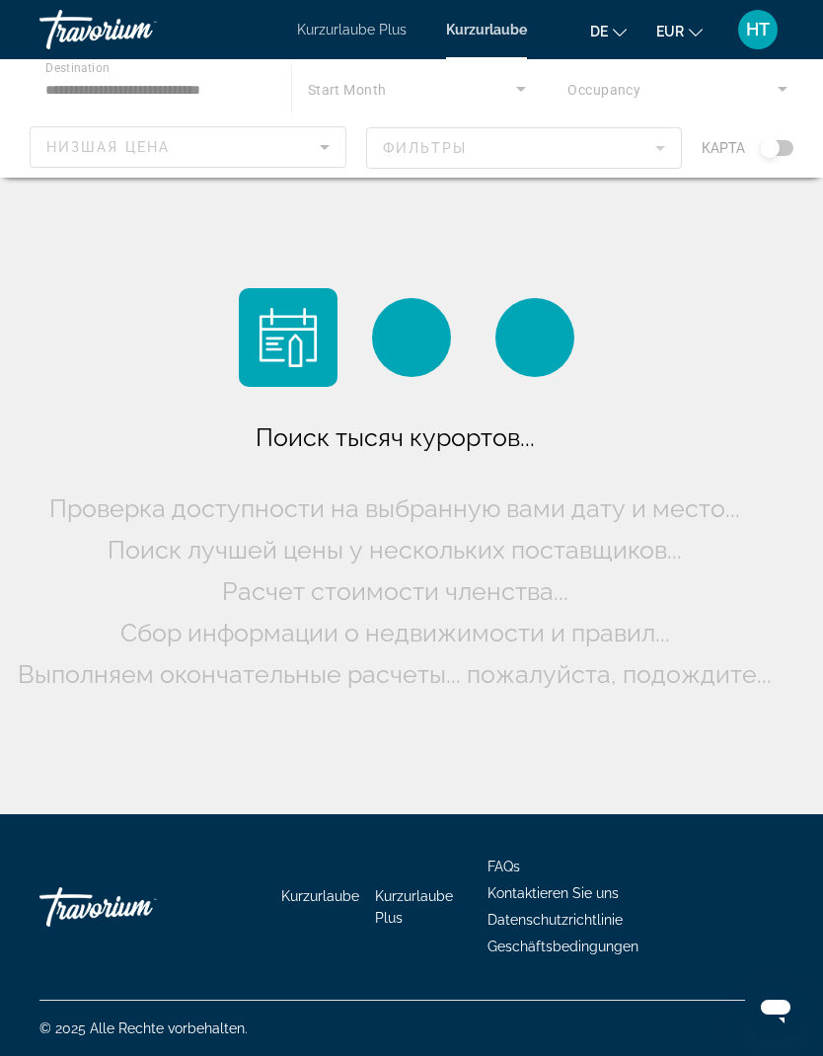
scroll to position [79, 0]
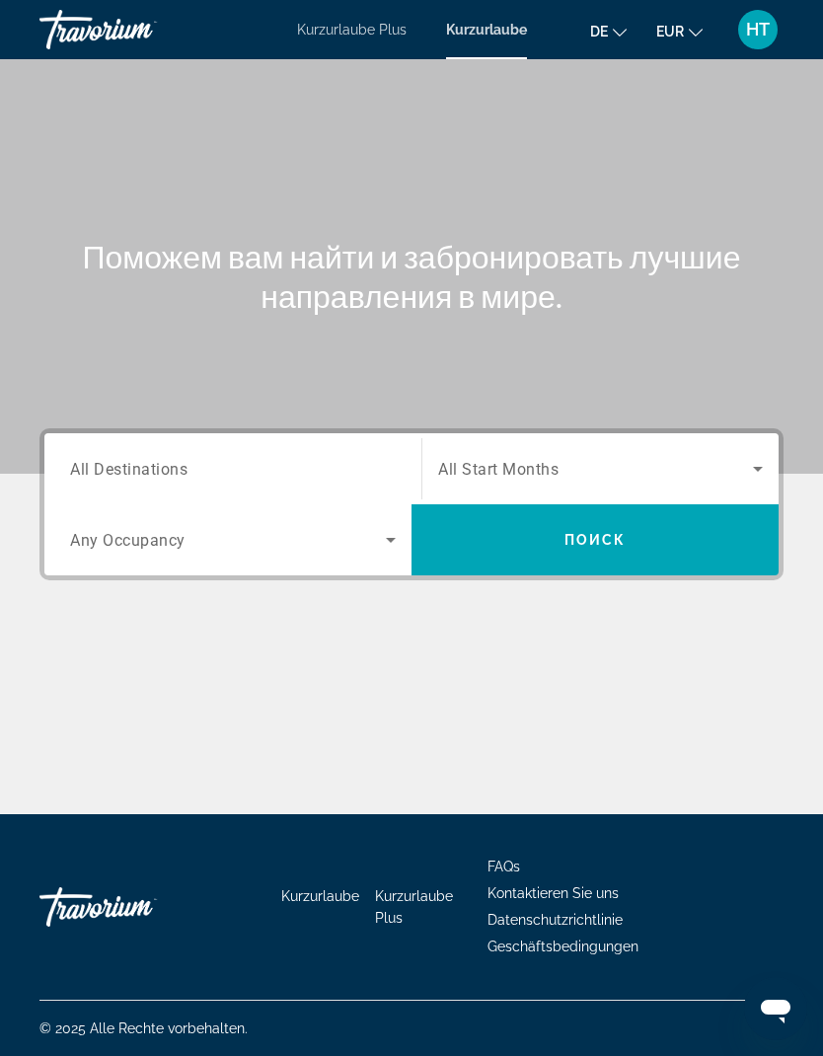
click at [389, 538] on icon "Search widget" at bounding box center [391, 540] width 24 height 24
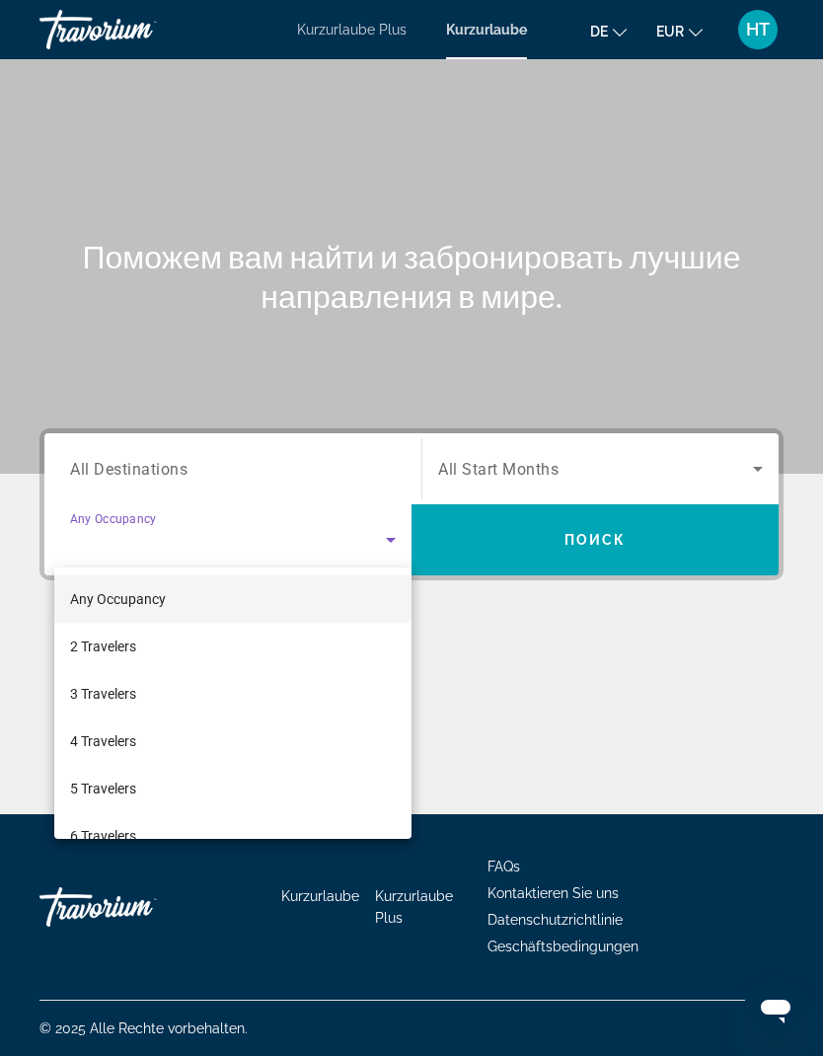
scroll to position [79, 0]
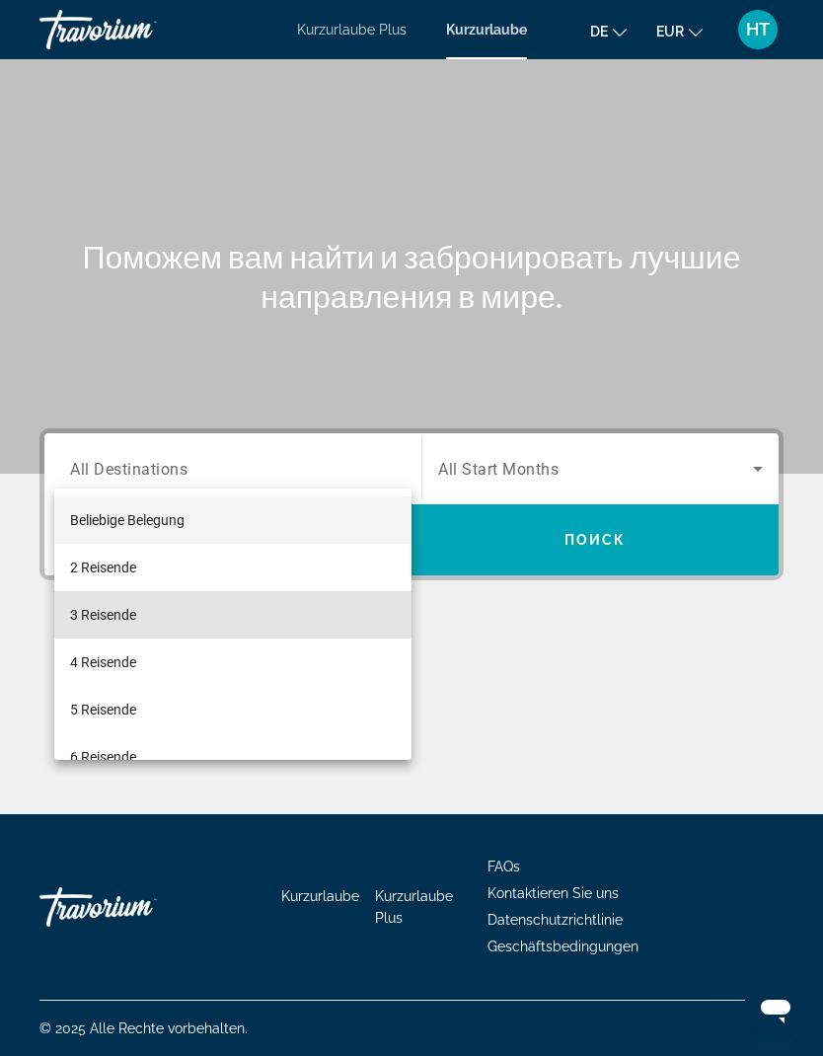
click at [110, 608] on font "3 Reisende" at bounding box center [103, 615] width 66 height 16
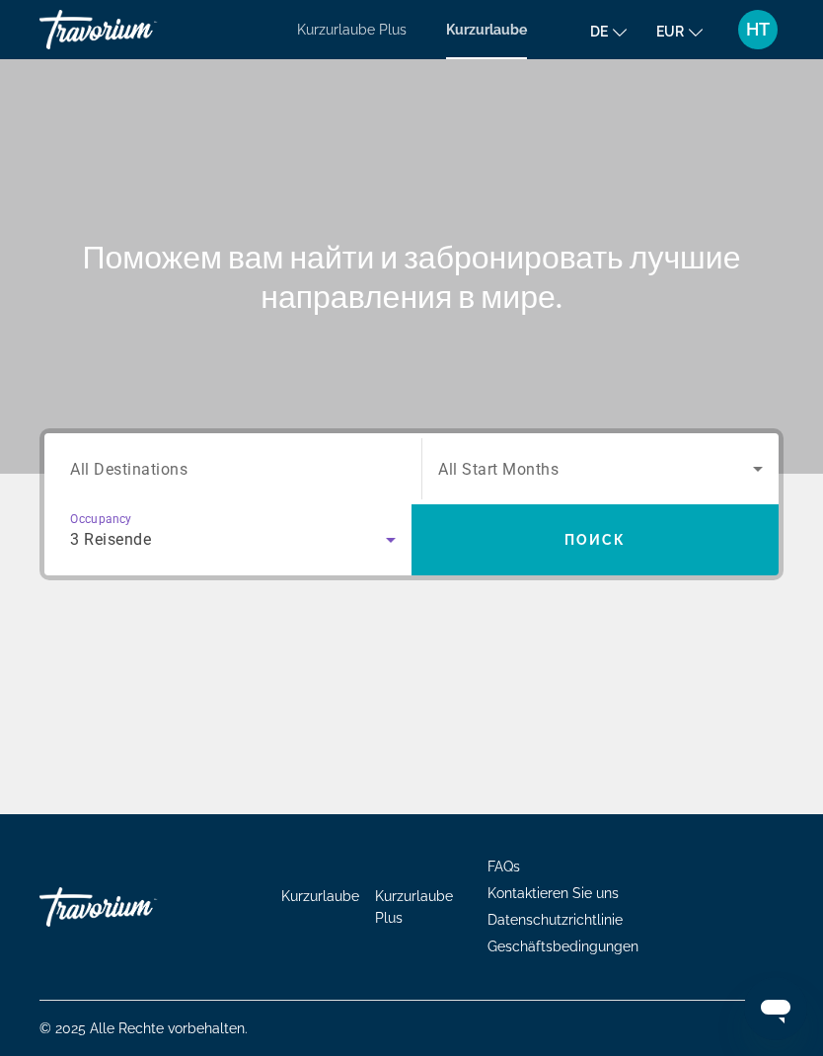
click at [366, 458] on input "Destination All Destinations" at bounding box center [233, 470] width 326 height 24
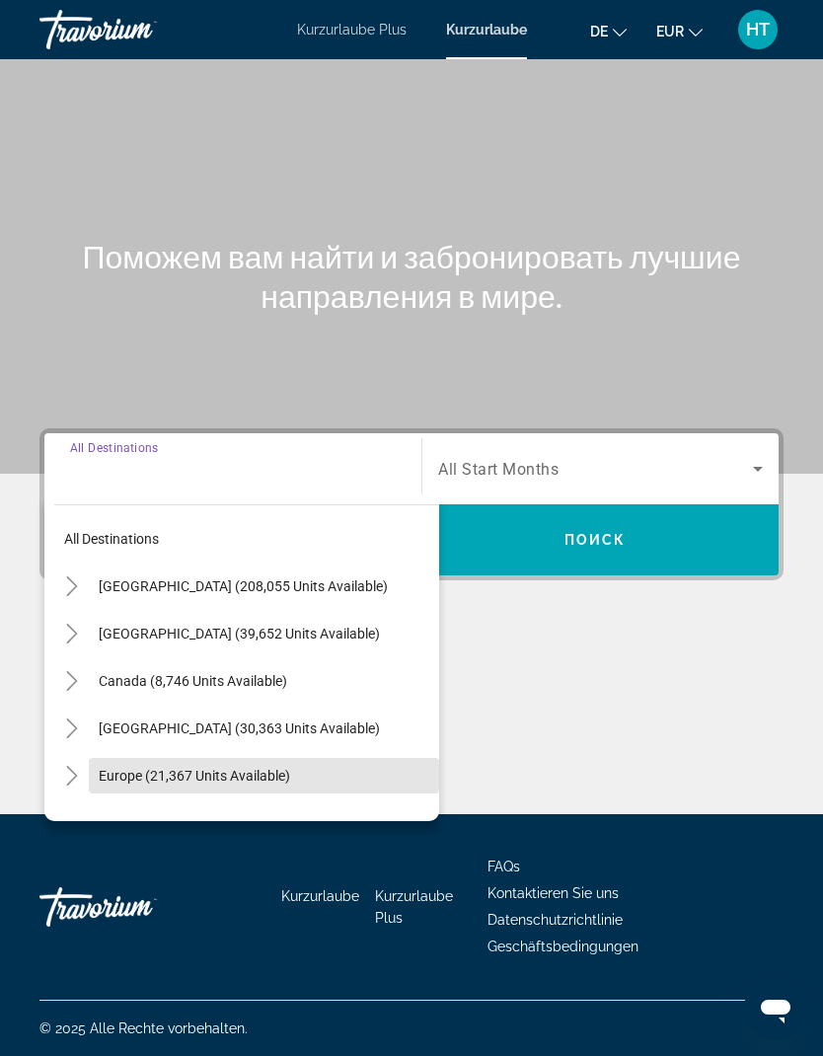
click at [178, 767] on span "Europe (21,367 units available)" at bounding box center [194, 775] width 191 height 16
type input "**********"
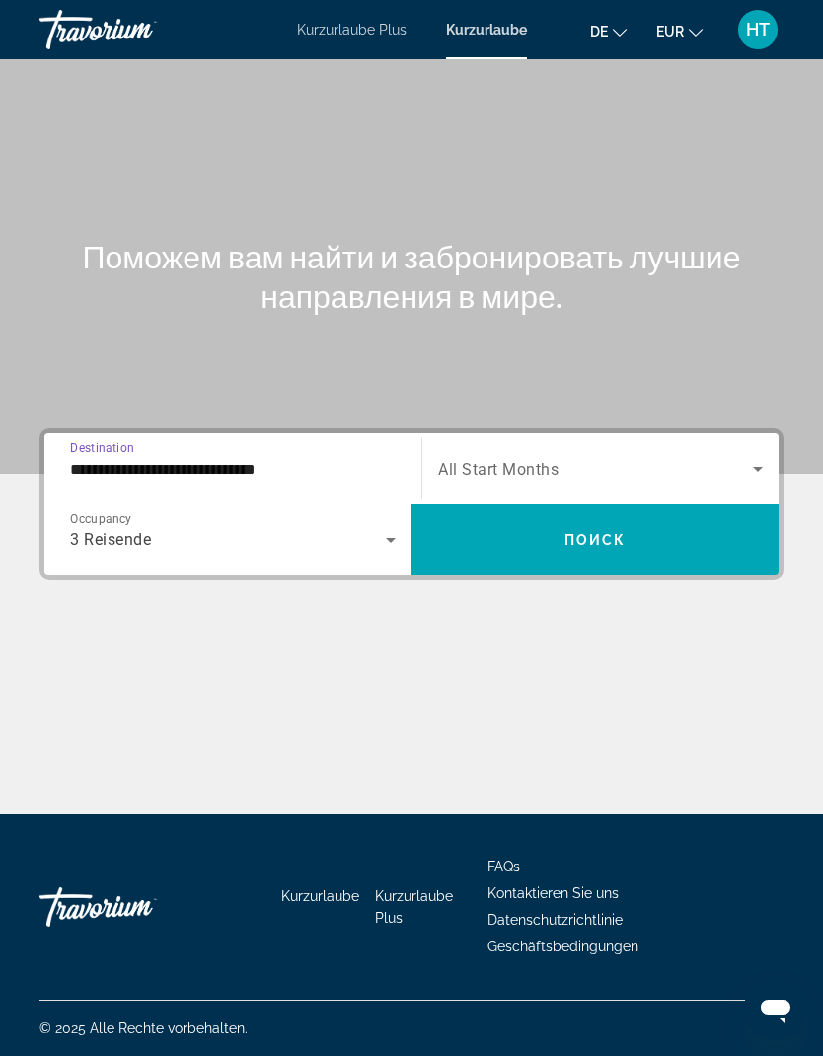
click at [747, 457] on icon "Search widget" at bounding box center [758, 469] width 24 height 24
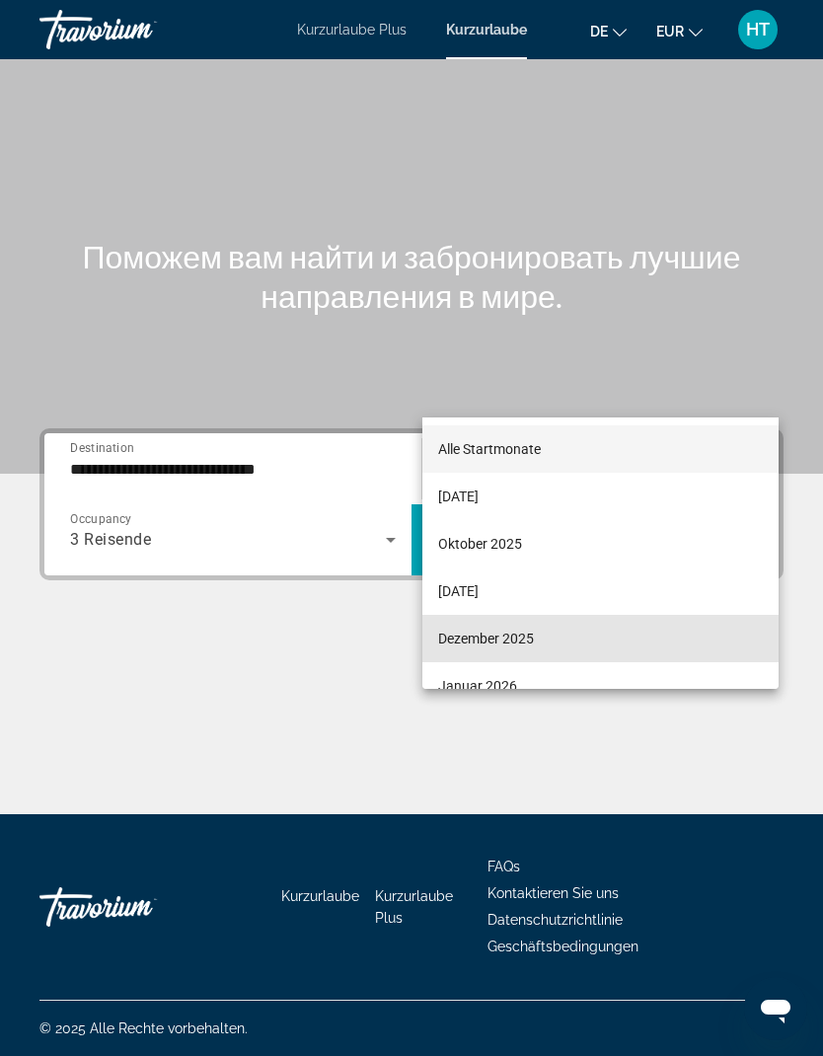
click at [511, 630] on font "Dezember 2025" at bounding box center [486, 638] width 96 height 16
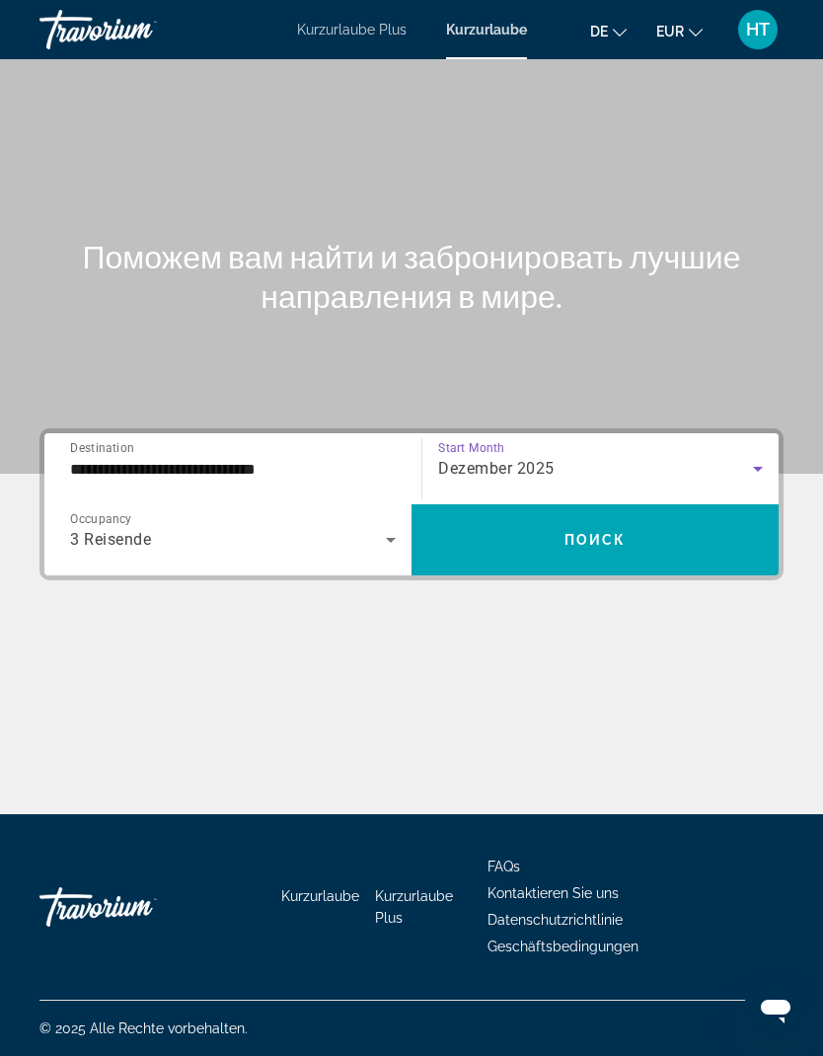
click at [524, 516] on span "Search widget" at bounding box center [594, 539] width 367 height 47
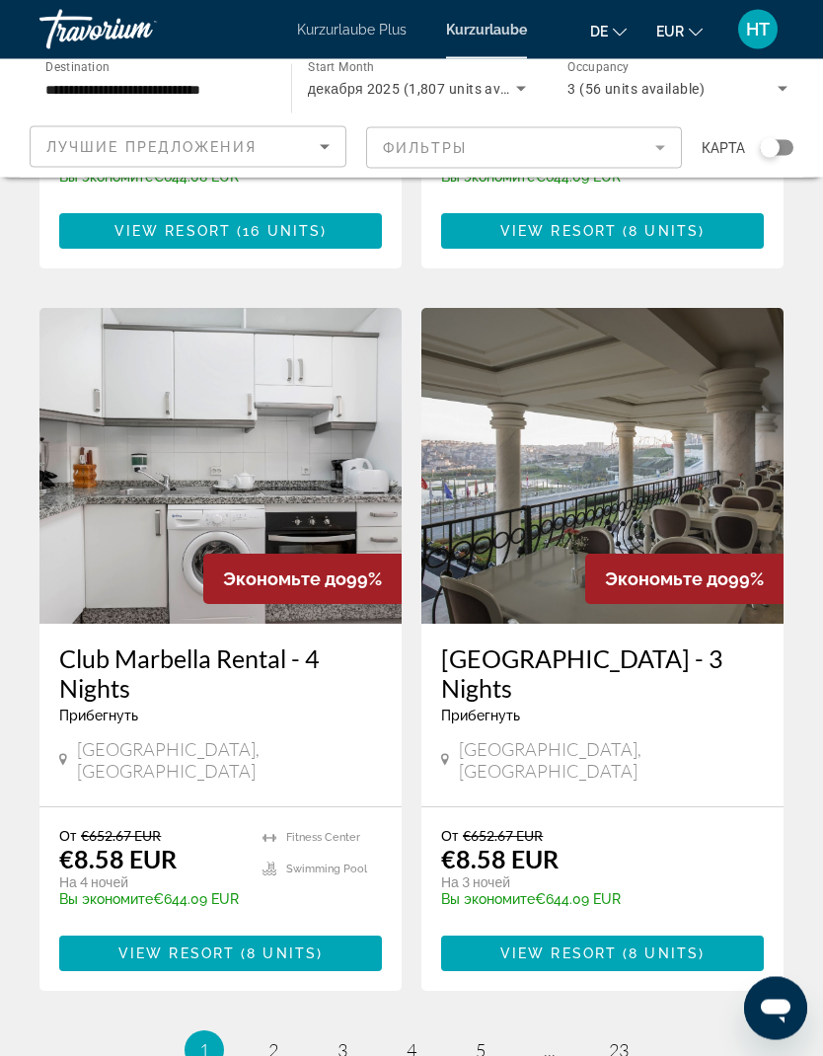
scroll to position [3550, 0]
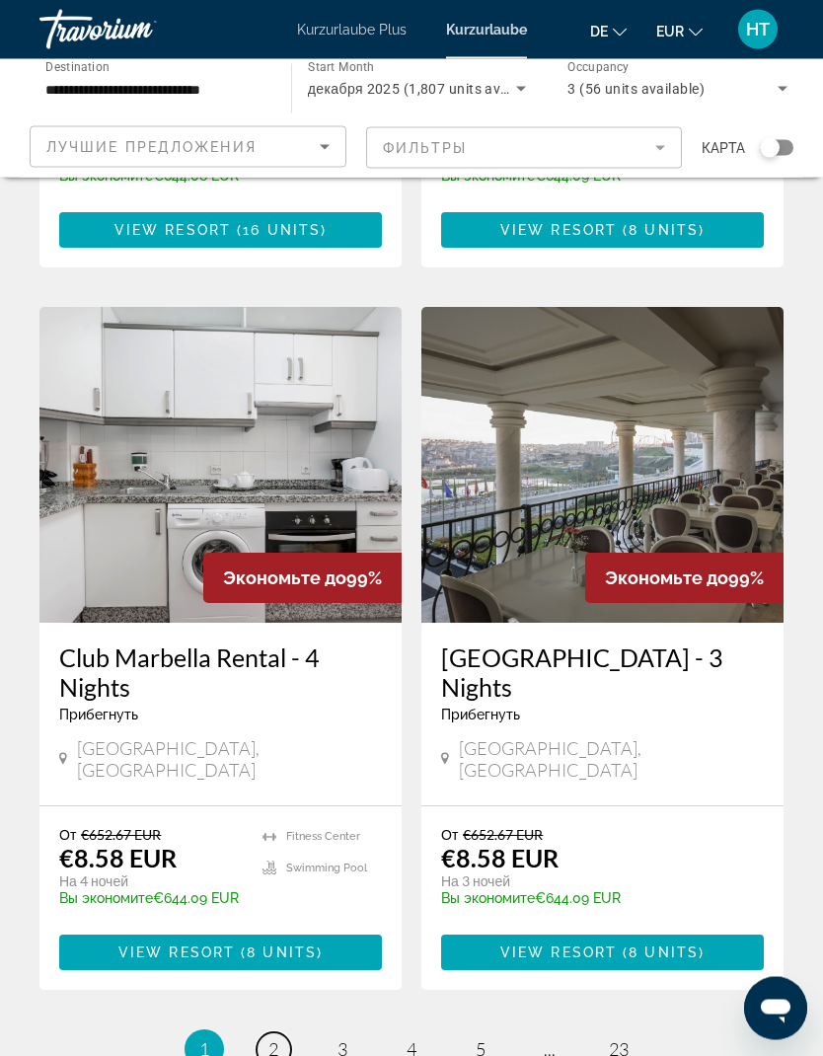
click at [282, 773] on link "page 2" at bounding box center [273, 1050] width 35 height 35
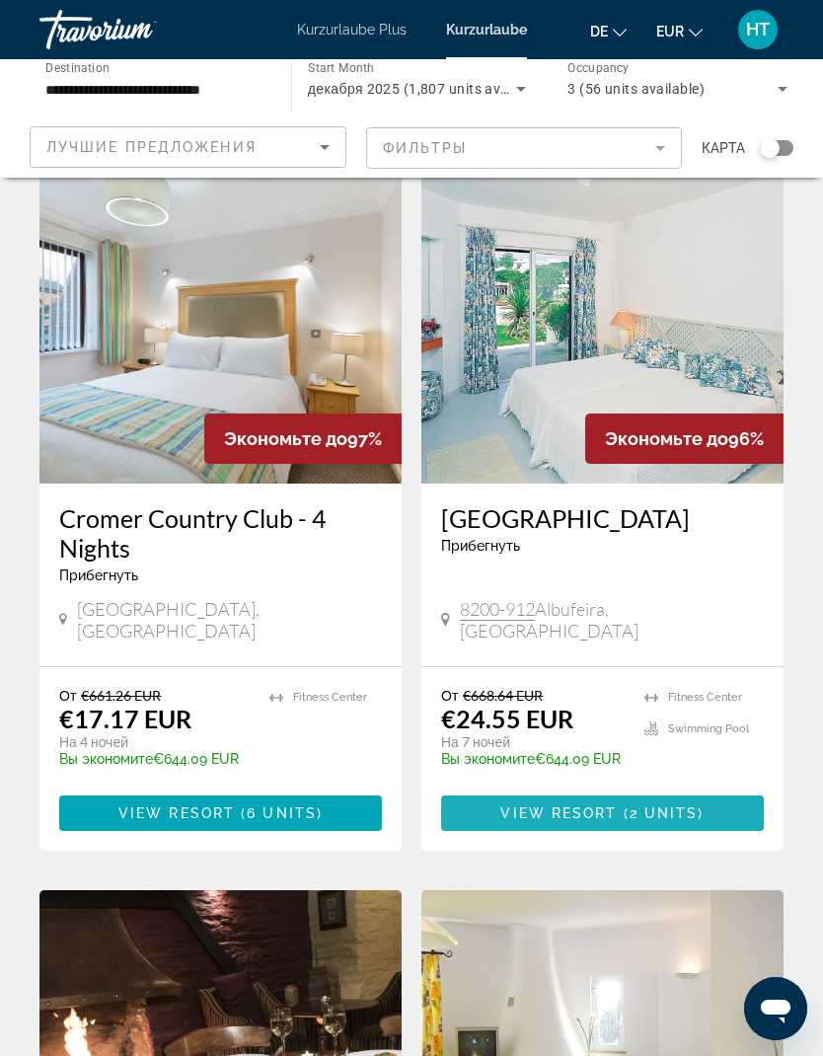
click at [534, 773] on span "View Resort" at bounding box center [558, 813] width 116 height 16
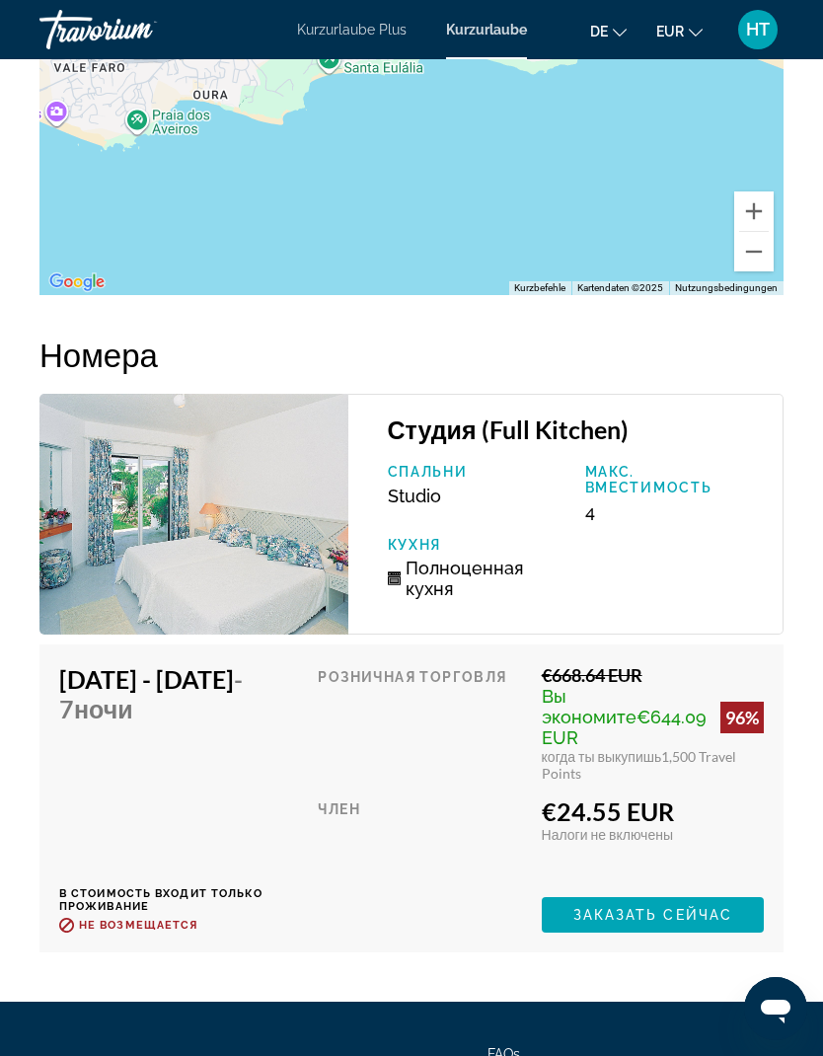
scroll to position [3893, 0]
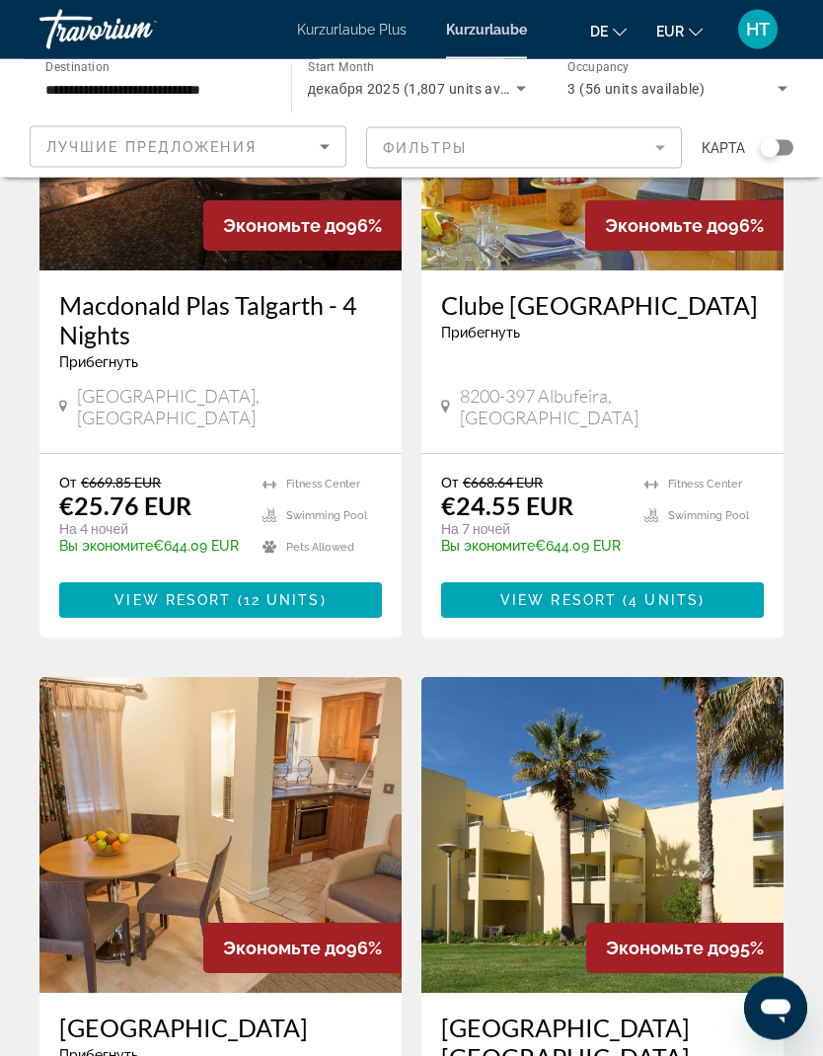
scroll to position [1015, 0]
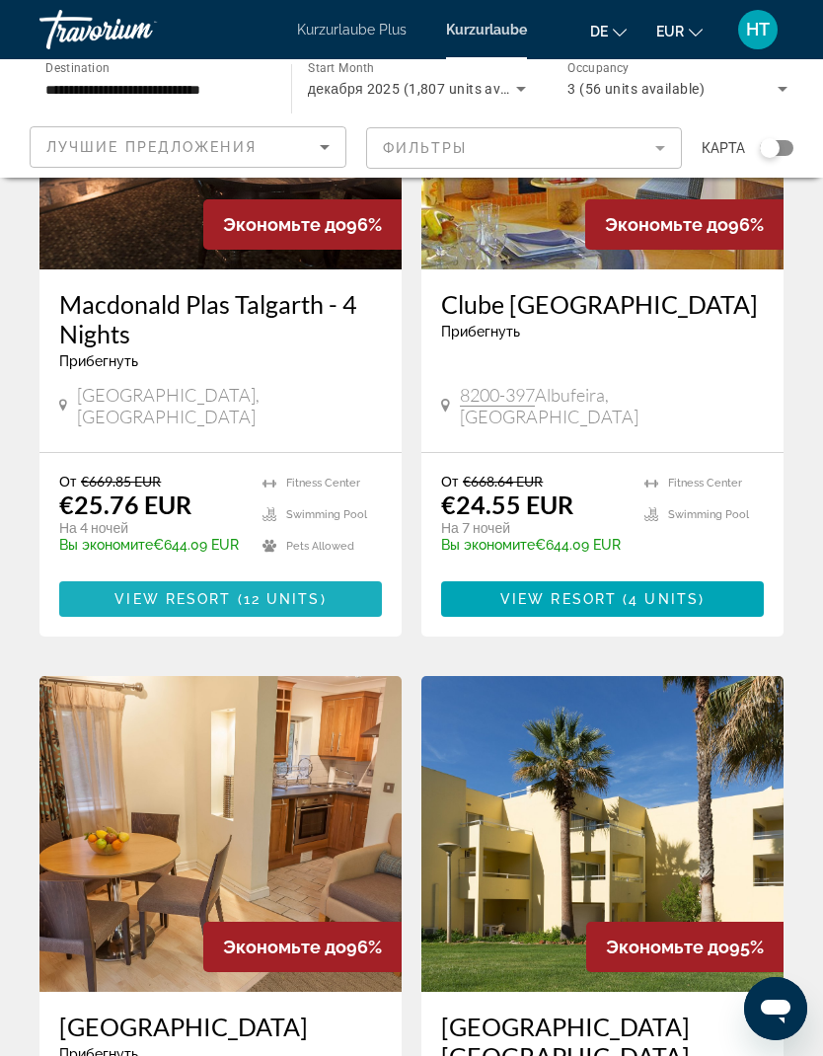
click at [209, 591] on span "View Resort" at bounding box center [172, 599] width 116 height 16
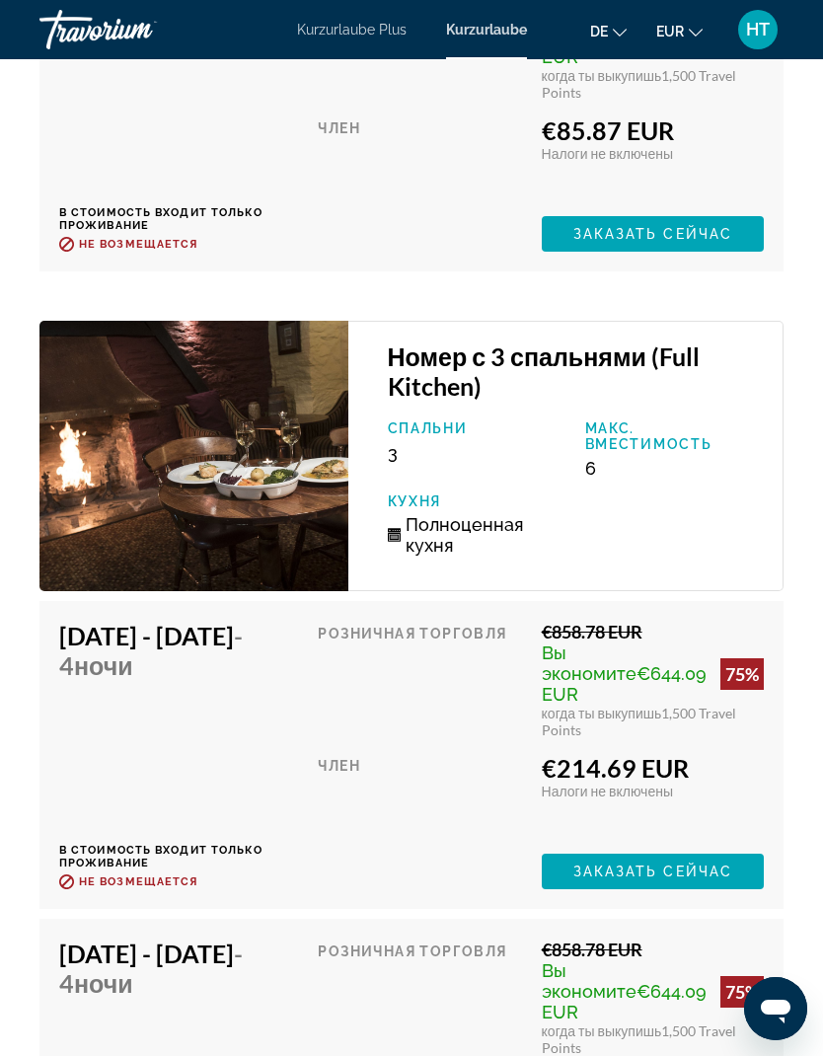
scroll to position [5791, 0]
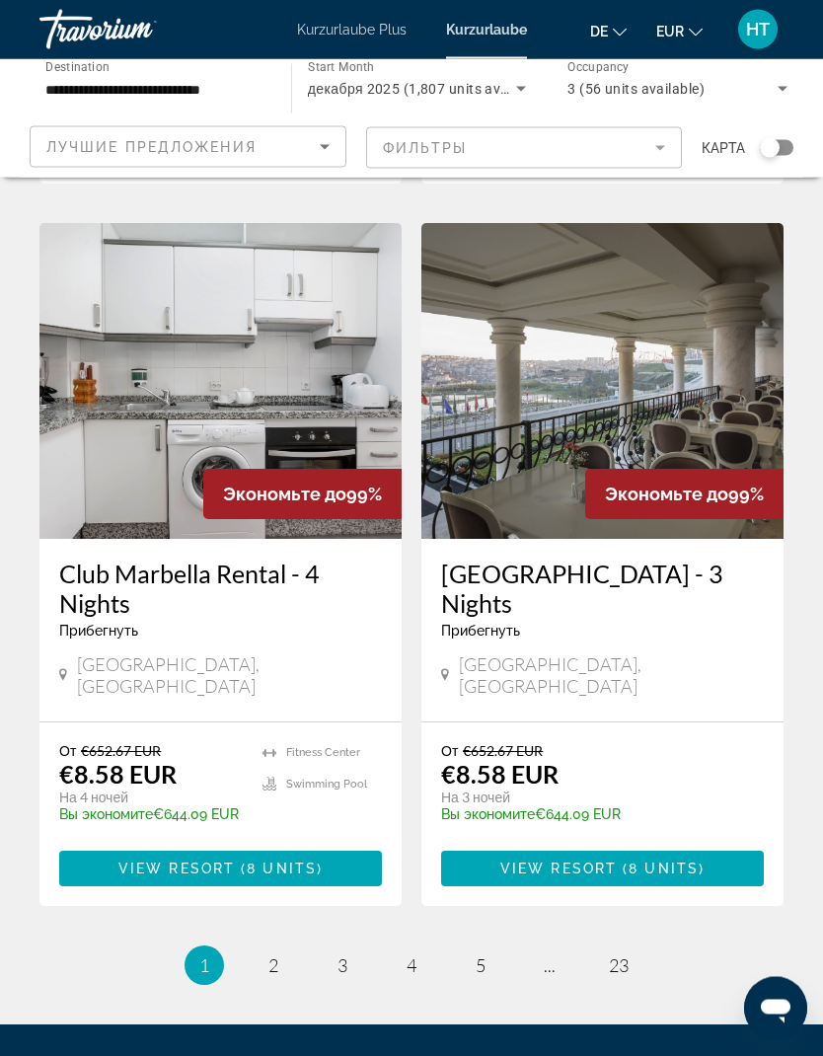
scroll to position [3637, 0]
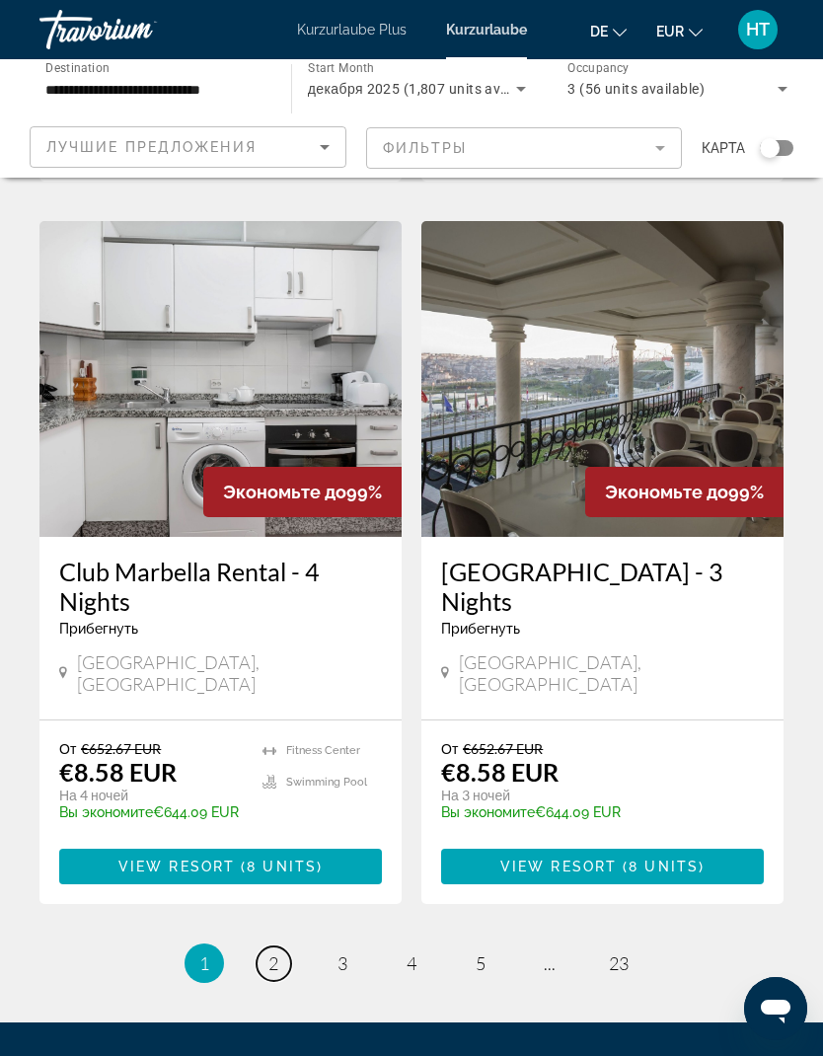
click at [284, 773] on link "page 2" at bounding box center [273, 963] width 35 height 35
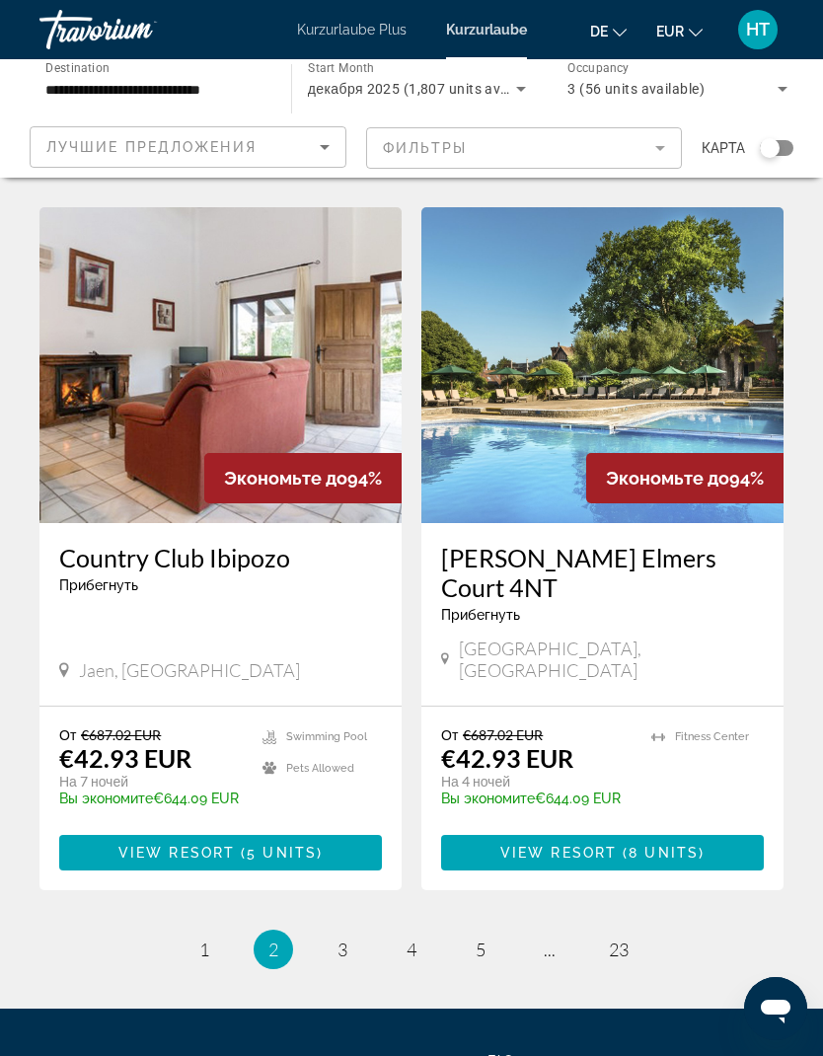
scroll to position [3686, 0]
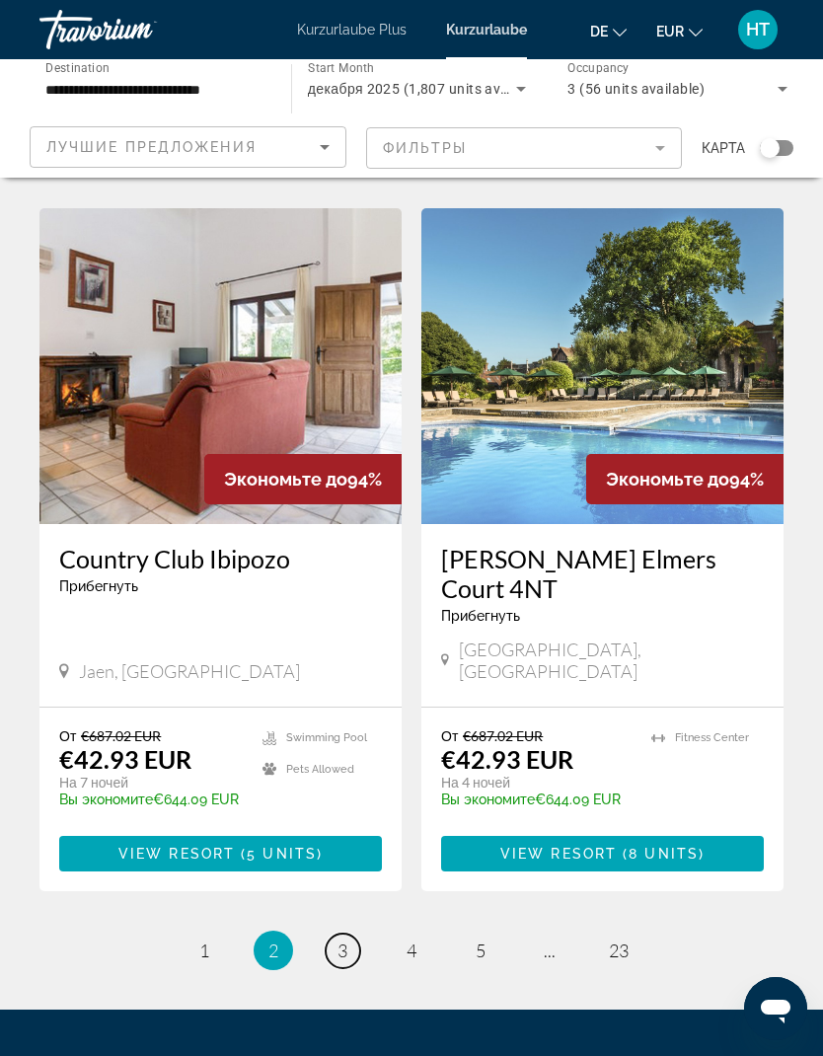
click at [339, 773] on span "3" at bounding box center [342, 950] width 10 height 22
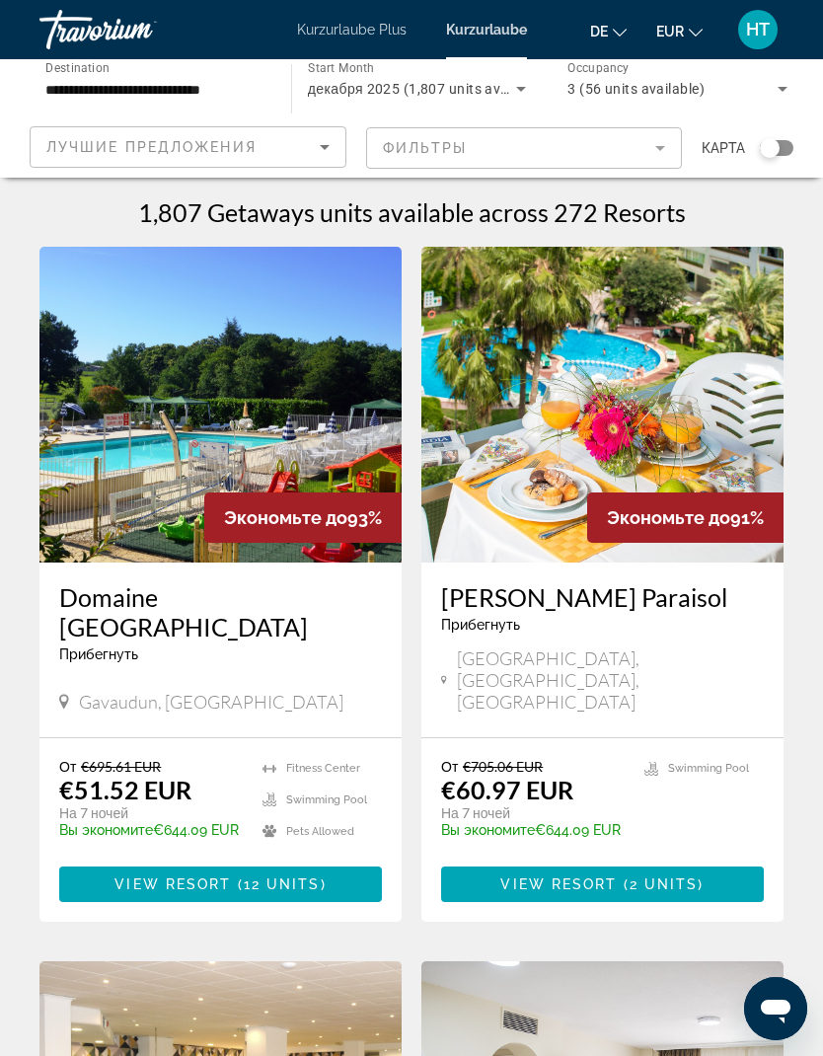
click at [206, 773] on span "View Resort" at bounding box center [172, 884] width 116 height 16
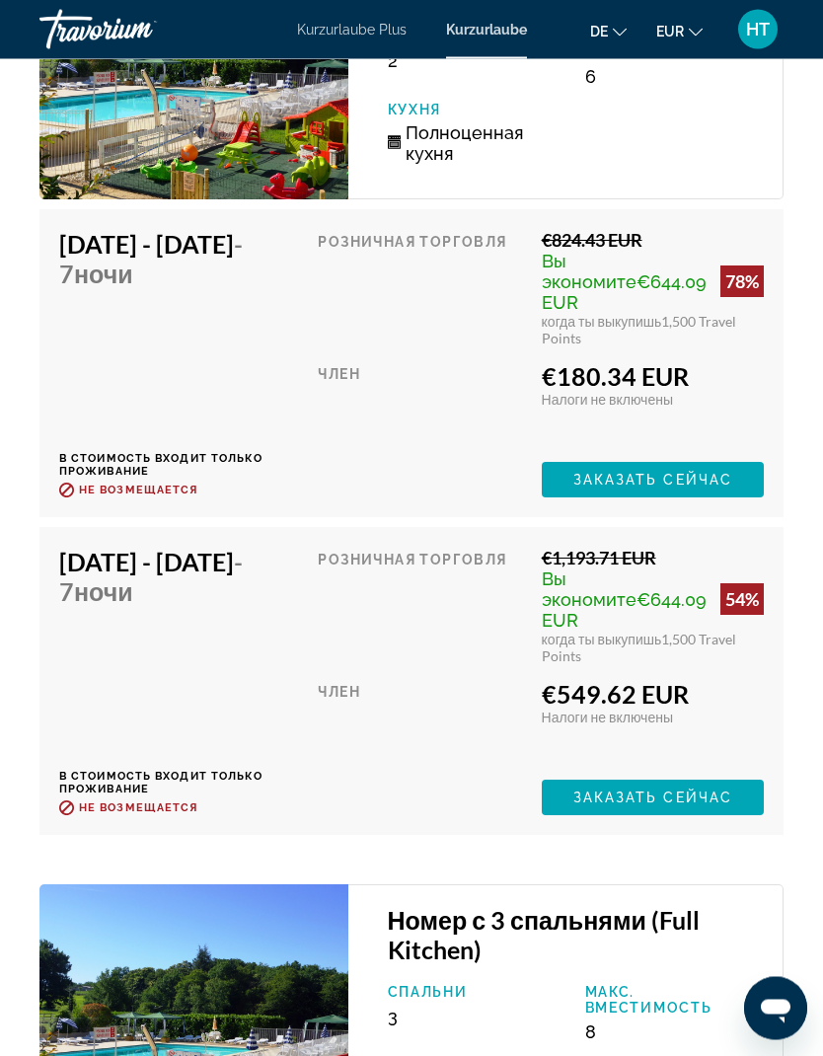
scroll to position [5533, 0]
